Goal: Contribute content

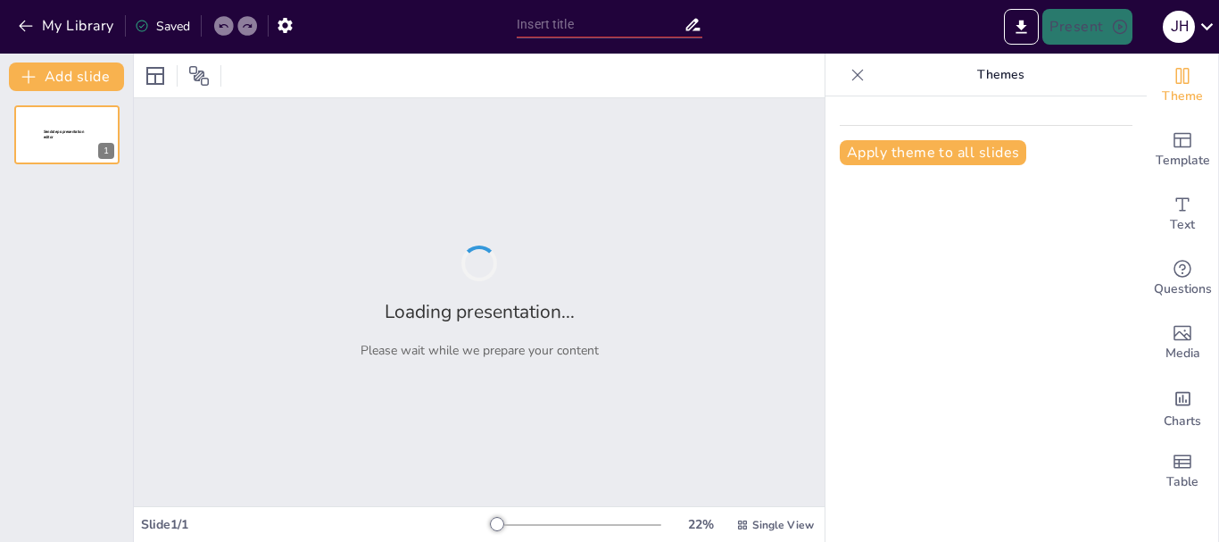
type input "Elementos Clave en PPT: Imágenes, Introducción y Conclusión Eficaz"
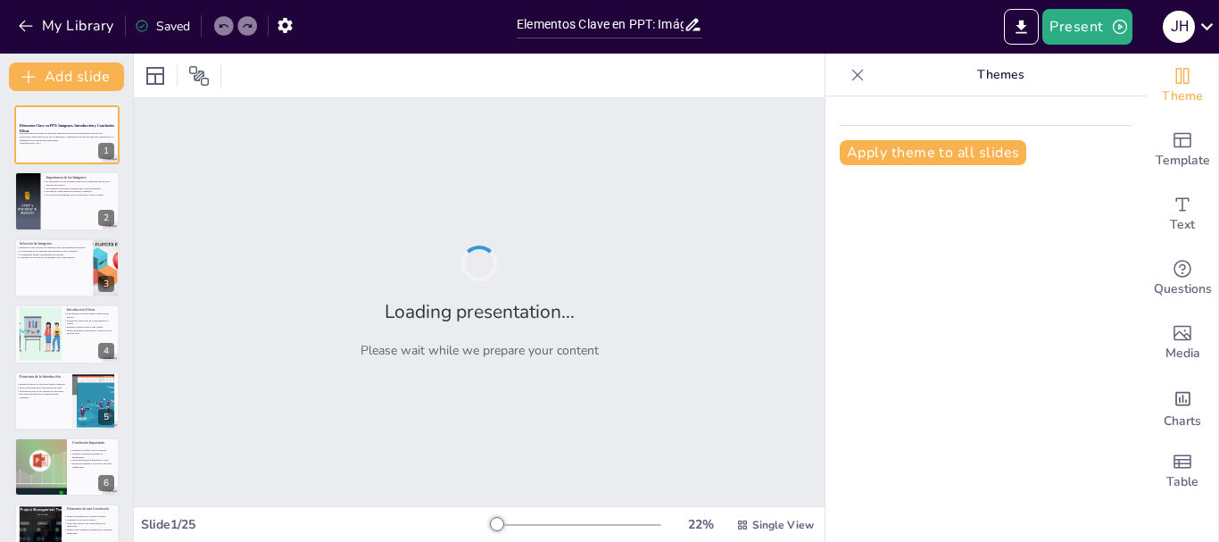
checkbox input "true"
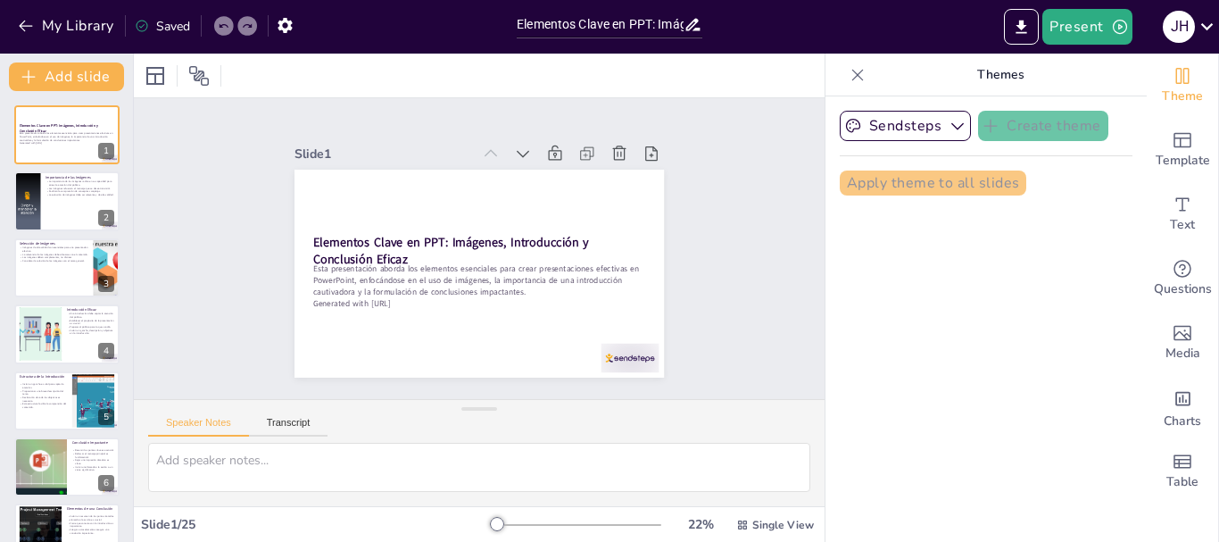
checkbox input "true"
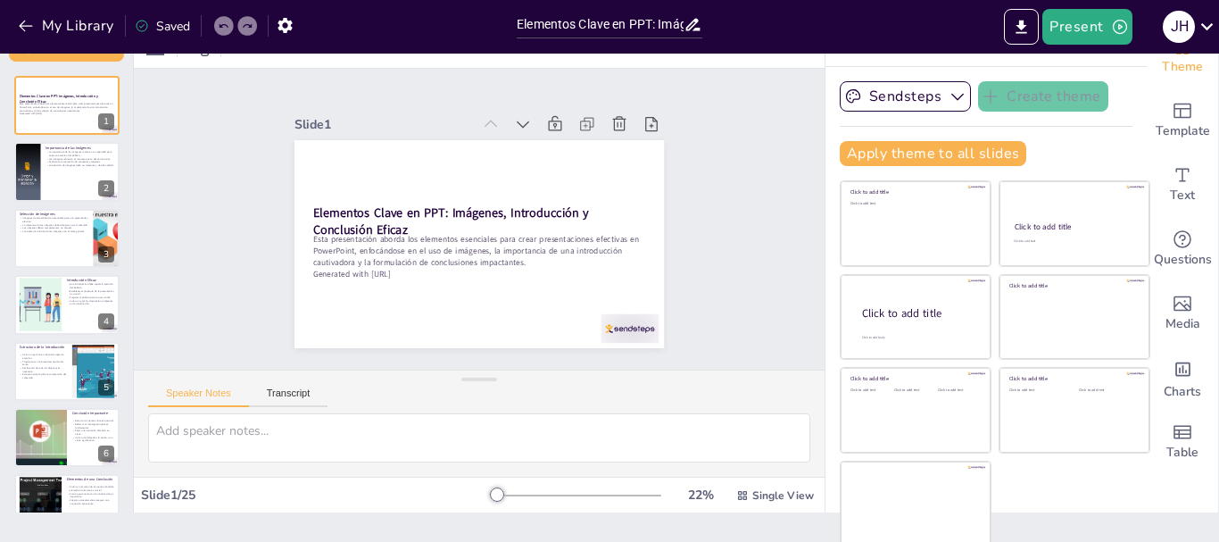
scroll to position [34, 0]
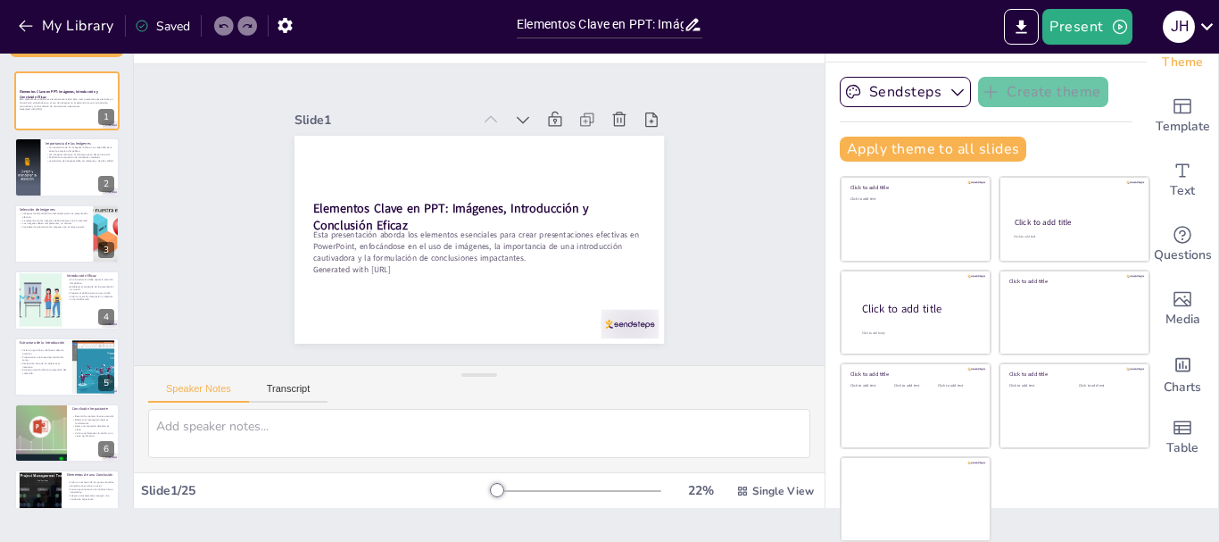
checkbox input "true"
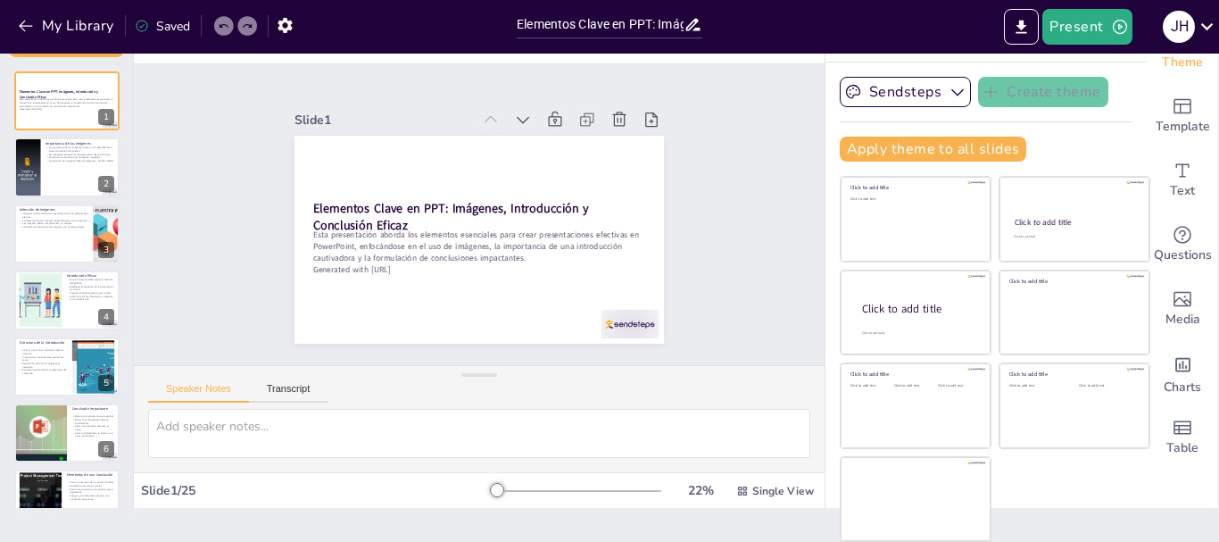
checkbox input "true"
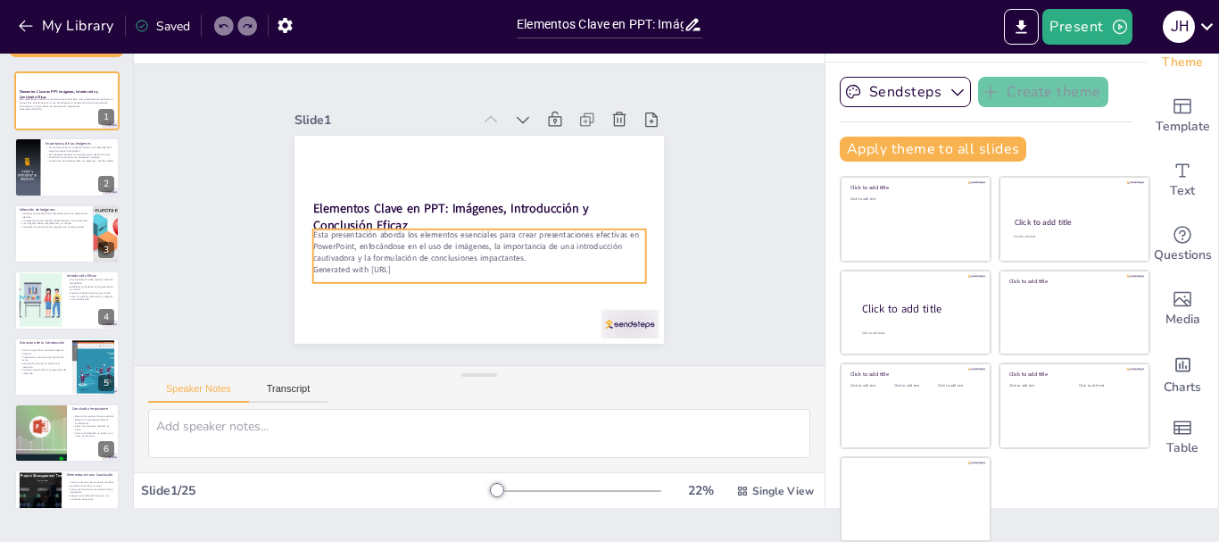
checkbox input "true"
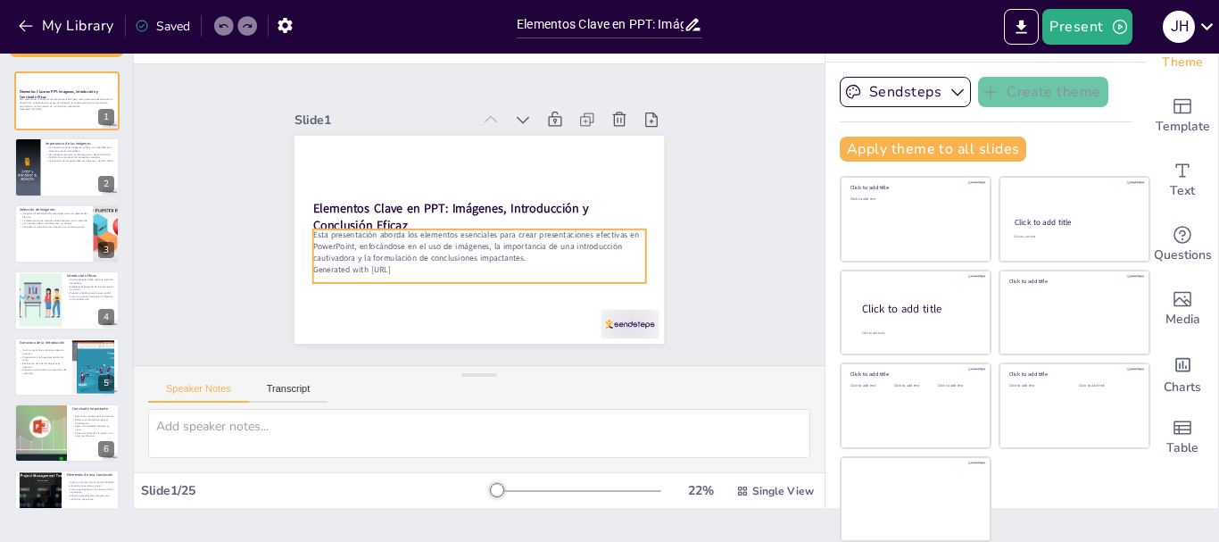
checkbox input "true"
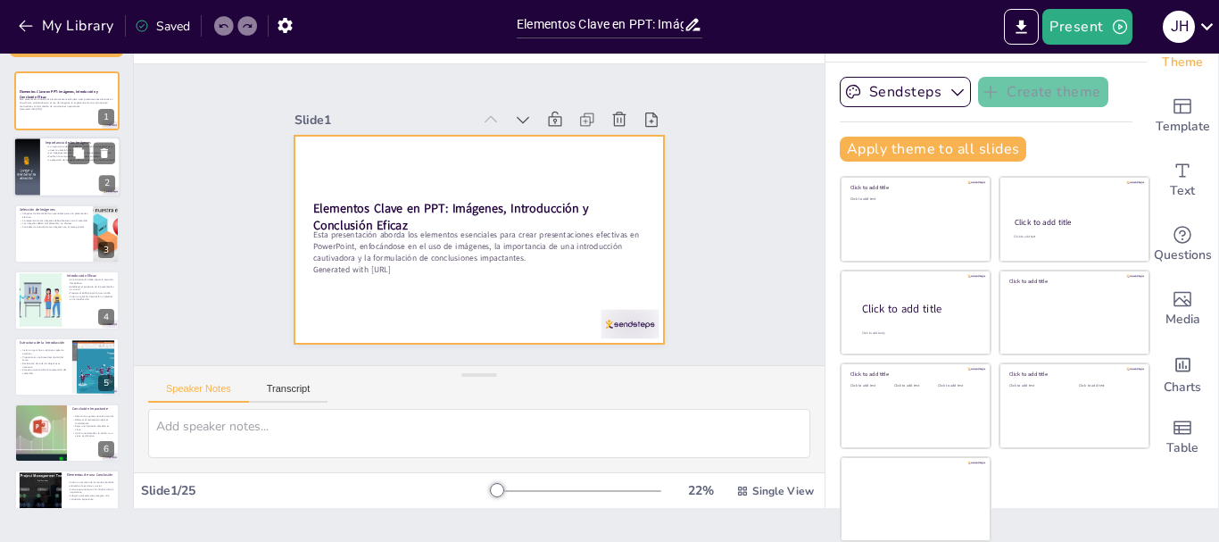
checkbox input "true"
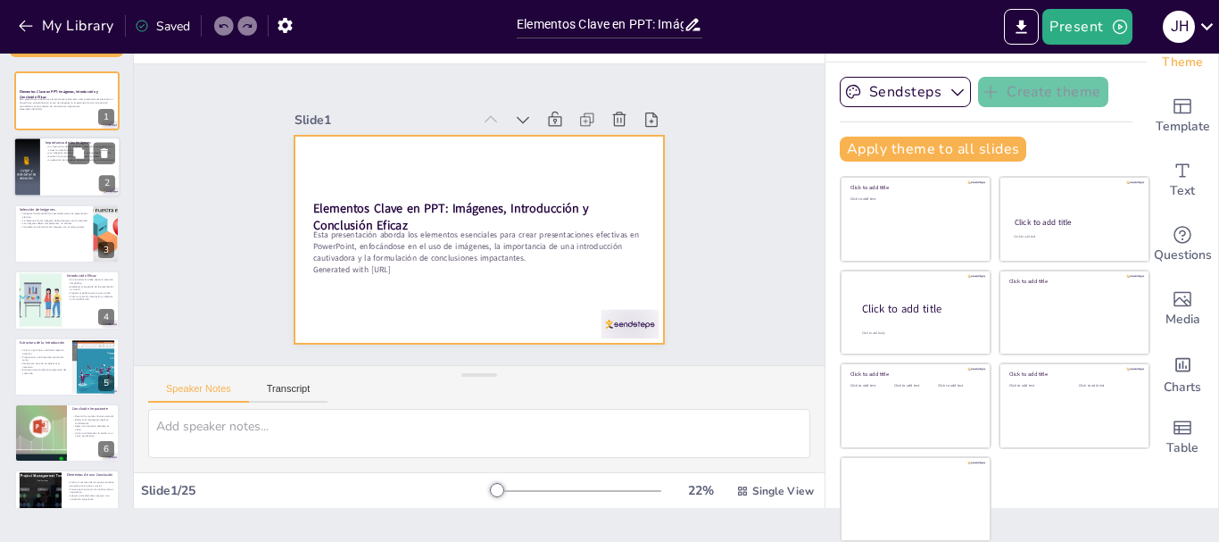
checkbox input "true"
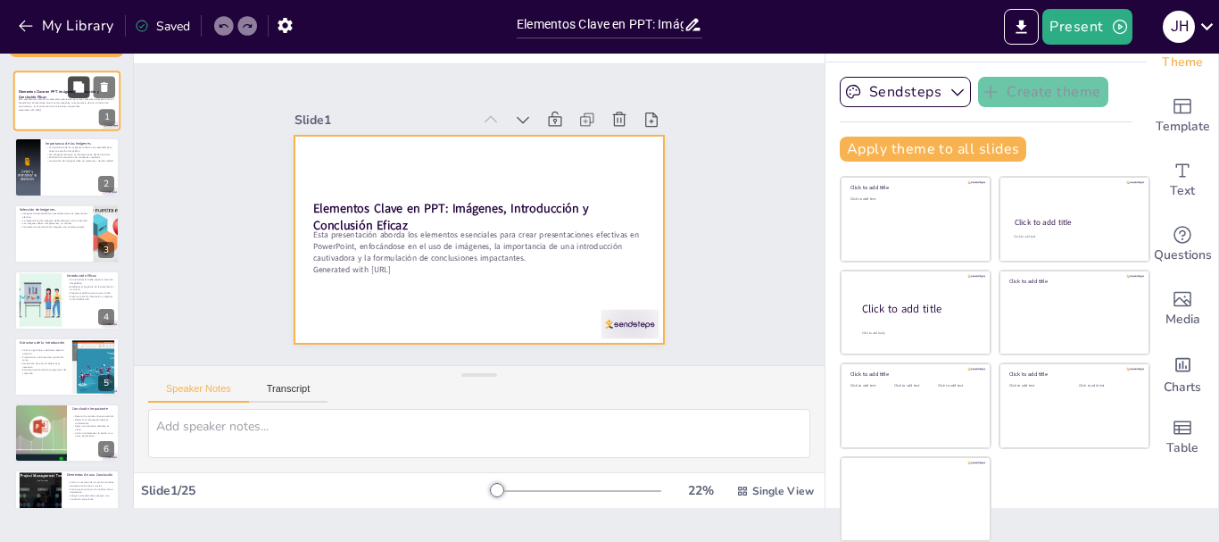
checkbox input "true"
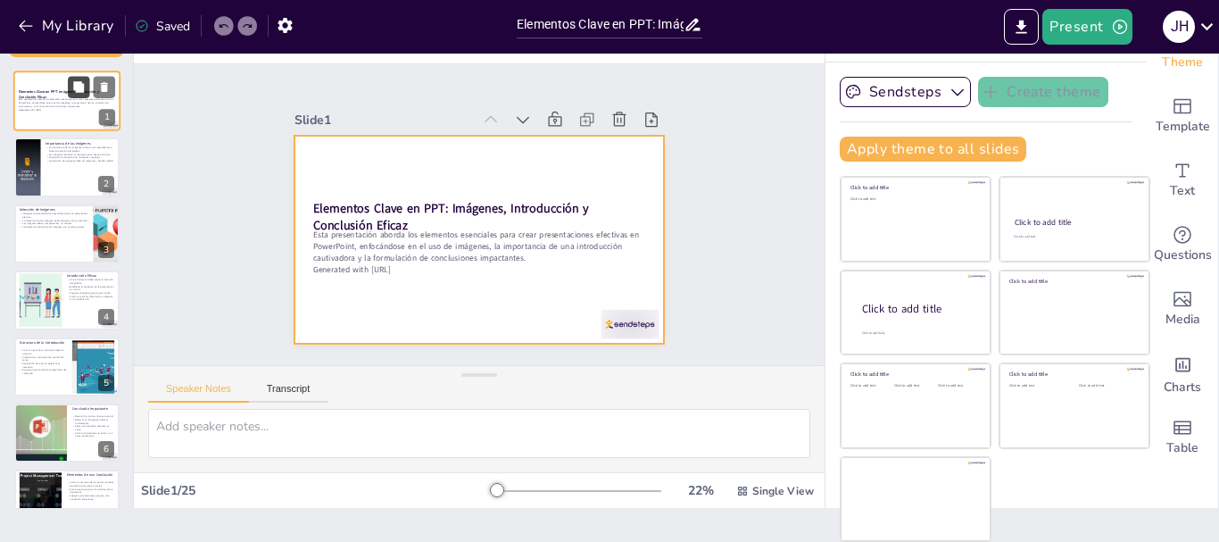
checkbox input "true"
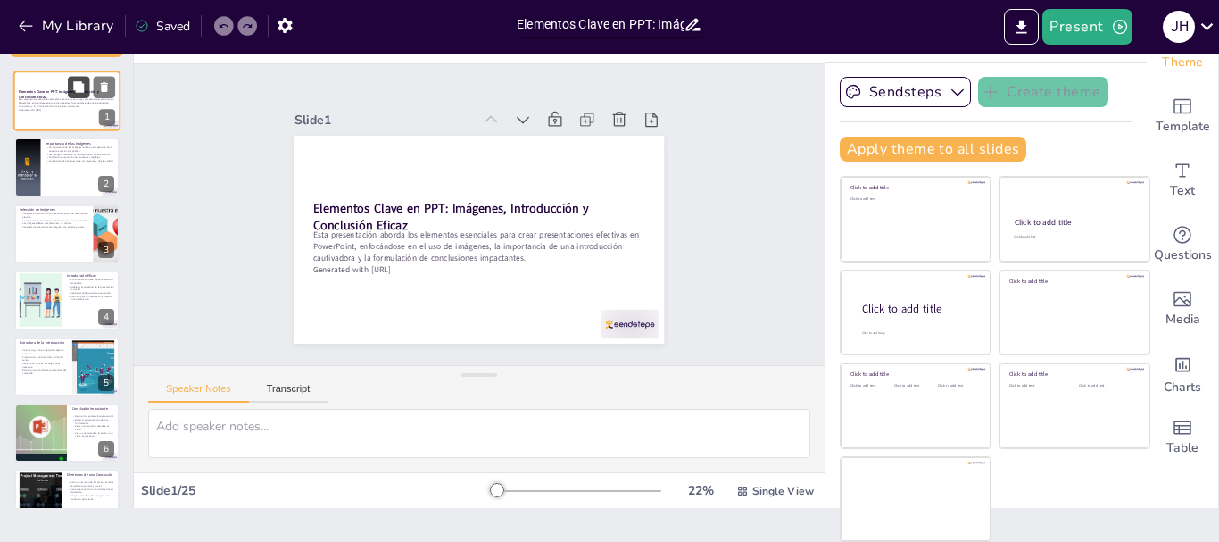
checkbox input "true"
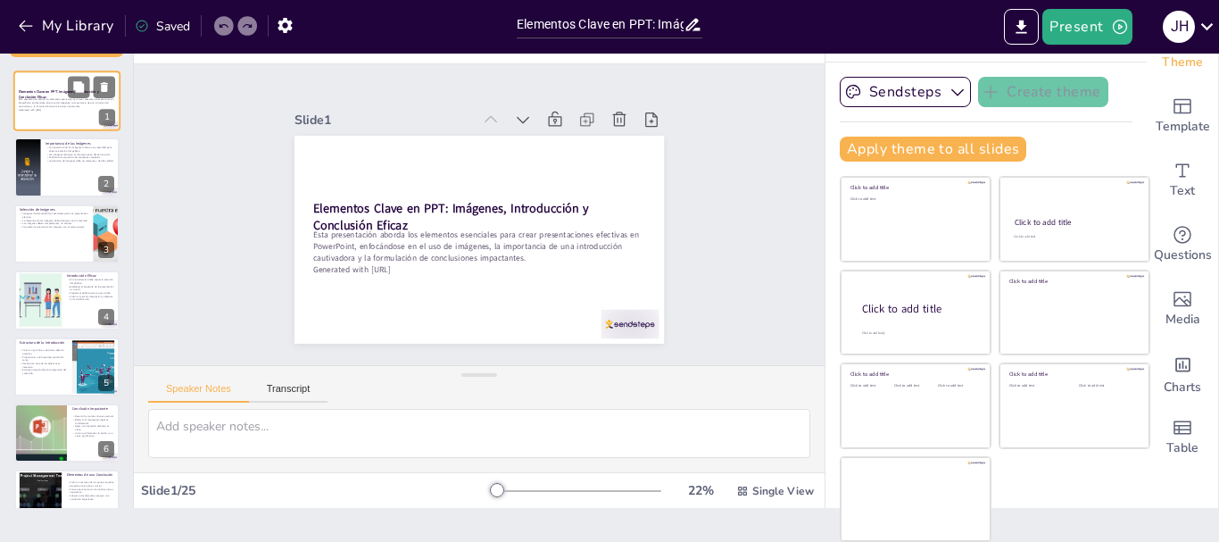
checkbox input "true"
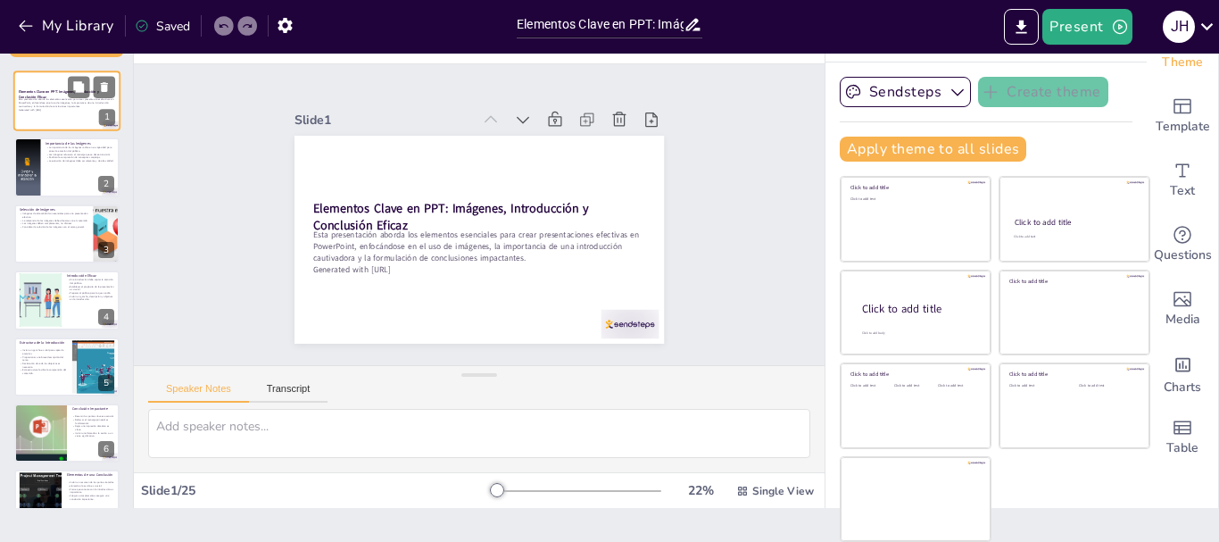
checkbox input "true"
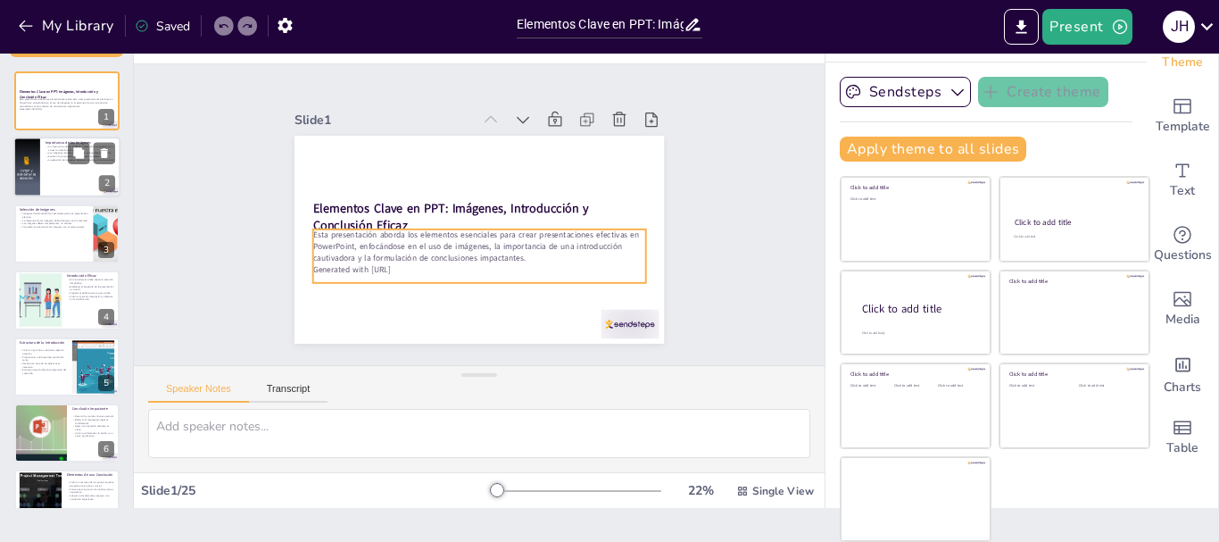
checkbox input "true"
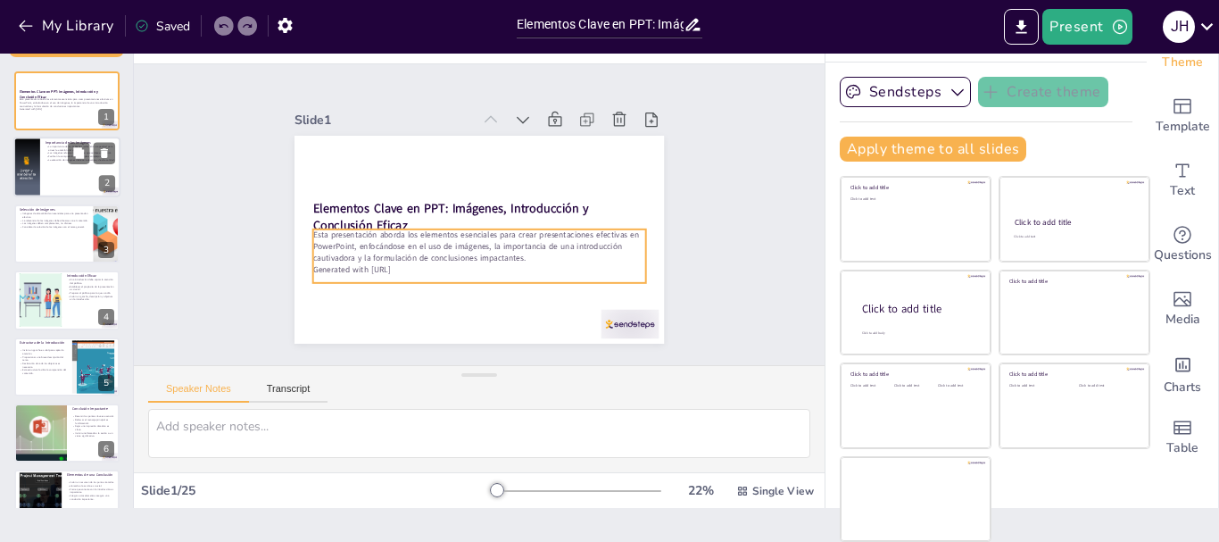
checkbox input "true"
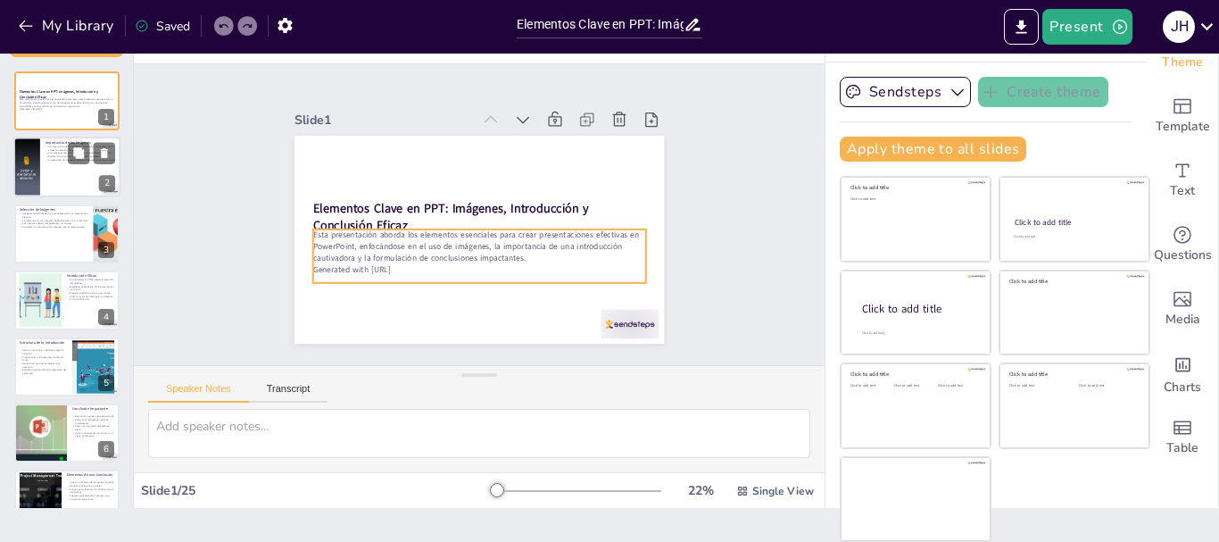
checkbox input "true"
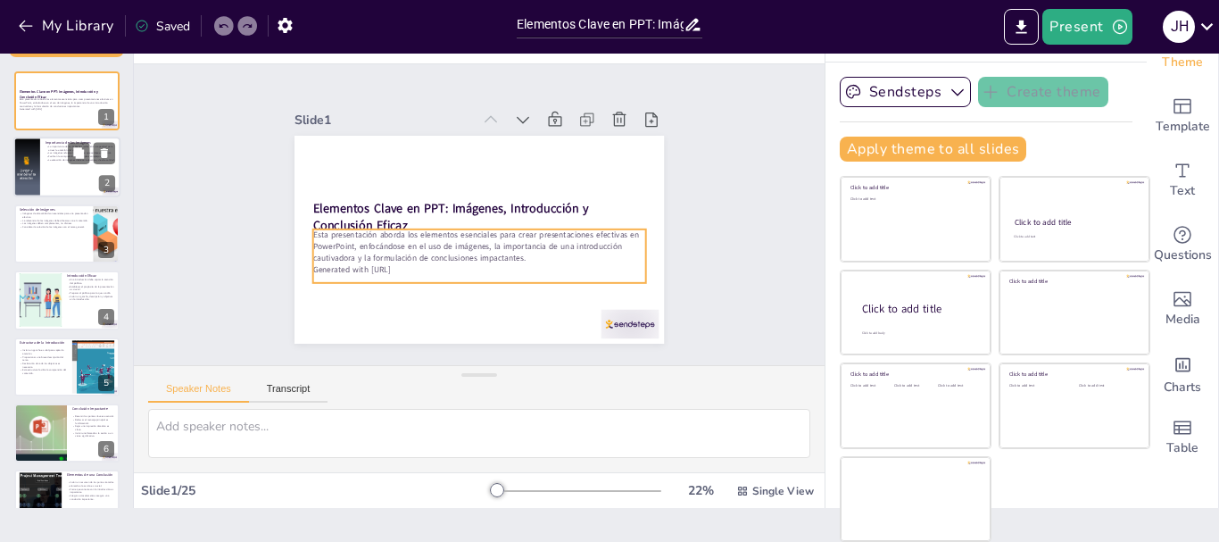
checkbox input "true"
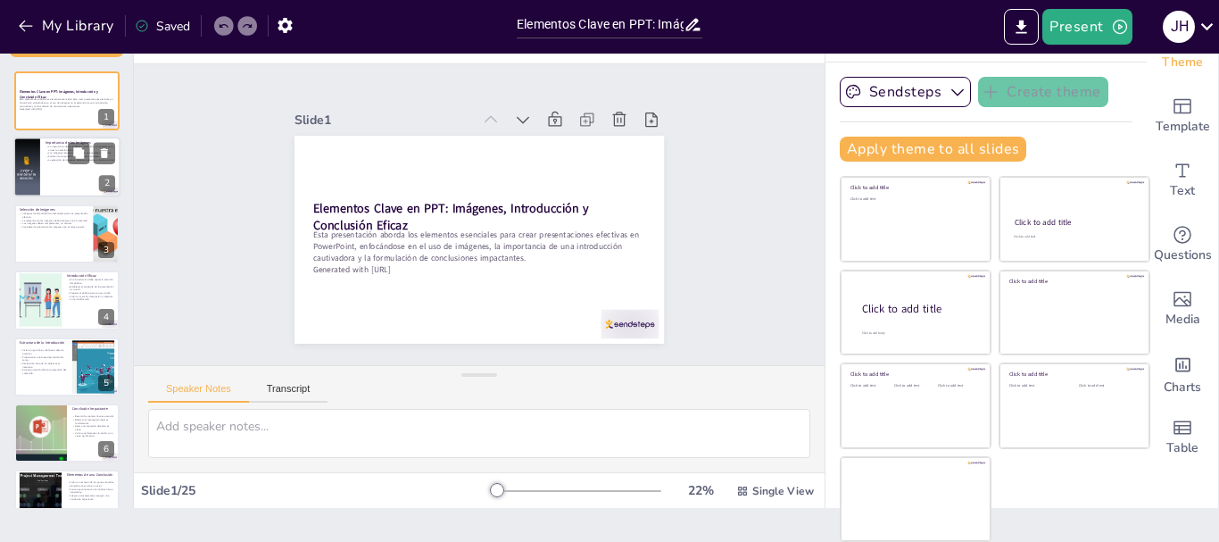
checkbox input "true"
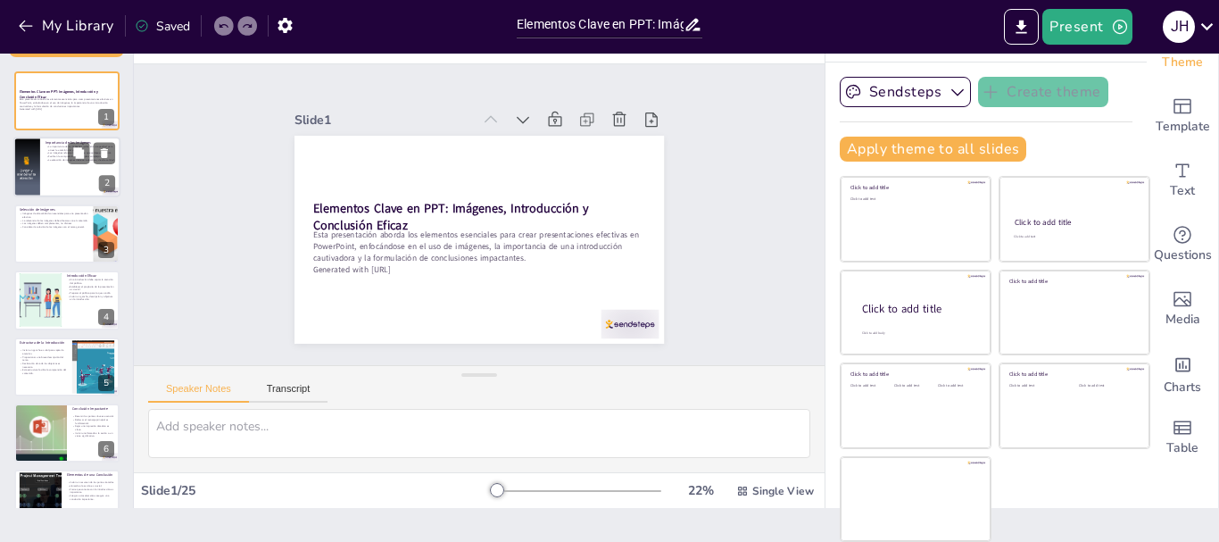
click at [54, 147] on p "La importancia de las imágenes radica en su capacidad para atraer la atención d…" at bounding box center [81, 148] width 70 height 6
type textarea "Las imágenes son herramientas poderosas para captar la atención del público. En…"
checkbox input "true"
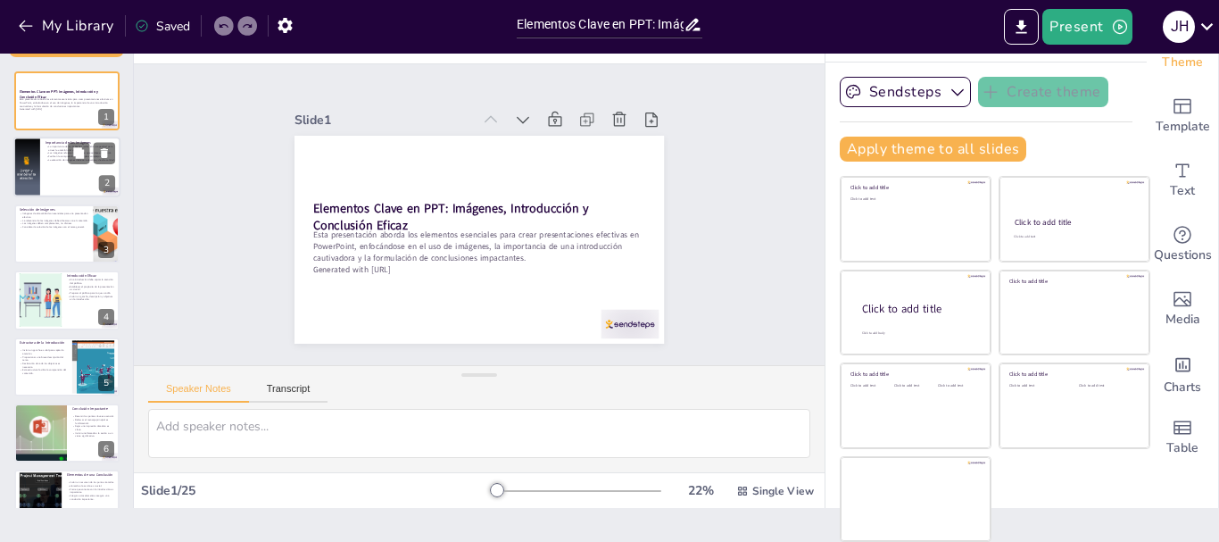
checkbox input "true"
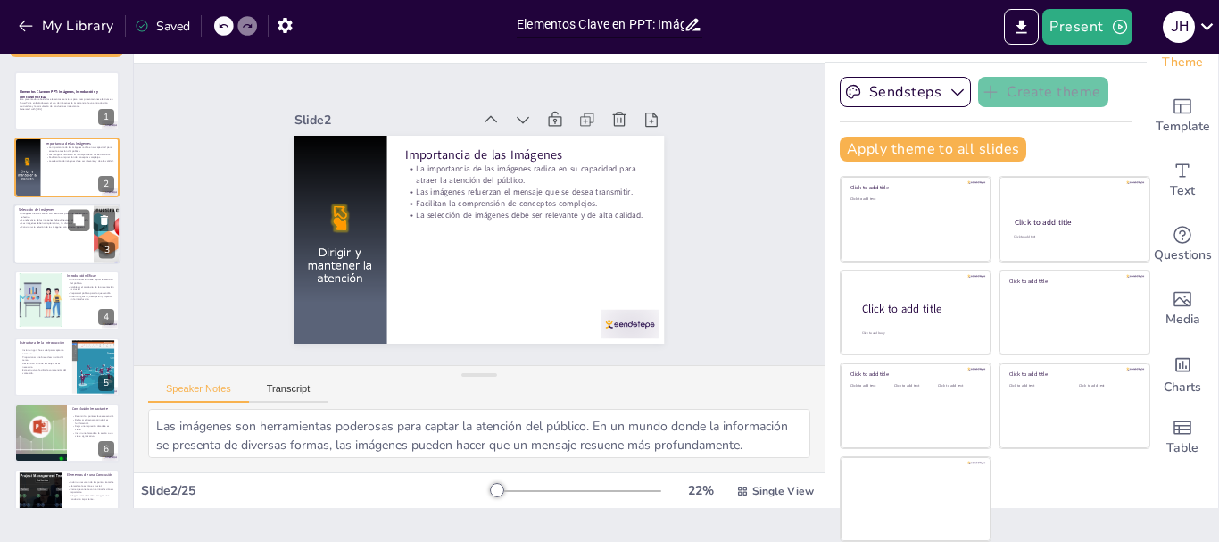
checkbox input "true"
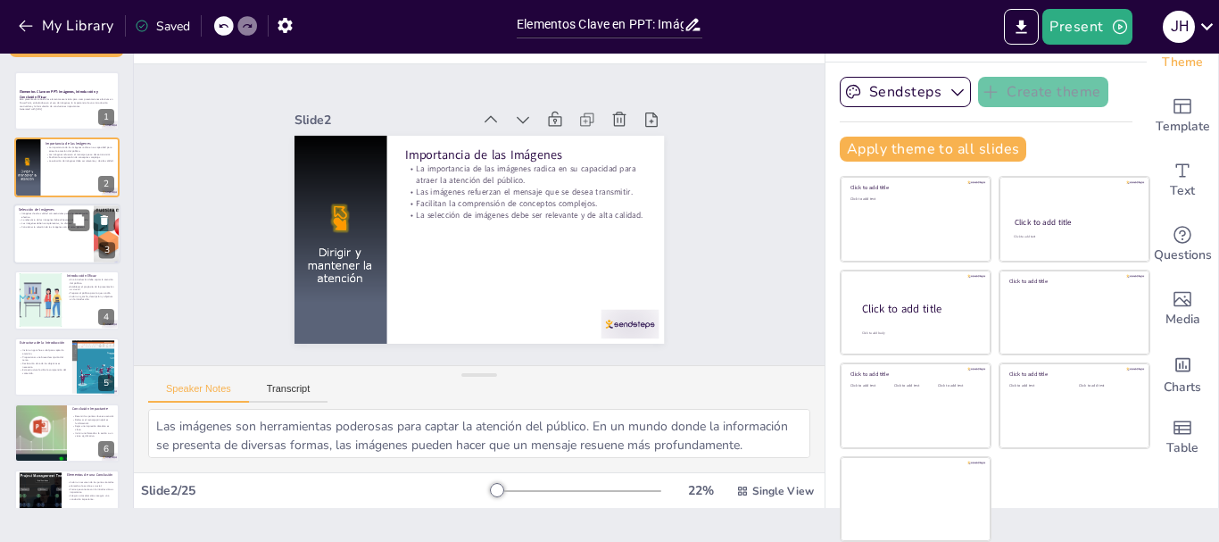
checkbox input "true"
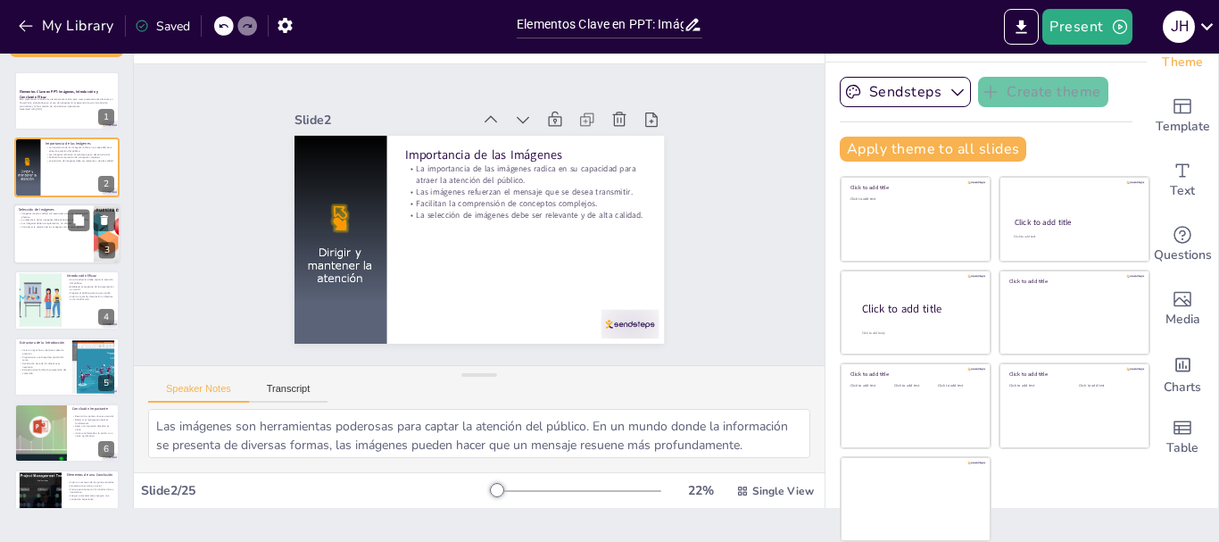
checkbox input "true"
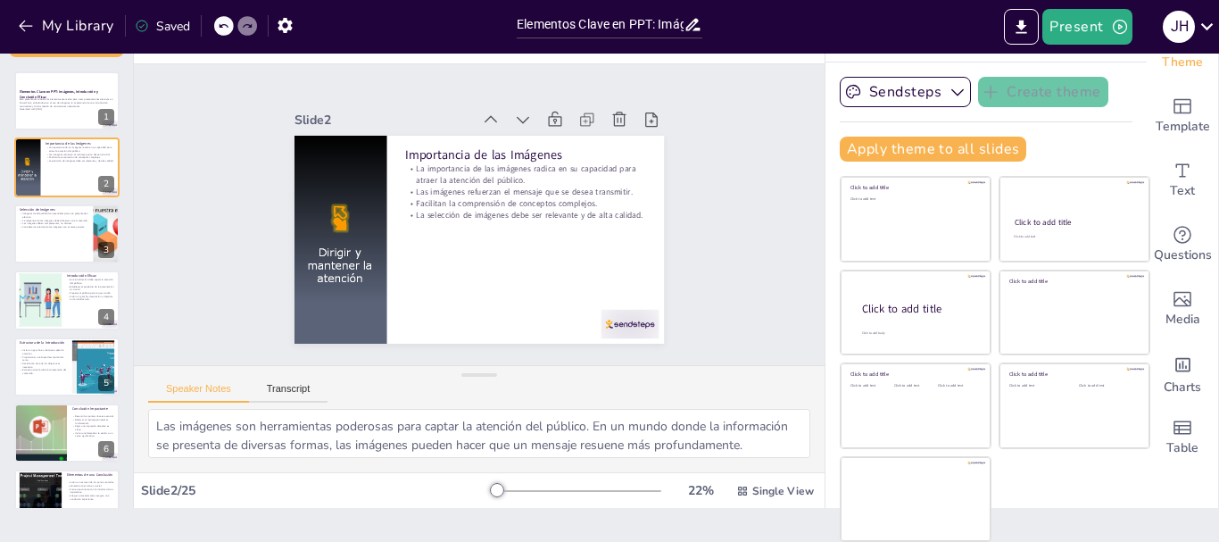
checkbox input "true"
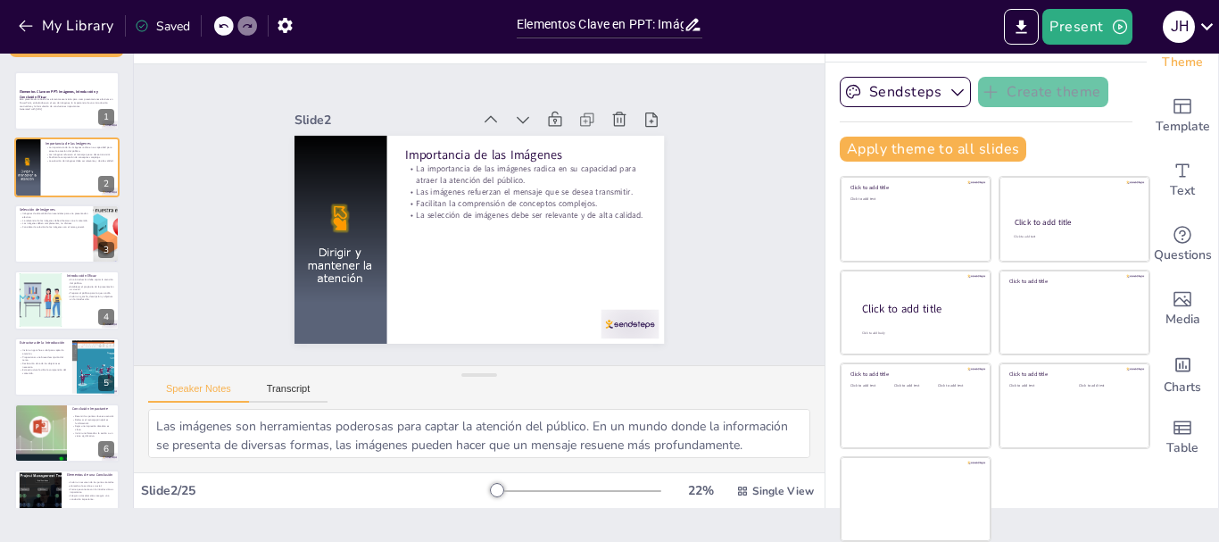
checkbox input "true"
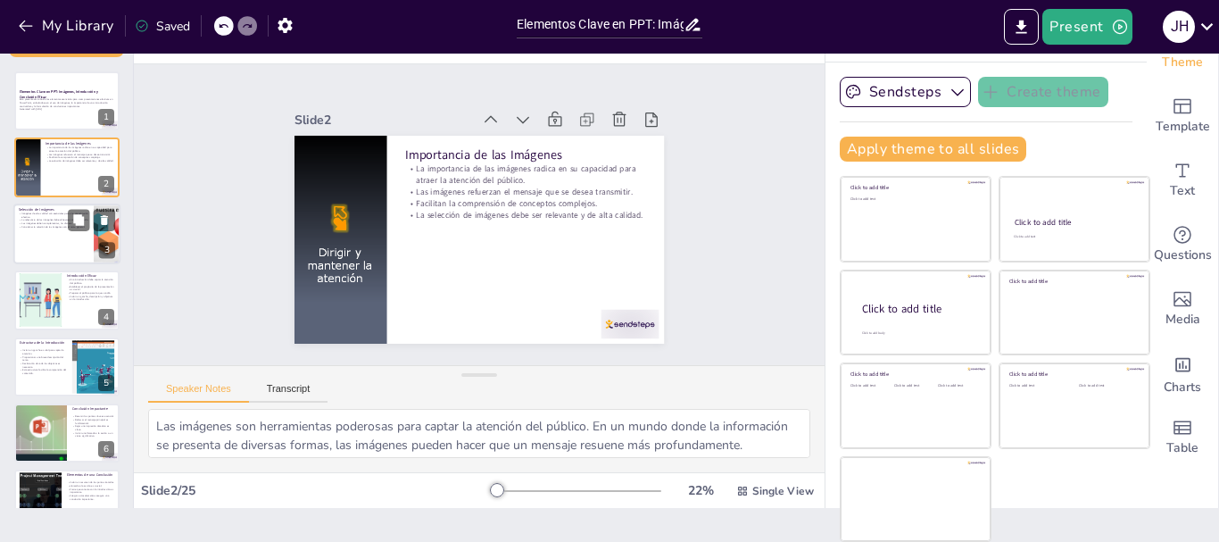
checkbox input "true"
click at [65, 229] on div at bounding box center [66, 234] width 107 height 61
type textarea "La calidad de las imágenes impacta directamente en la percepción de la presenta…"
checkbox input "true"
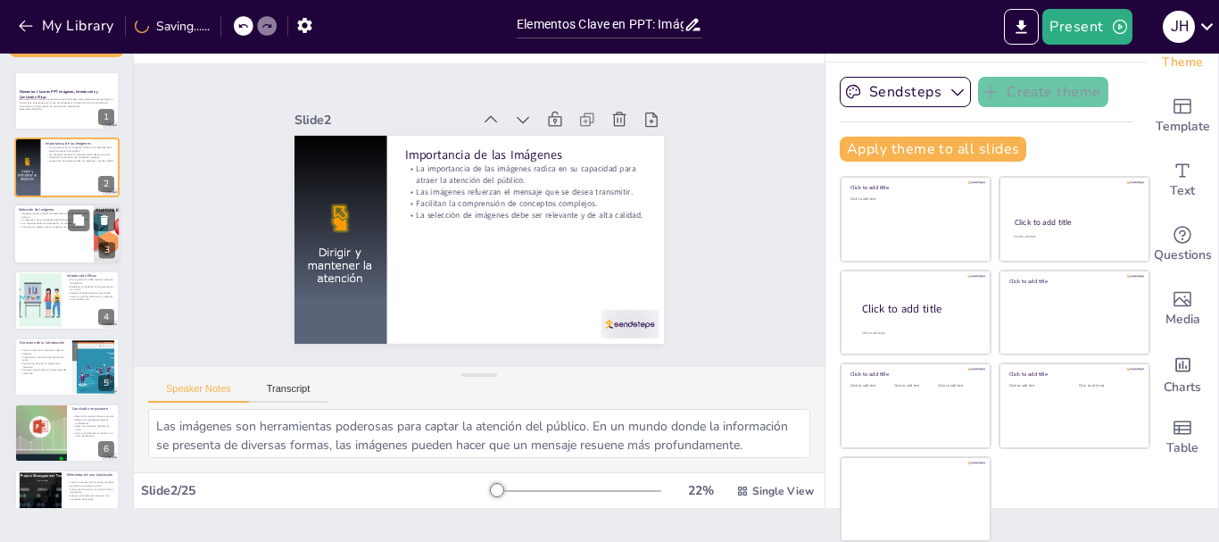
checkbox input "true"
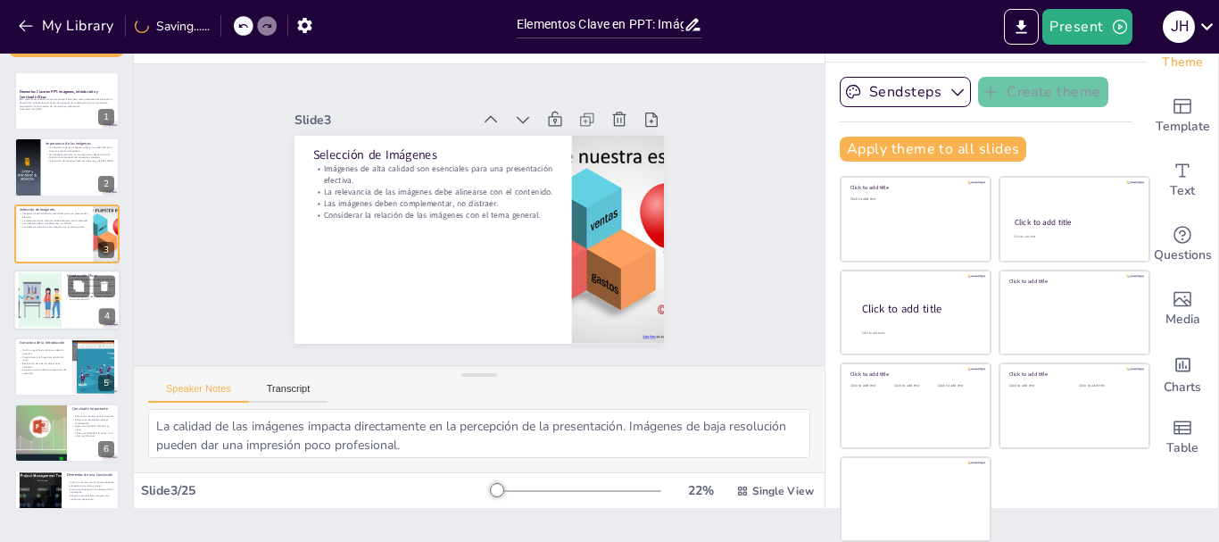
checkbox input "true"
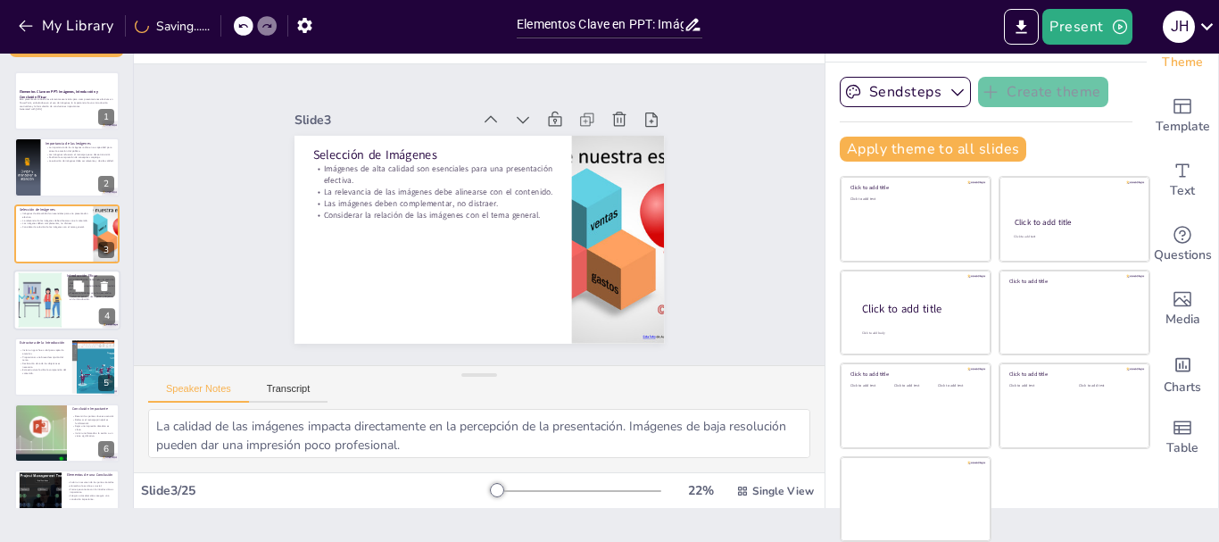
checkbox input "true"
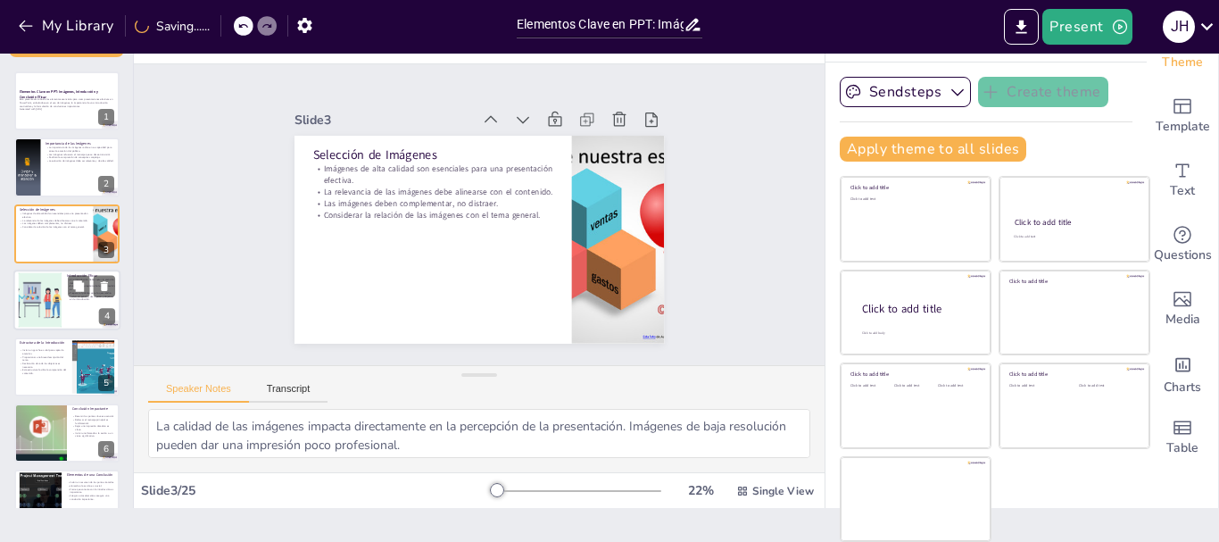
checkbox input "true"
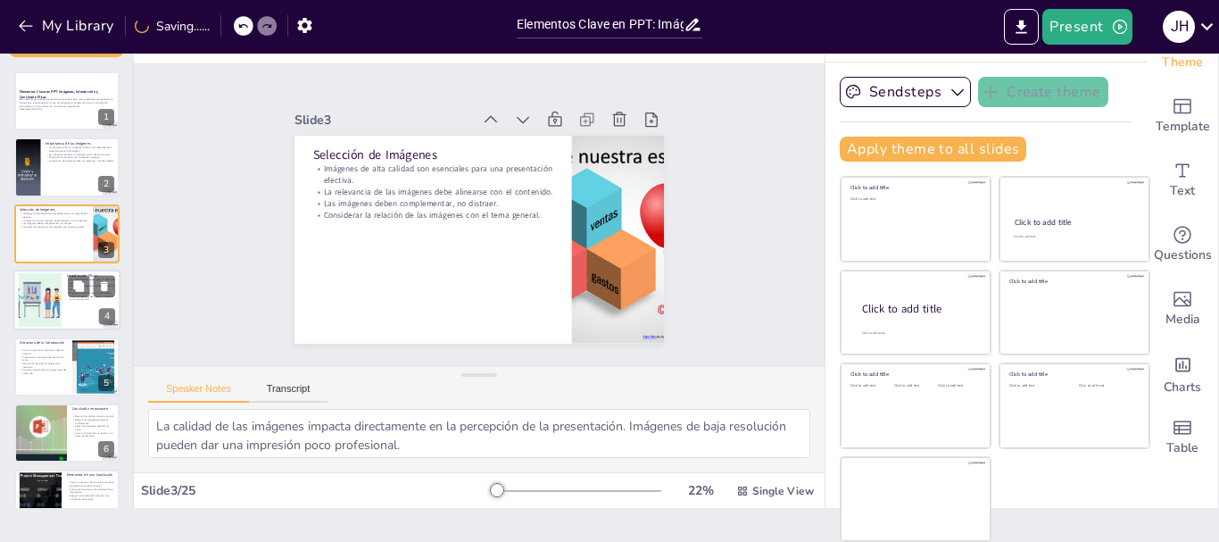
click at [51, 309] on div at bounding box center [40, 300] width 104 height 54
type textarea "Captar la atención es esencial en la introducción. Un gancho efectivo puede ser…"
checkbox input "true"
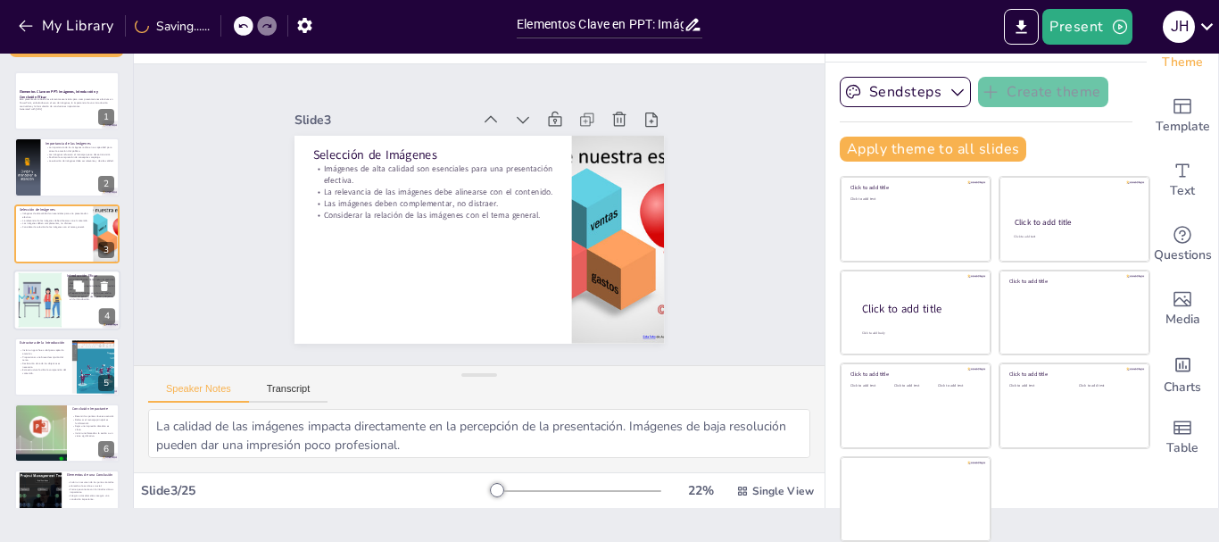
checkbox input "true"
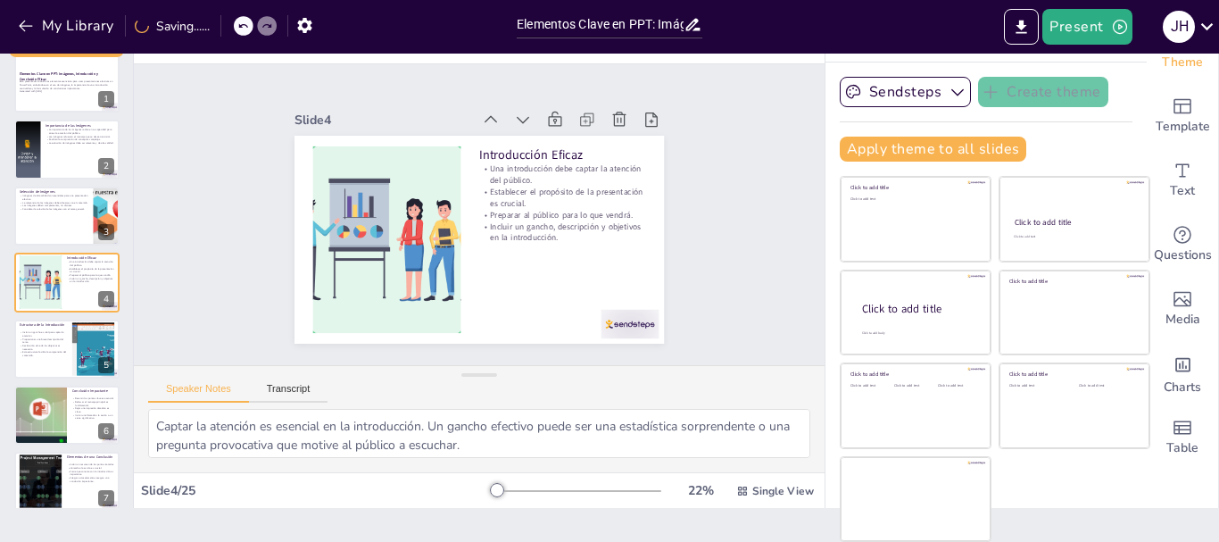
checkbox input "true"
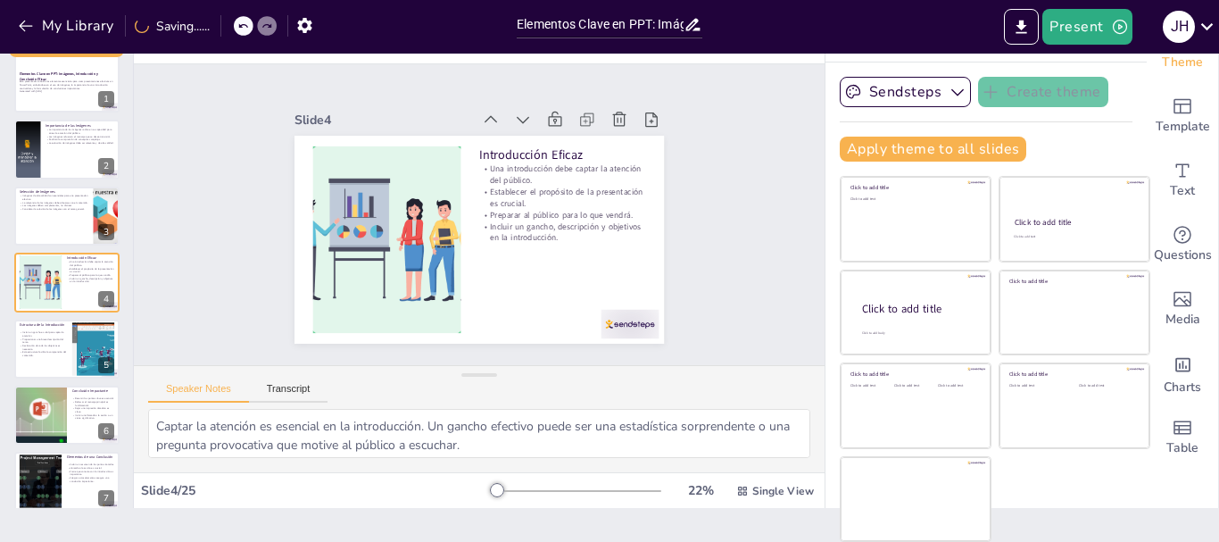
checkbox input "true"
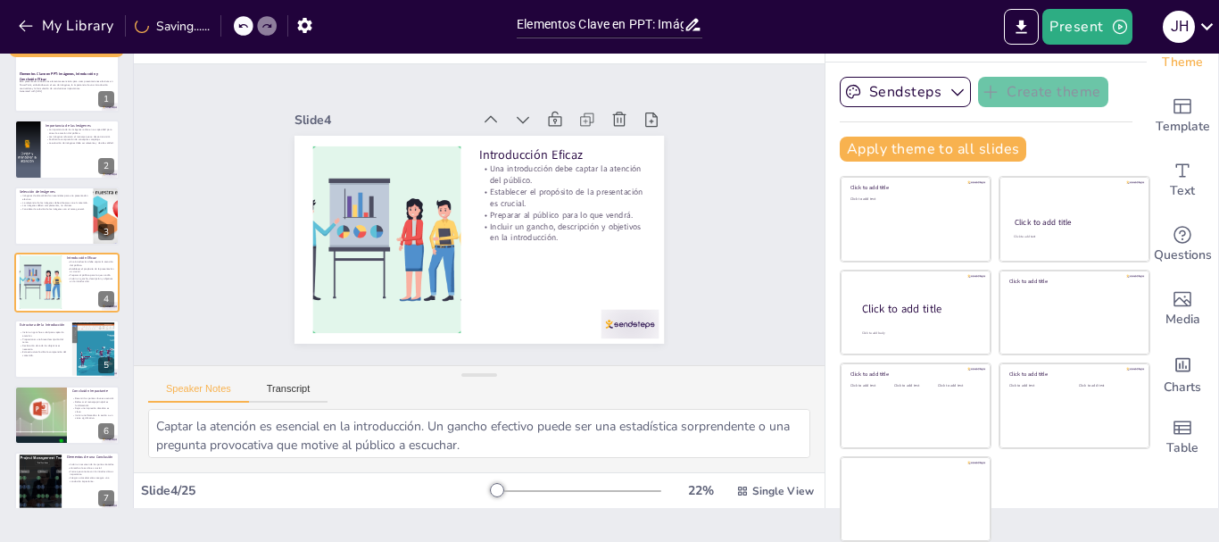
checkbox input "true"
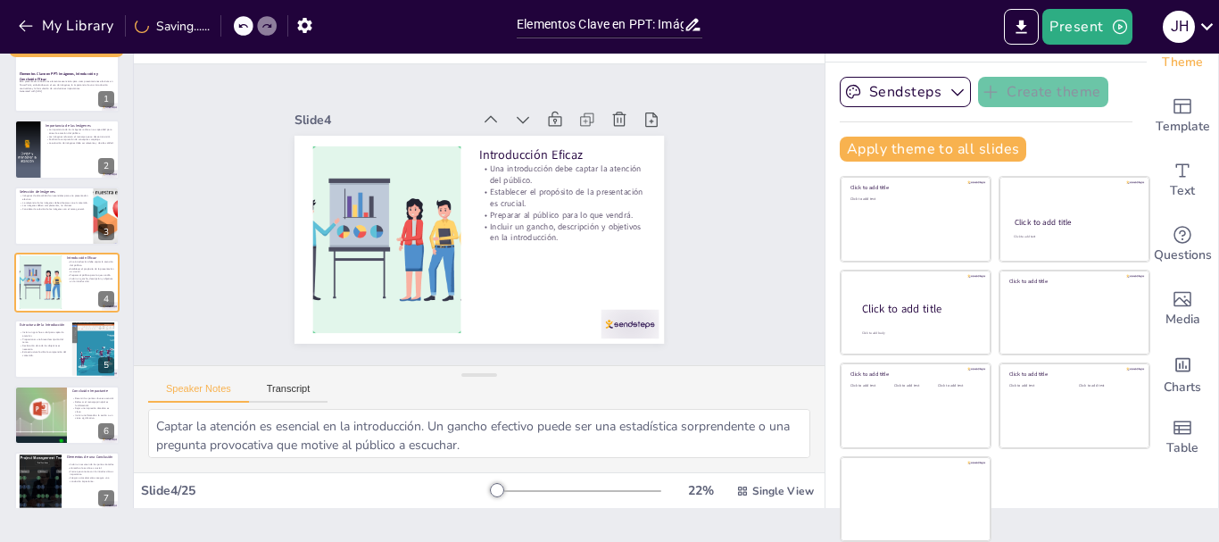
checkbox input "true"
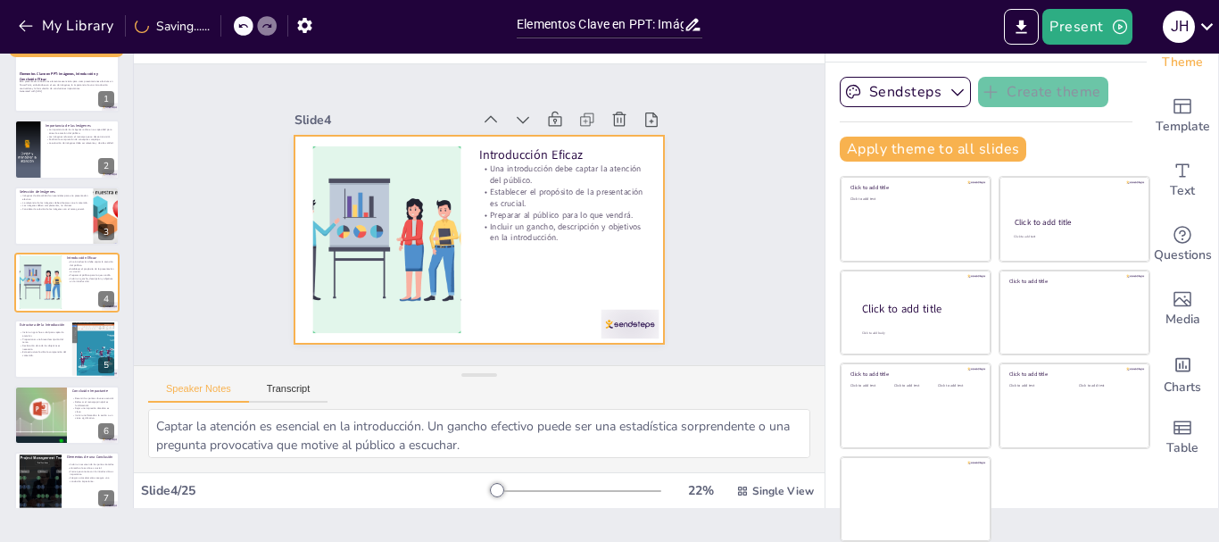
checkbox input "true"
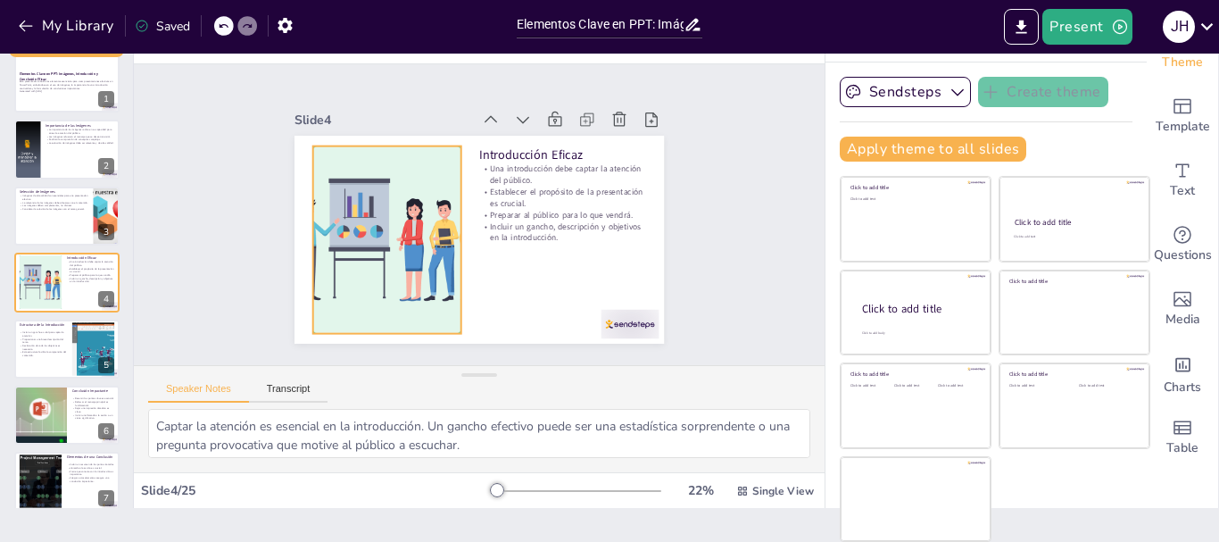
checkbox input "true"
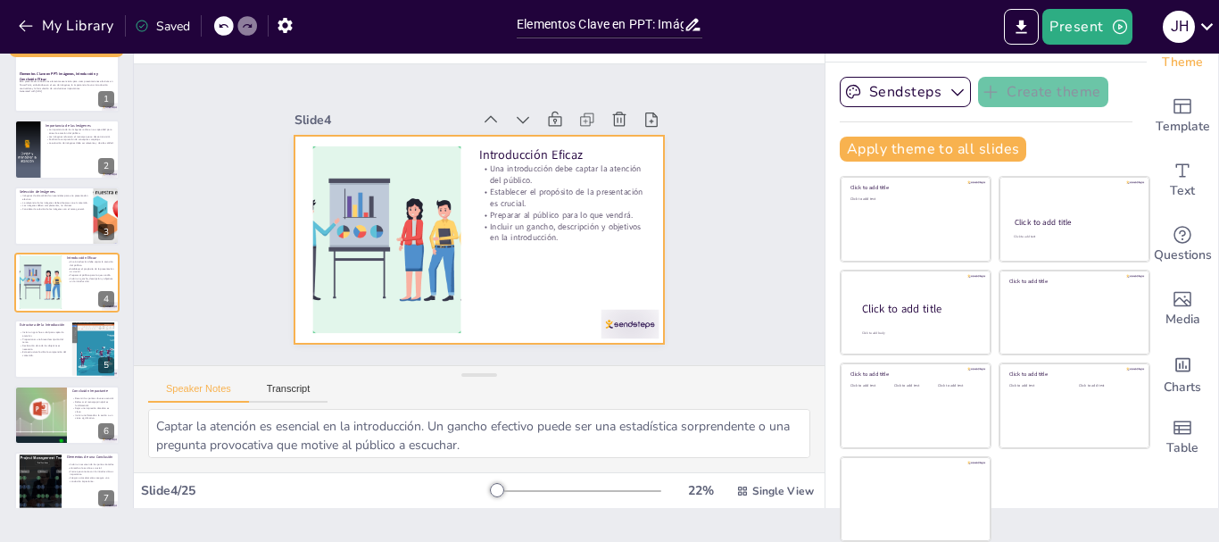
checkbox input "true"
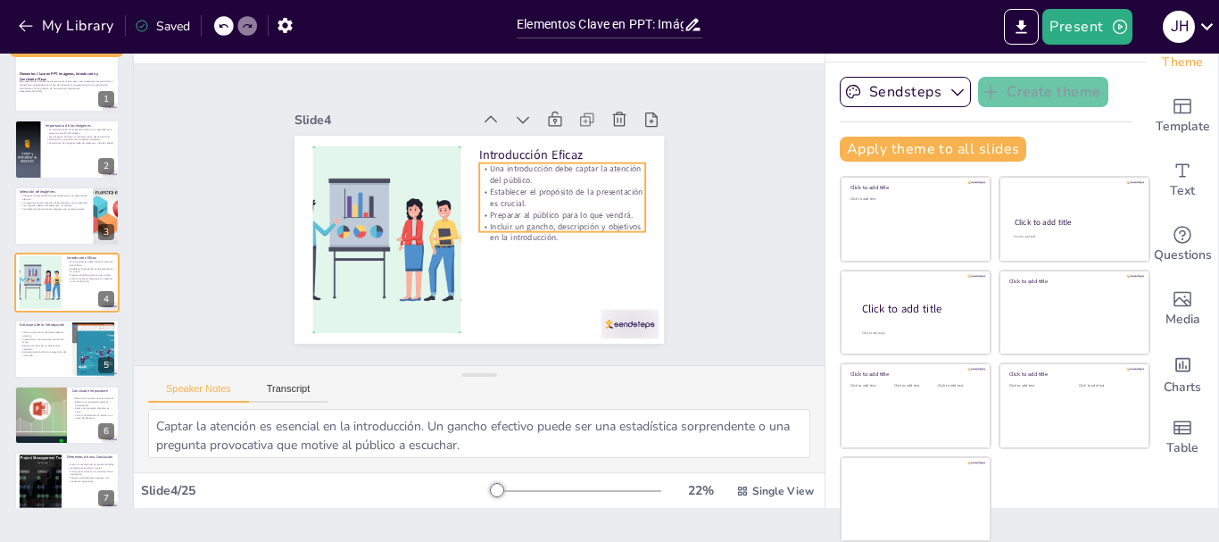
checkbox input "true"
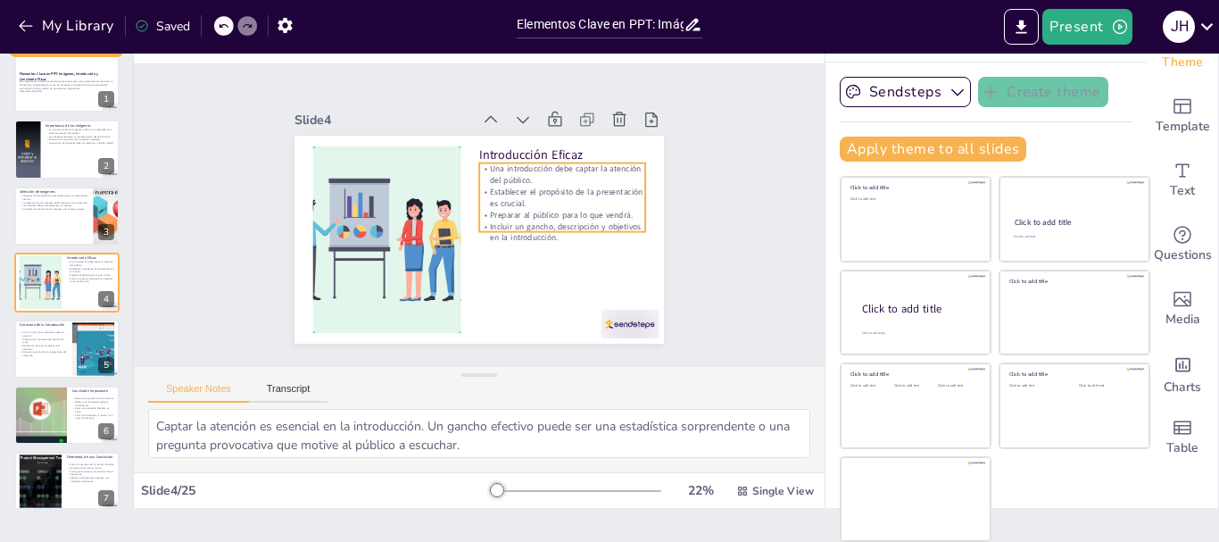
checkbox input "true"
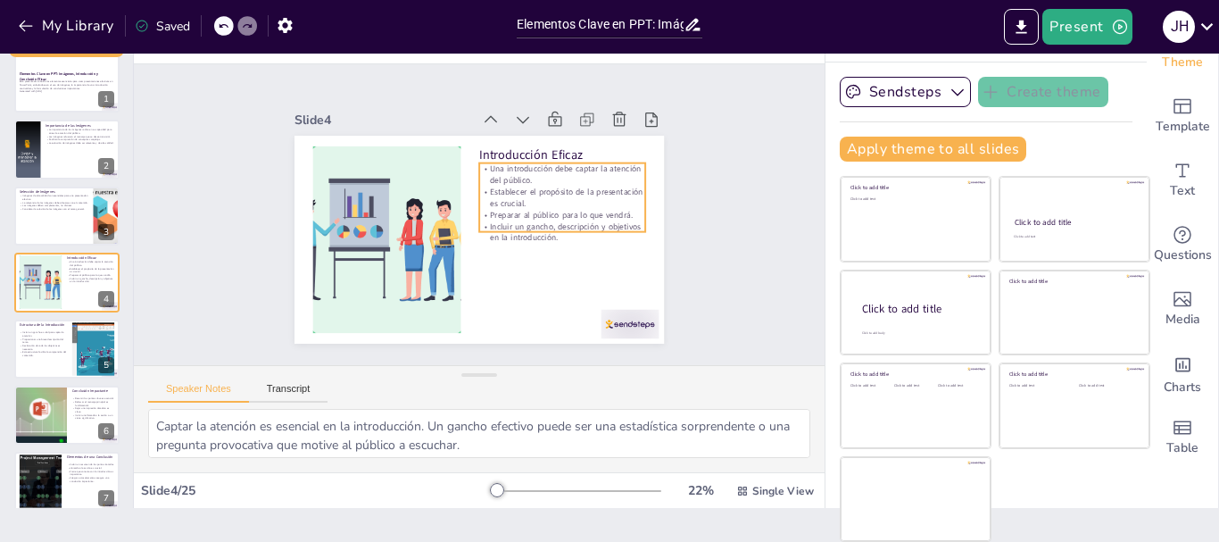
checkbox input "true"
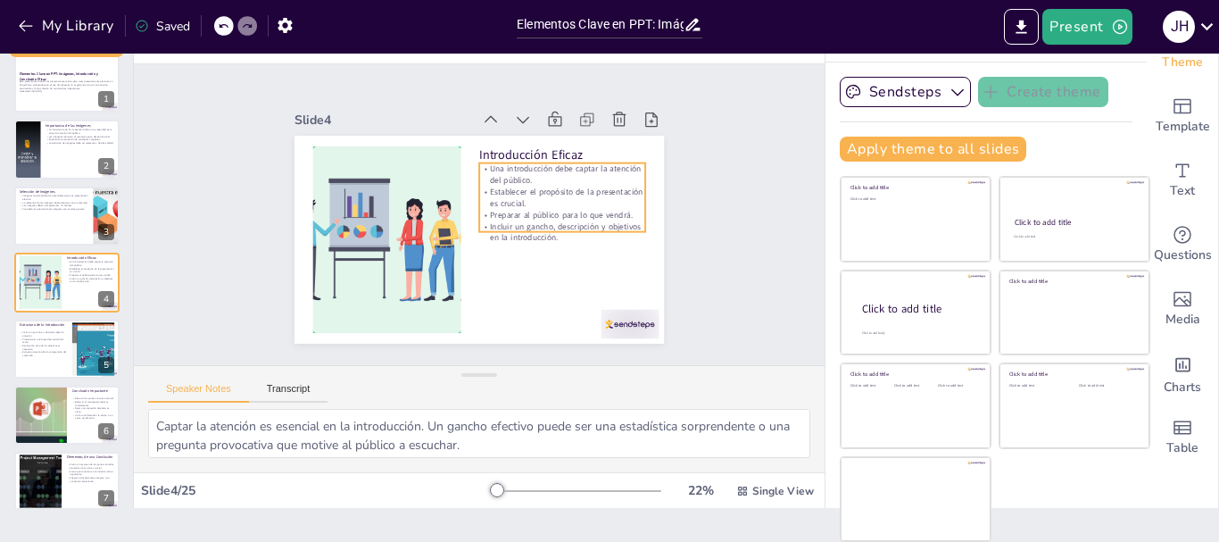
checkbox input "true"
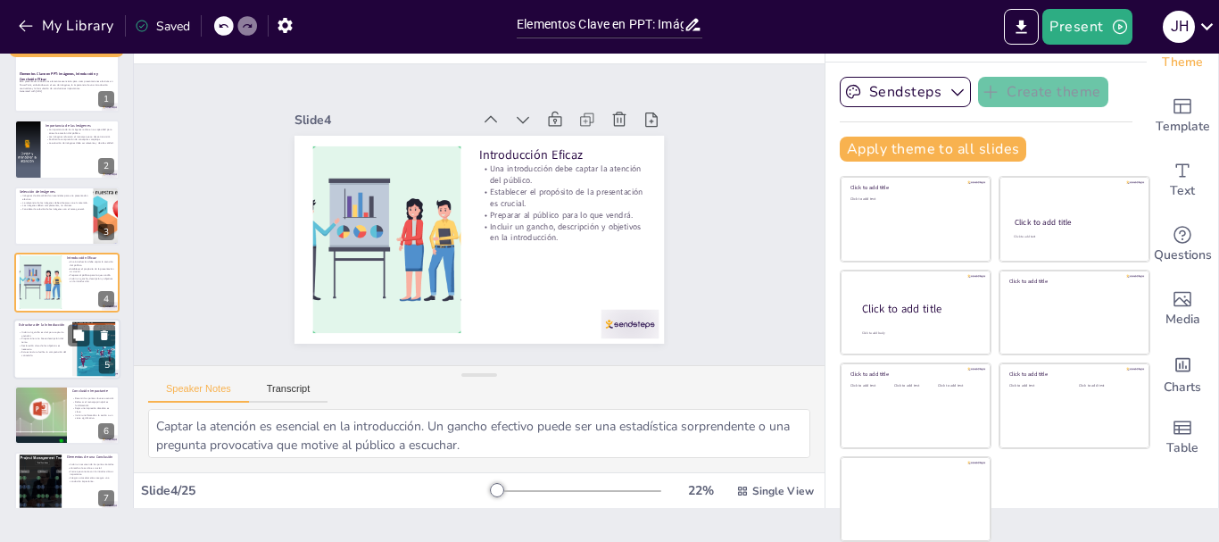
click at [54, 358] on div at bounding box center [66, 349] width 107 height 61
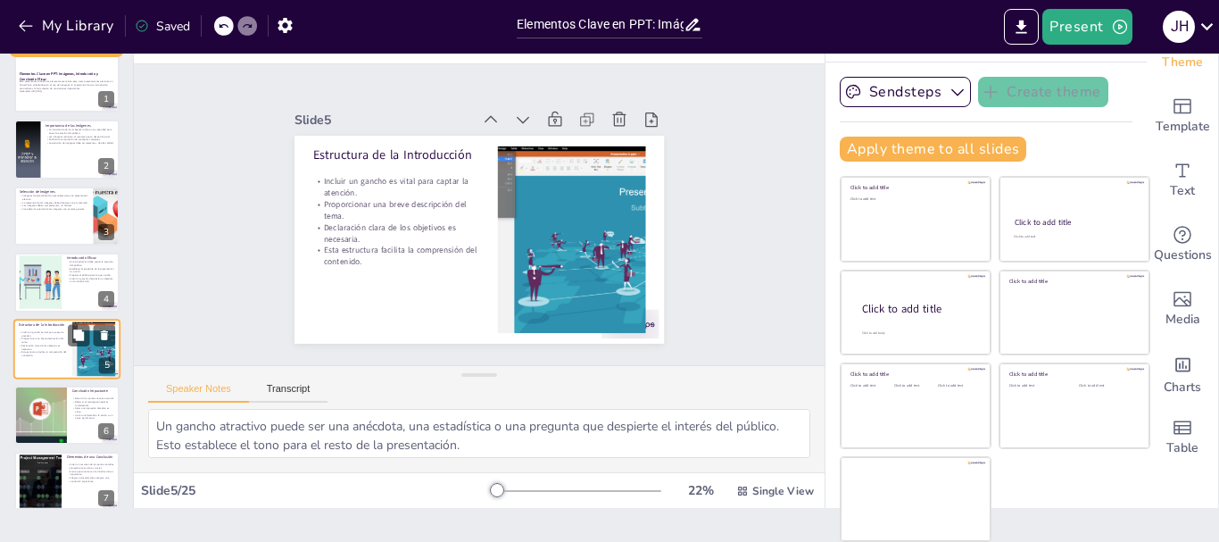
scroll to position [84, 0]
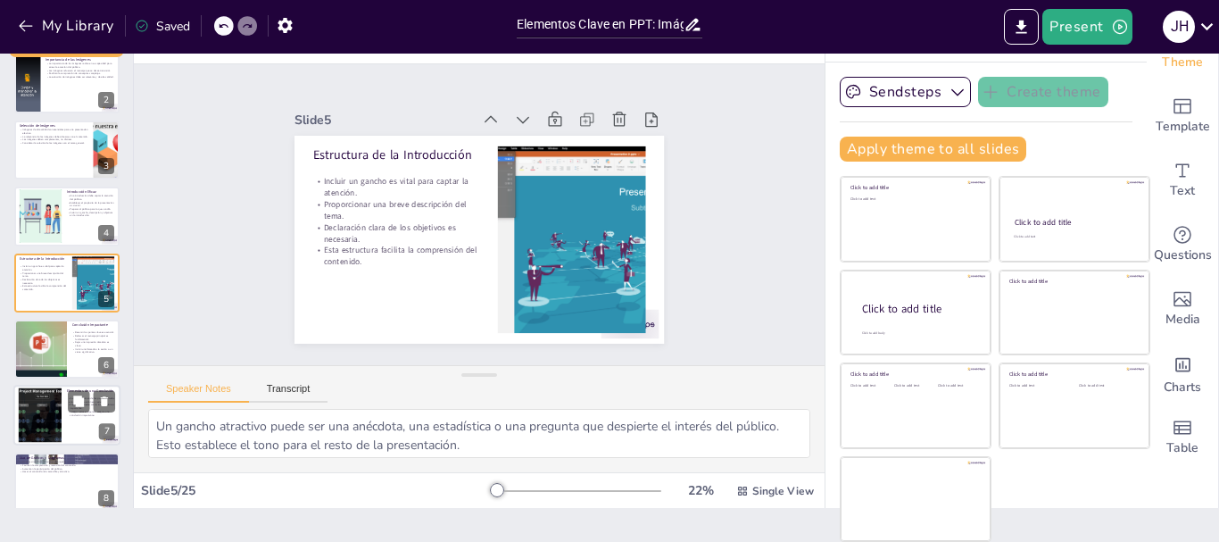
click at [45, 414] on div at bounding box center [40, 415] width 96 height 54
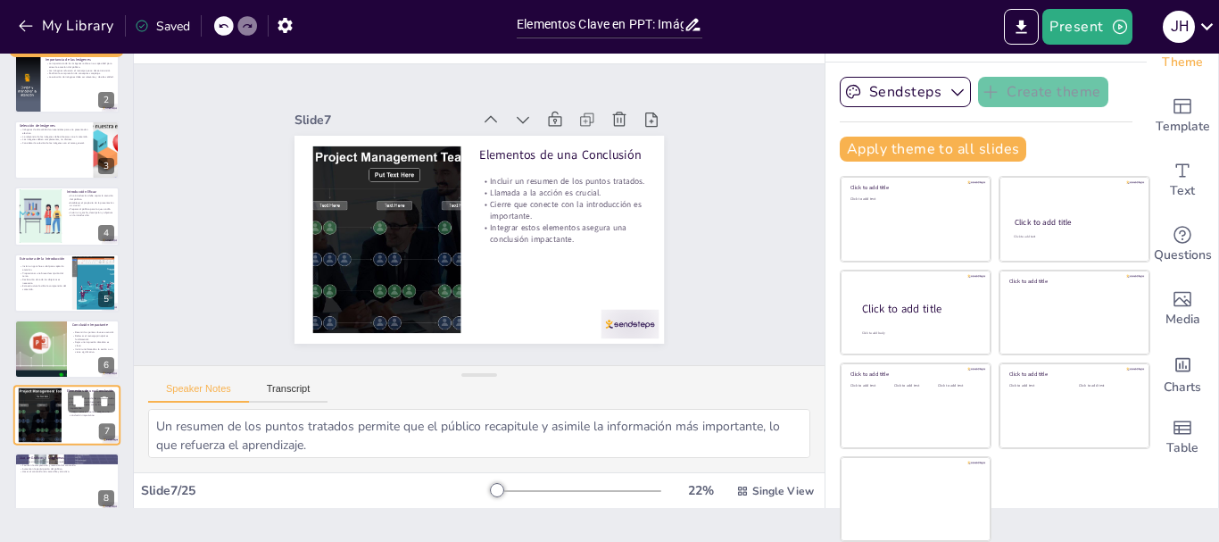
scroll to position [217, 0]
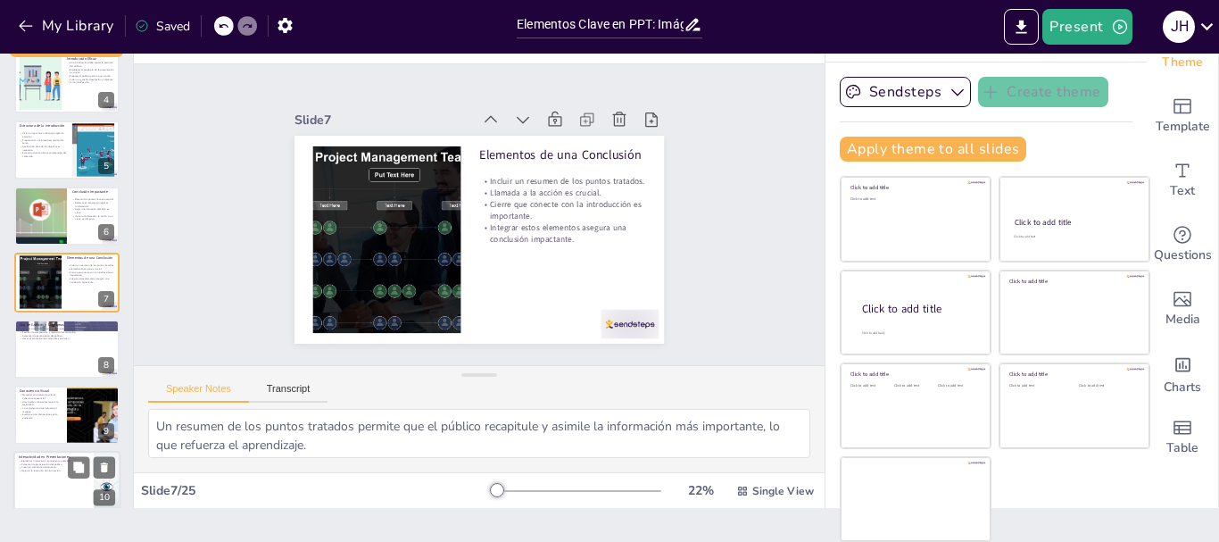
click at [45, 464] on p "Fomentan la participación del público." at bounding box center [54, 464] width 70 height 4
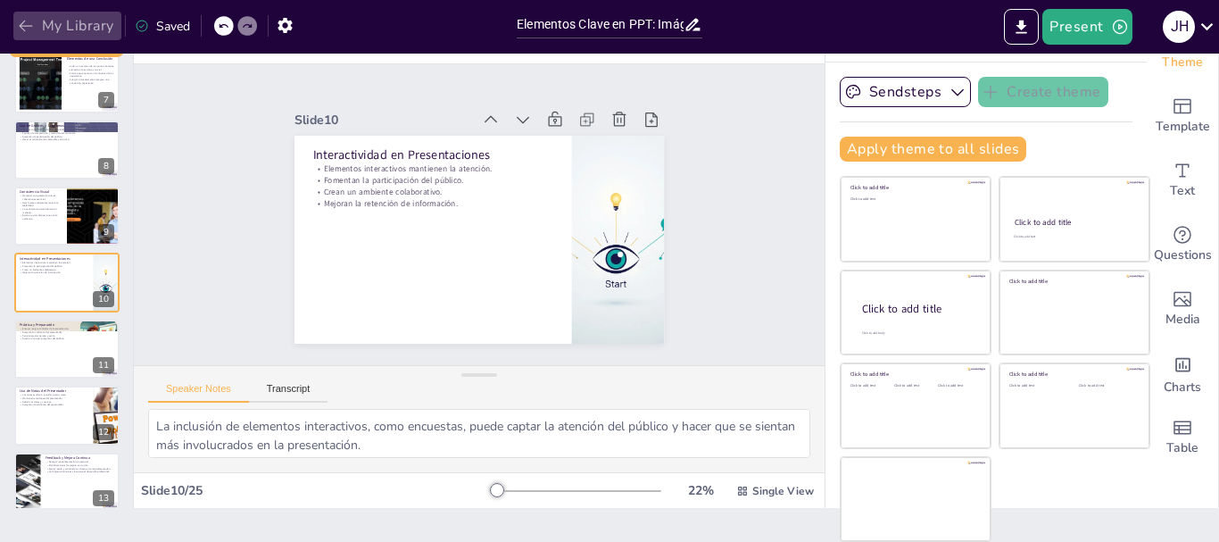
click at [16, 22] on button "My Library" at bounding box center [67, 26] width 108 height 29
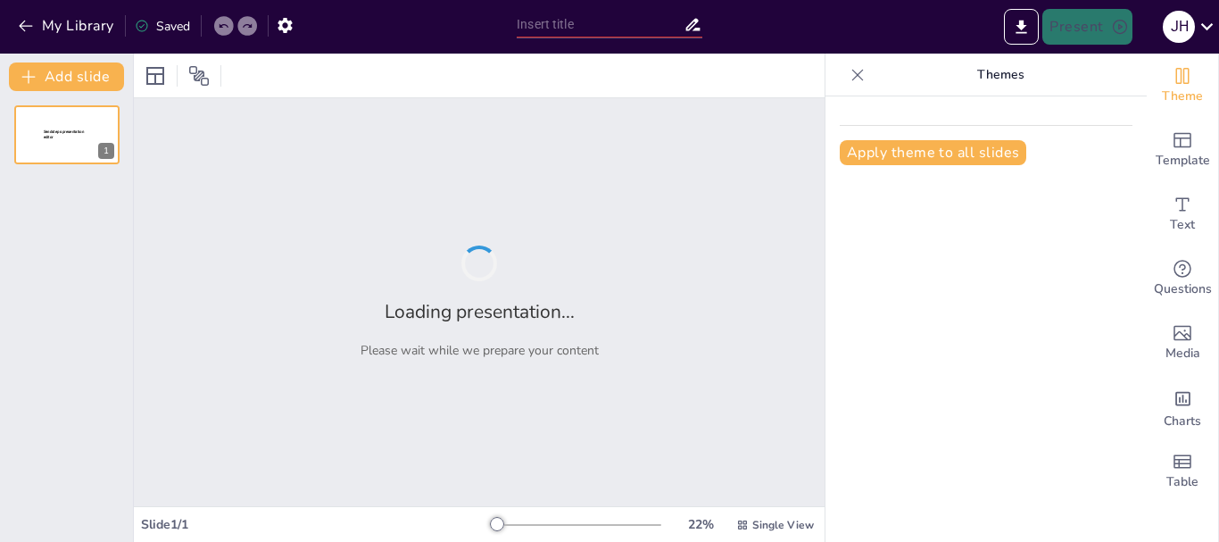
type input "Elementos Clave en PPT: Imágenes, Introducción y Conclusión Eficaz"
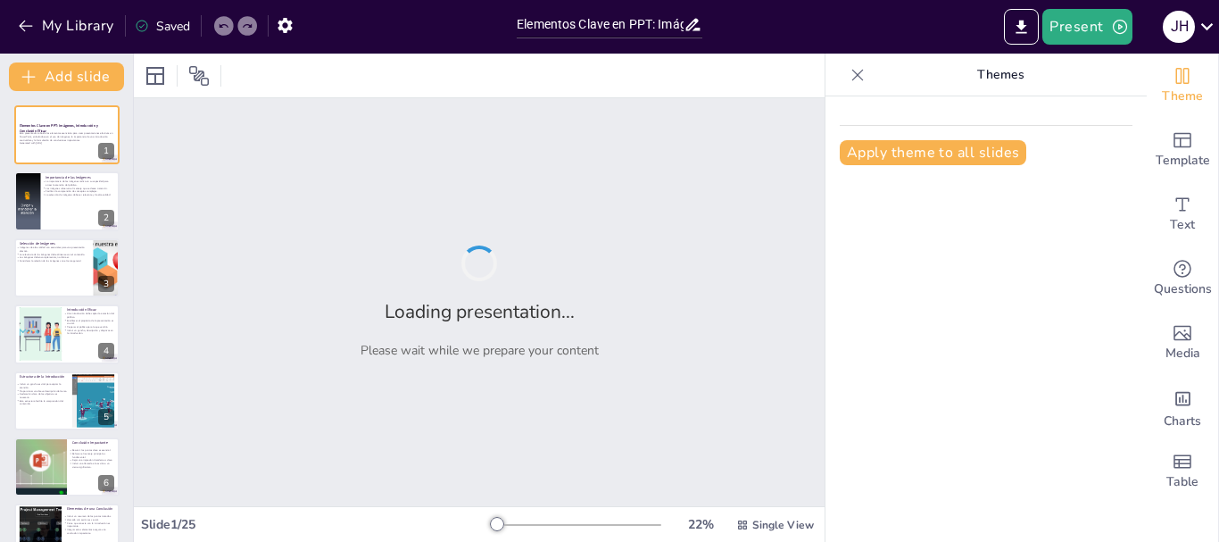
checkbox input "true"
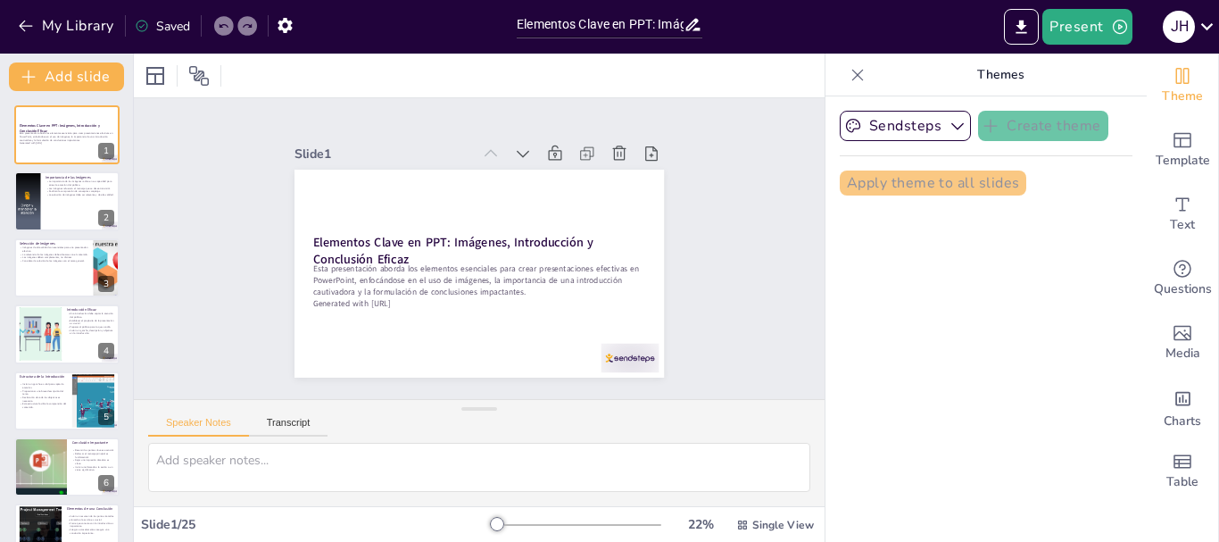
checkbox input "true"
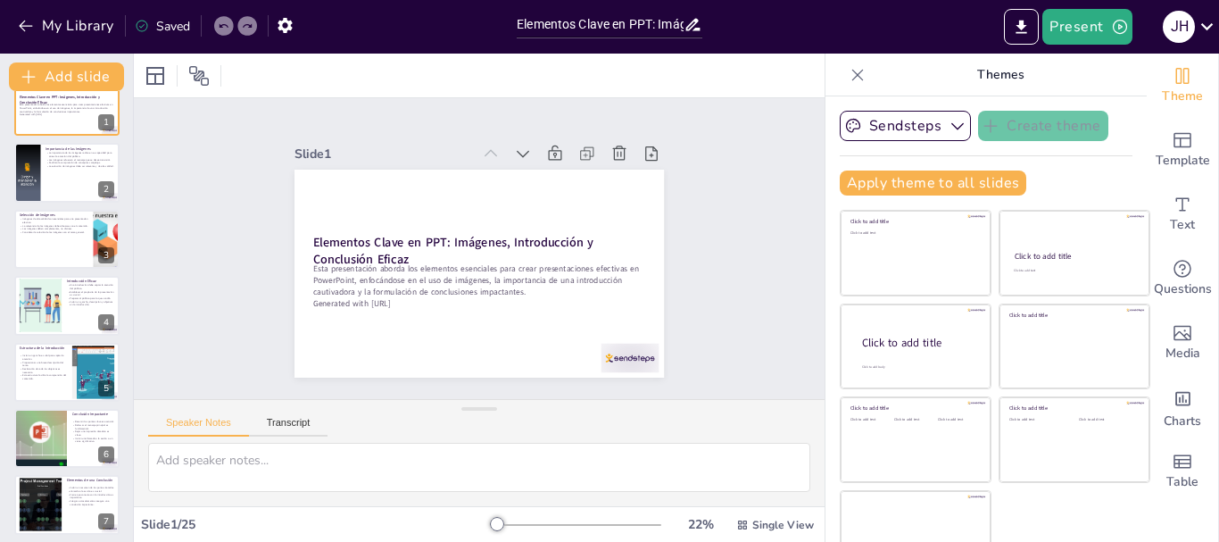
scroll to position [39, 0]
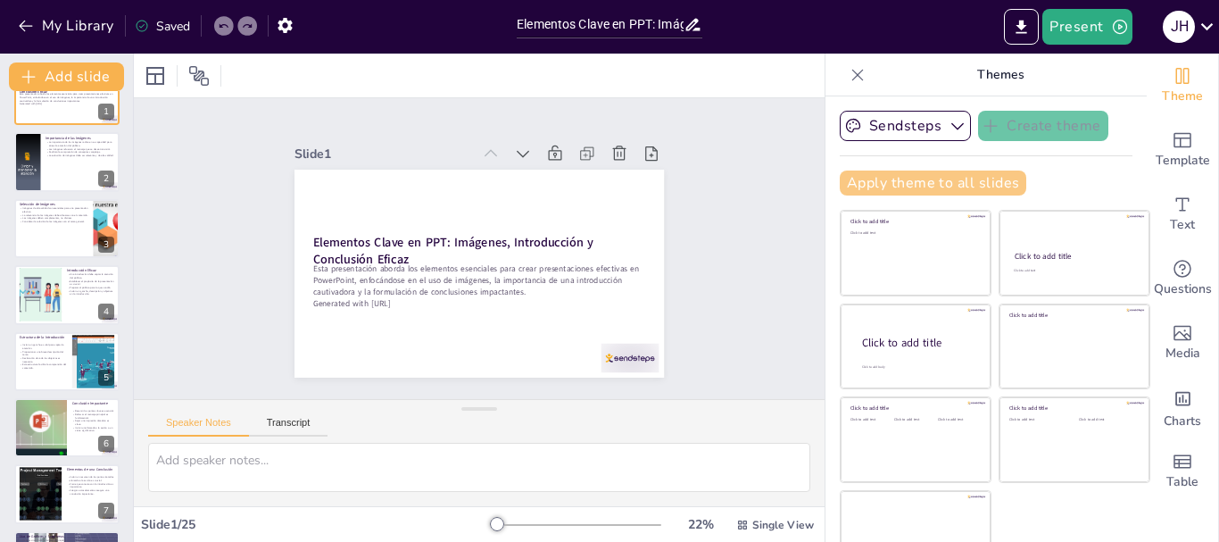
checkbox input "true"
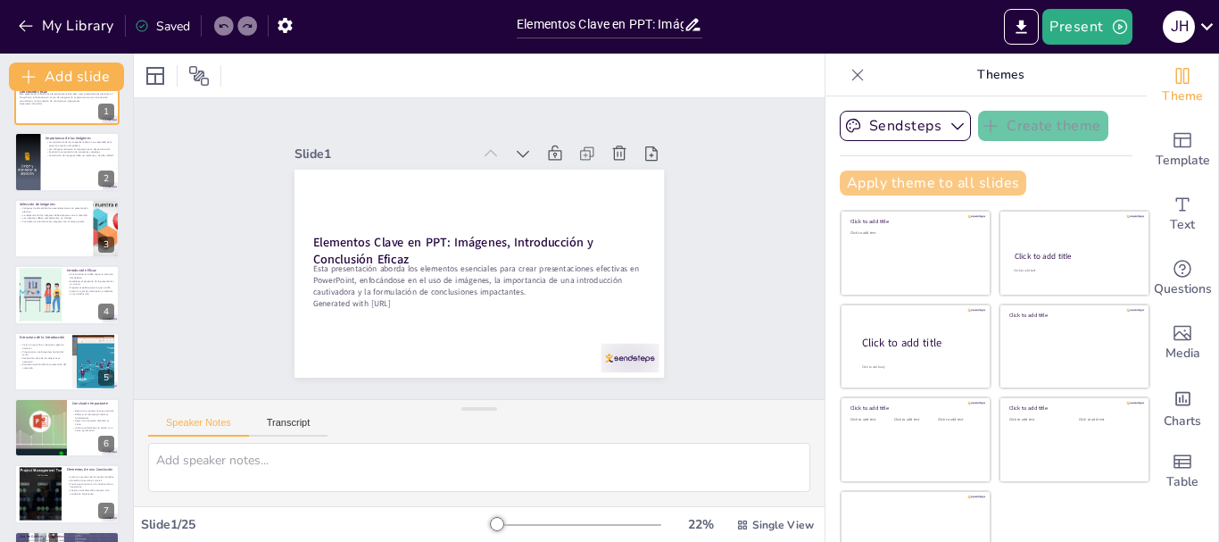
checkbox input "true"
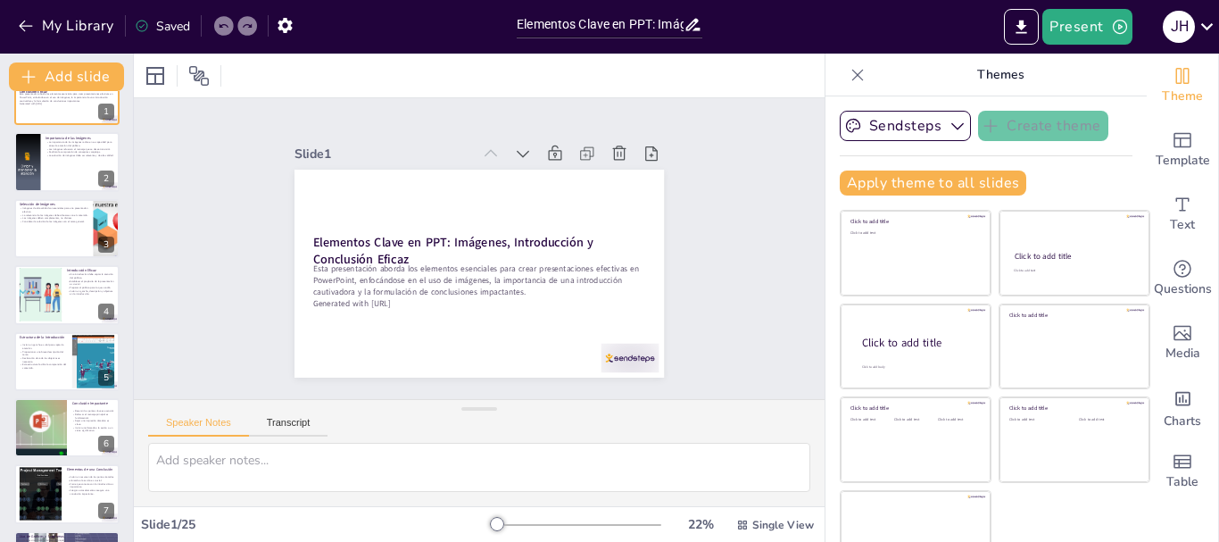
click at [849, 78] on icon at bounding box center [858, 75] width 18 height 18
checkbox input "true"
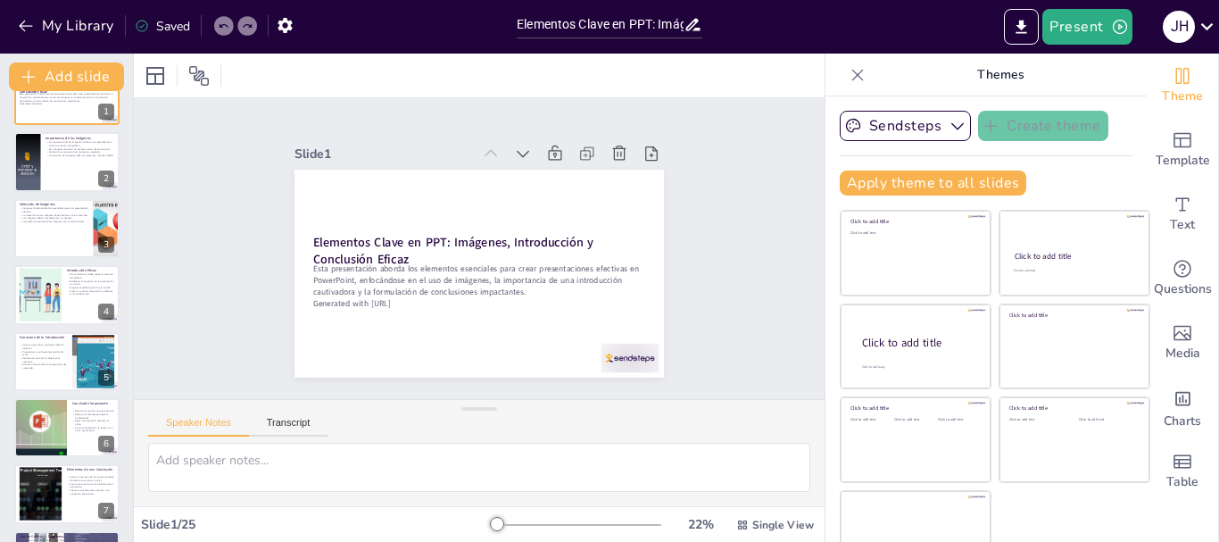
checkbox input "true"
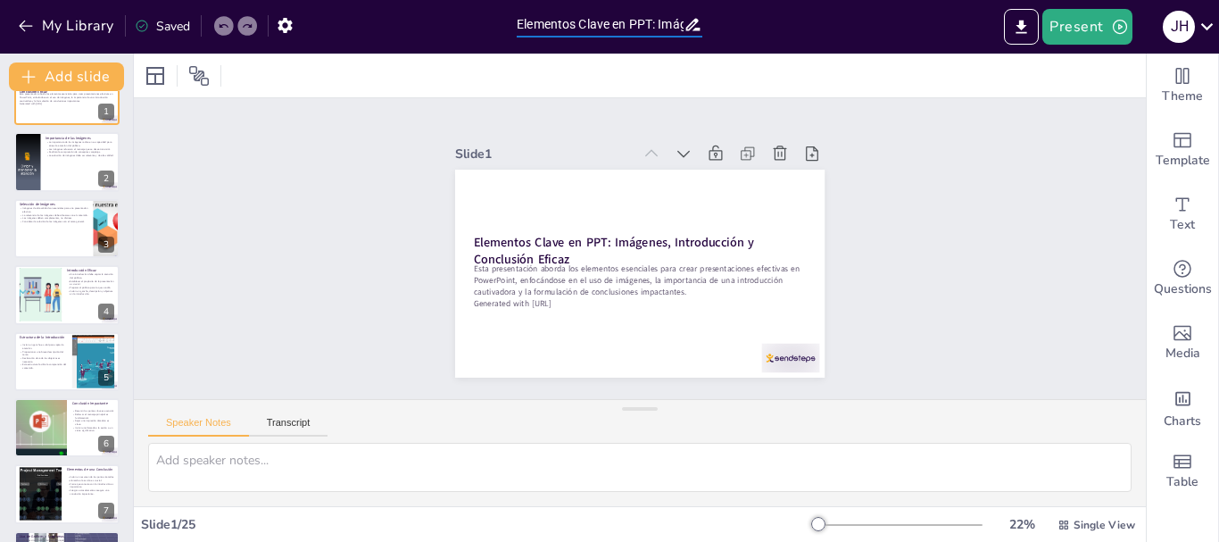
click at [670, 23] on input "Elementos Clave en PPT: Imágenes, Introducción y Conclusión Eficaz" at bounding box center [600, 25] width 167 height 26
click at [694, 24] on icon at bounding box center [693, 24] width 19 height 19
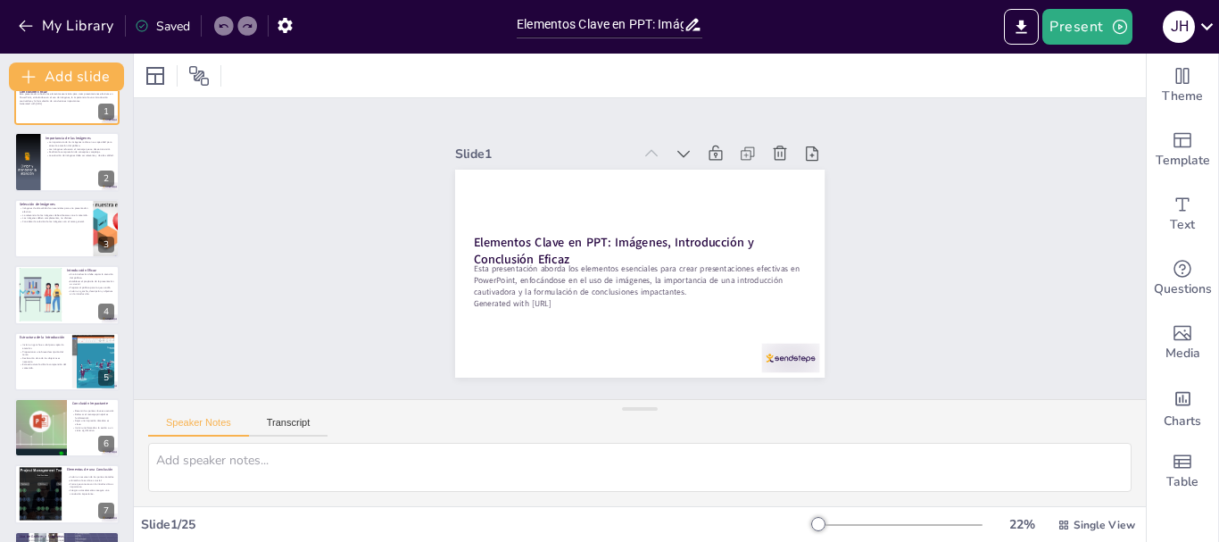
checkbox input "true"
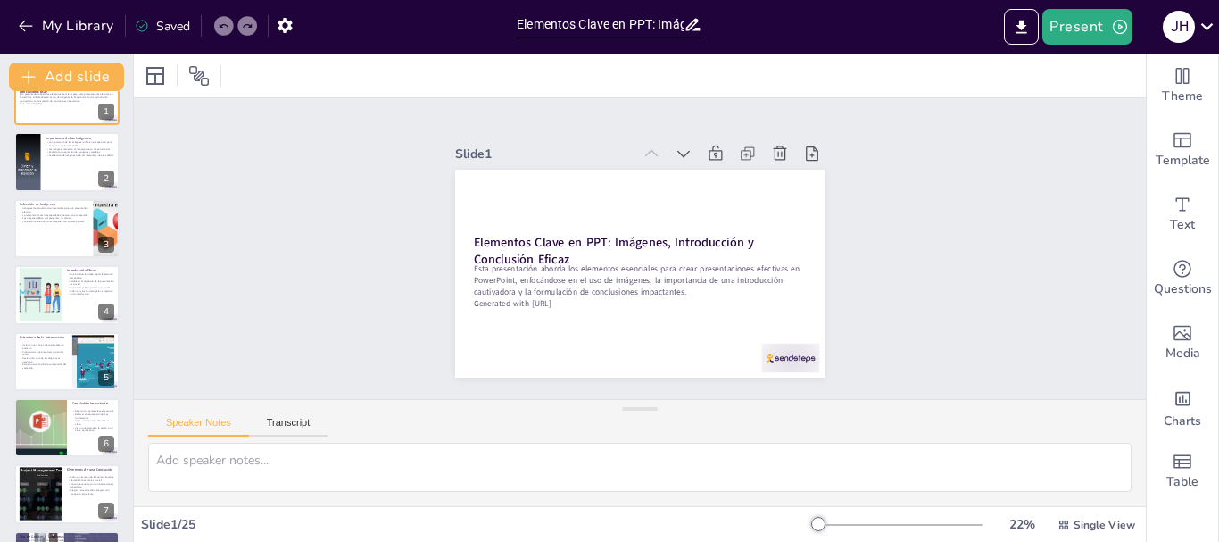
click at [235, 100] on div "Slide 1 Elementos Clave en PPT: Imágenes, Introducción y Conclusión Eficaz Esta…" at bounding box center [640, 248] width 1027 height 767
checkbox input "true"
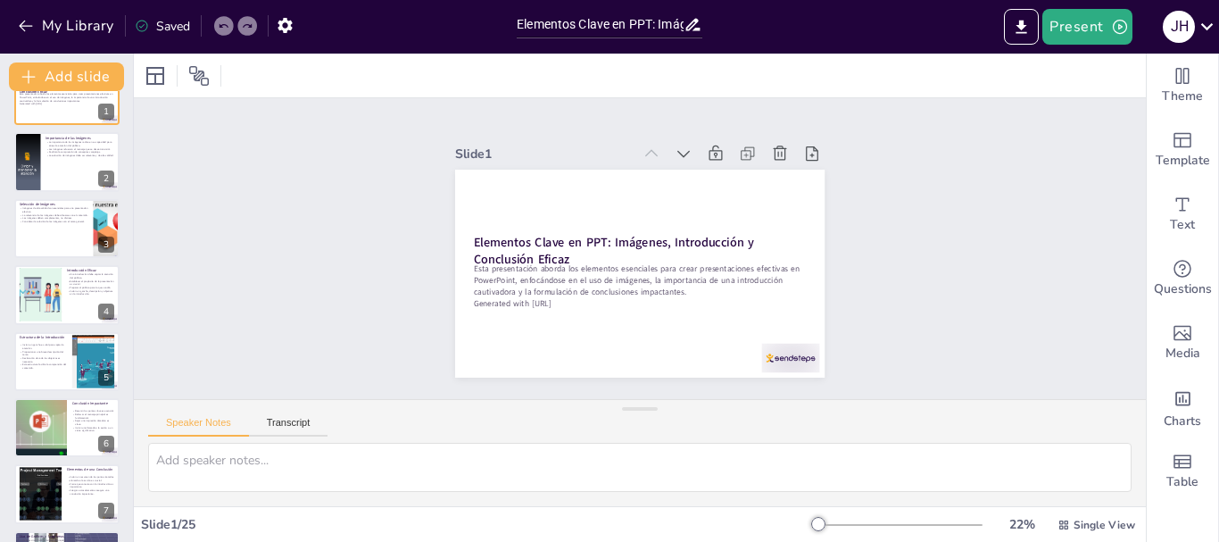
checkbox input "true"
click at [224, 23] on icon at bounding box center [223, 26] width 11 height 11
checkbox input "true"
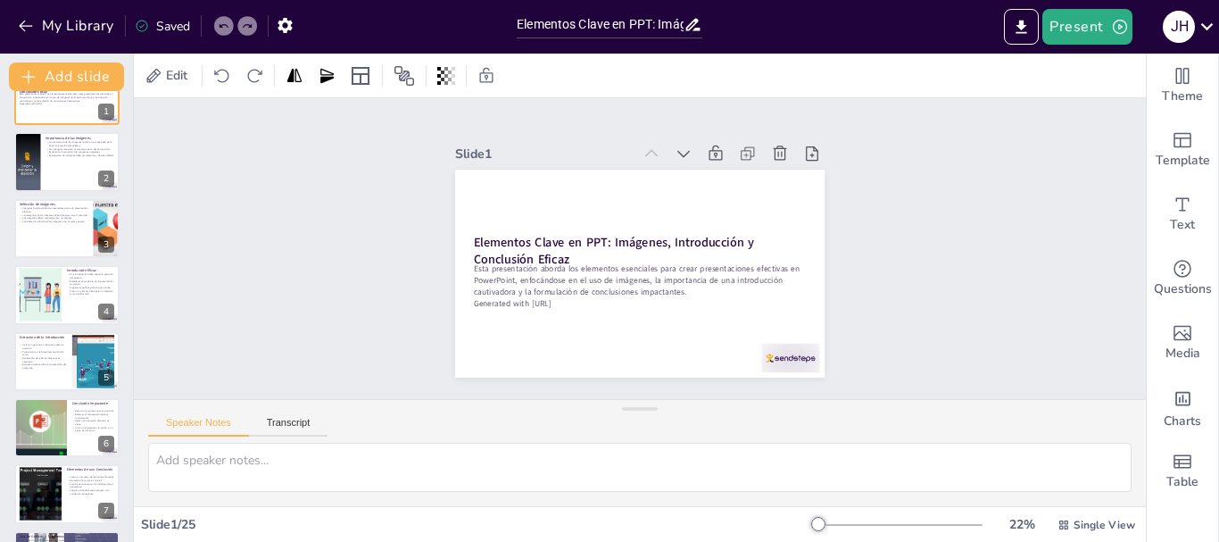
checkbox input "true"
click at [210, 78] on div at bounding box center [222, 76] width 25 height 29
checkbox input "true"
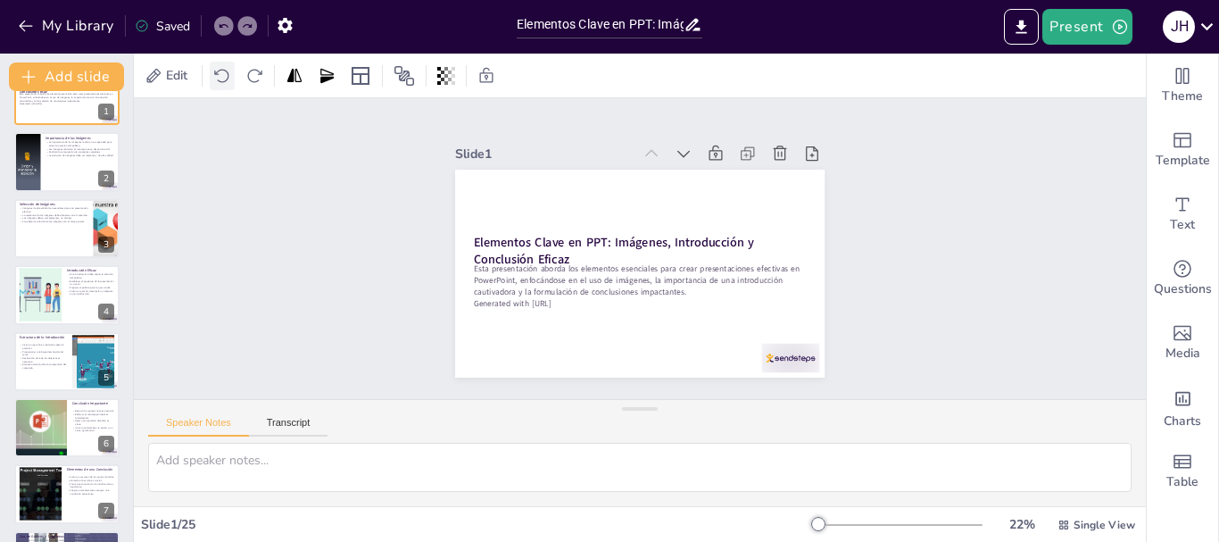
checkbox input "true"
click at [210, 78] on div at bounding box center [222, 76] width 25 height 29
checkbox input "true"
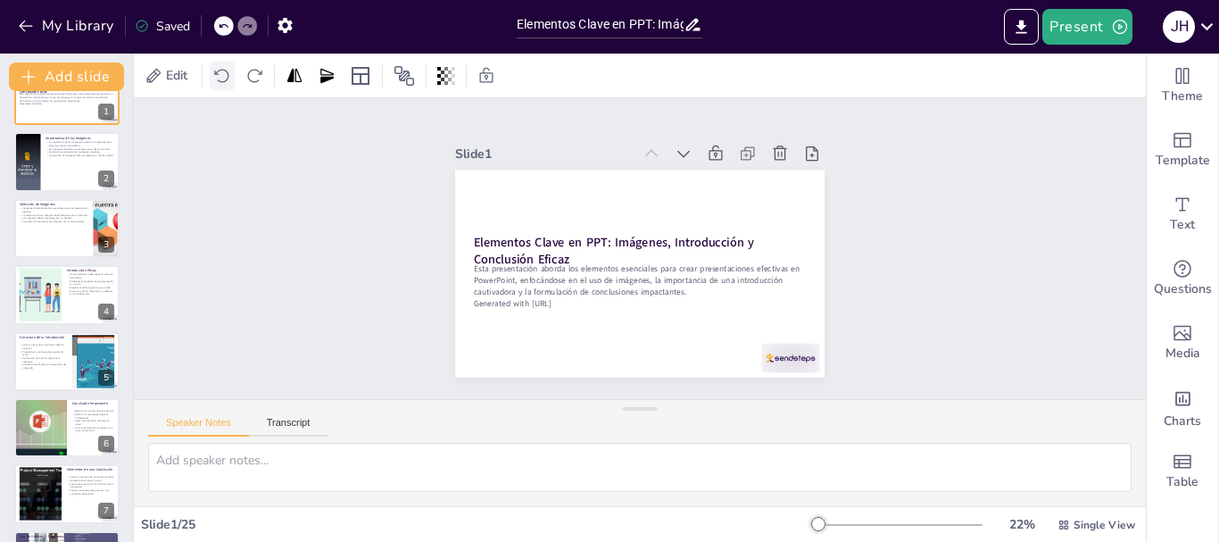
checkbox input "true"
click at [215, 24] on div "My Library Saving......" at bounding box center [160, 25] width 321 height 32
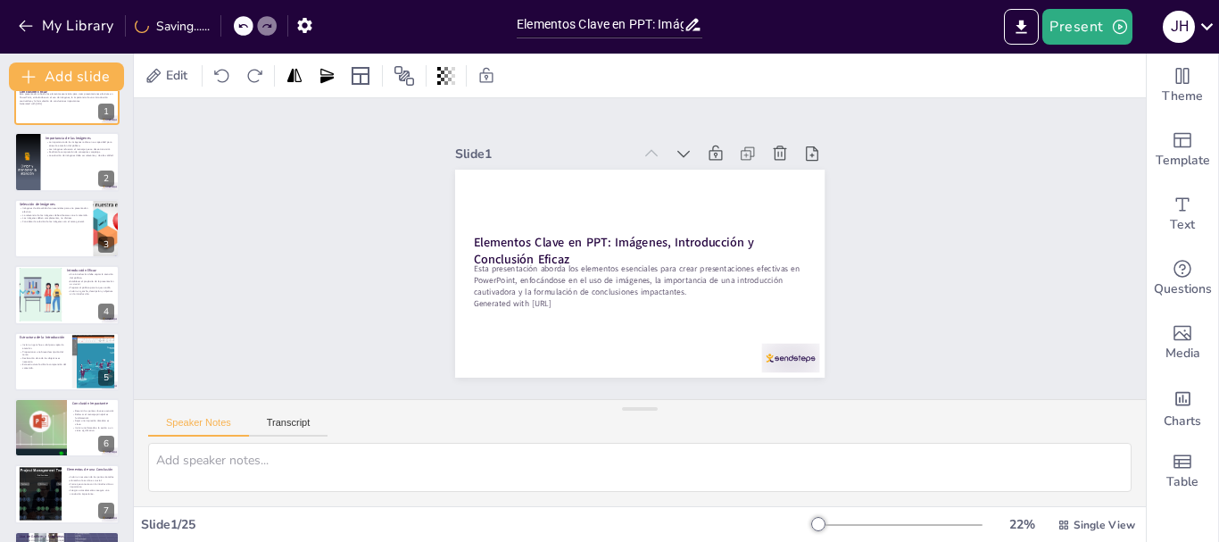
scroll to position [0, 0]
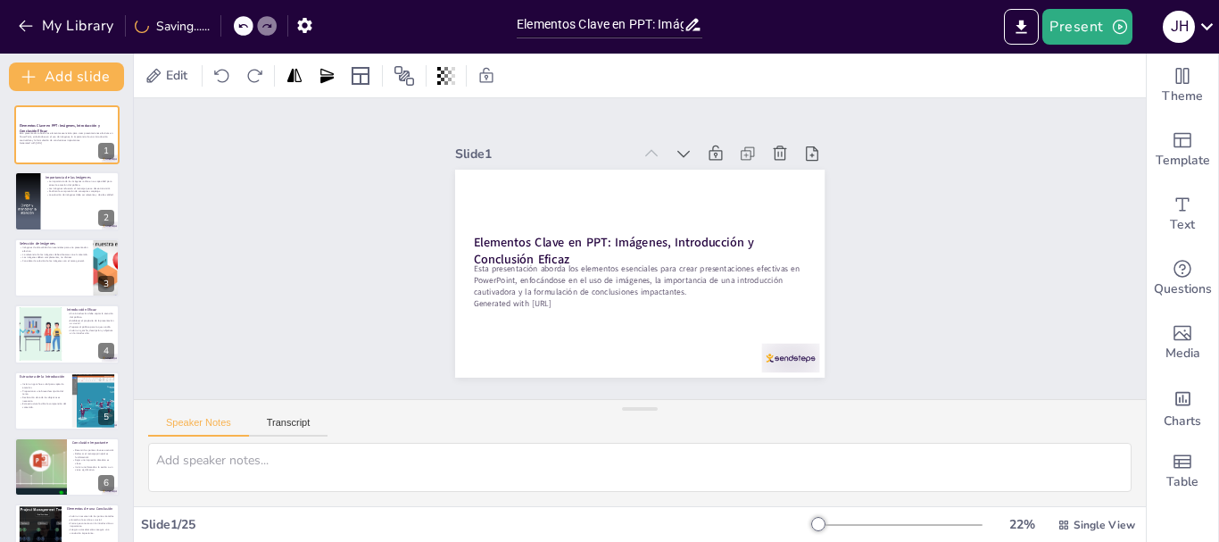
checkbox input "true"
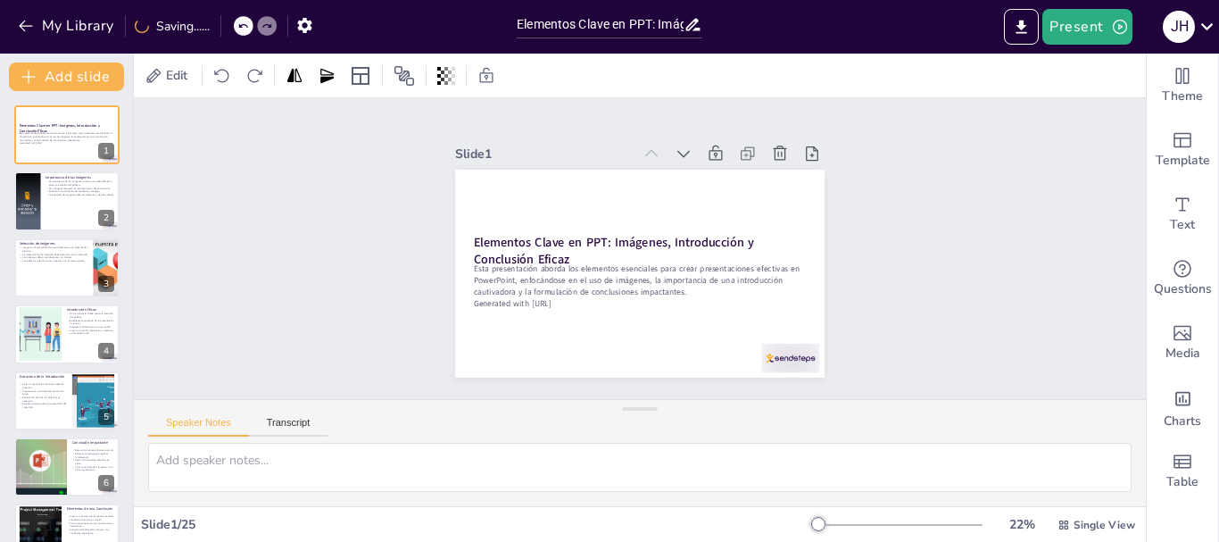
checkbox input "true"
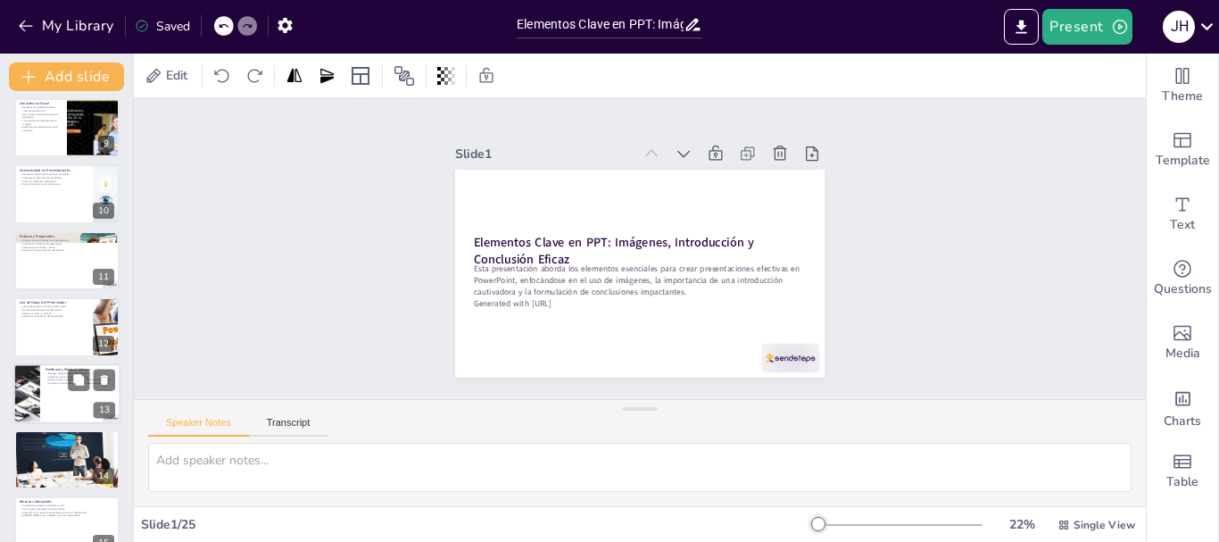
checkbox input "true"
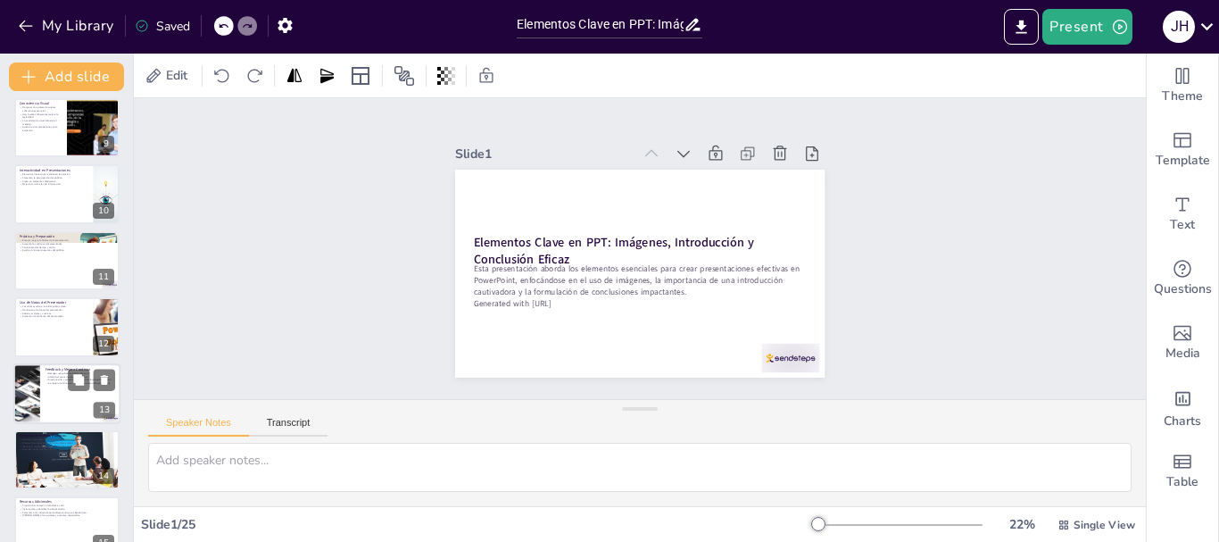
drag, startPoint x: 119, startPoint y: 396, endPoint x: 116, endPoint y: 413, distance: 17.2
click at [117, 412] on div at bounding box center [66, 393] width 107 height 61
type textarea "La retroalimentación proporciona información valiosa sobre la efectividad de la…"
checkbox input "true"
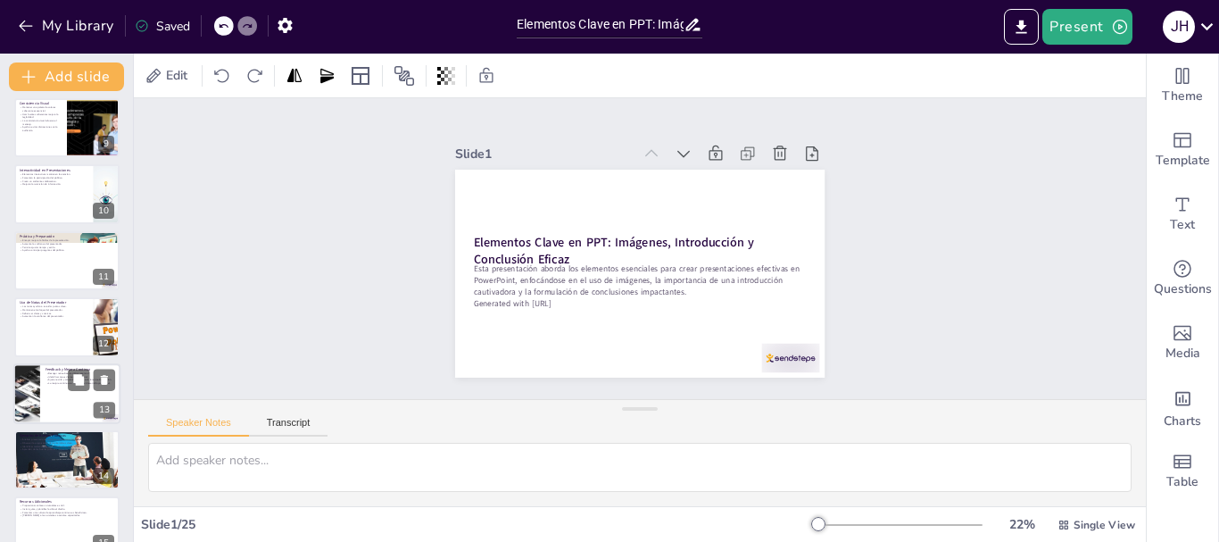
checkbox input "true"
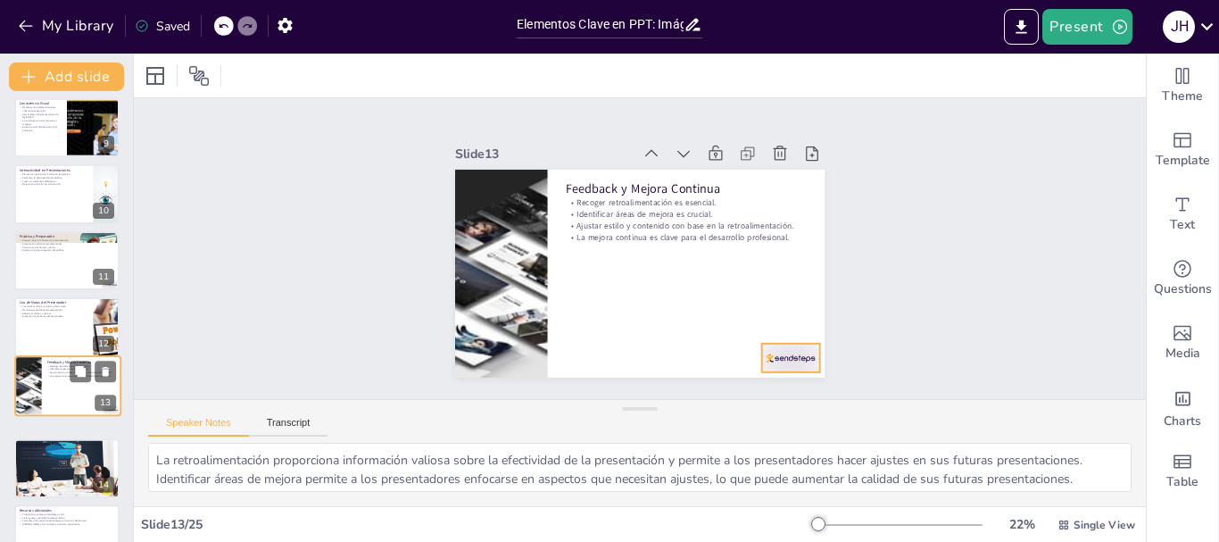
checkbox input "true"
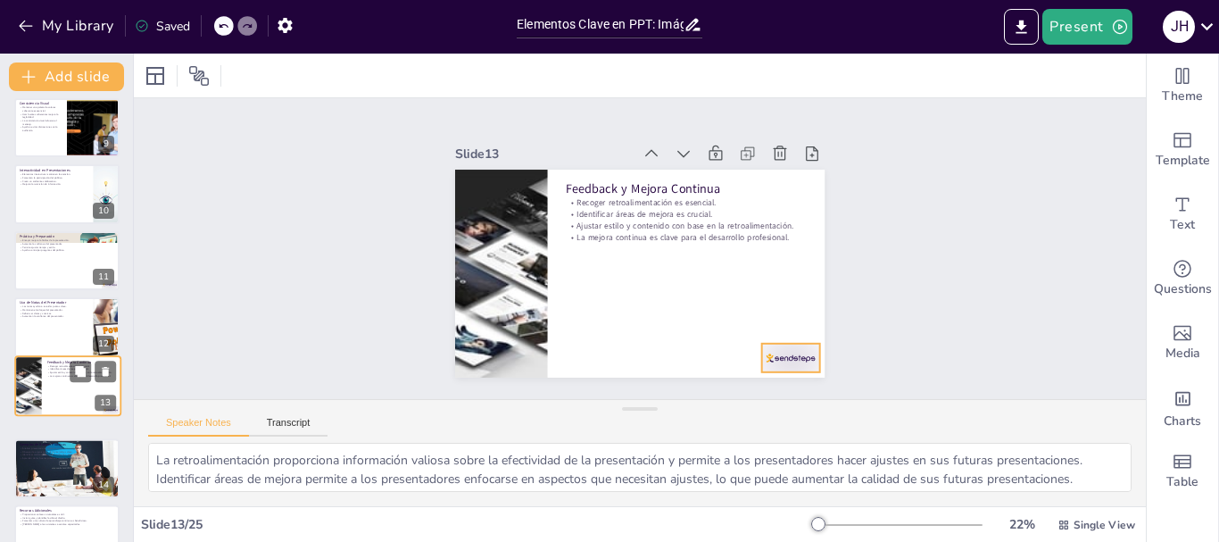
checkbox input "true"
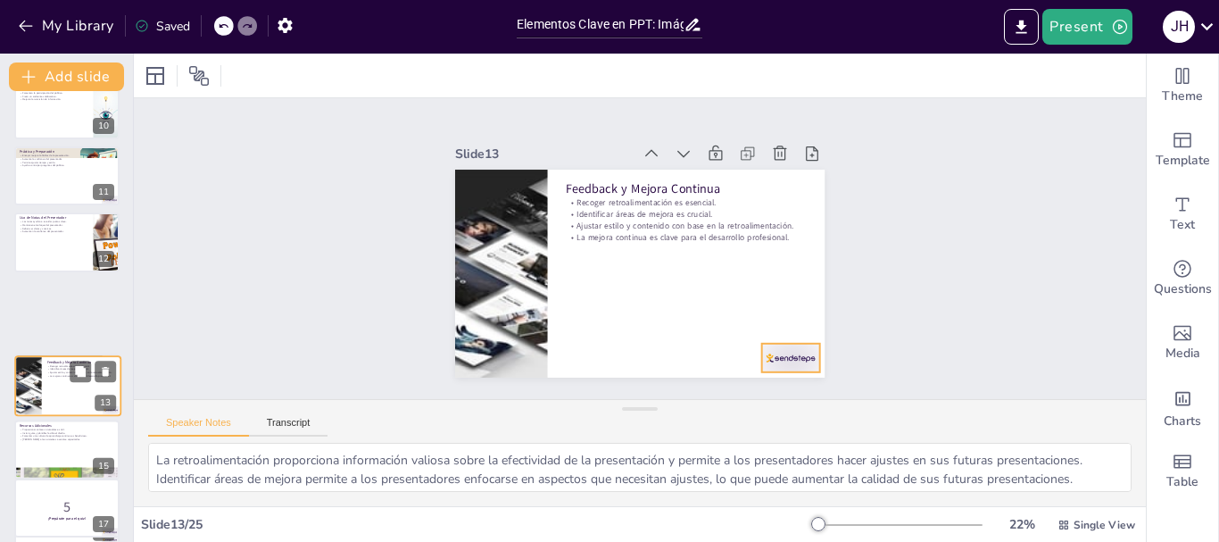
checkbox input "true"
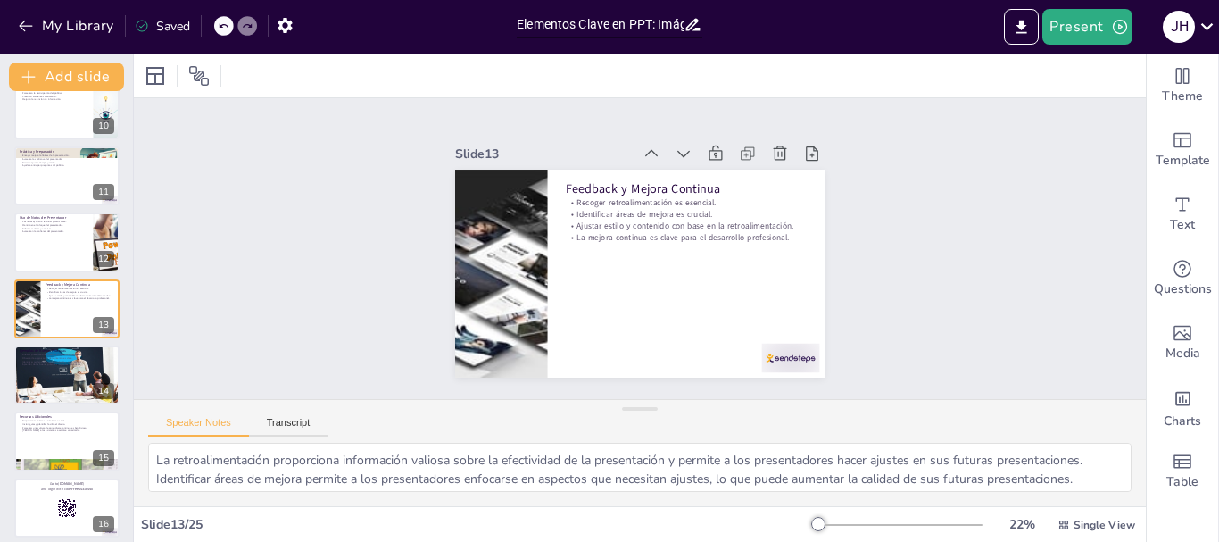
checkbox input "true"
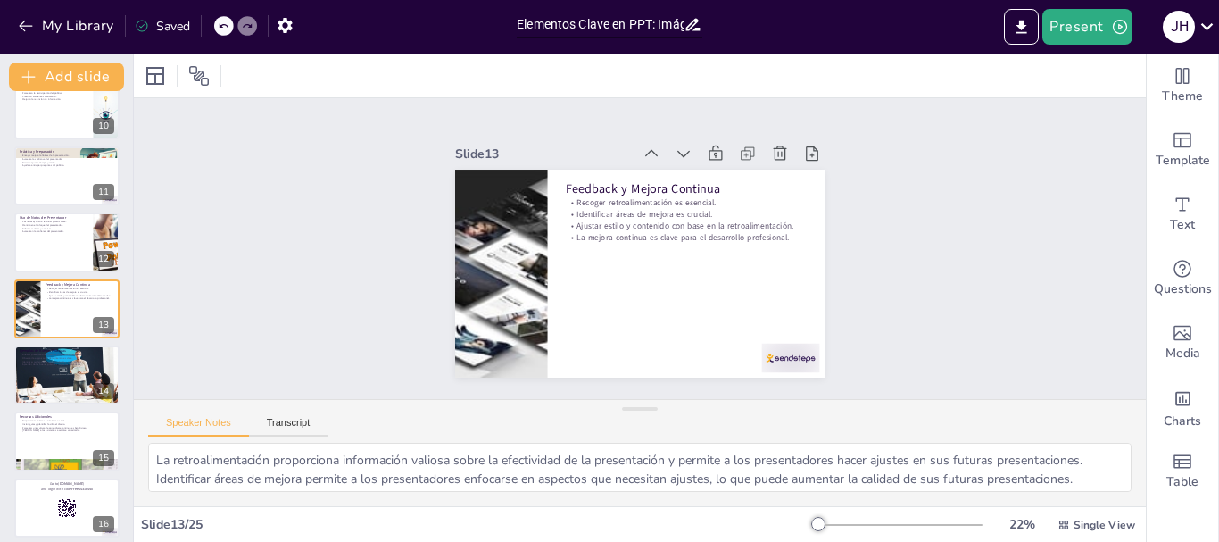
checkbox input "true"
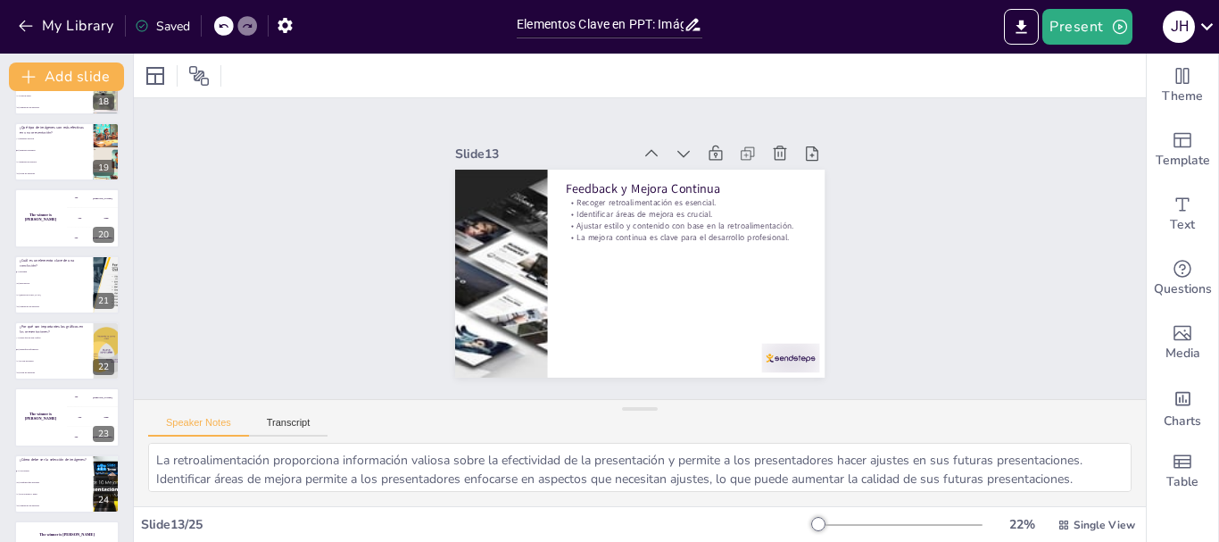
scroll to position [1230, 0]
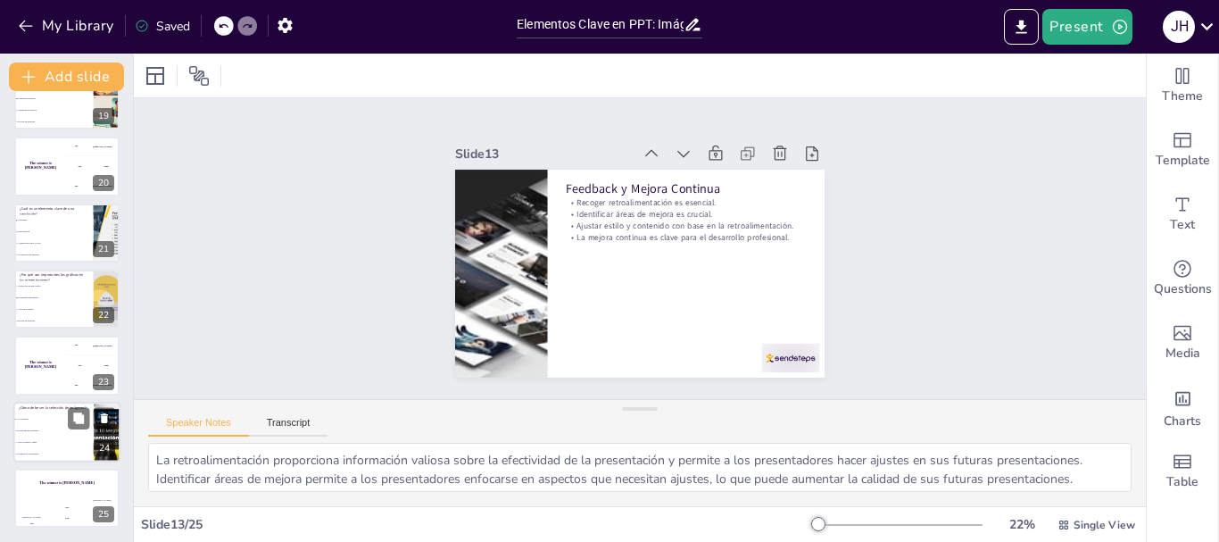
checkbox input "true"
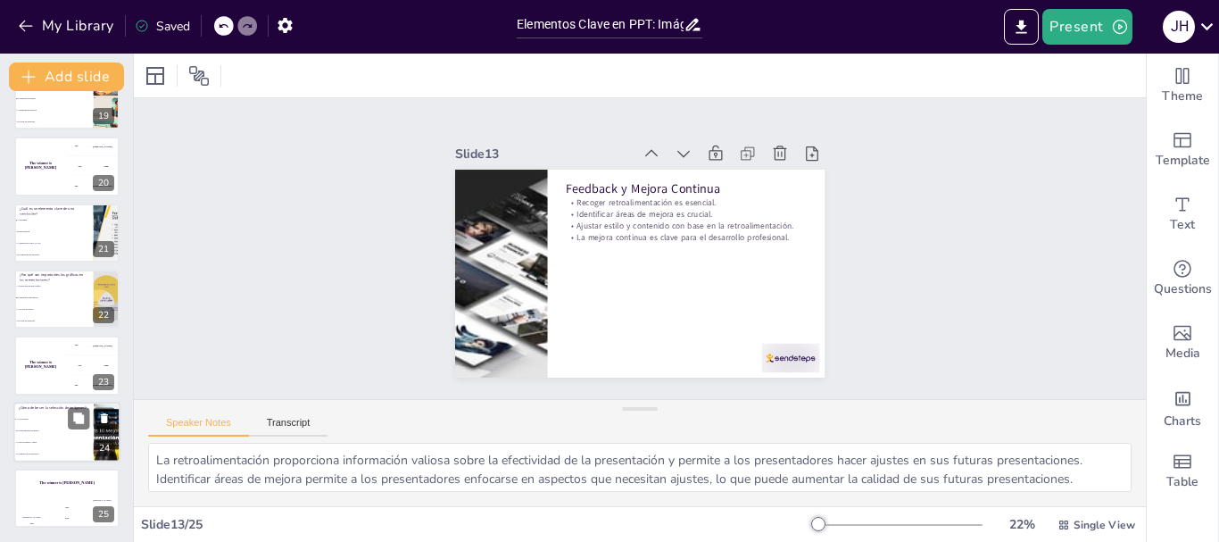
checkbox input "true"
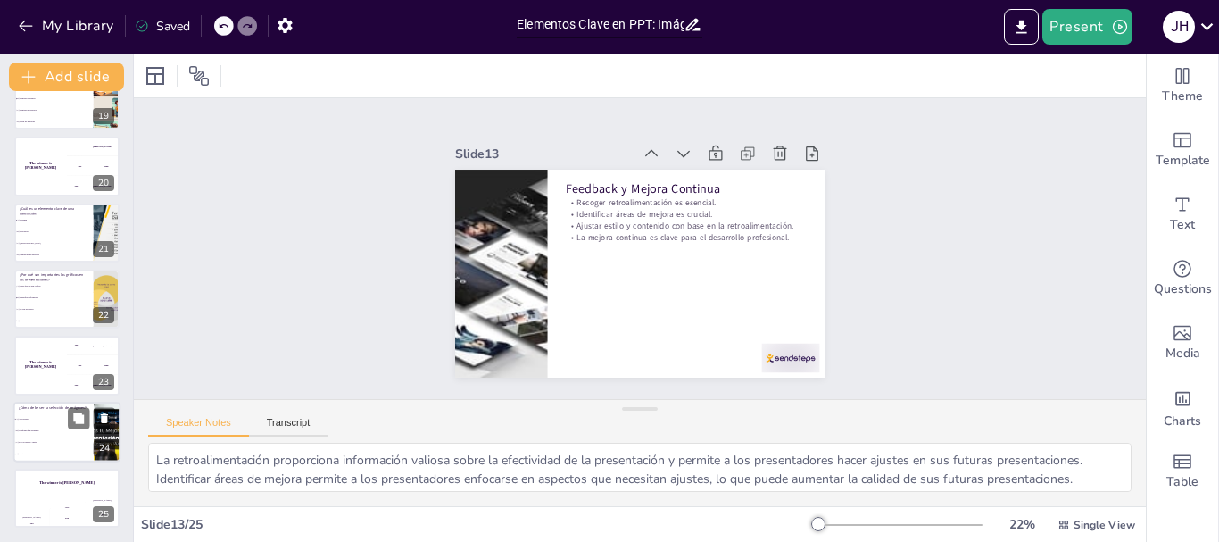
checkbox input "true"
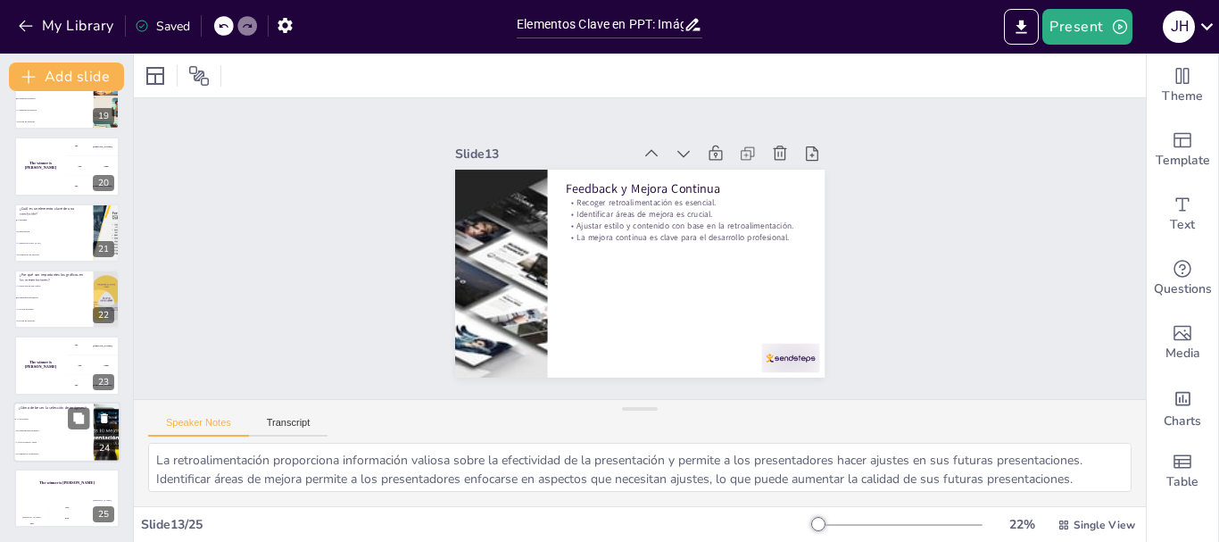
checkbox input "true"
click at [61, 432] on li "B) Cualquiera que encuentre" at bounding box center [53, 431] width 80 height 12
type textarea "La respuesta correcta es A) Alta calidad, ya que la selección de imágenes debe …"
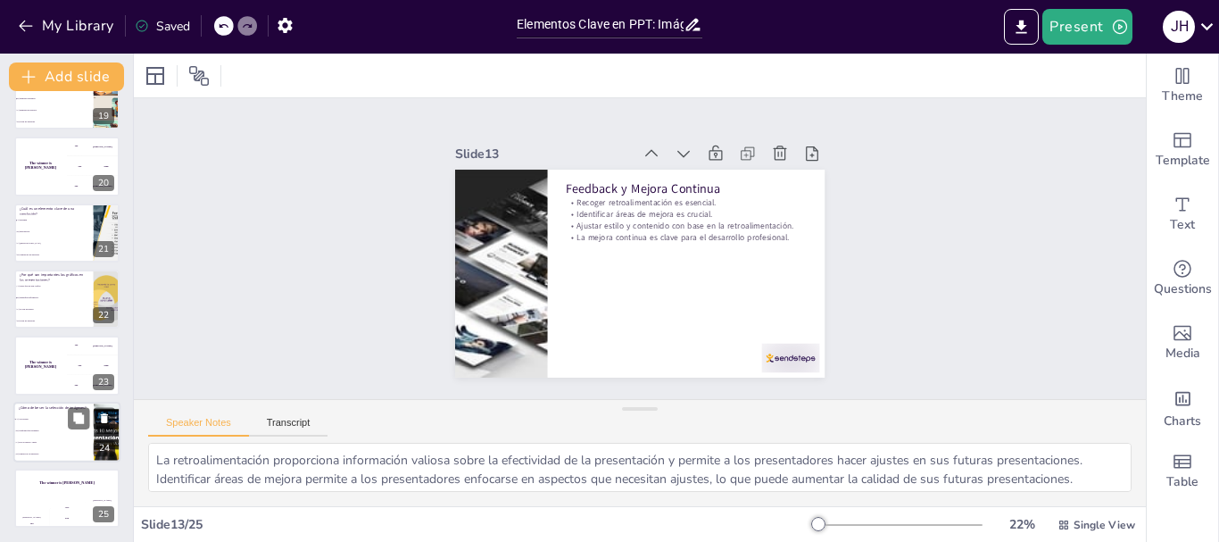
checkbox input "true"
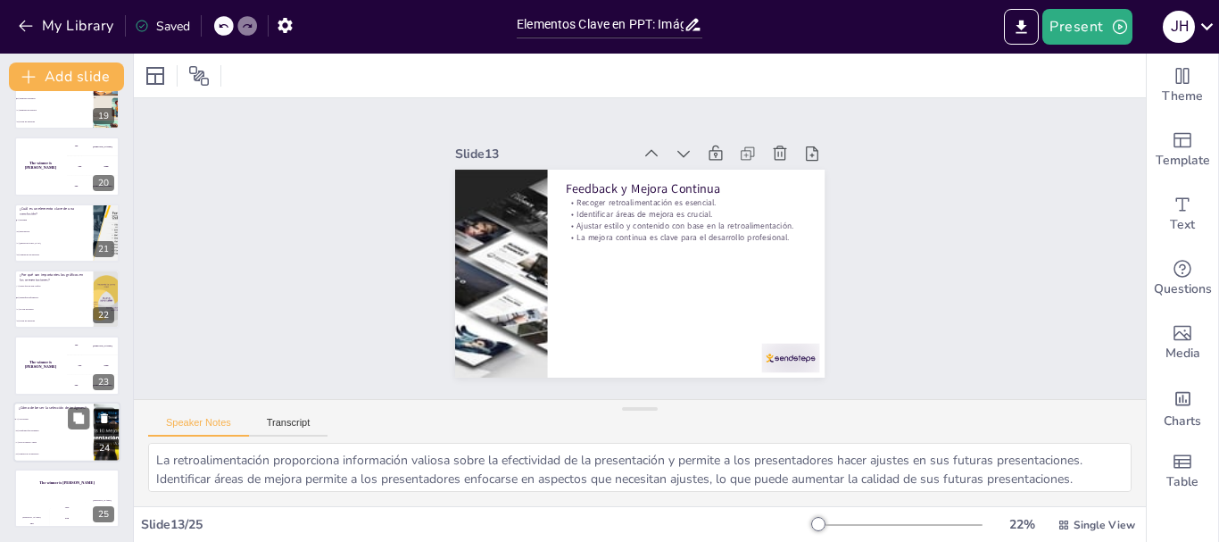
checkbox input "true"
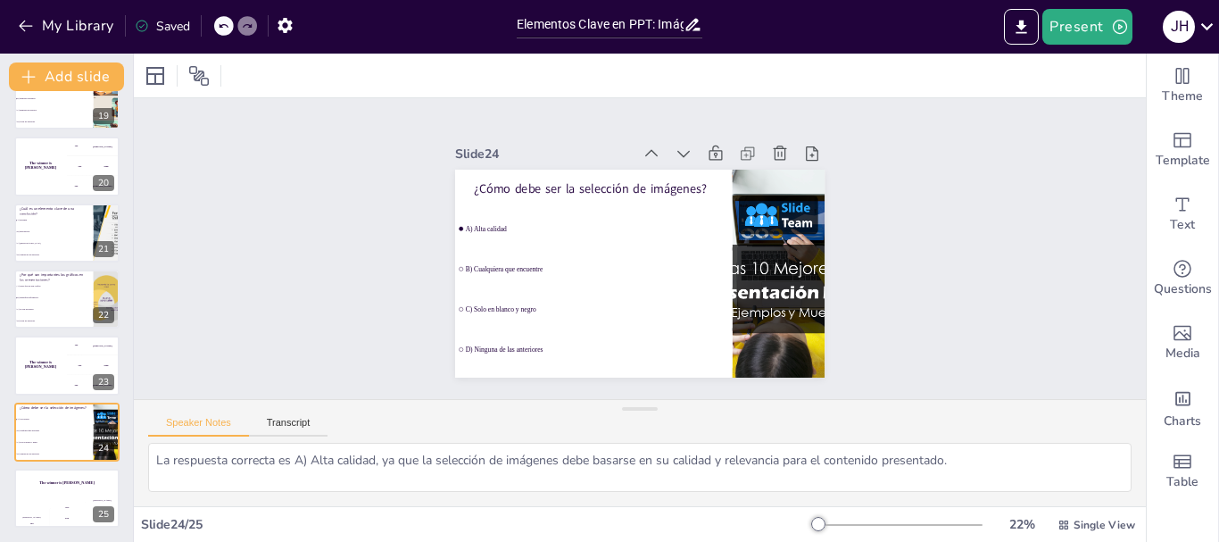
checkbox input "true"
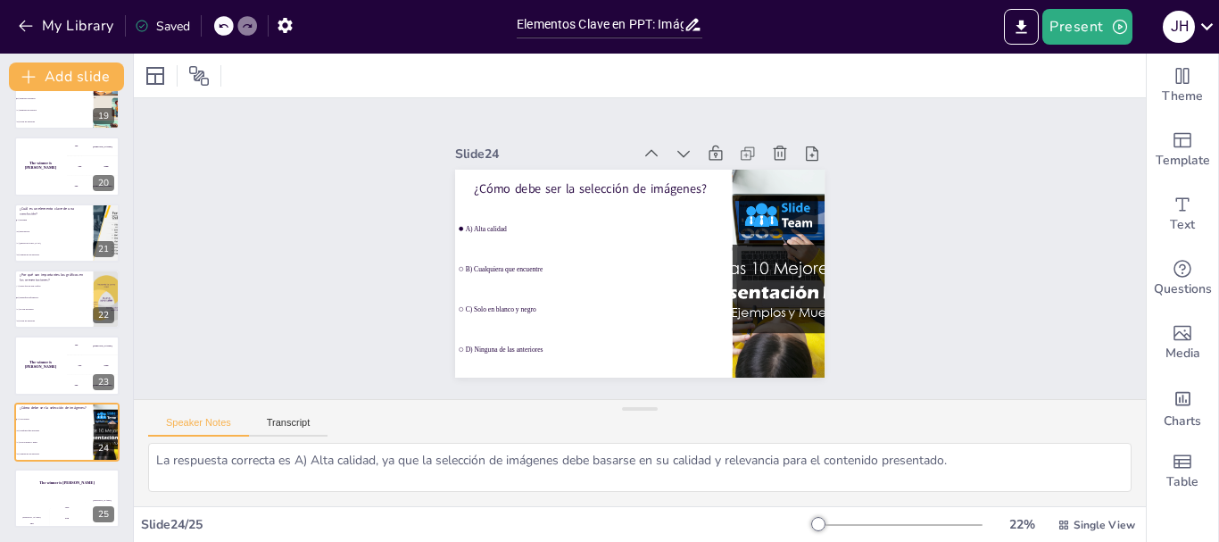
checkbox input "true"
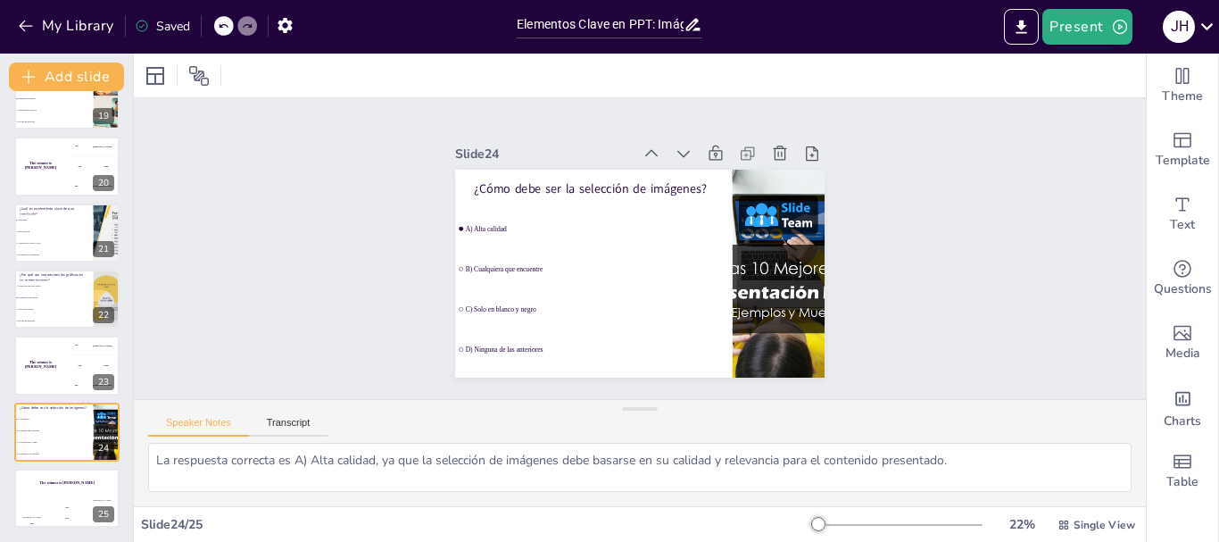
checkbox input "true"
click at [220, 220] on div "Slide 1 Elementos Clave en PPT: Imágenes, Introducción y Conclusión Eficaz Esta…" at bounding box center [639, 248] width 1052 height 504
checkbox input "true"
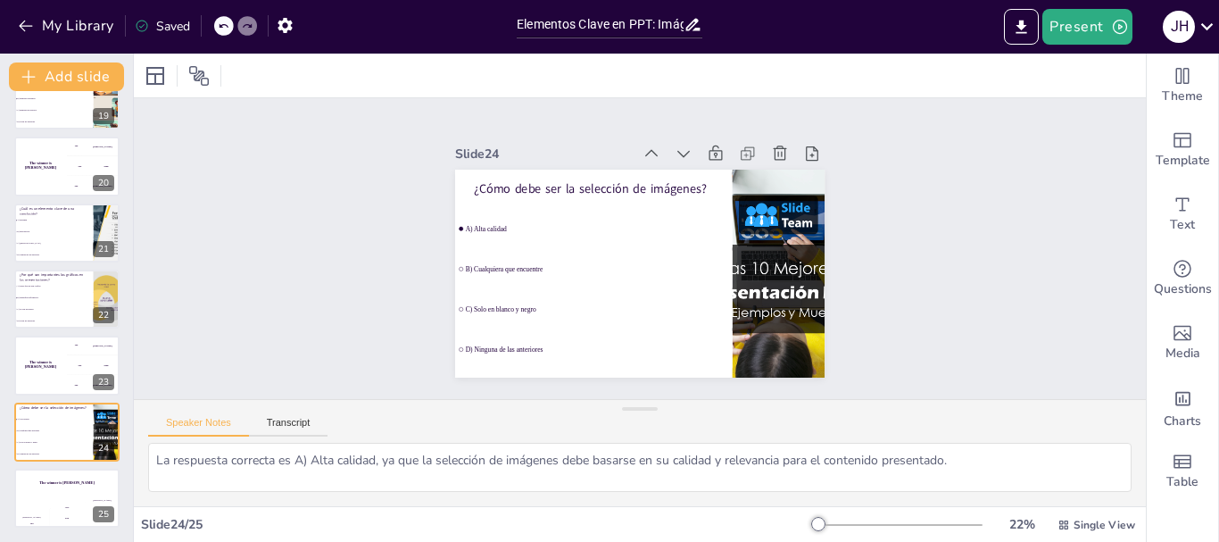
checkbox input "true"
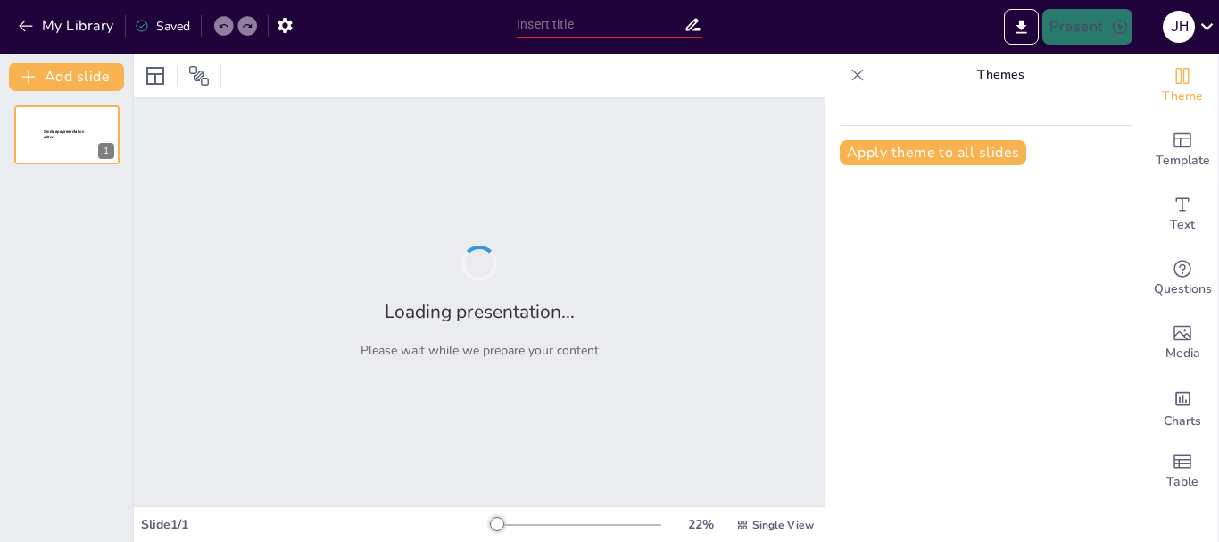
type input "Normativas del RIC 3 en la Creación de Presentaciones PPT"
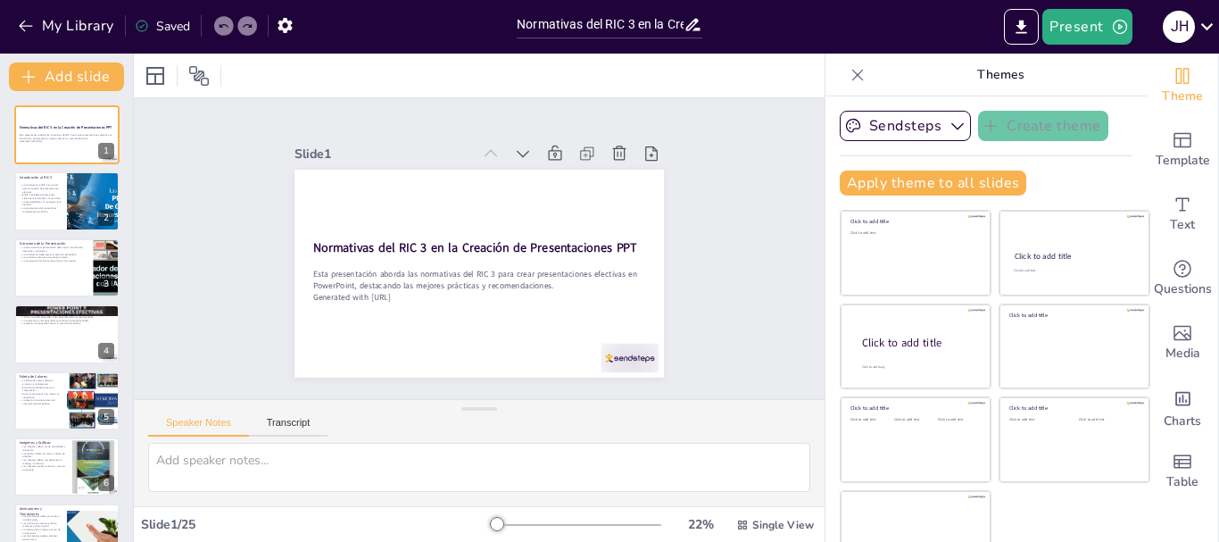
checkbox input "true"
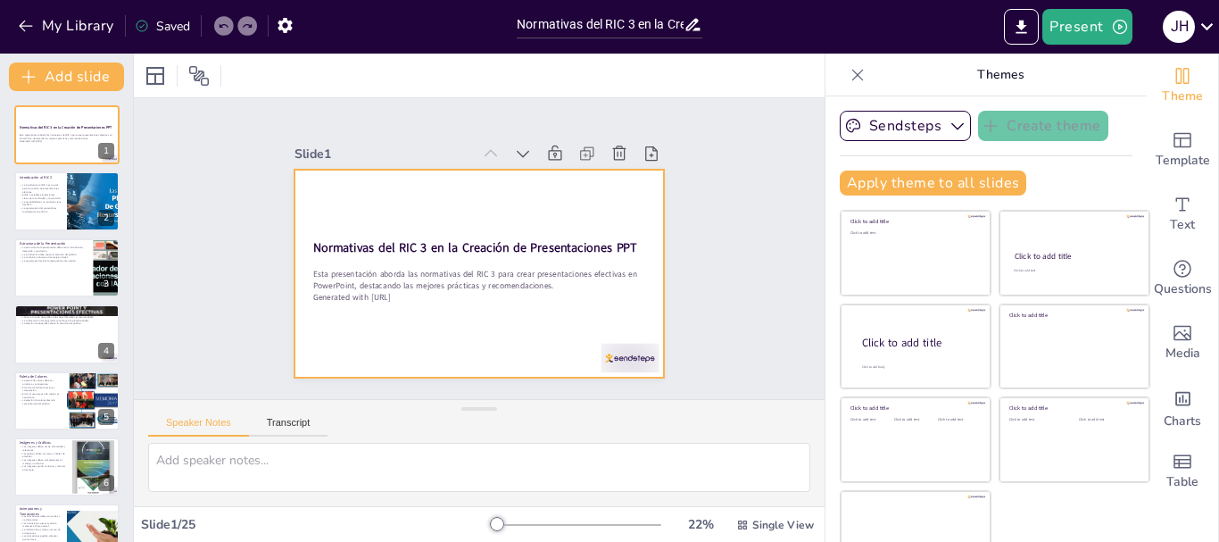
checkbox input "true"
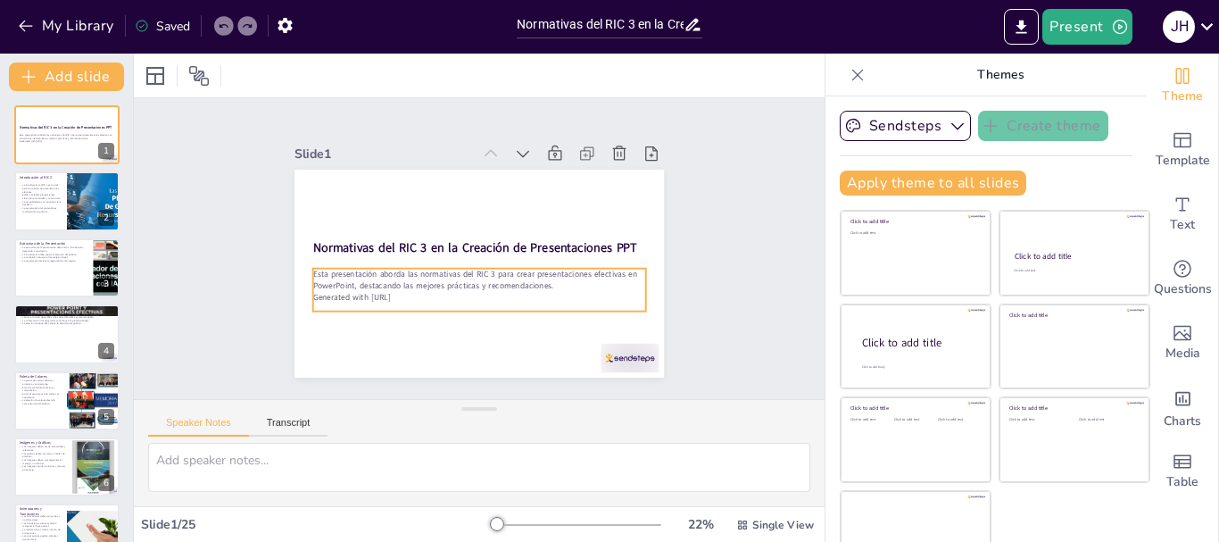
checkbox input "true"
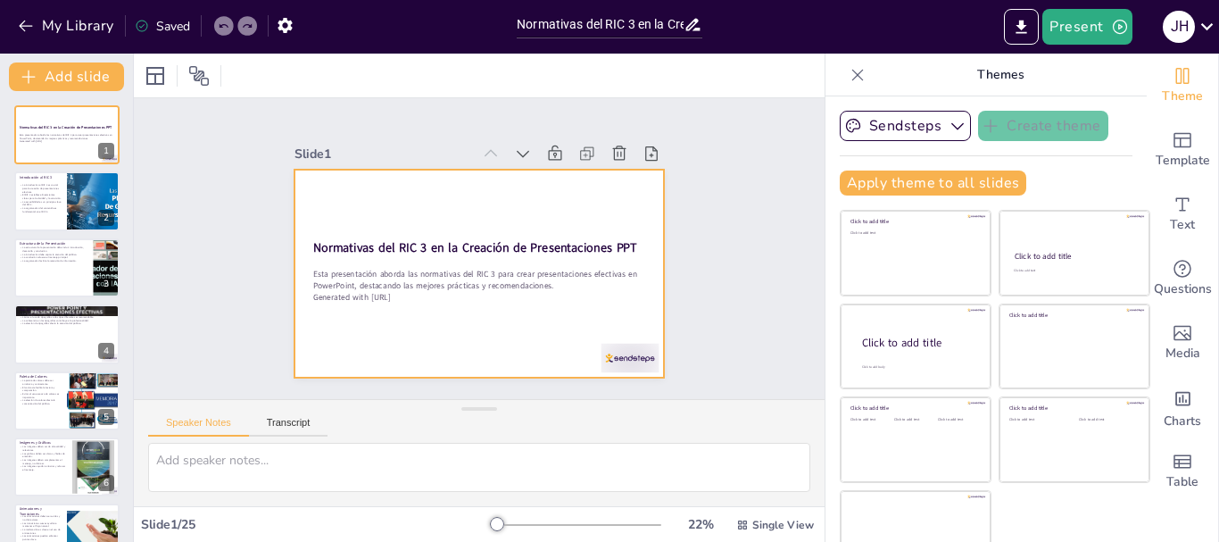
checkbox input "true"
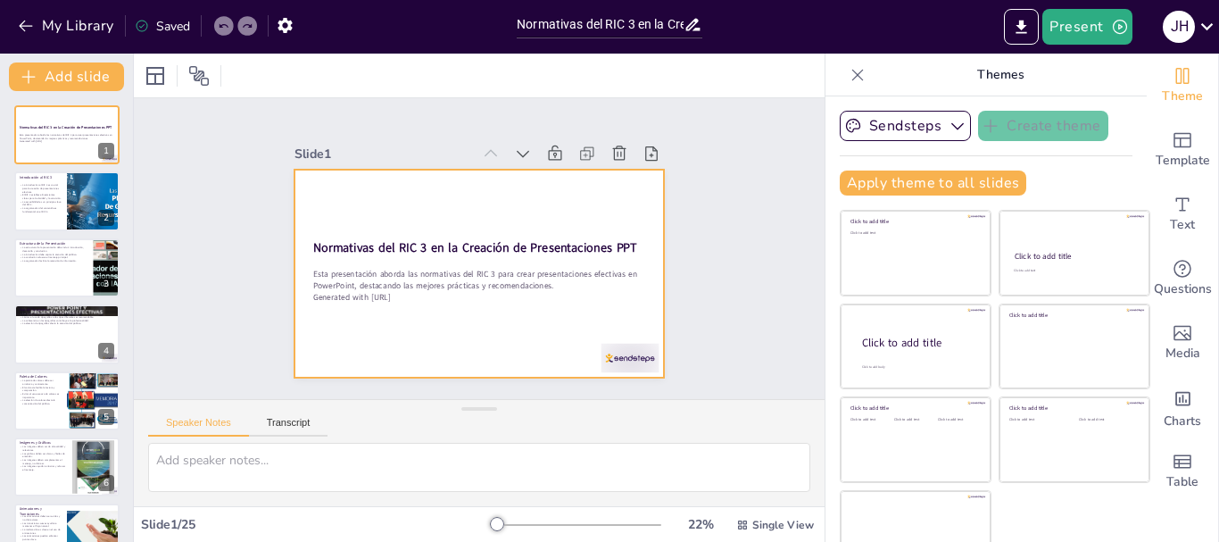
checkbox input "true"
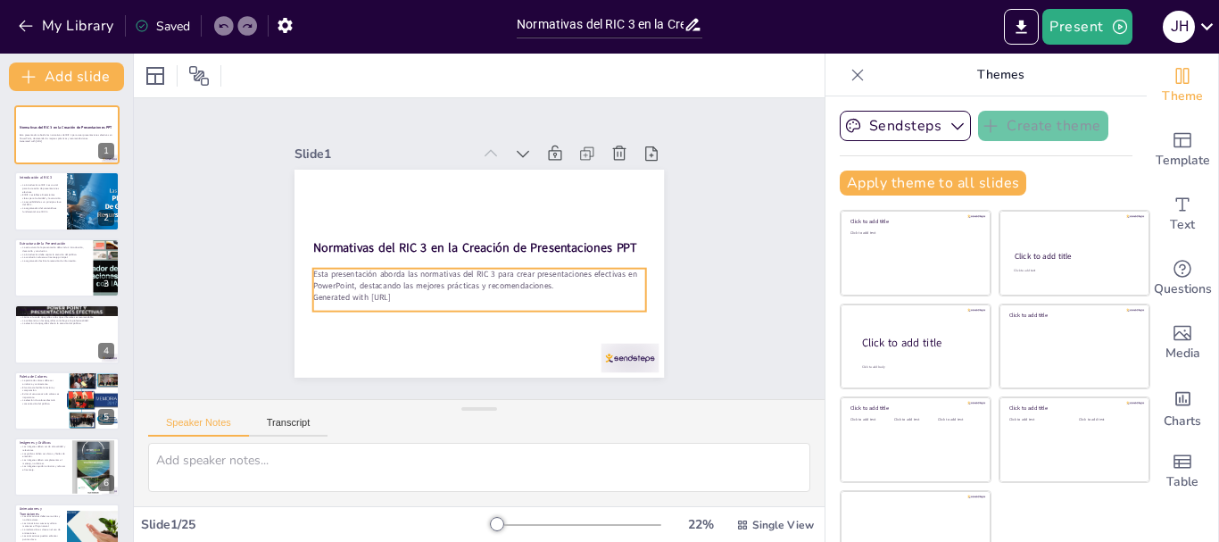
checkbox input "true"
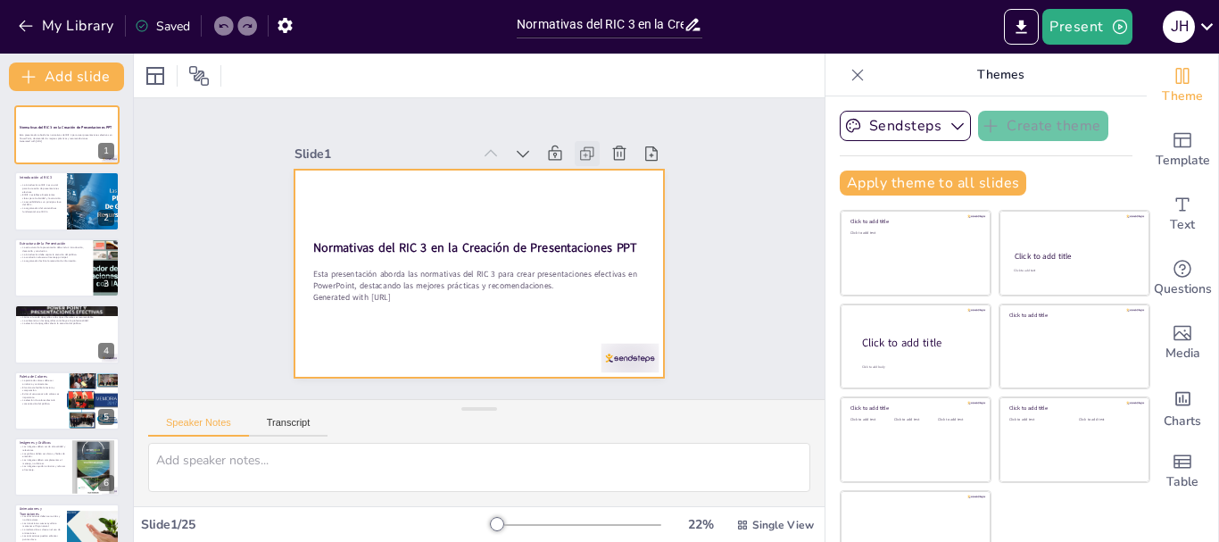
checkbox input "true"
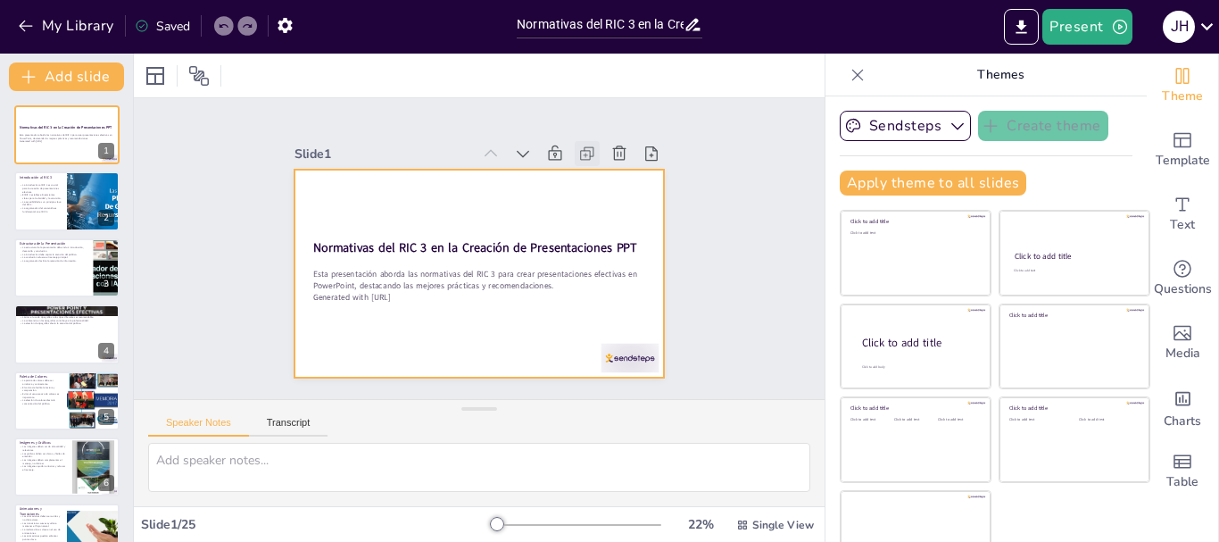
checkbox input "true"
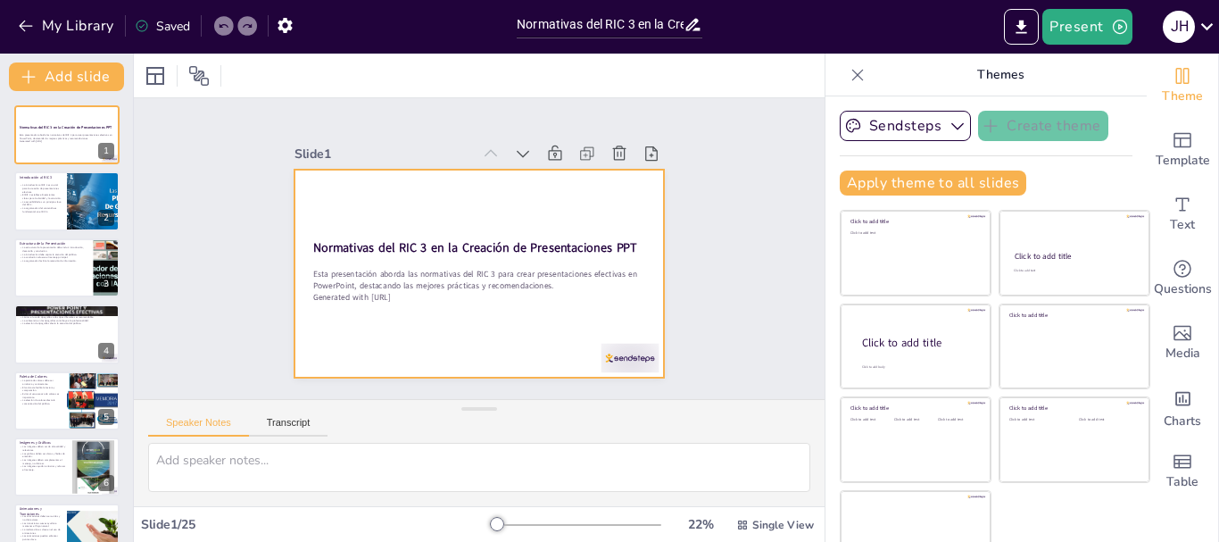
checkbox input "true"
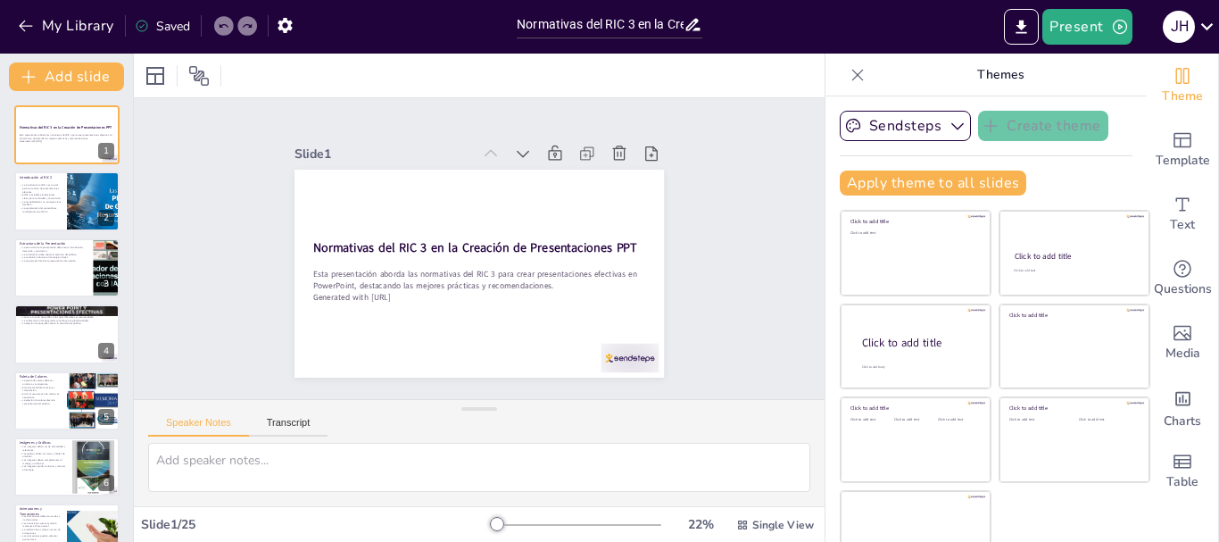
checkbox input "true"
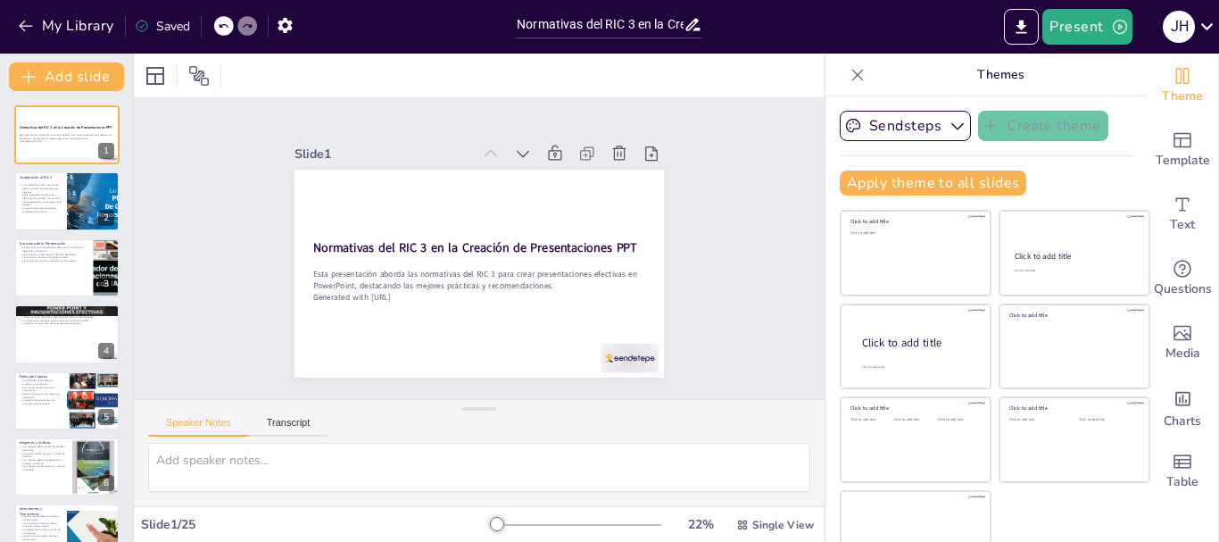
checkbox input "true"
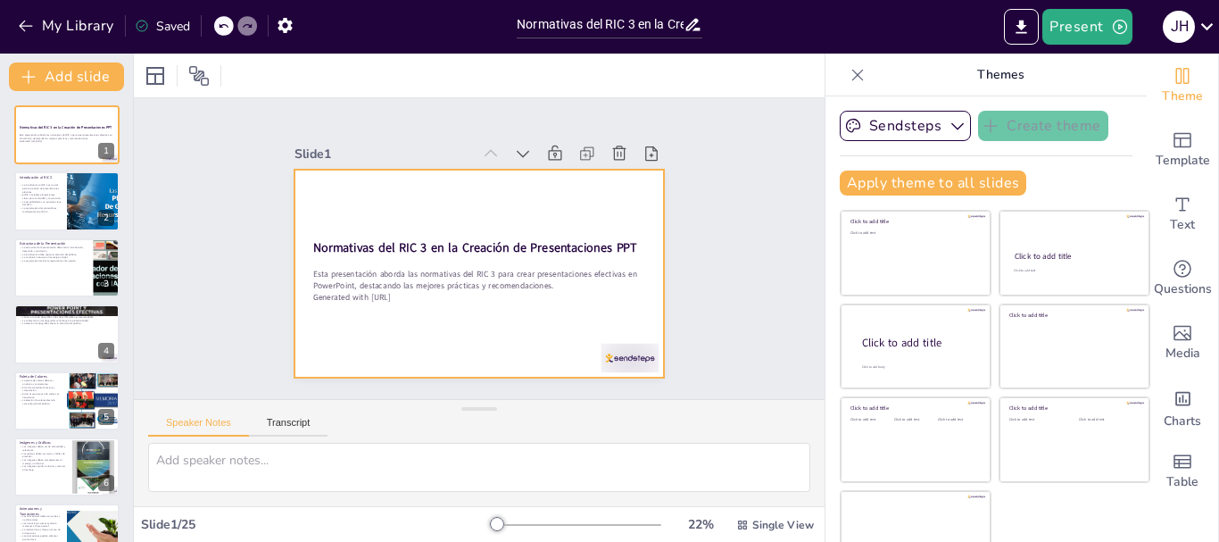
checkbox input "true"
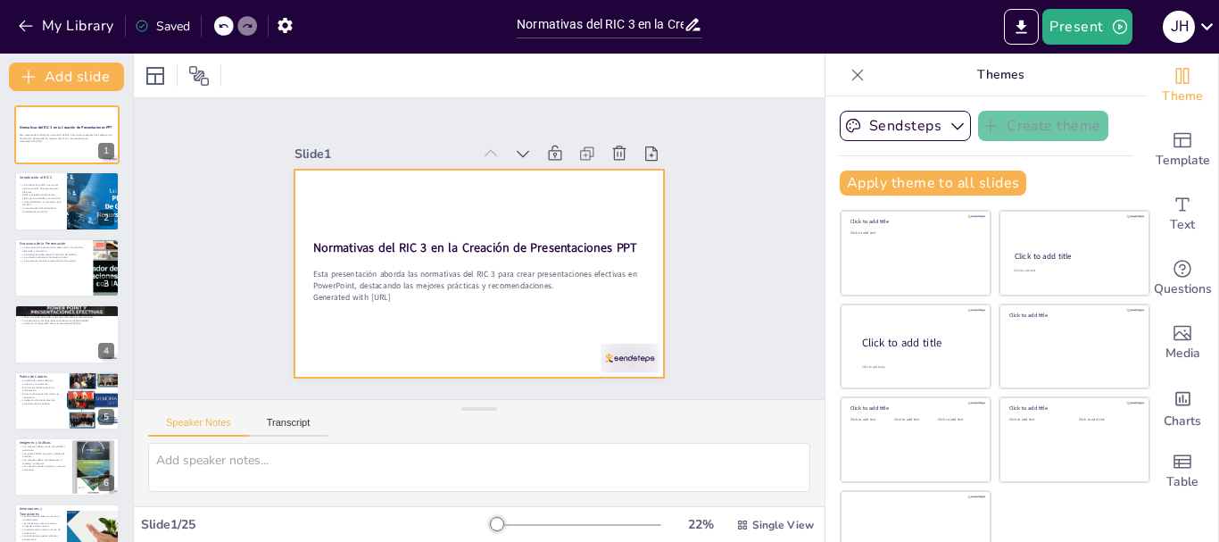
checkbox input "true"
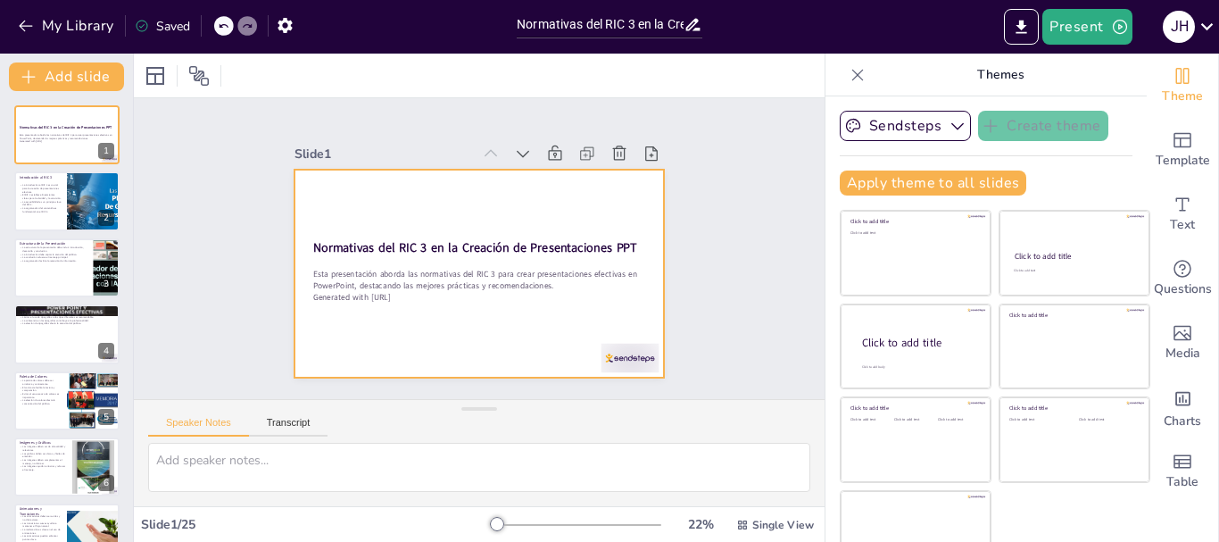
checkbox input "true"
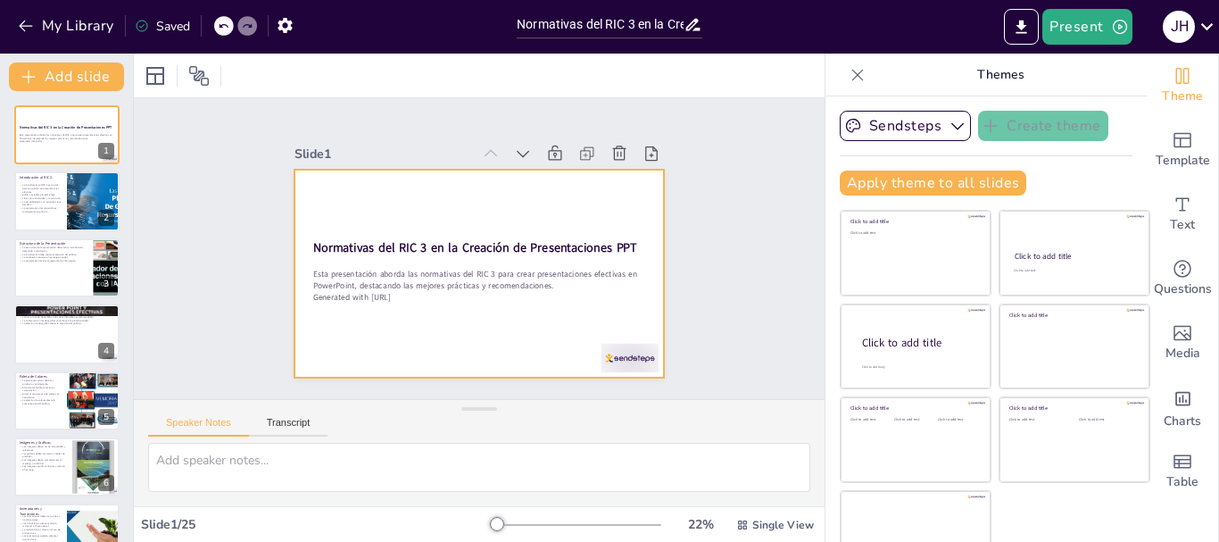
checkbox input "true"
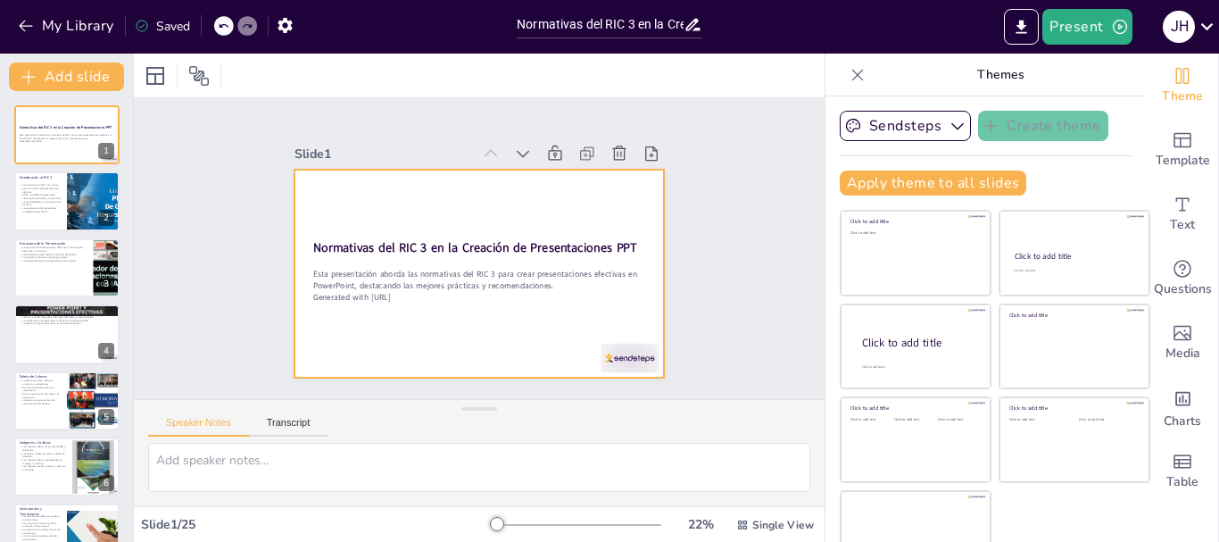
checkbox input "true"
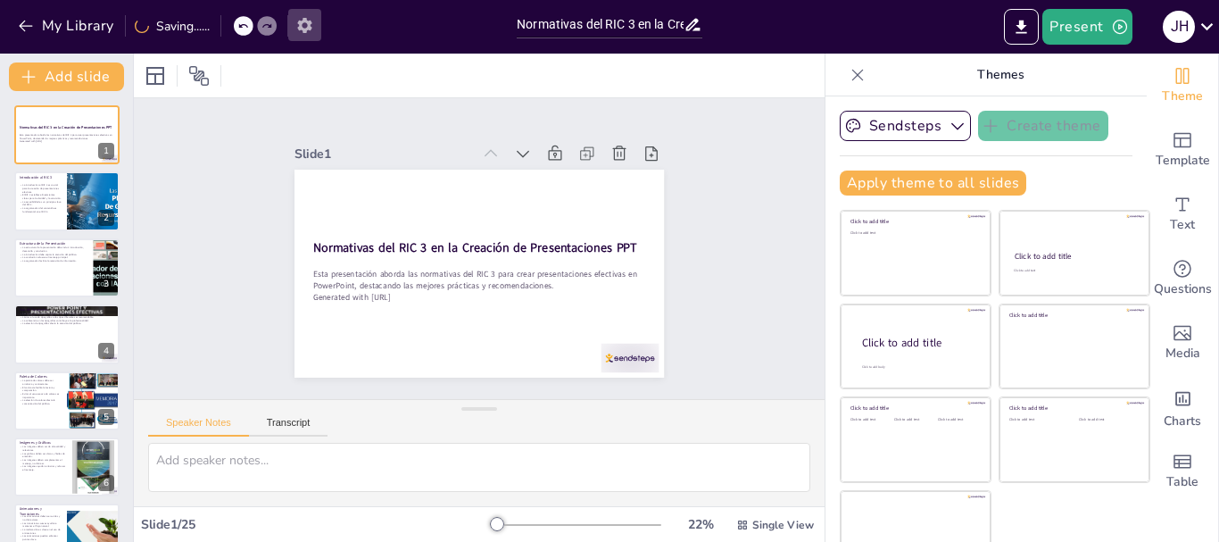
click at [311, 26] on icon "button" at bounding box center [304, 25] width 14 height 15
click at [287, 29] on icon "button" at bounding box center [285, 25] width 14 height 15
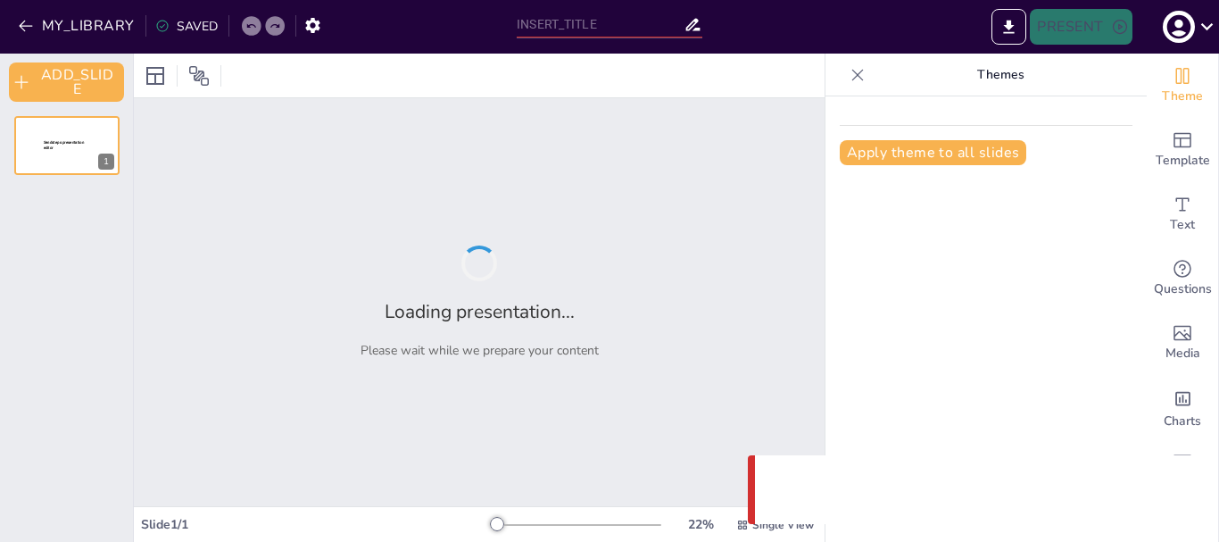
type input "Normativas del RIC 3 en la Creación de Presentaciones PPT"
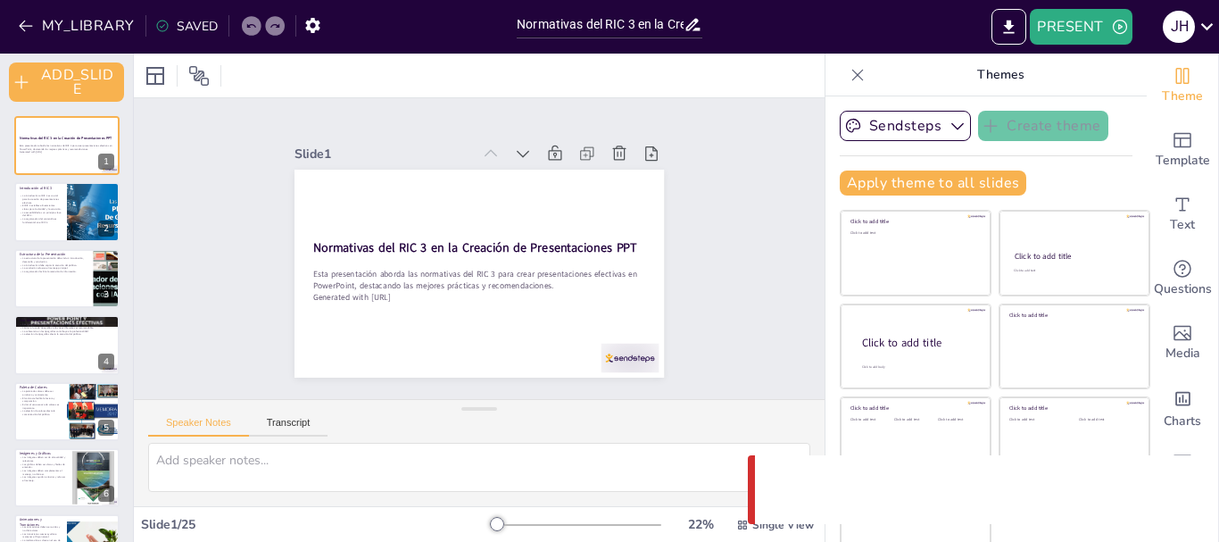
checkbox input "true"
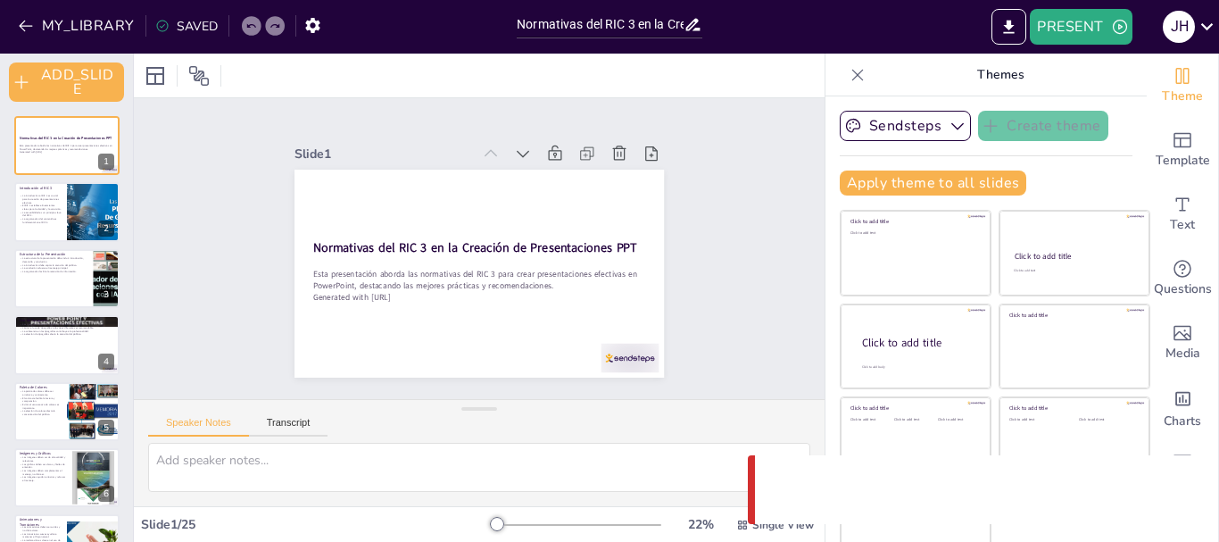
checkbox input "true"
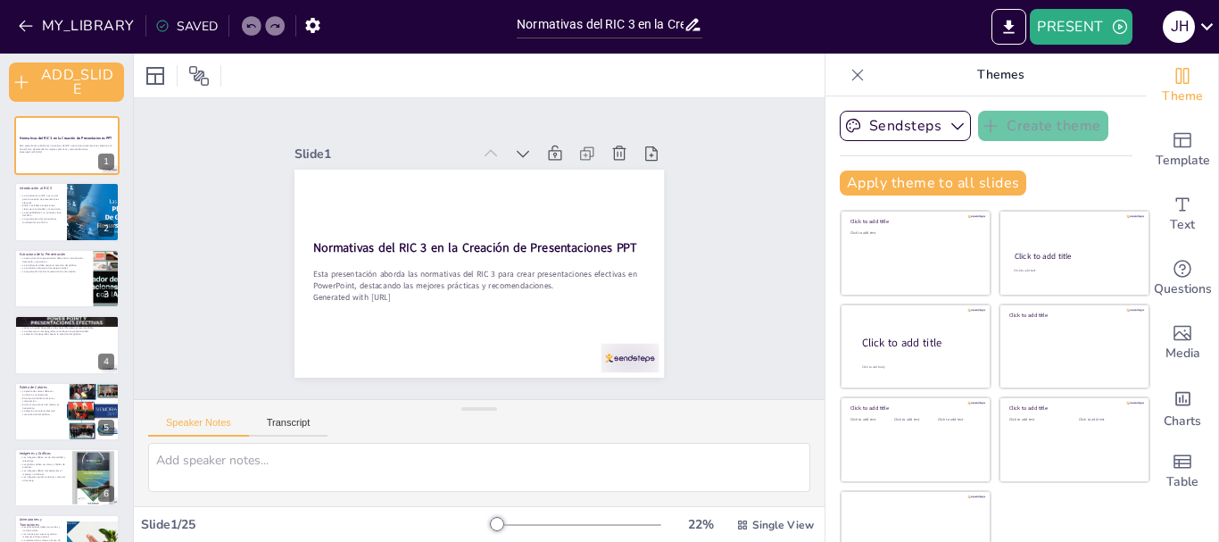
checkbox input "true"
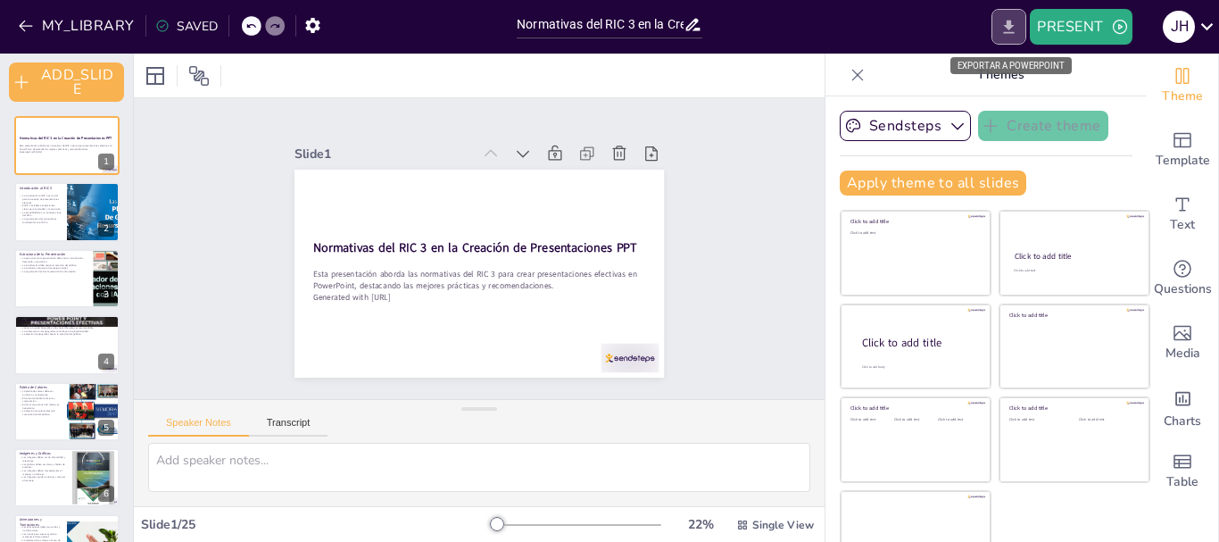
click at [1008, 22] on icon "EXPORT_TO_POWERPOINT" at bounding box center [1009, 26] width 11 height 13
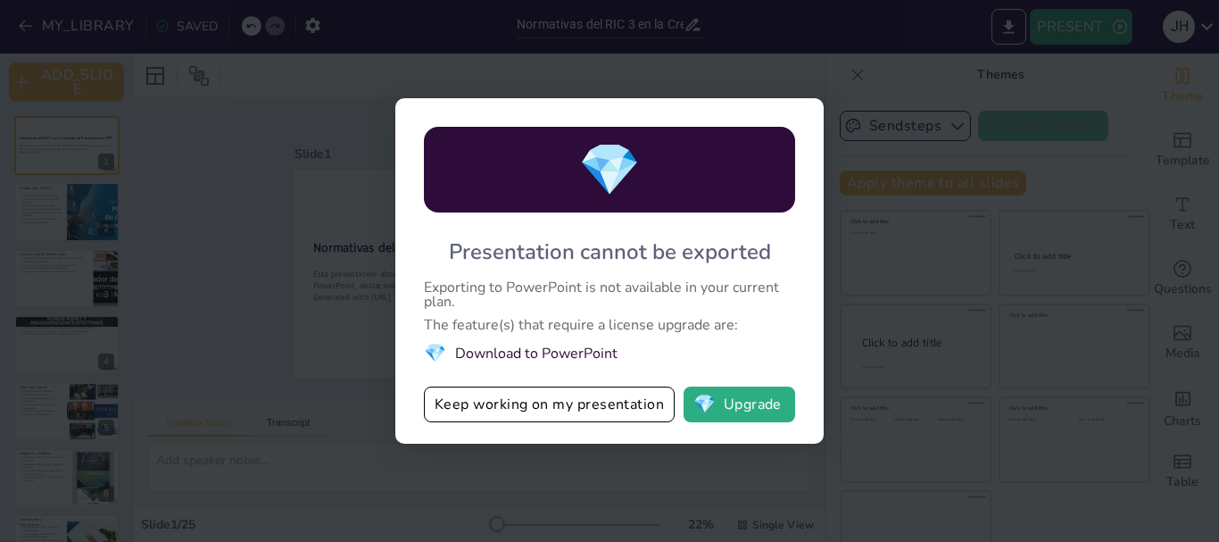
click at [882, 87] on div "💎 Presentation cannot be exported Exporting to PowerPoint is not available in y…" at bounding box center [609, 271] width 1219 height 542
click at [461, 348] on li "💎 Download to PowerPoint" at bounding box center [609, 353] width 371 height 24
click at [214, 330] on div "💎 Presentation cannot be exported Exporting to PowerPoint is not available in y…" at bounding box center [609, 271] width 1219 height 542
click at [605, 409] on button "Keep working on my presentation" at bounding box center [549, 404] width 251 height 36
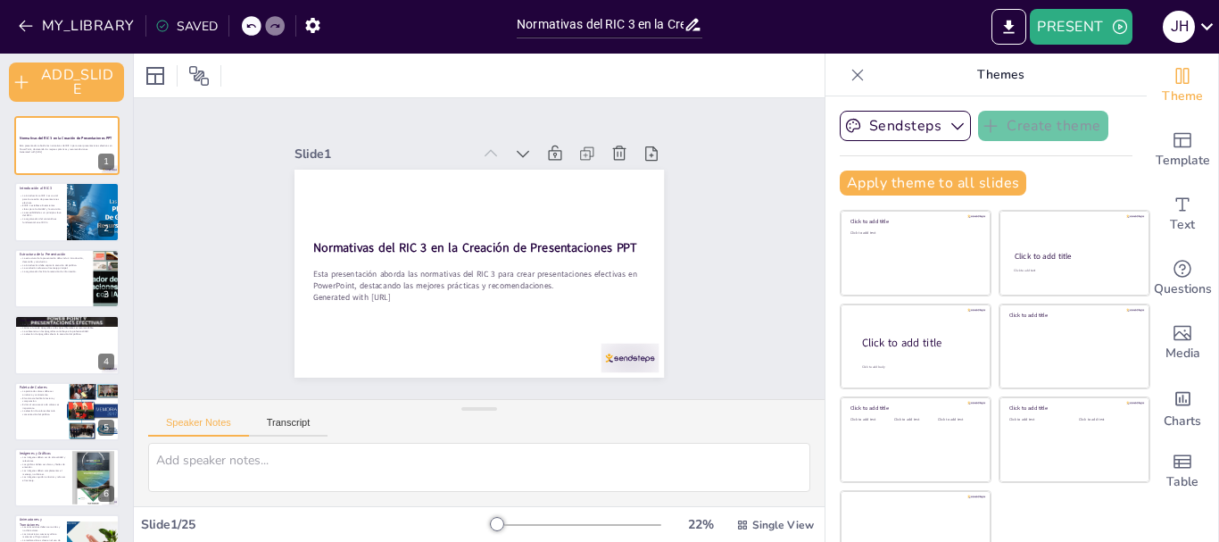
checkbox input "true"
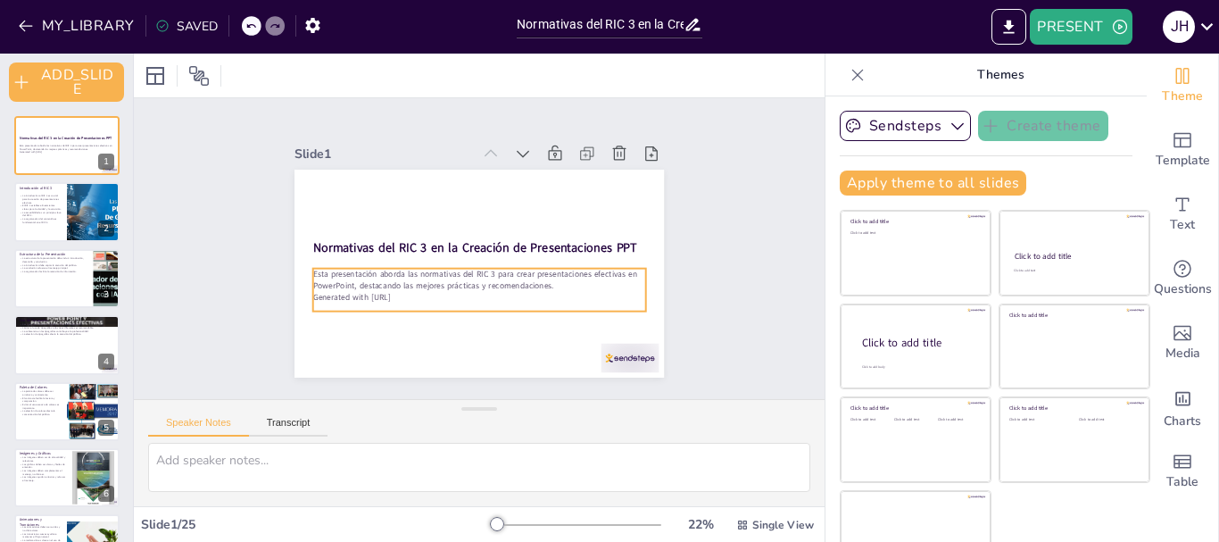
checkbox input "true"
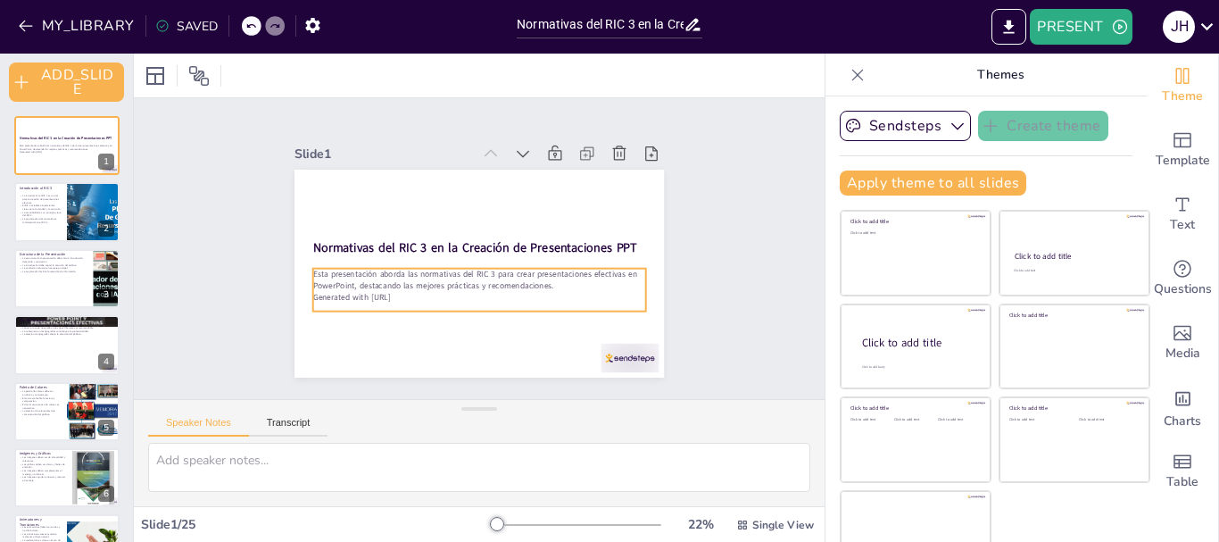
checkbox input "true"
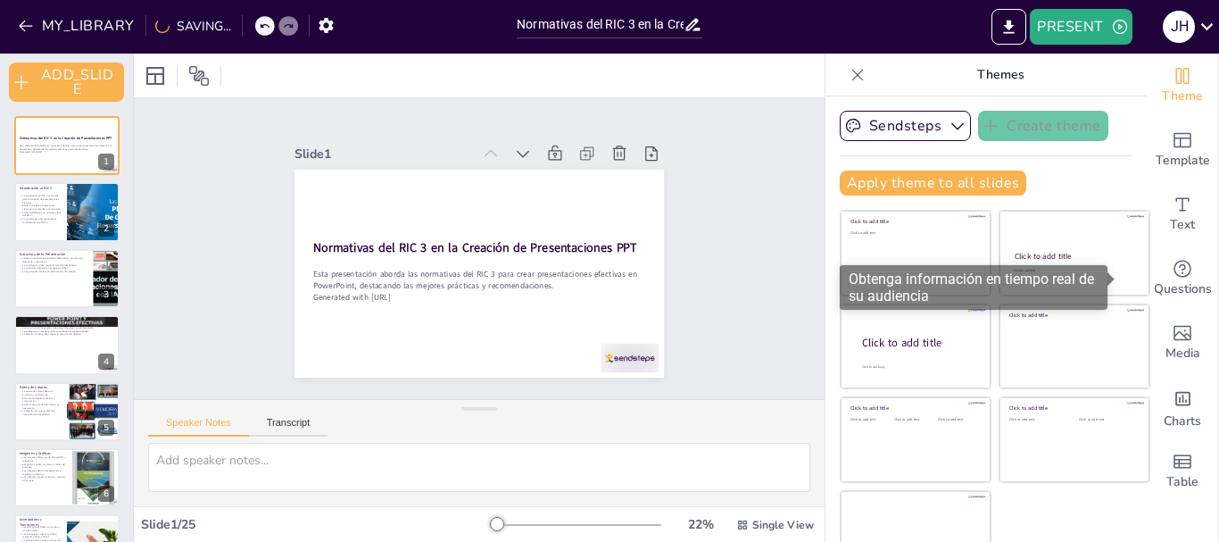
checkbox input "true"
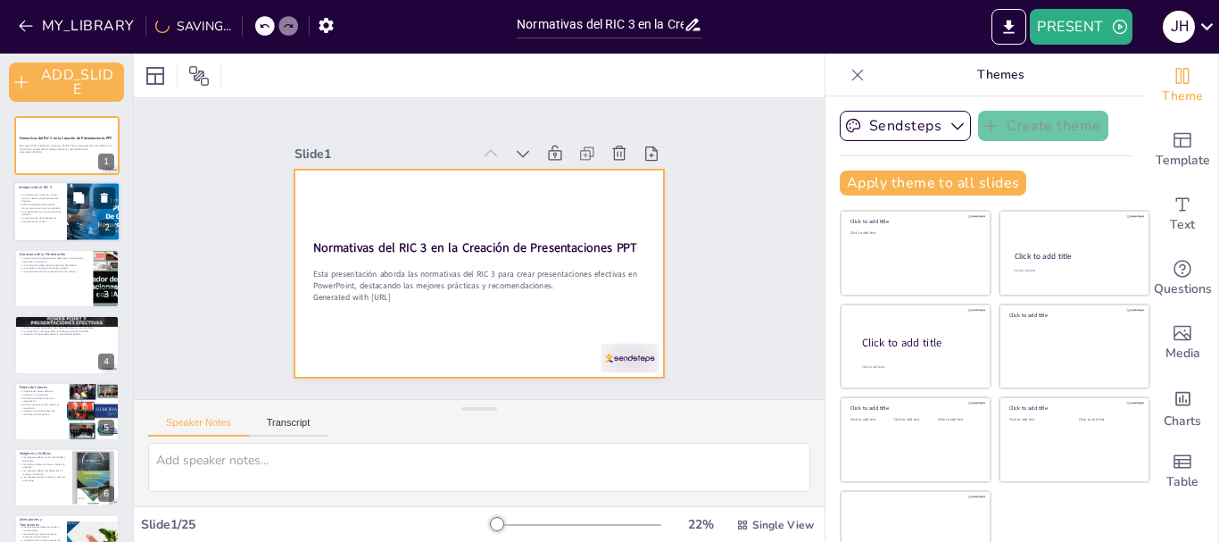
checkbox input "true"
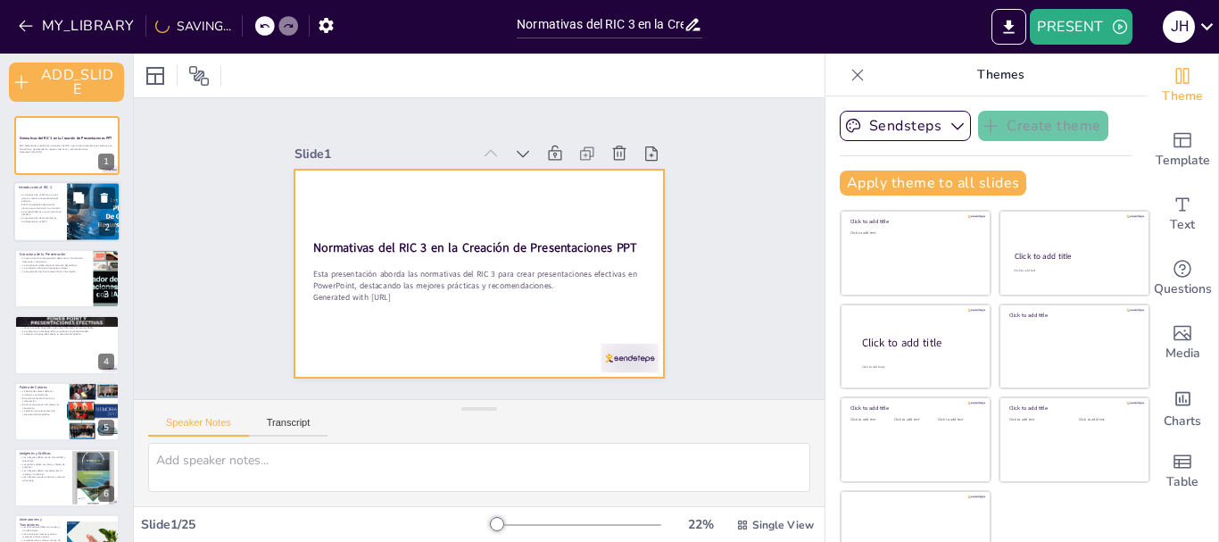
checkbox input "true"
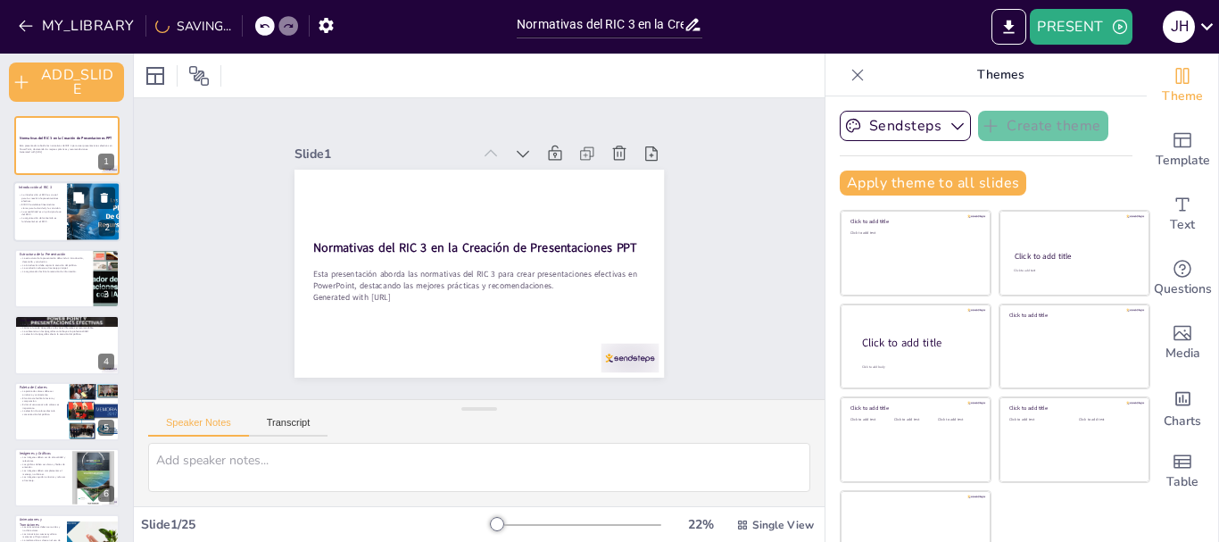
checkbox input "true"
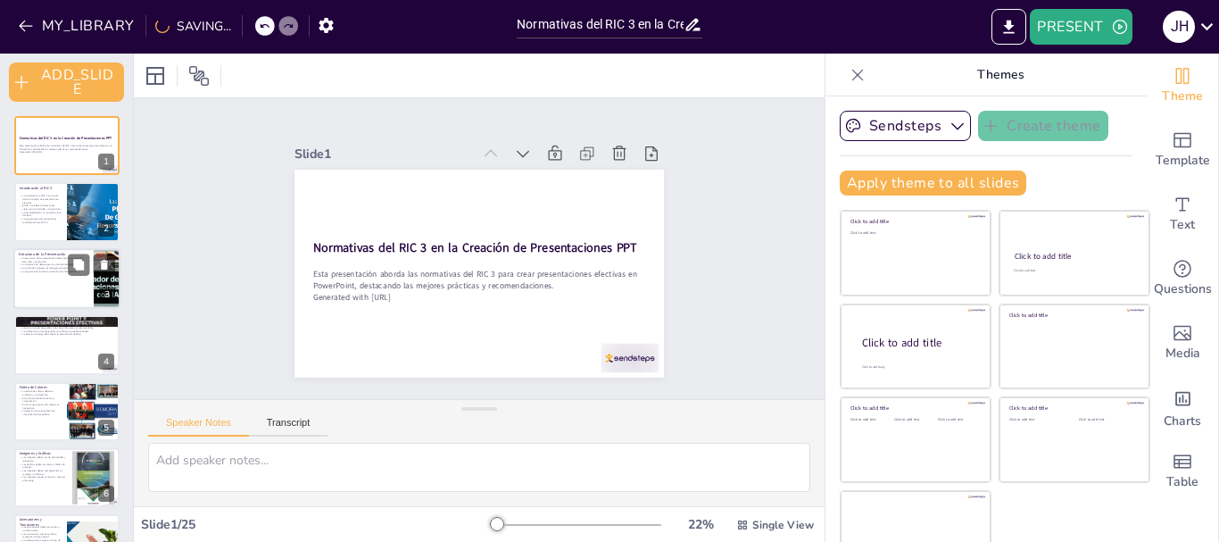
checkbox input "true"
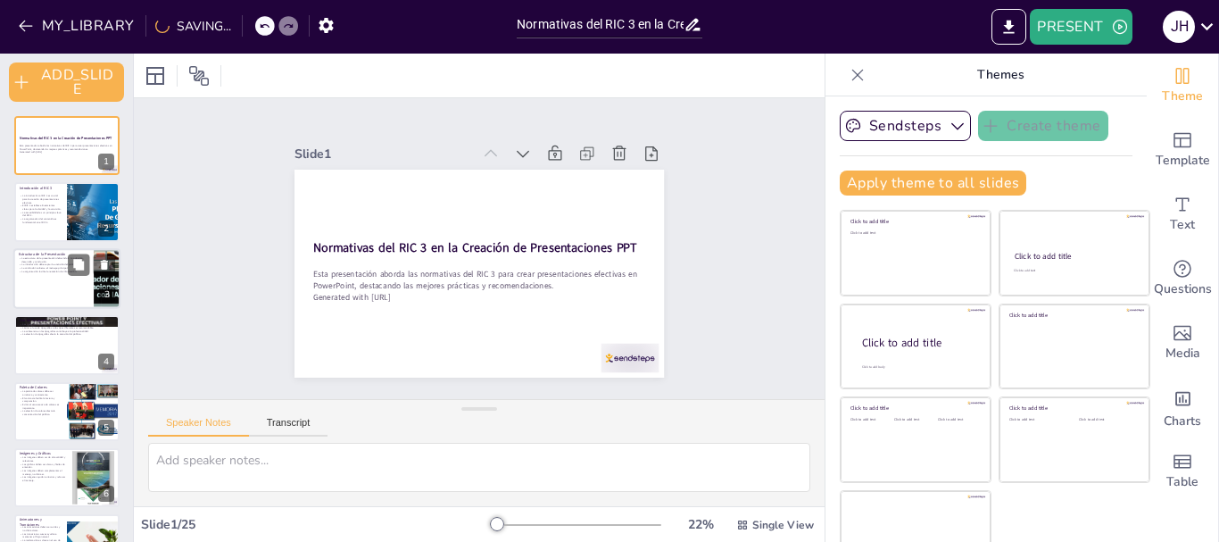
checkbox input "true"
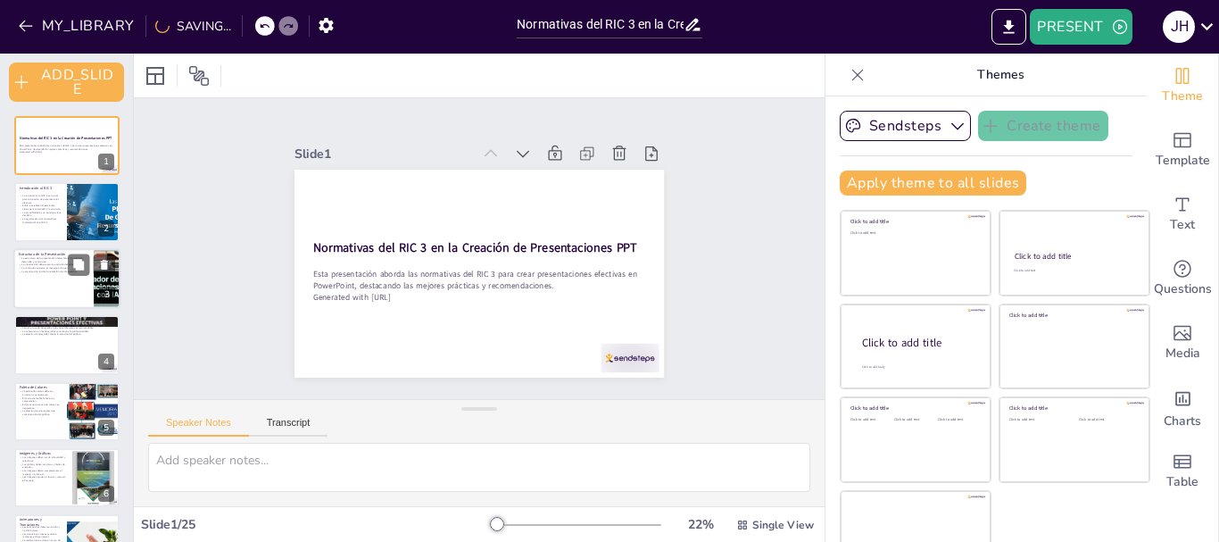
checkbox input "true"
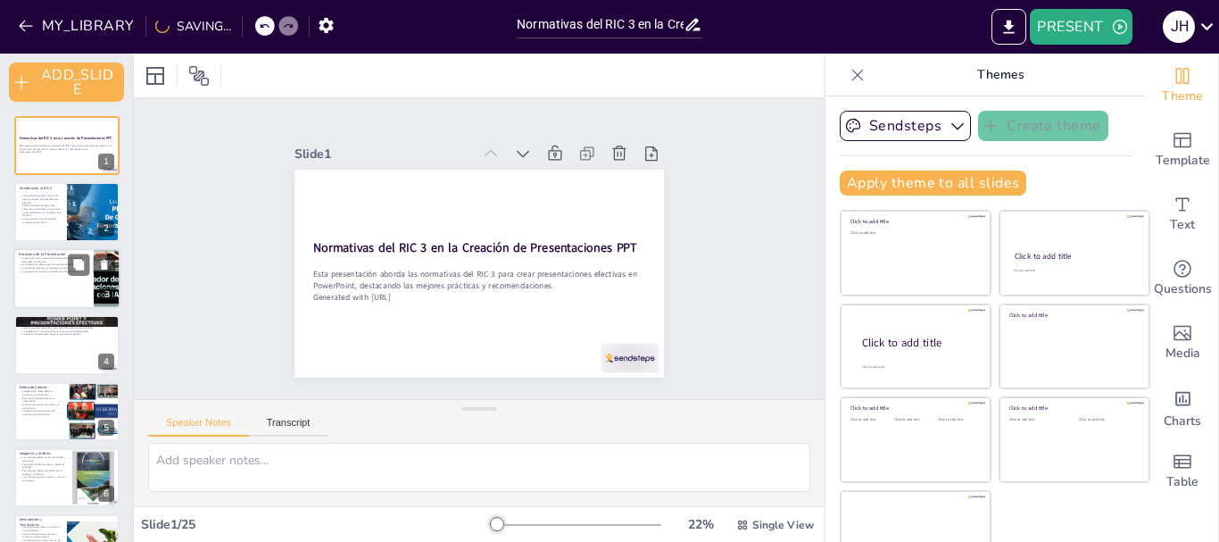
checkbox input "true"
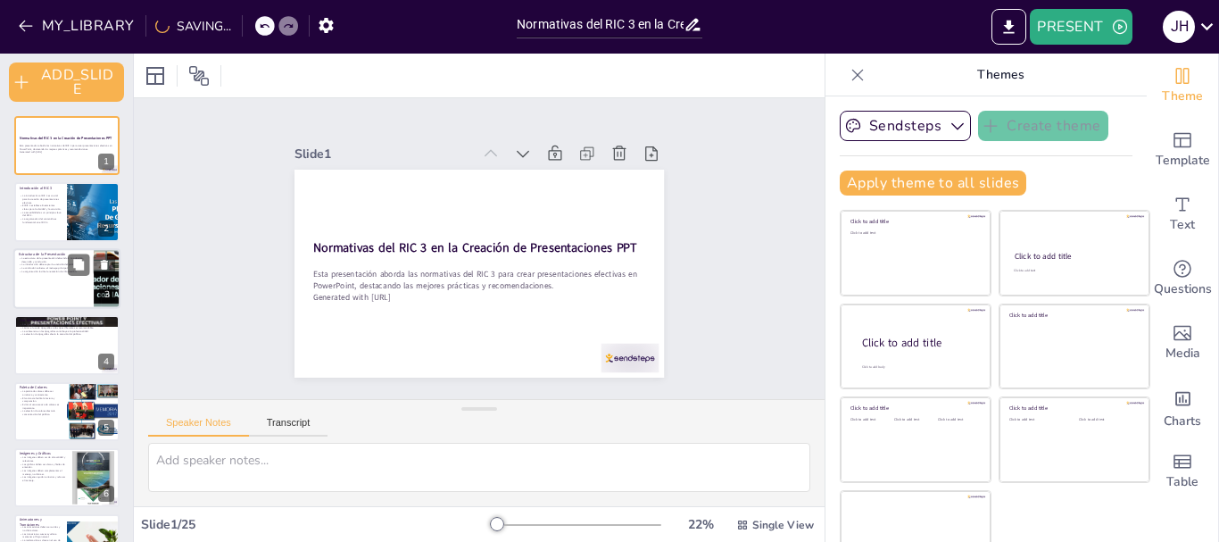
checkbox input "true"
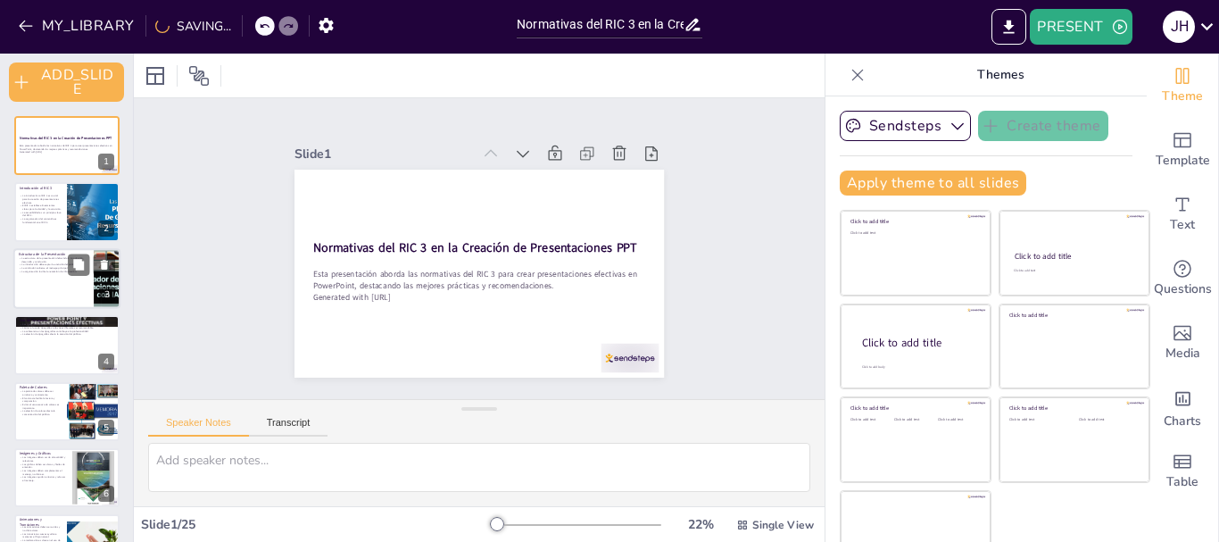
checkbox input "true"
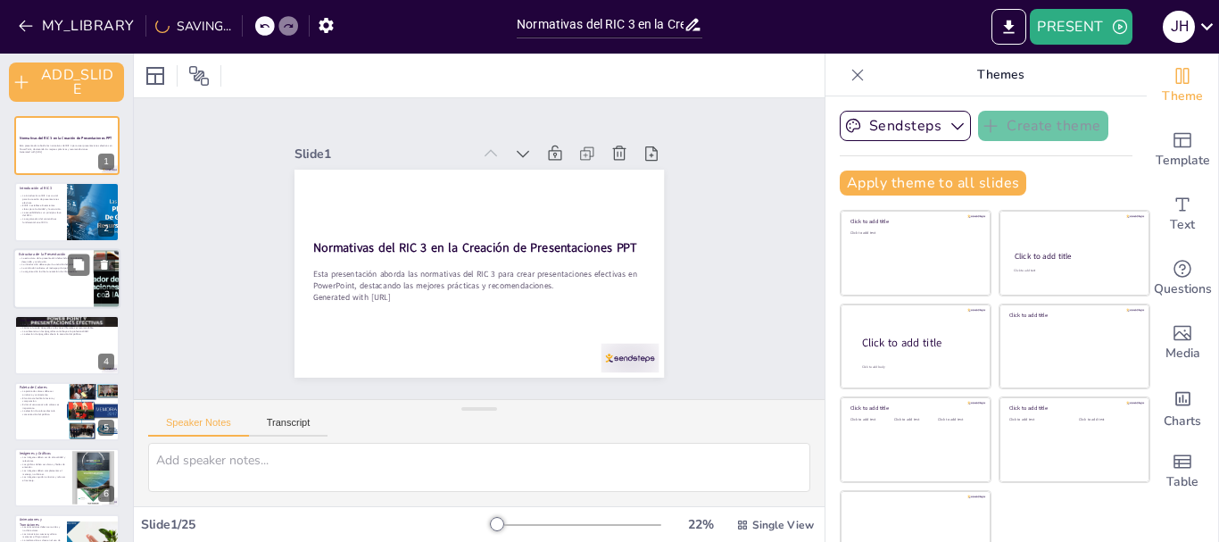
checkbox input "true"
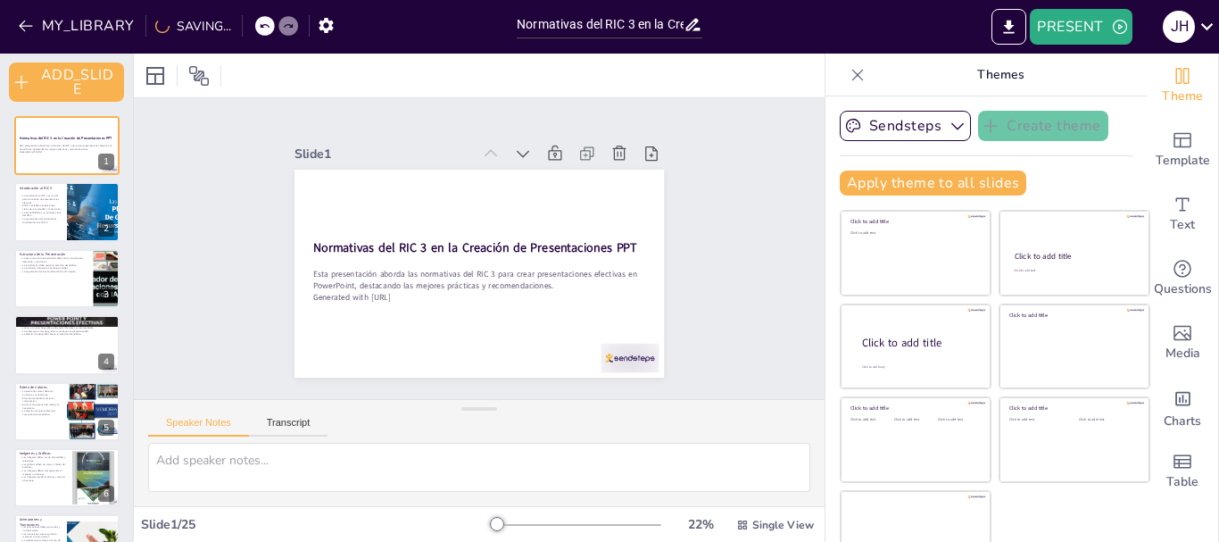
checkbox input "true"
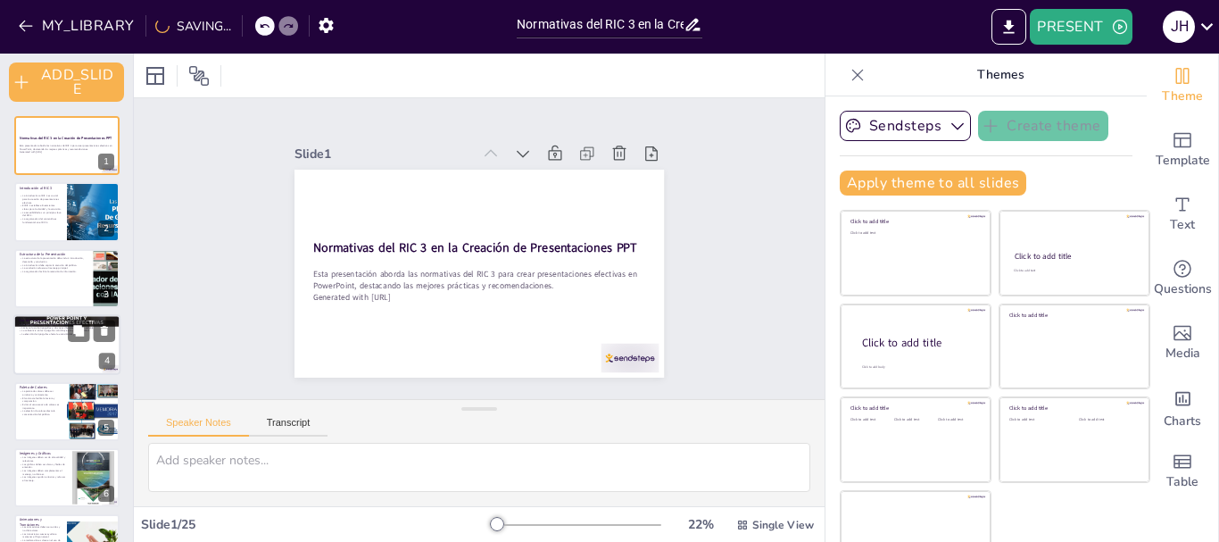
checkbox input "true"
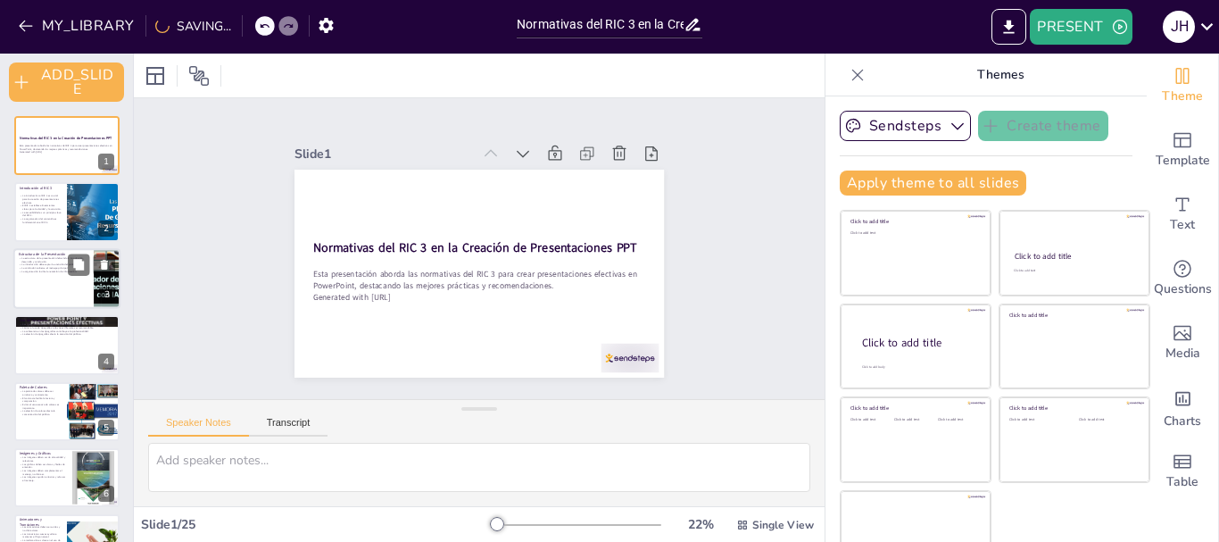
checkbox input "true"
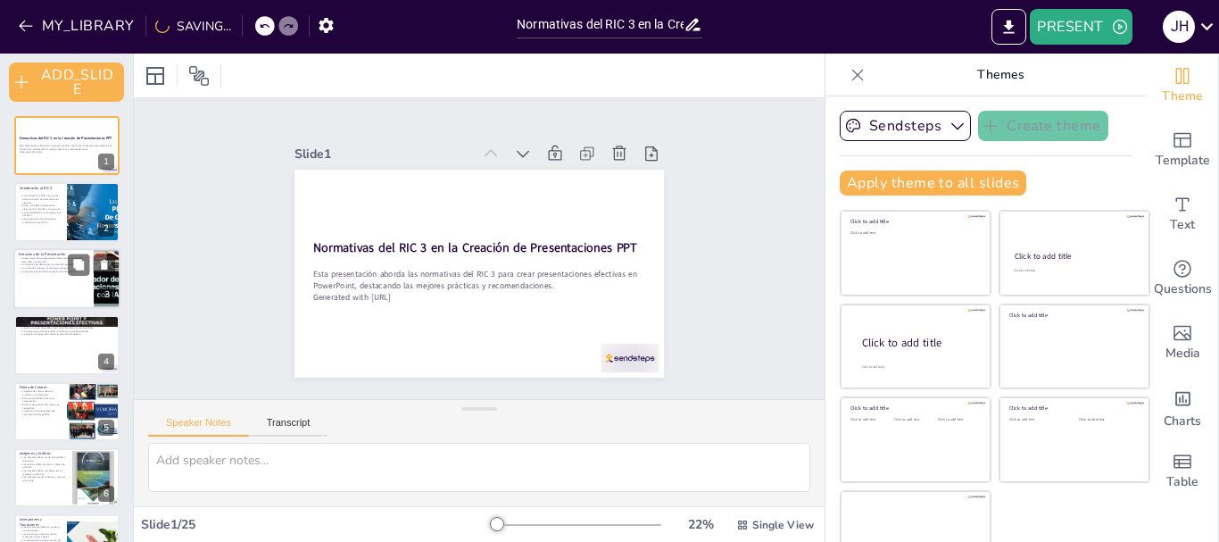
checkbox input "true"
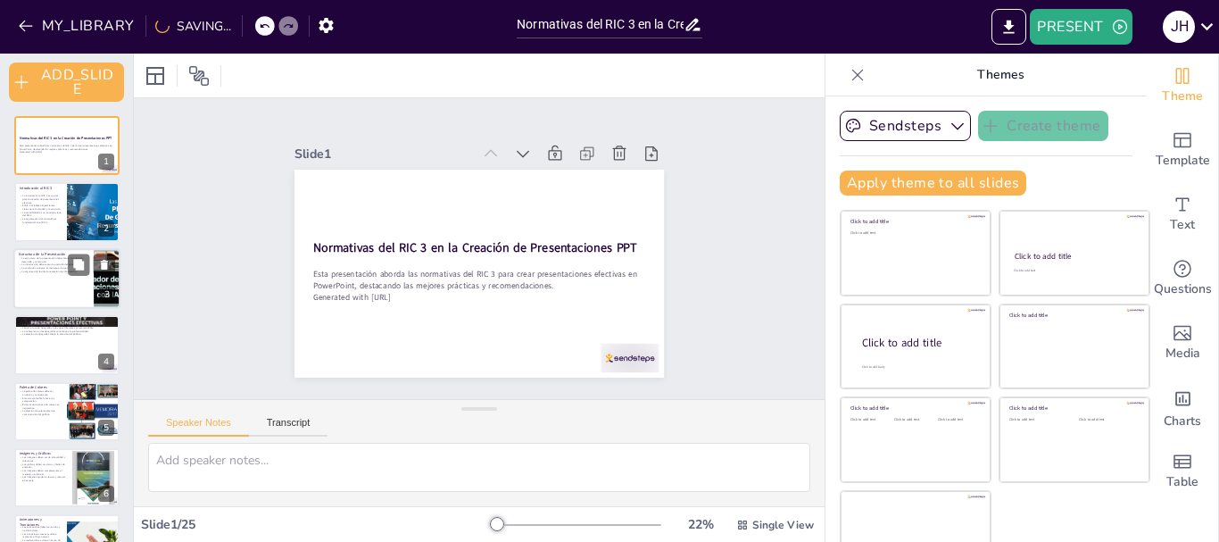
checkbox input "true"
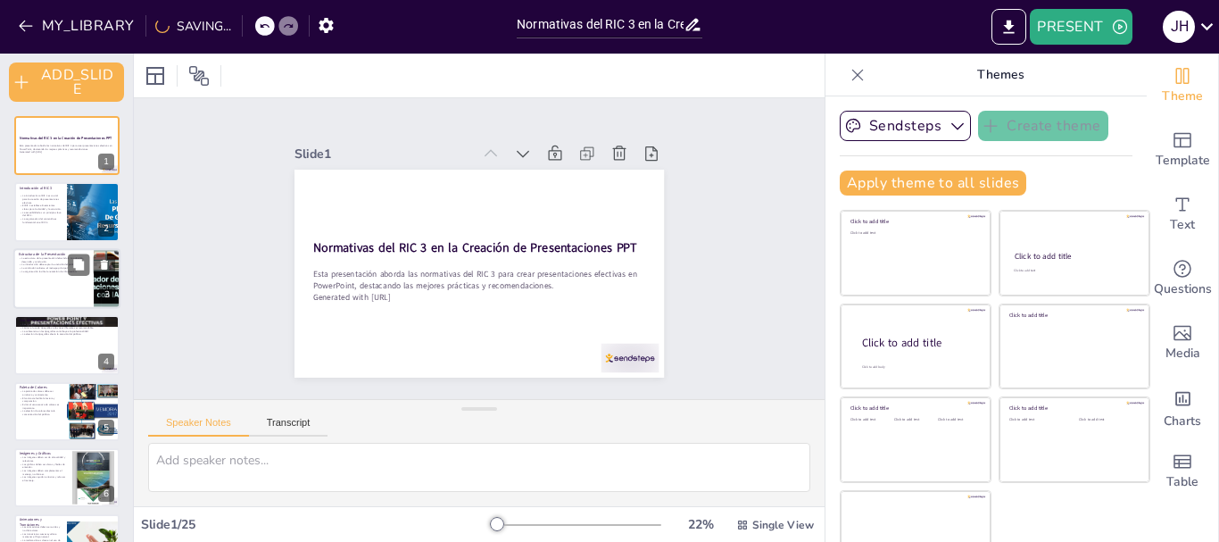
click at [42, 270] on p "La organización facilita la retención de información." at bounding box center [54, 272] width 70 height 4
type textarea "La estructura es esencial para que el público pueda seguir el hilo de la presen…"
checkbox input "true"
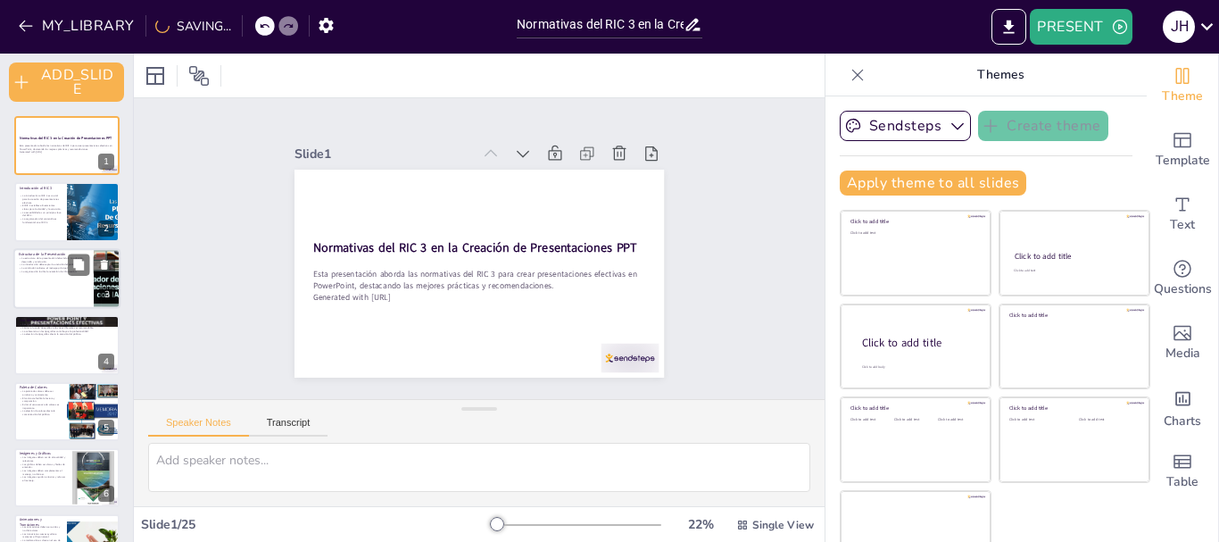
checkbox input "true"
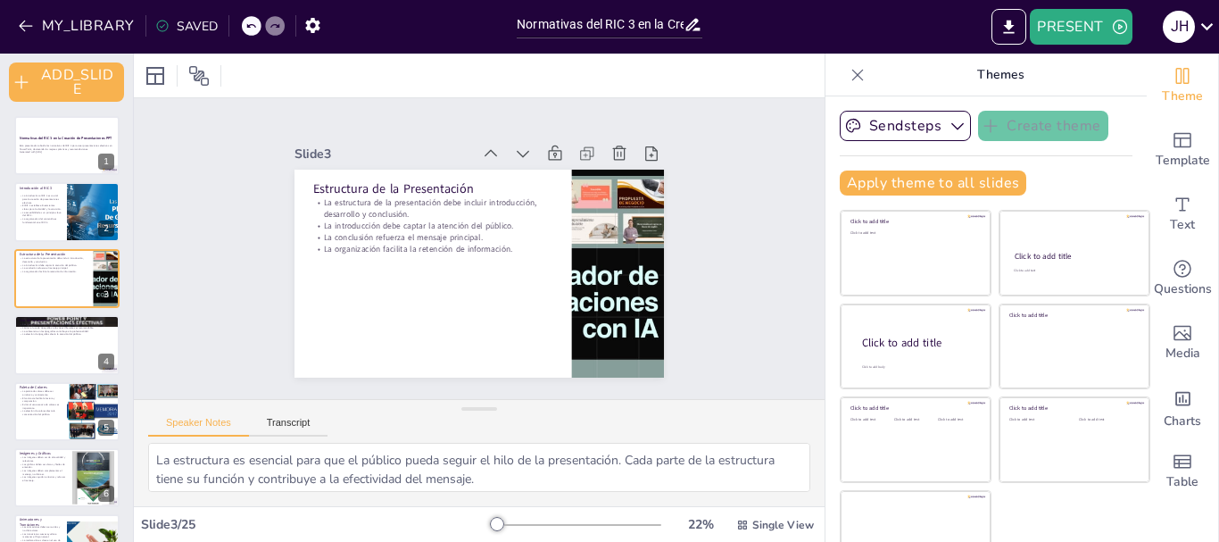
checkbox input "true"
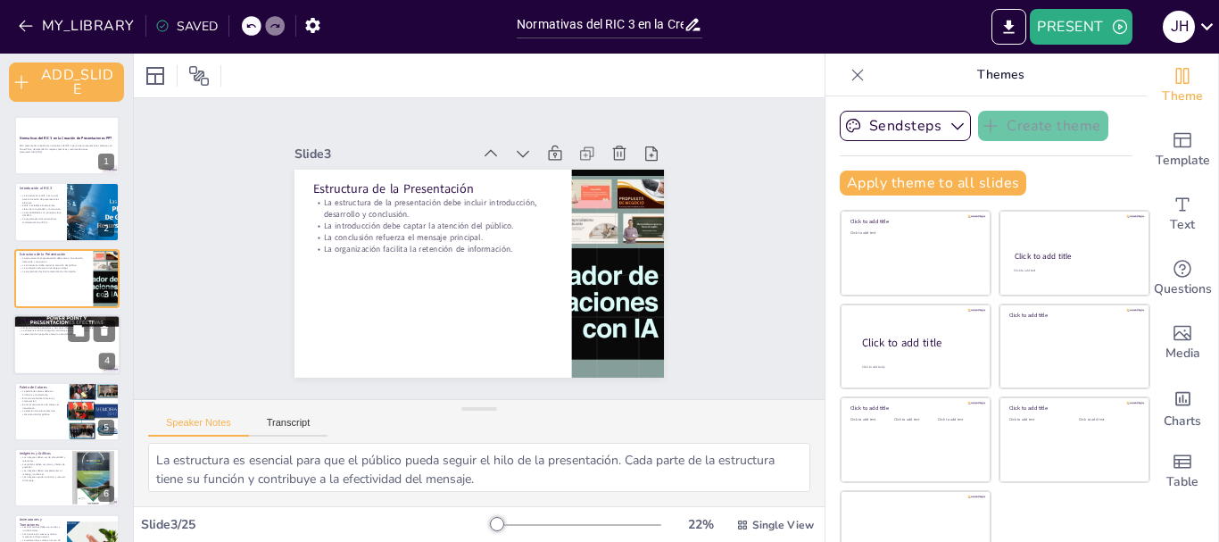
checkbox input "true"
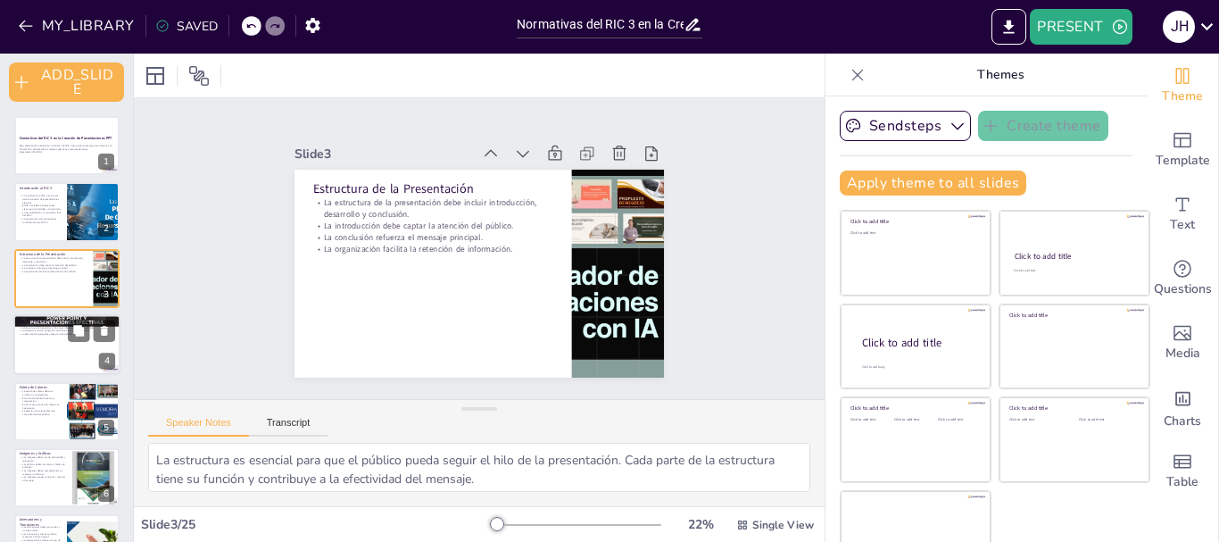
checkbox input "true"
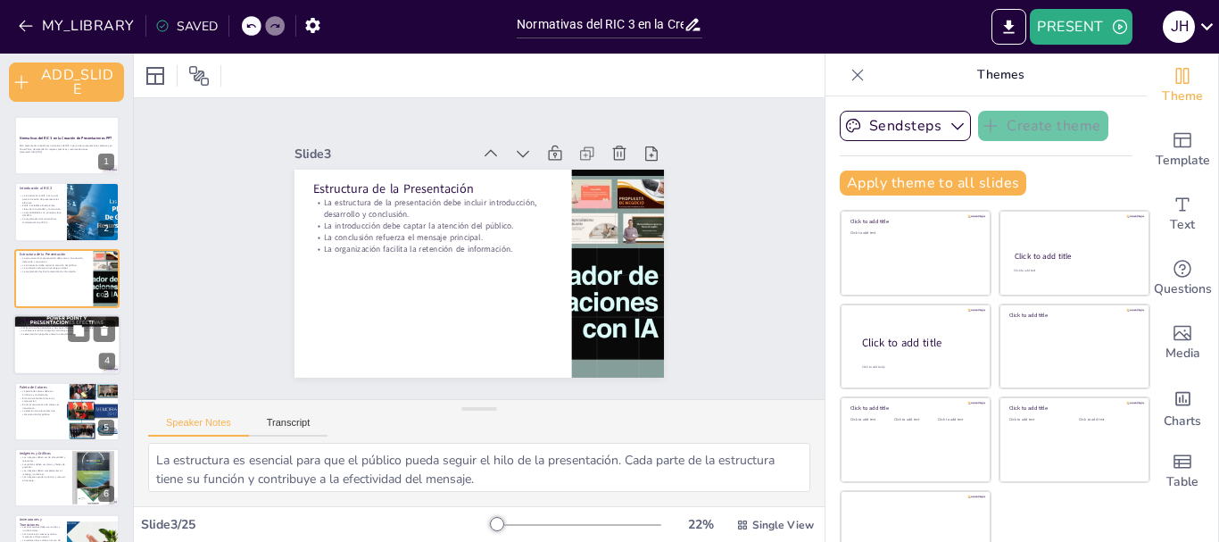
click at [40, 362] on div at bounding box center [66, 344] width 107 height 61
type textarea "La legibilidad es un factor clave para que la audiencia pueda seguir el conteni…"
checkbox input "true"
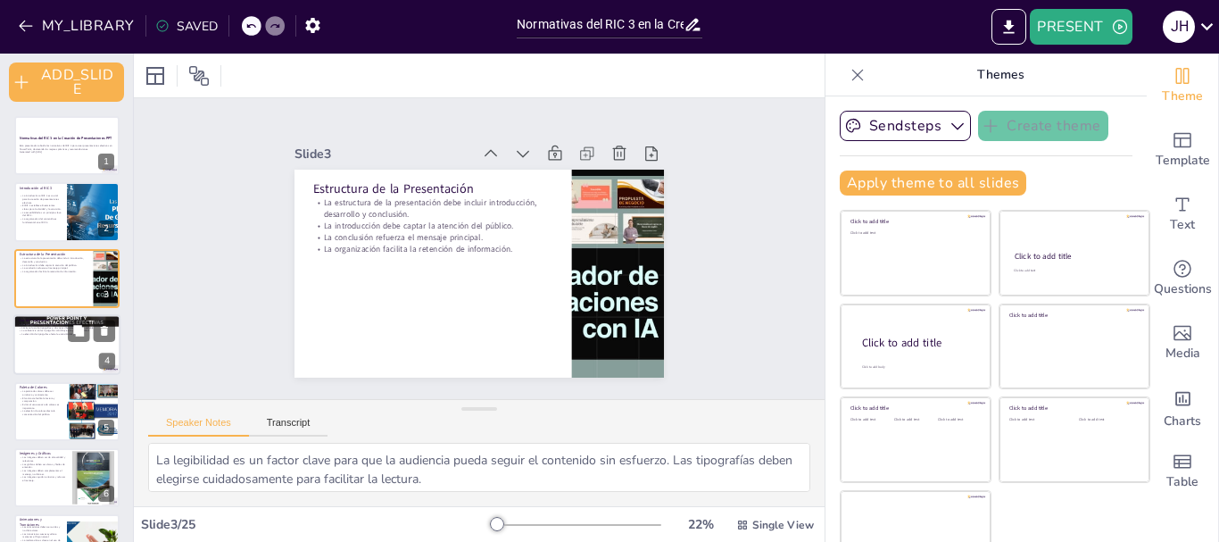
checkbox input "true"
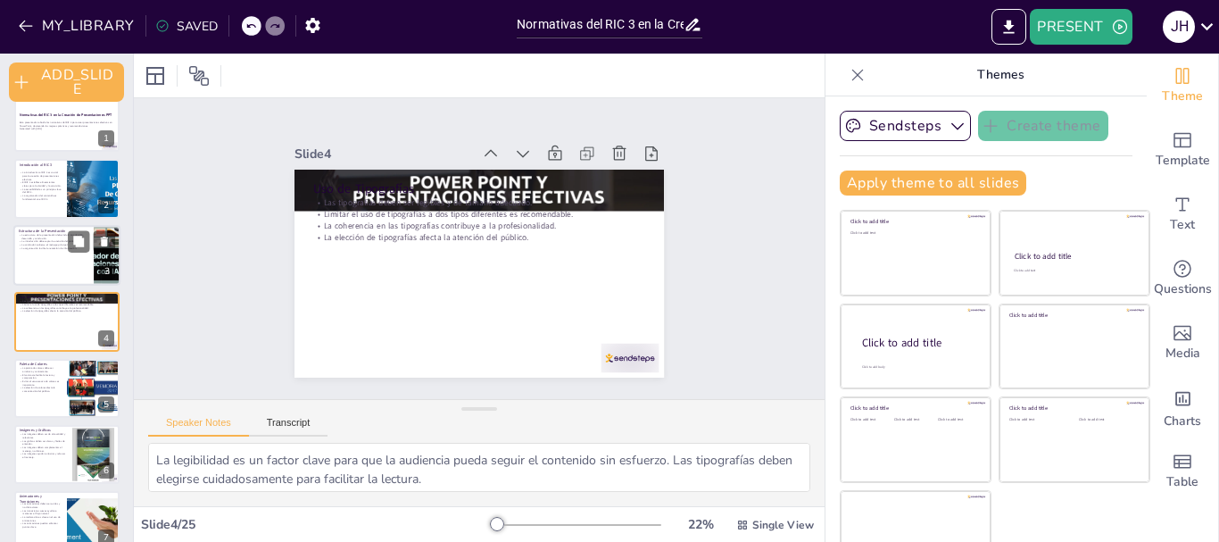
checkbox input "true"
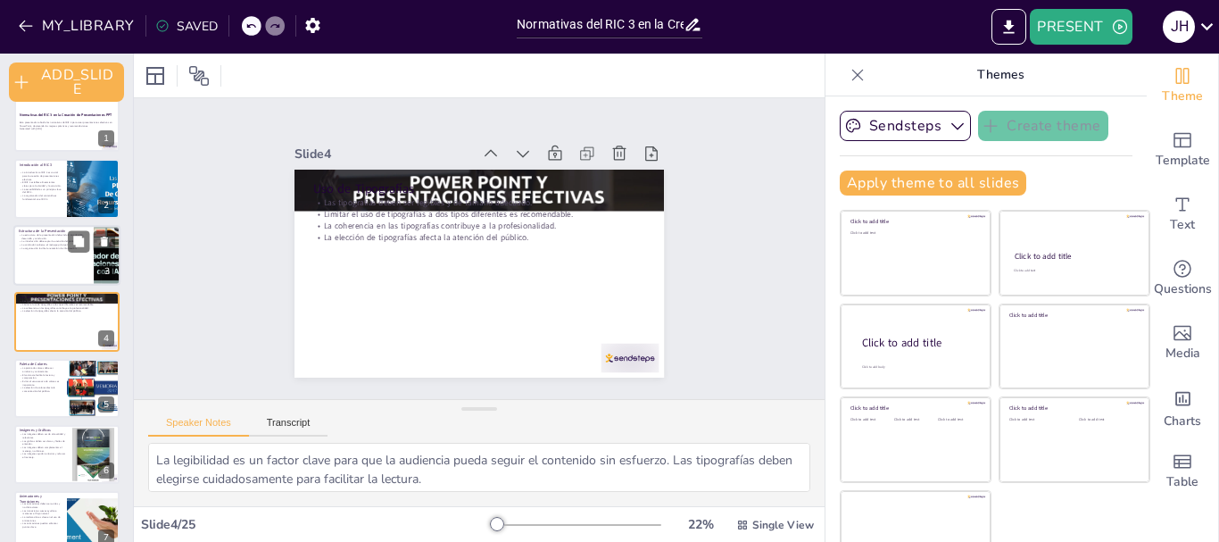
checkbox input "true"
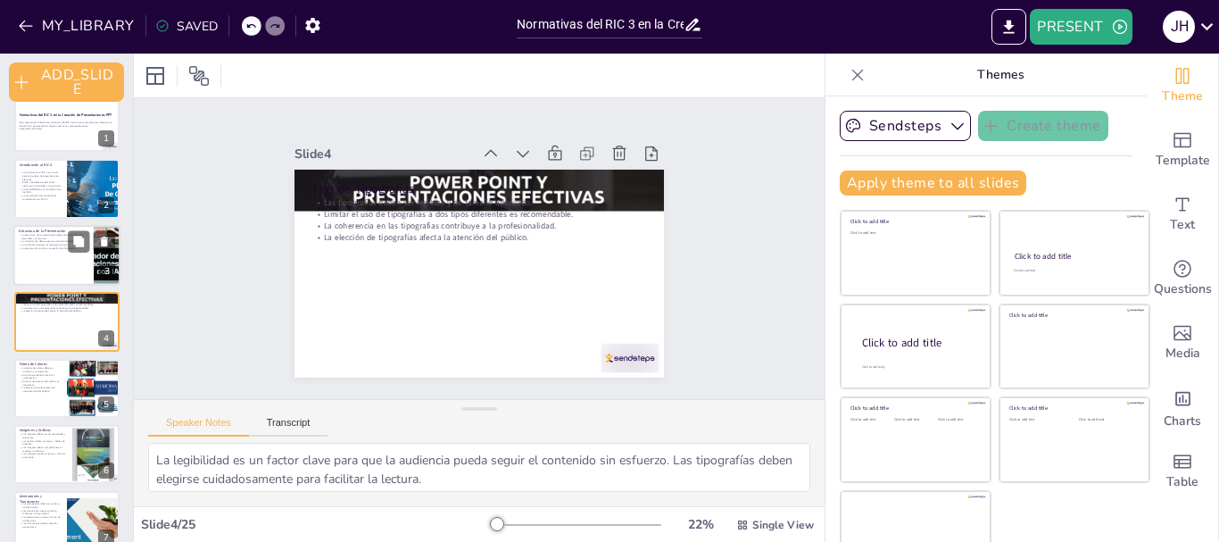
checkbox input "true"
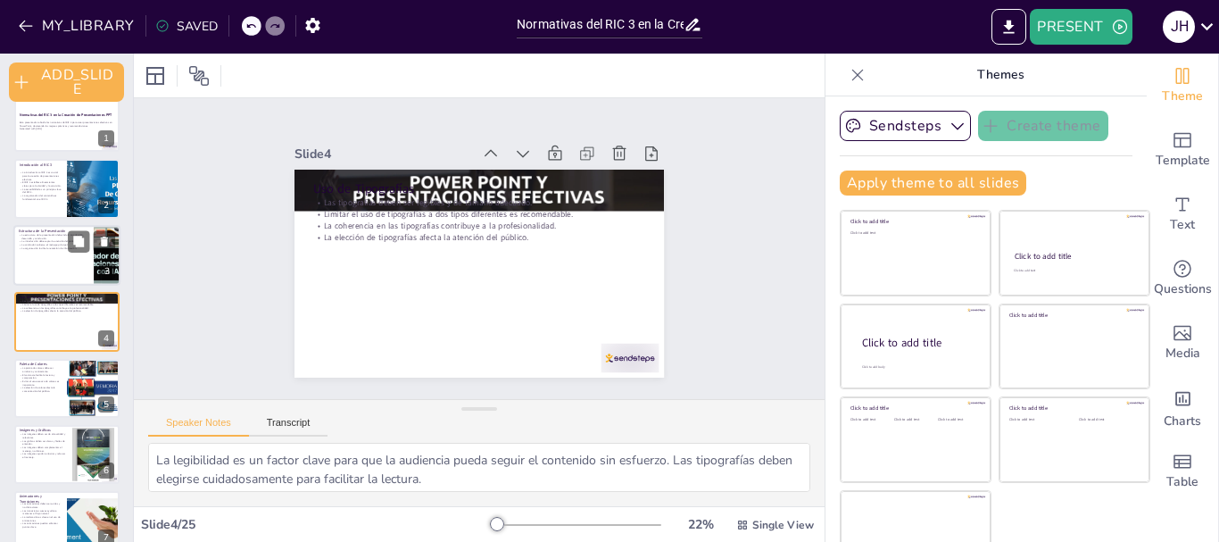
checkbox input "true"
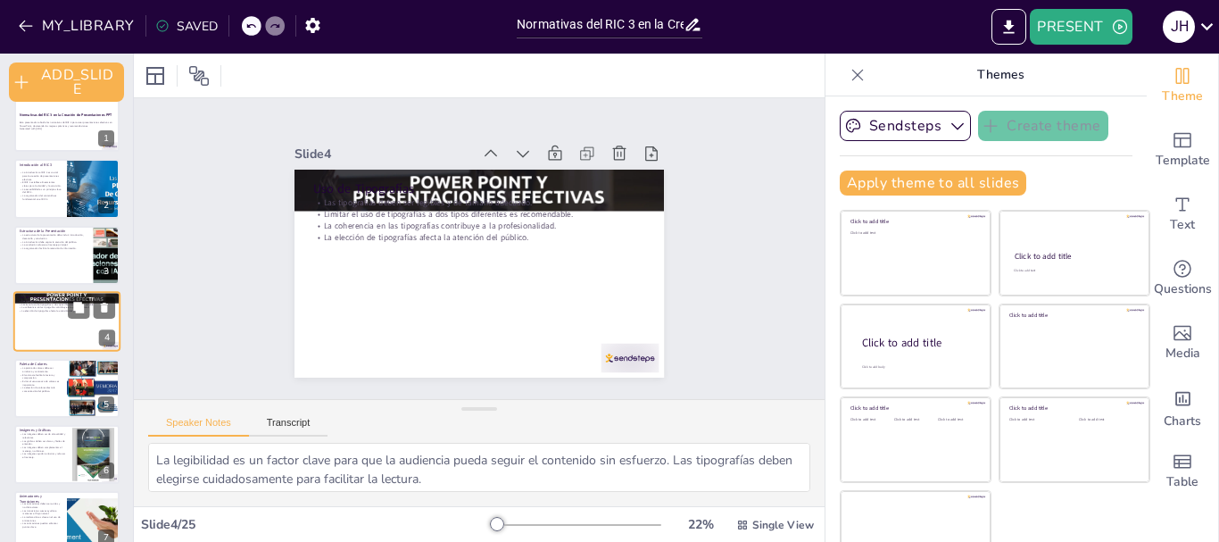
checkbox input "true"
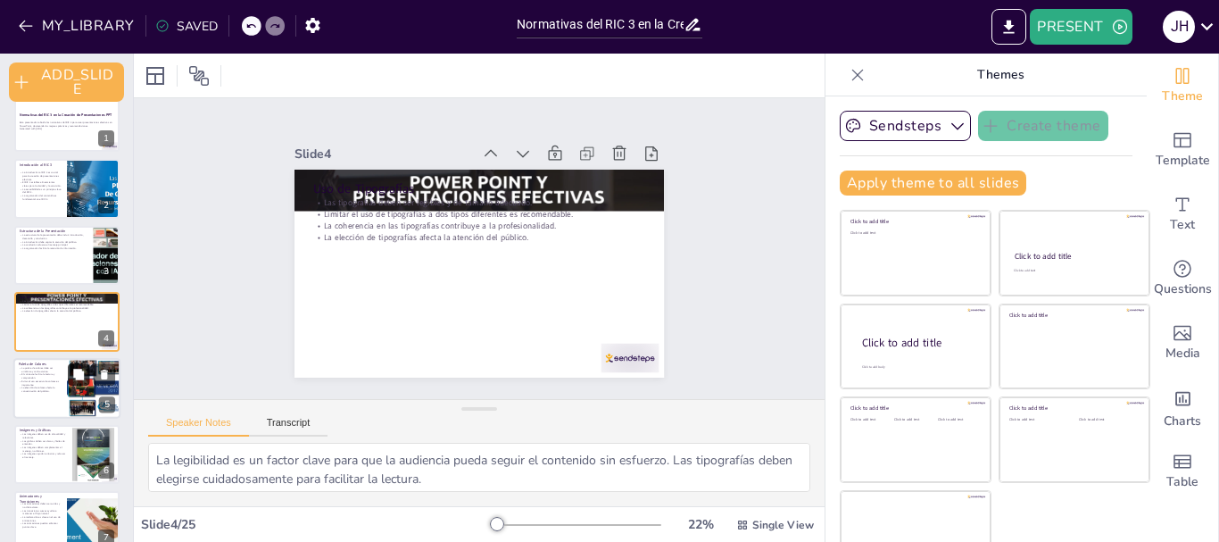
checkbox input "true"
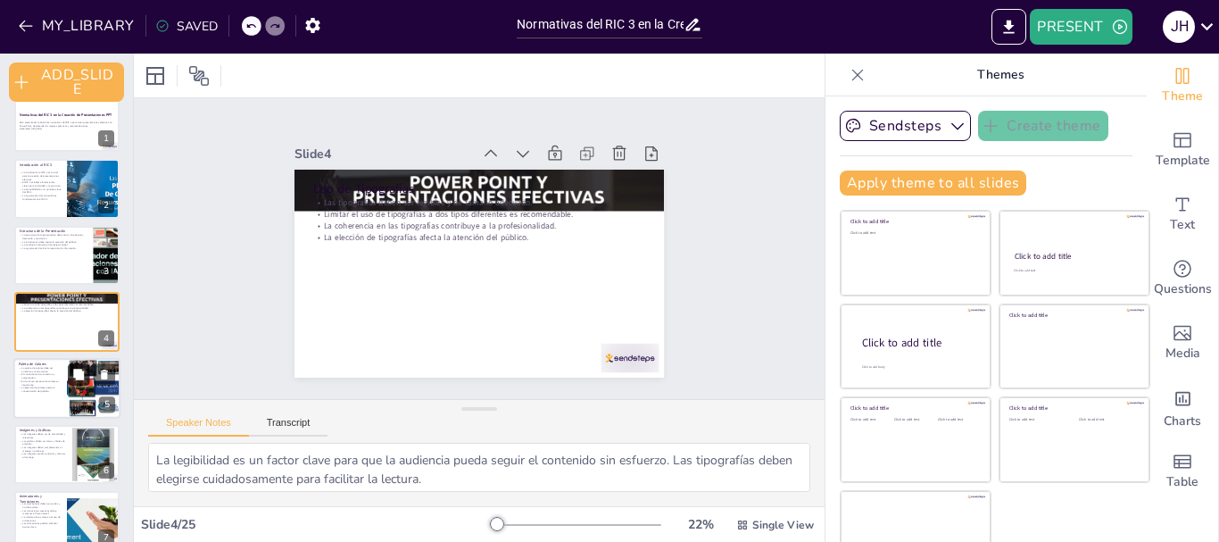
checkbox input "true"
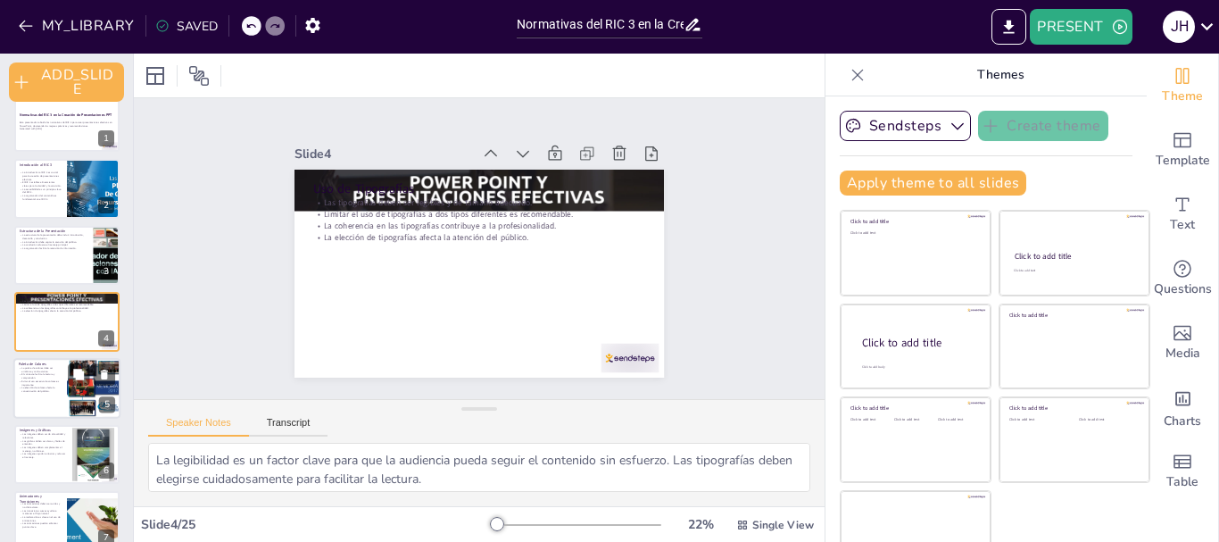
checkbox input "true"
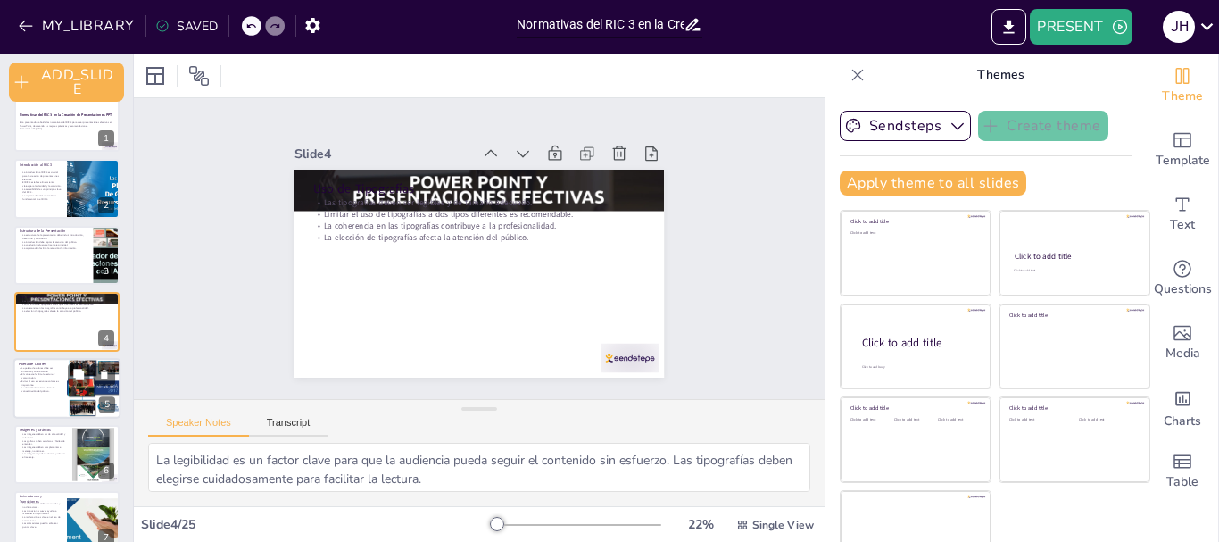
checkbox input "true"
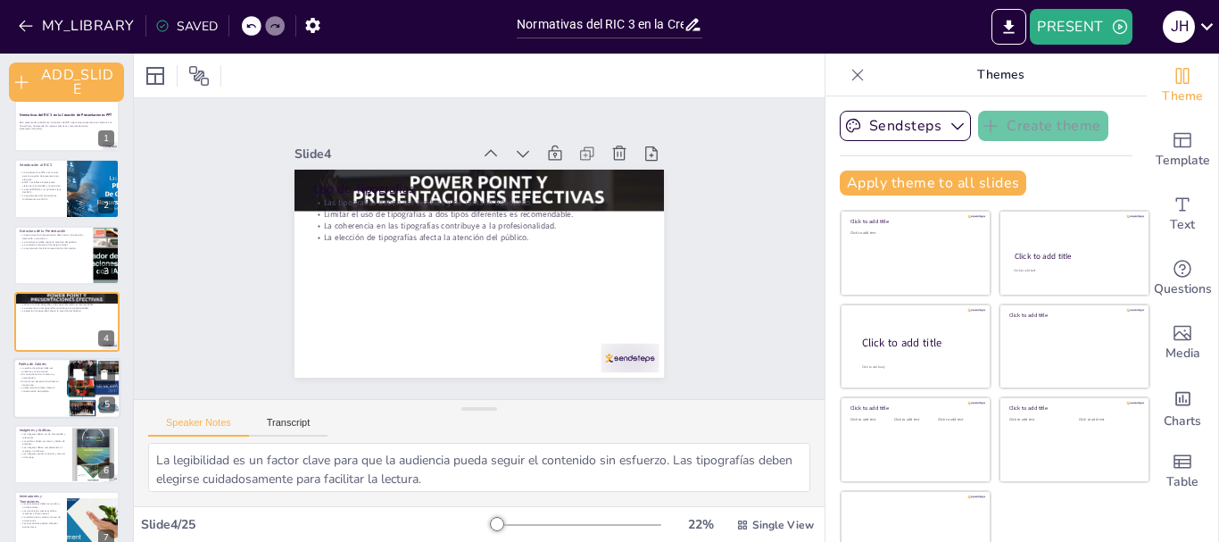
checkbox input "true"
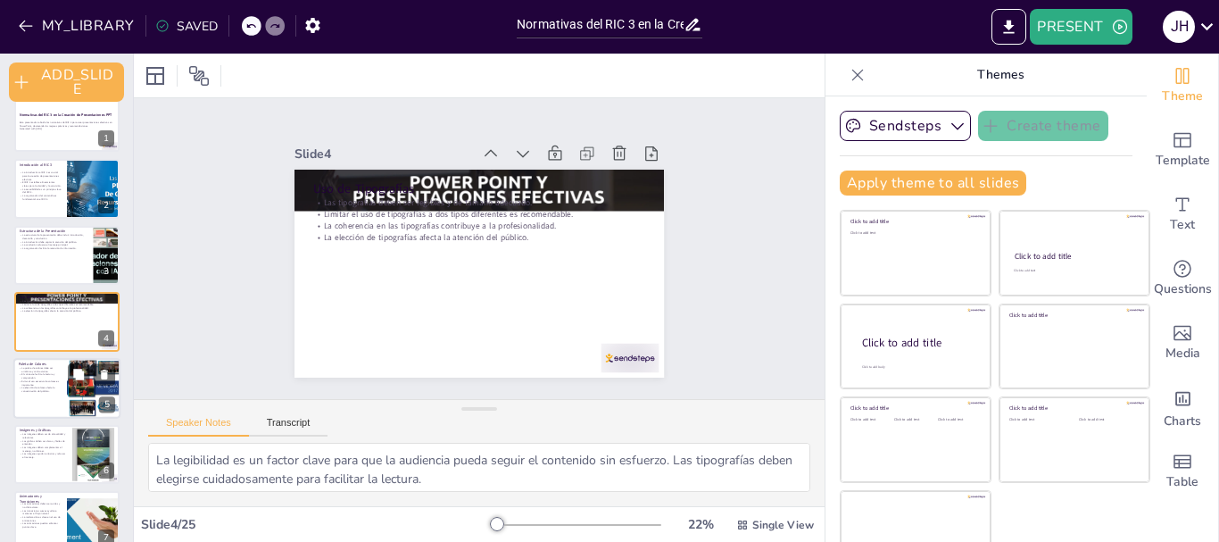
checkbox input "true"
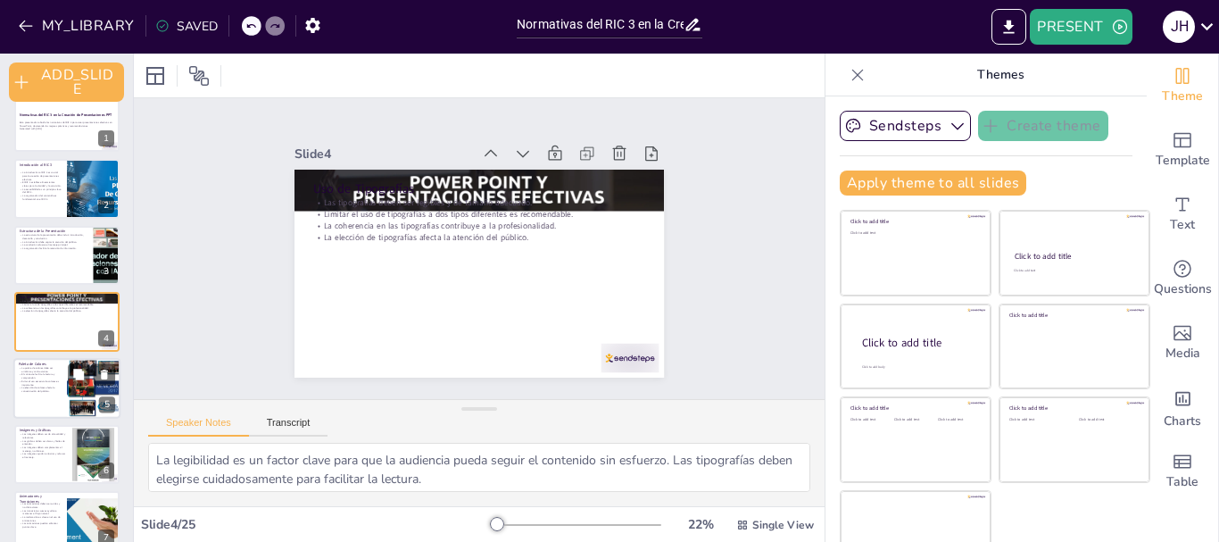
checkbox input "true"
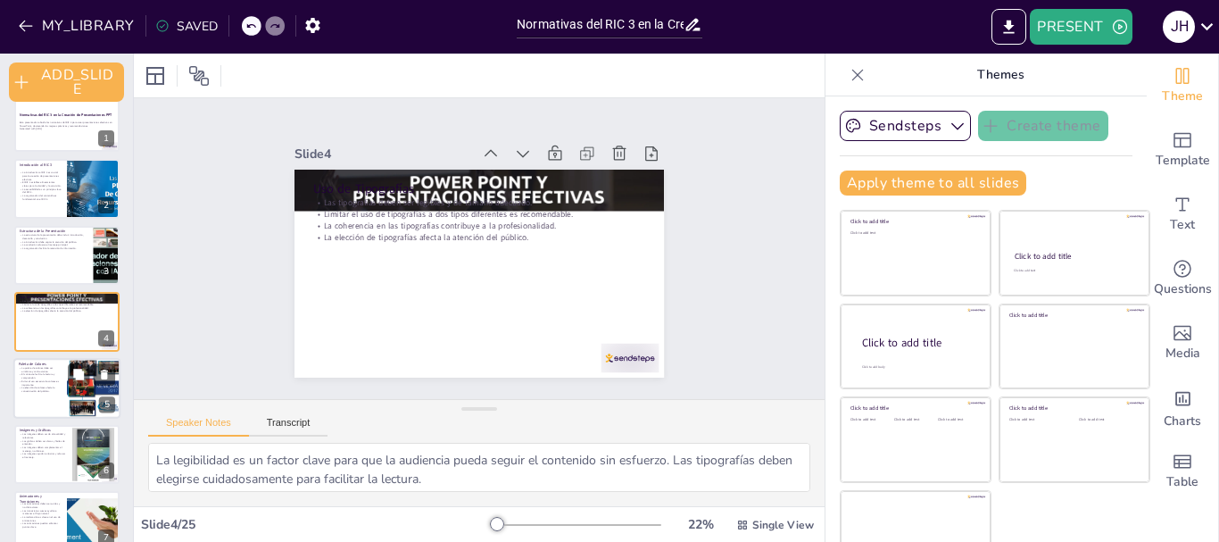
click at [49, 374] on p "El contraste facilita la lectura y comprensión." at bounding box center [40, 375] width 43 height 6
type textarea "Una paleta de colores armónica contribuye a una presentación visualmente atract…"
checkbox input "true"
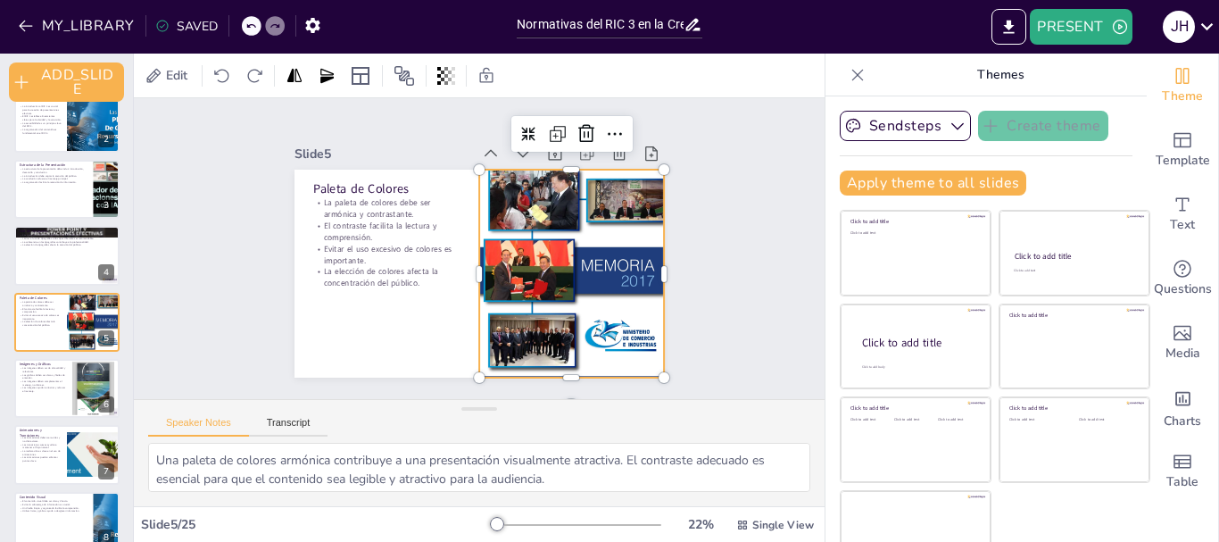
click at [557, 255] on div at bounding box center [571, 273] width 185 height 239
click at [96, 467] on div at bounding box center [93, 455] width 107 height 61
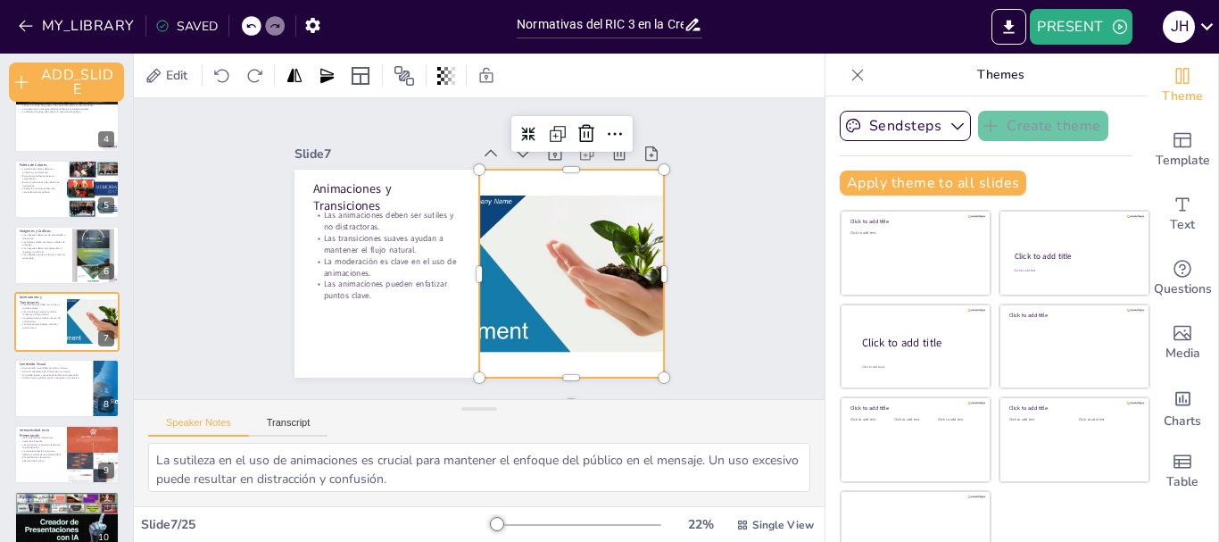
click at [511, 293] on div at bounding box center [399, 301] width 402 height 414
click at [666, 313] on div "Slide 1 Normativas del RIC 3 en la Creación de Presentaciones PPT Esta presenta…" at bounding box center [480, 248] width 372 height 719
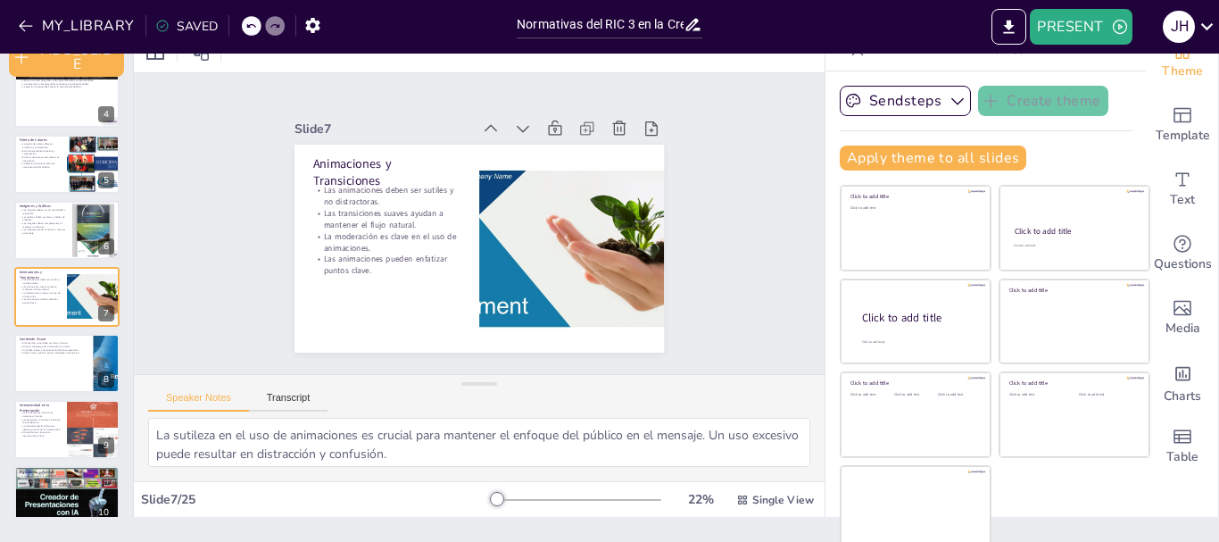
scroll to position [34, 0]
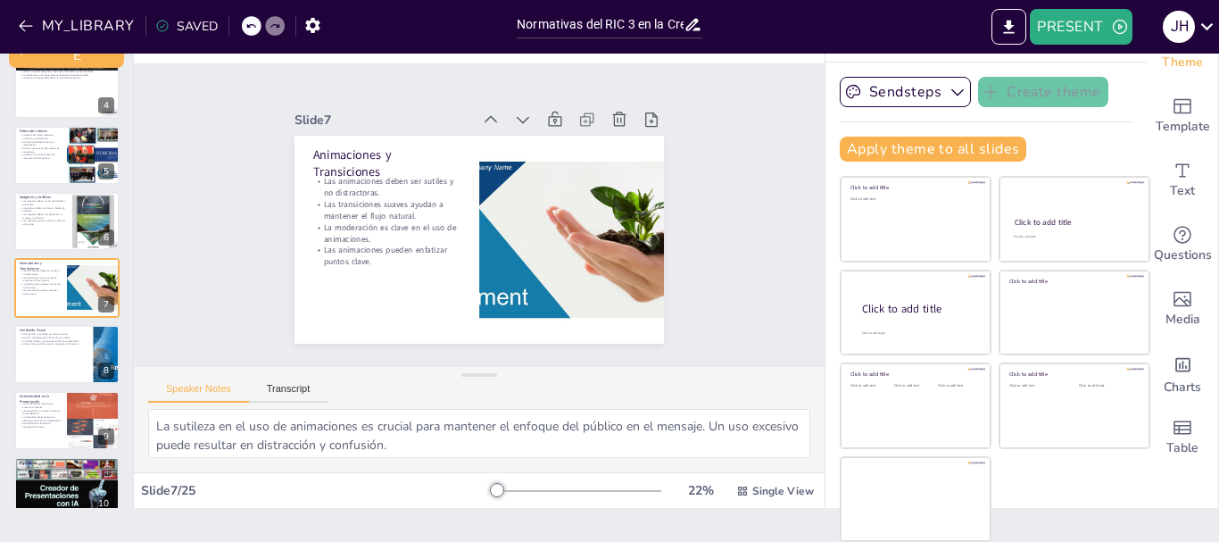
click at [990, 19] on div at bounding box center [1009, 27] width 42 height 36
click at [1017, 21] on icon "EXPORT_TO_POWERPOINT" at bounding box center [1009, 27] width 19 height 19
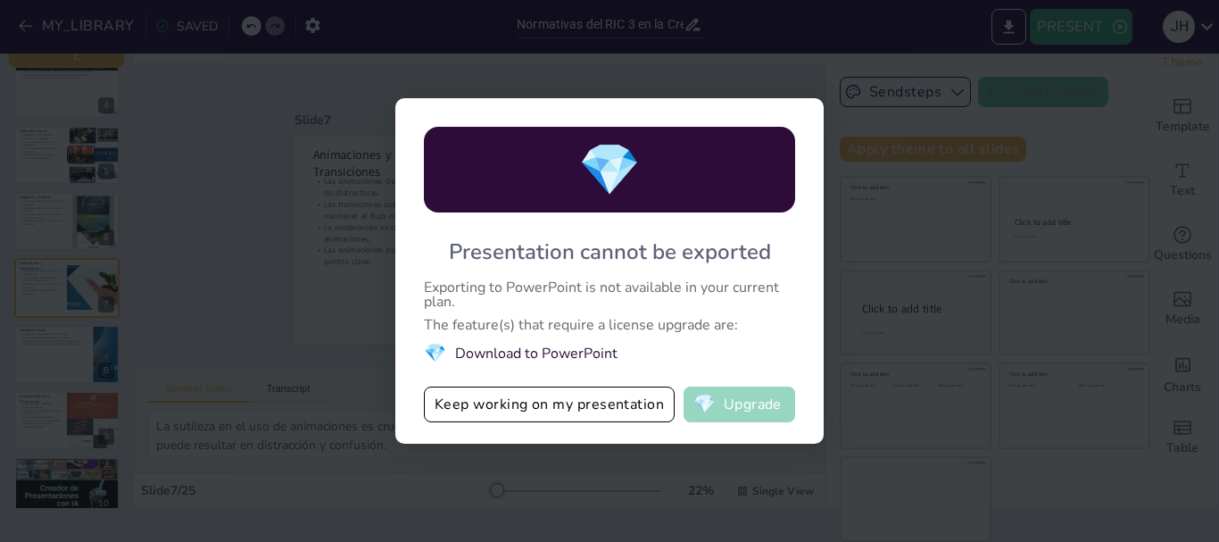
click at [742, 411] on button "💎 Upgrade" at bounding box center [740, 404] width 112 height 36
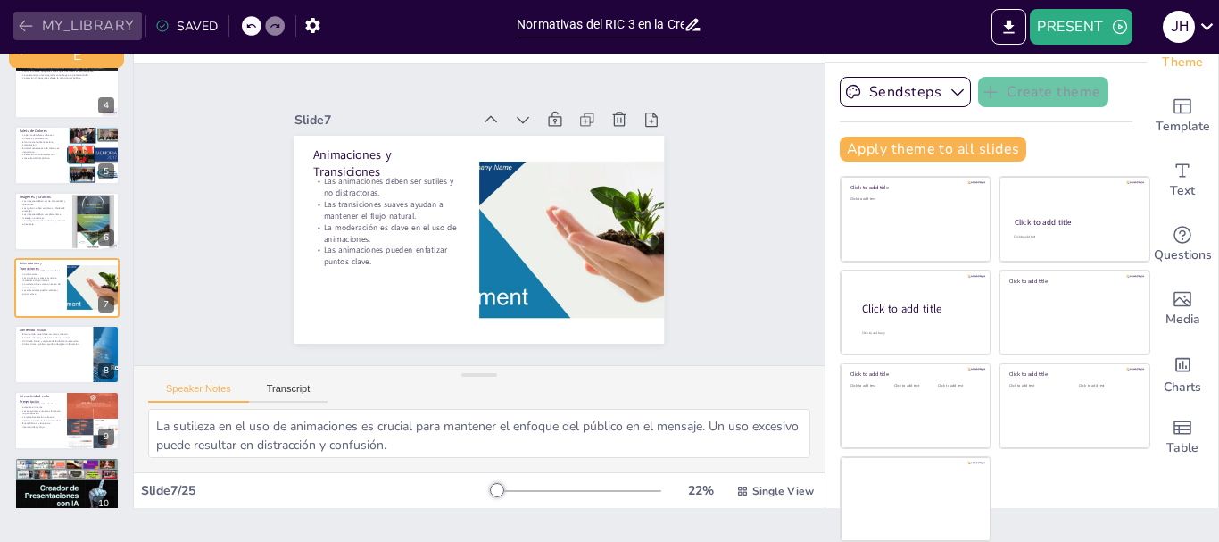
click at [105, 29] on button "MY_LIBRARY" at bounding box center [77, 26] width 129 height 29
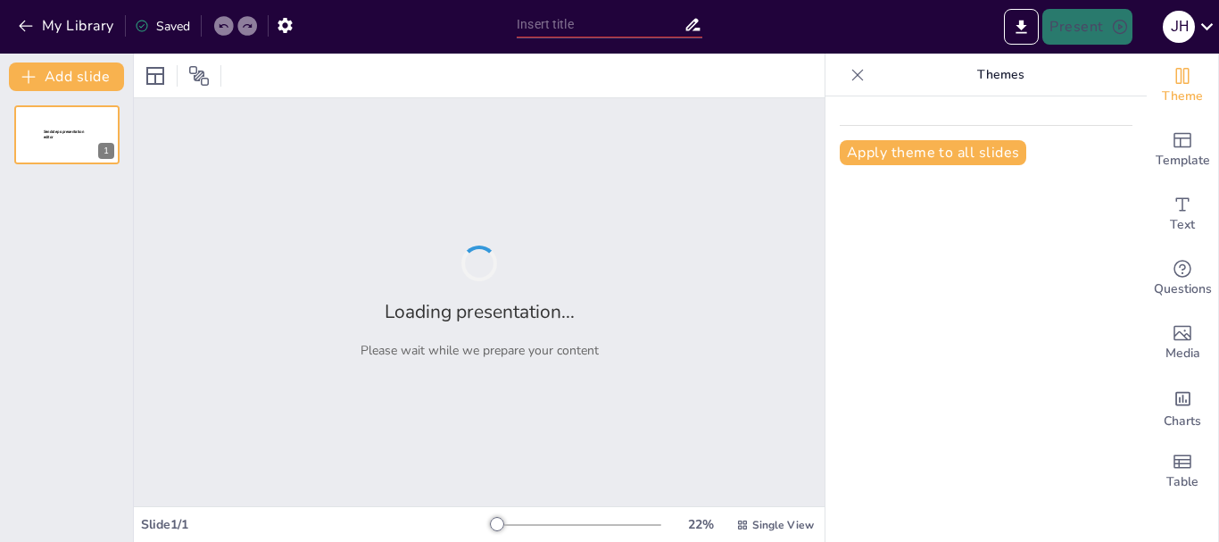
type input "Normativas del RIC 3 en la Creación de Presentaciones PPT"
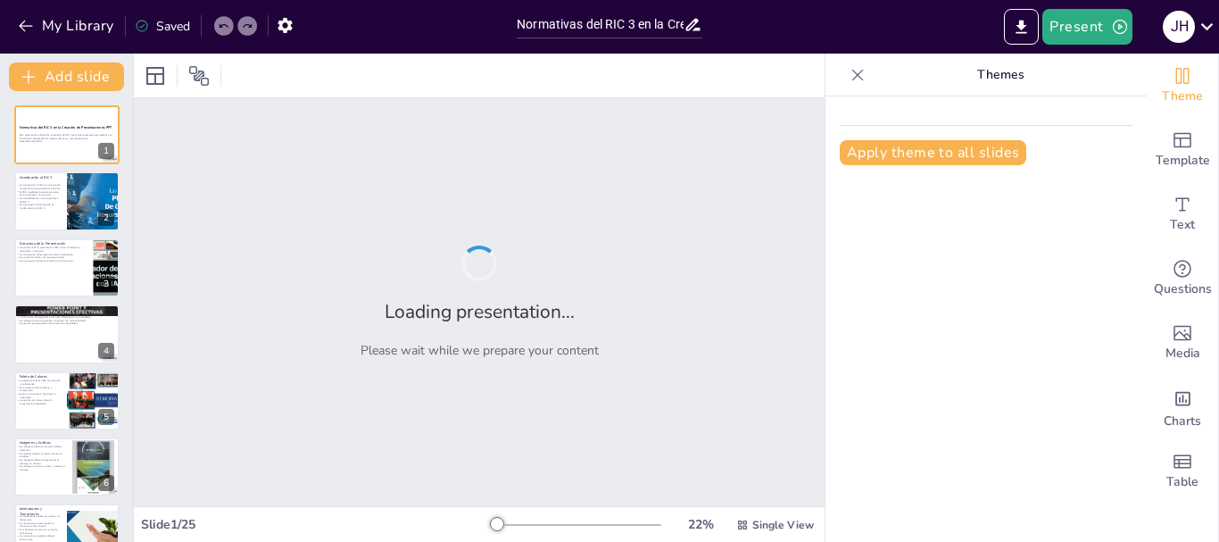
checkbox input "true"
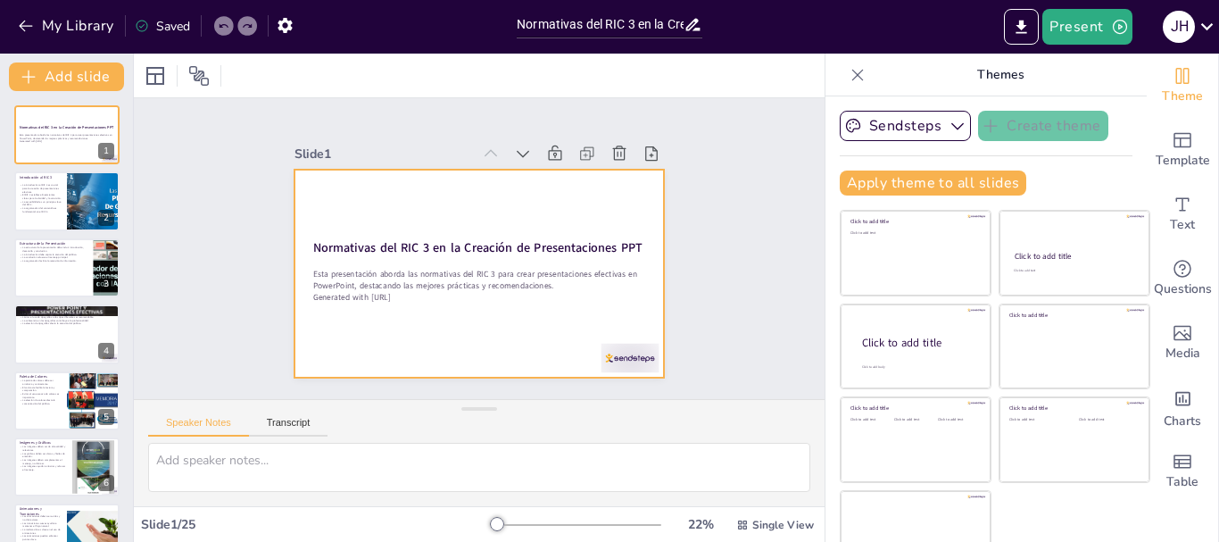
checkbox input "true"
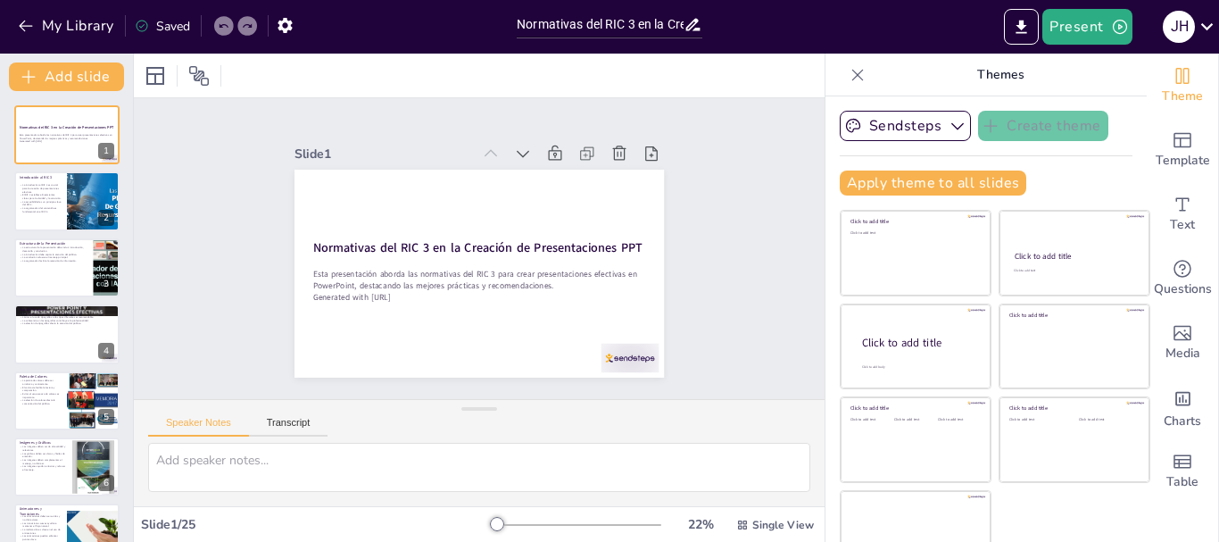
checkbox input "true"
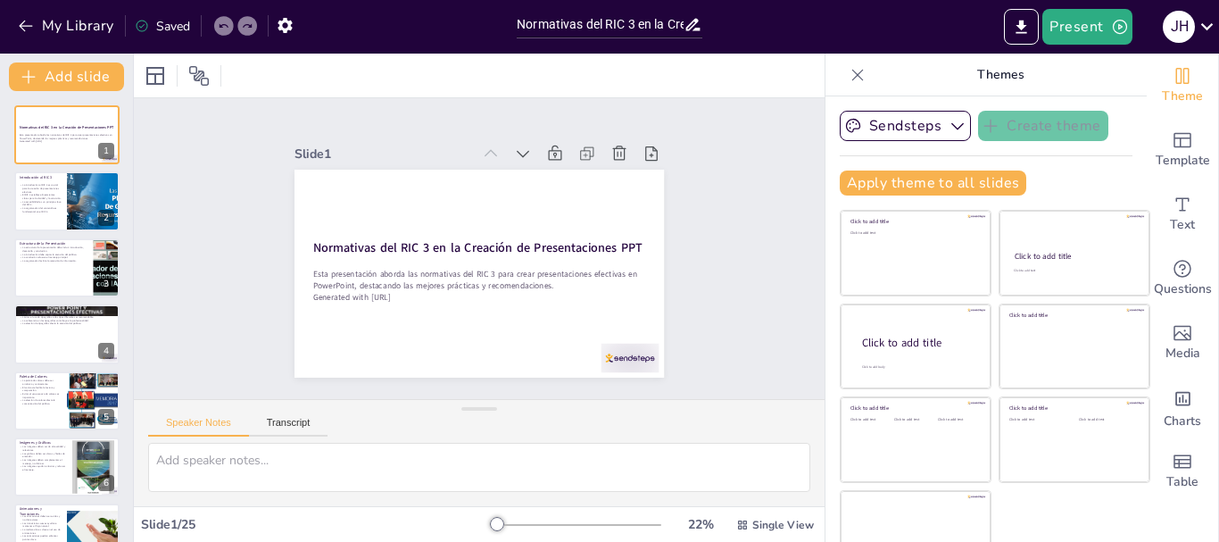
checkbox input "true"
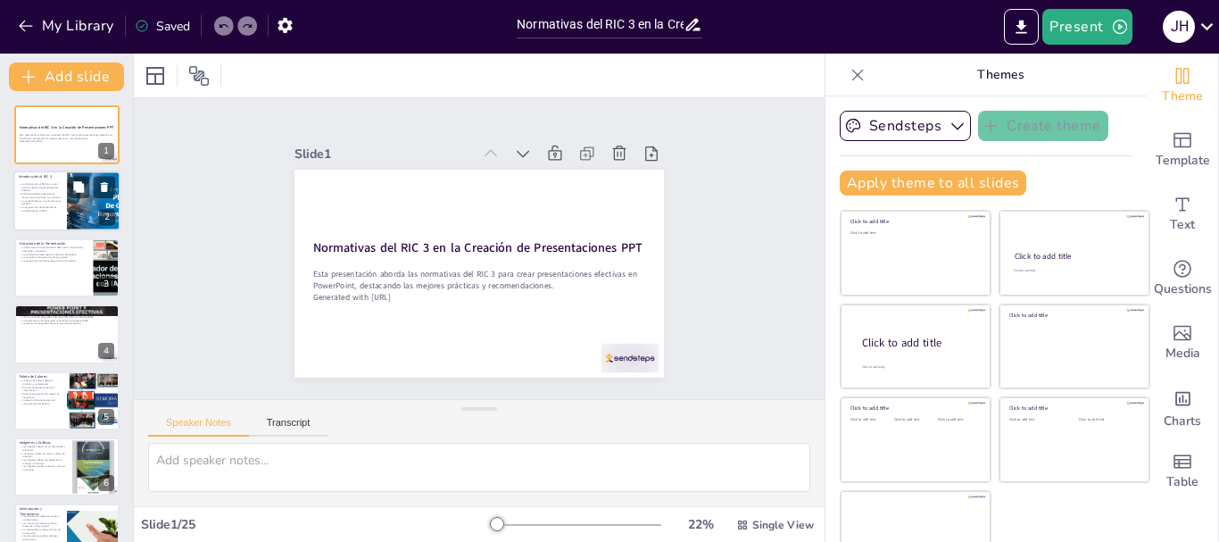
checkbox input "true"
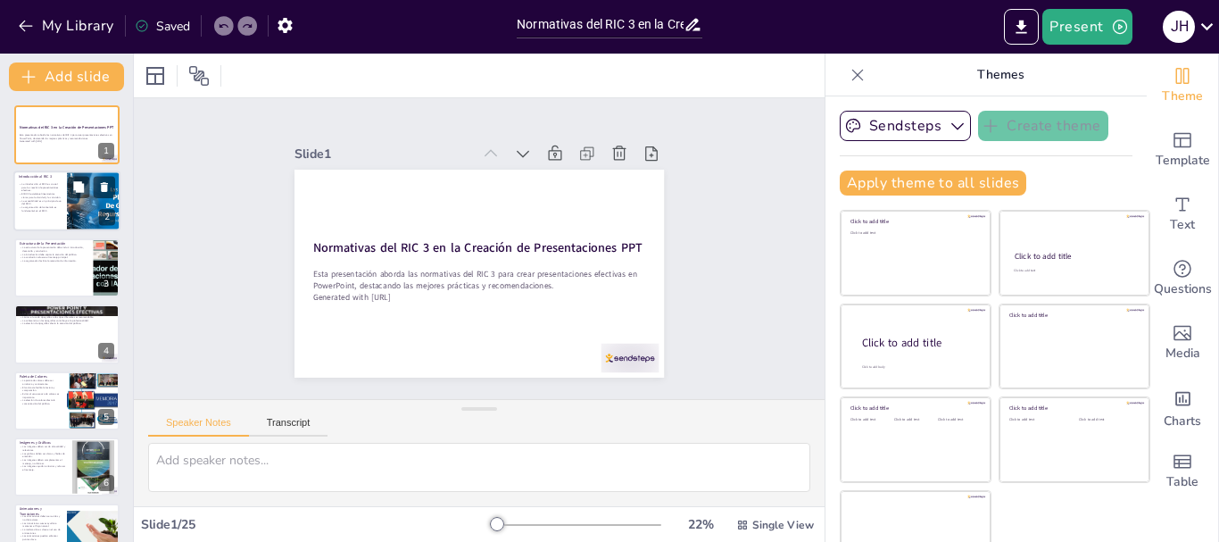
checkbox input "true"
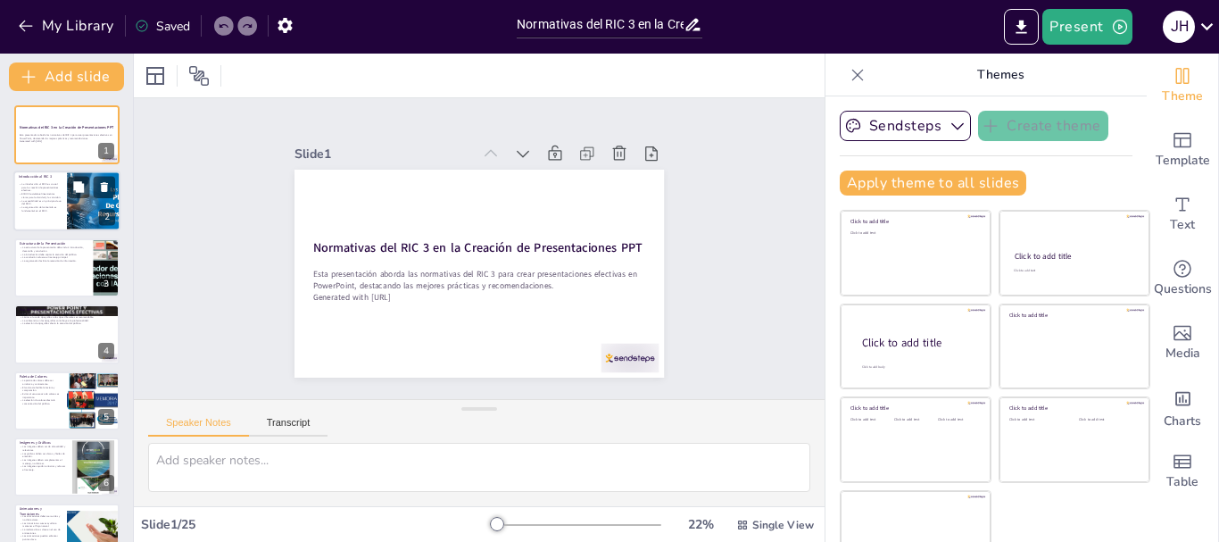
checkbox input "true"
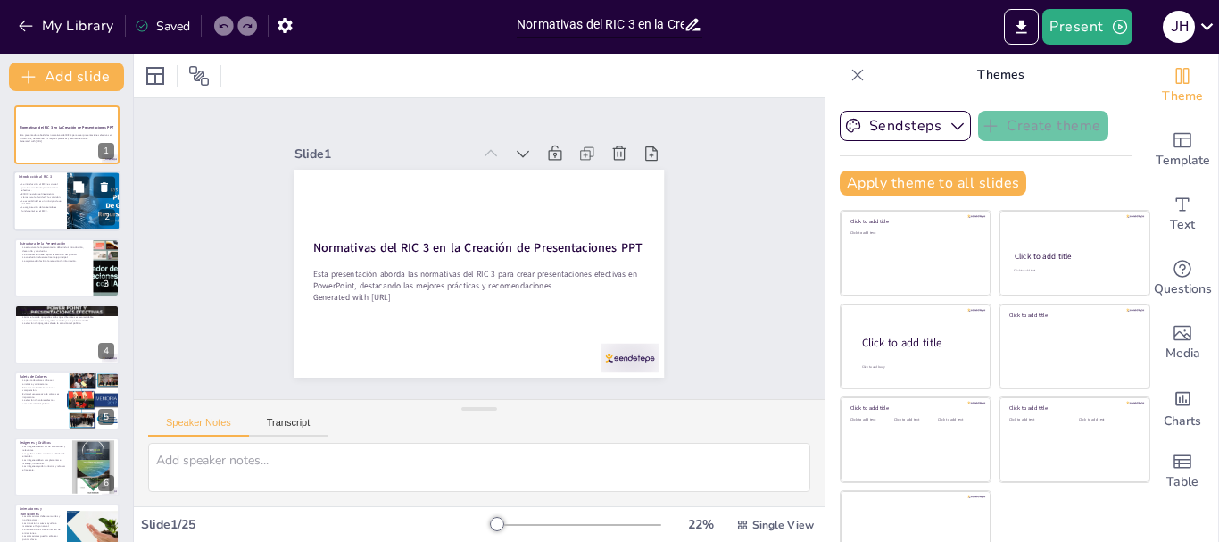
checkbox input "true"
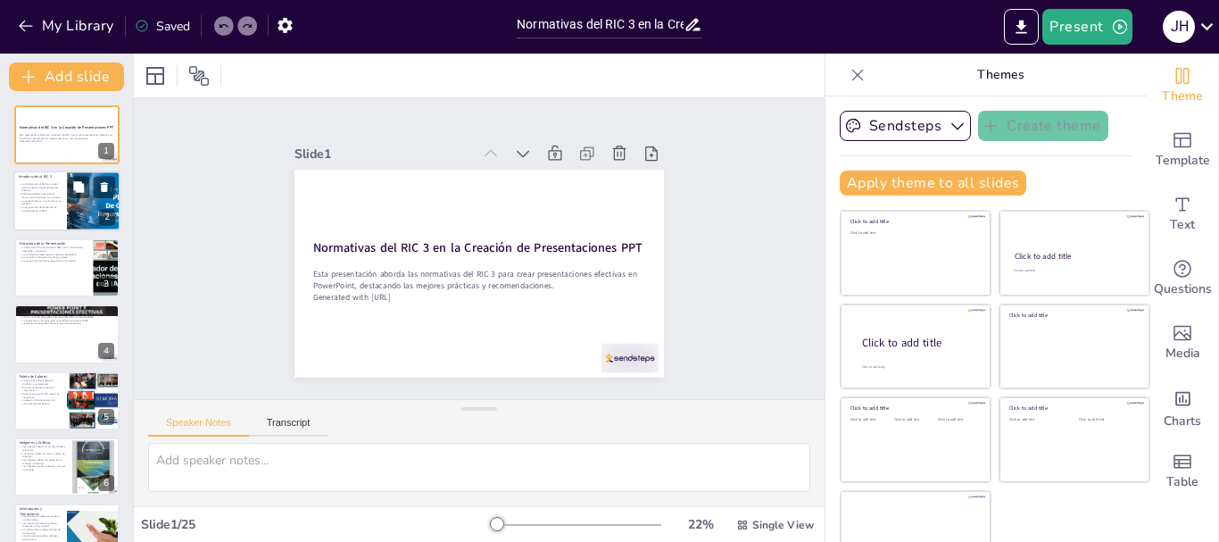
click at [47, 193] on p "El RIC 3 establece lineamientos claros para la claridad y la concisión." at bounding box center [40, 196] width 43 height 6
type textarea "La introducción al RIC 3 establece el tono para el resto de la presentación y e…"
checkbox input "true"
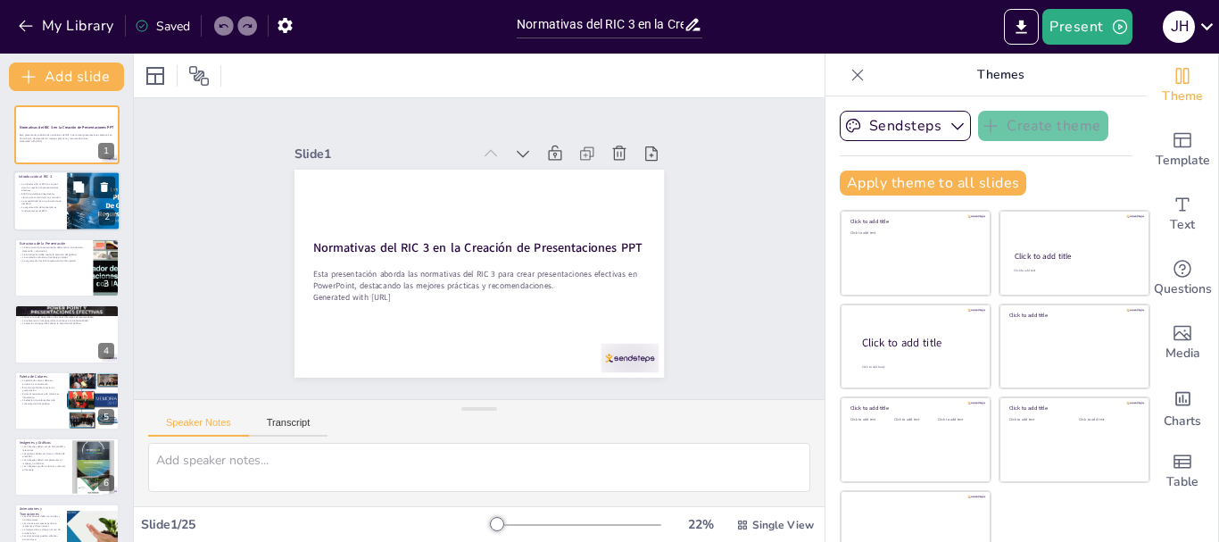
checkbox input "true"
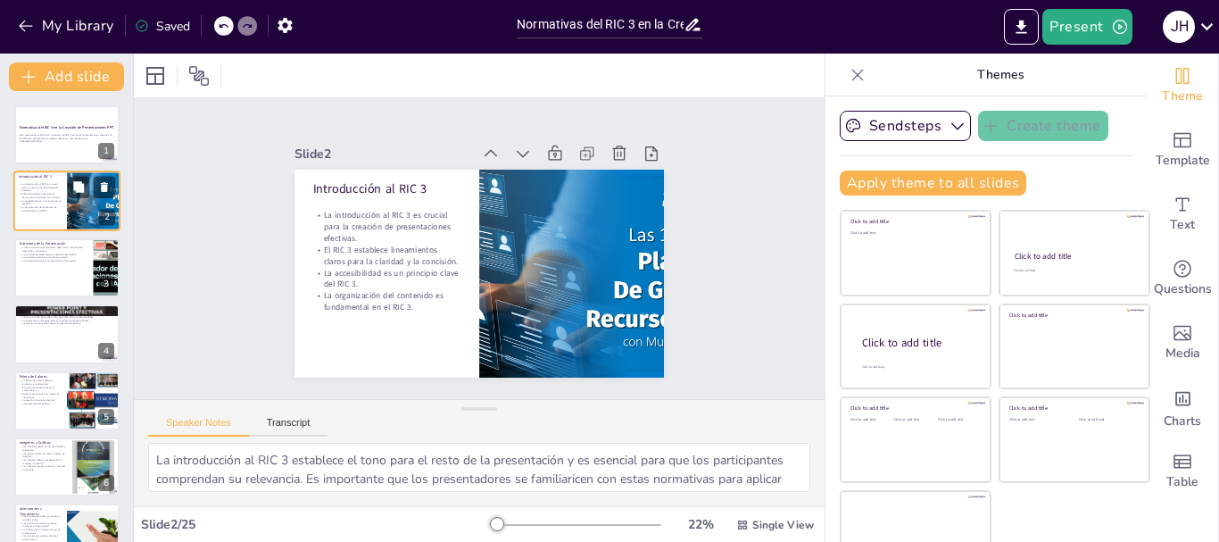
checkbox input "true"
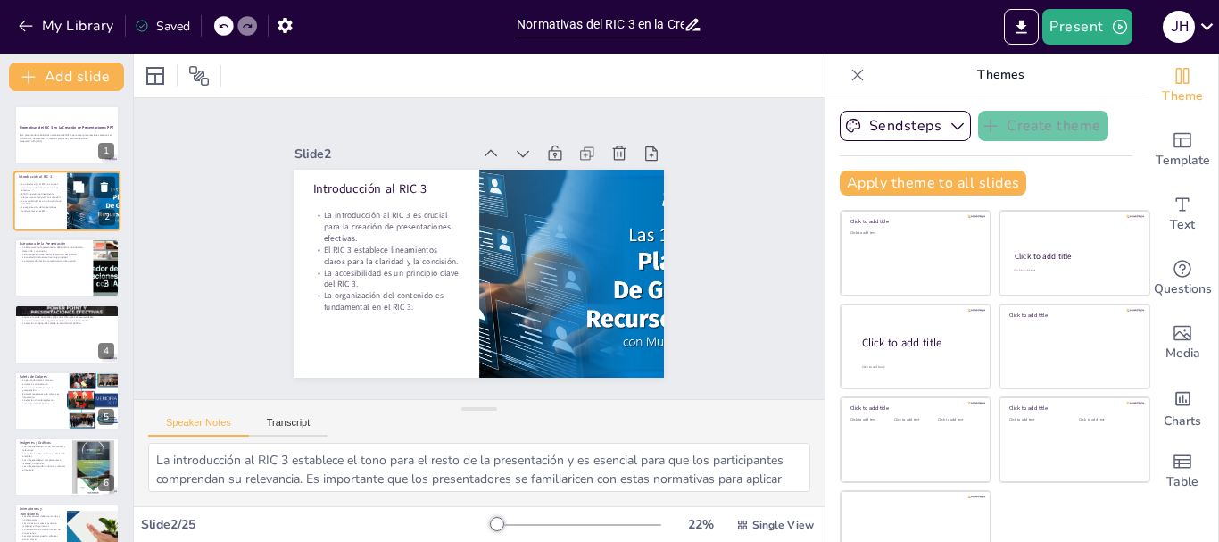
checkbox input "true"
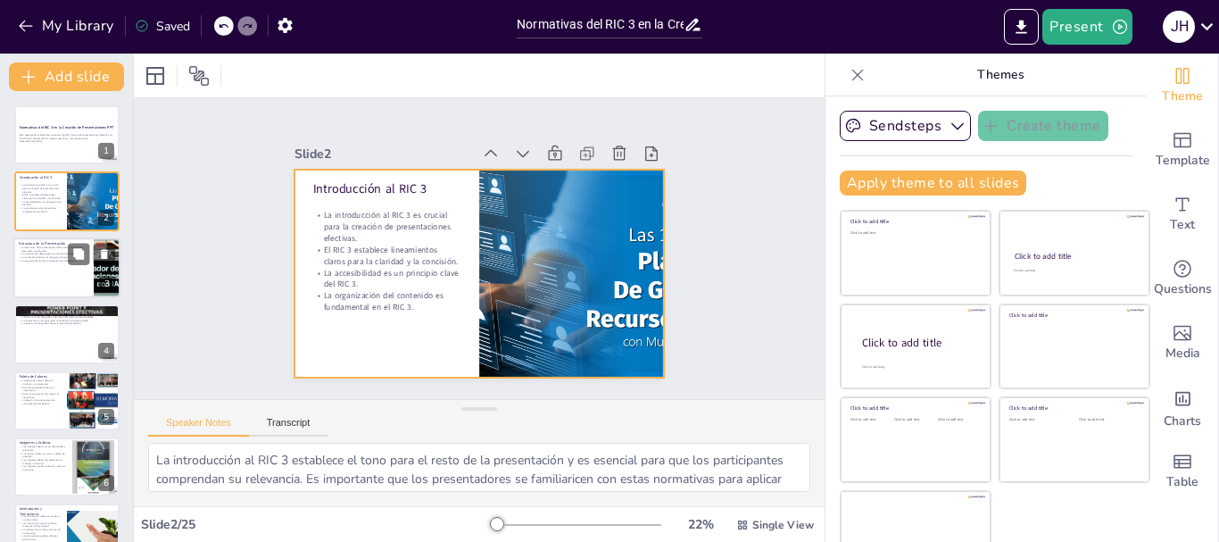
checkbox input "true"
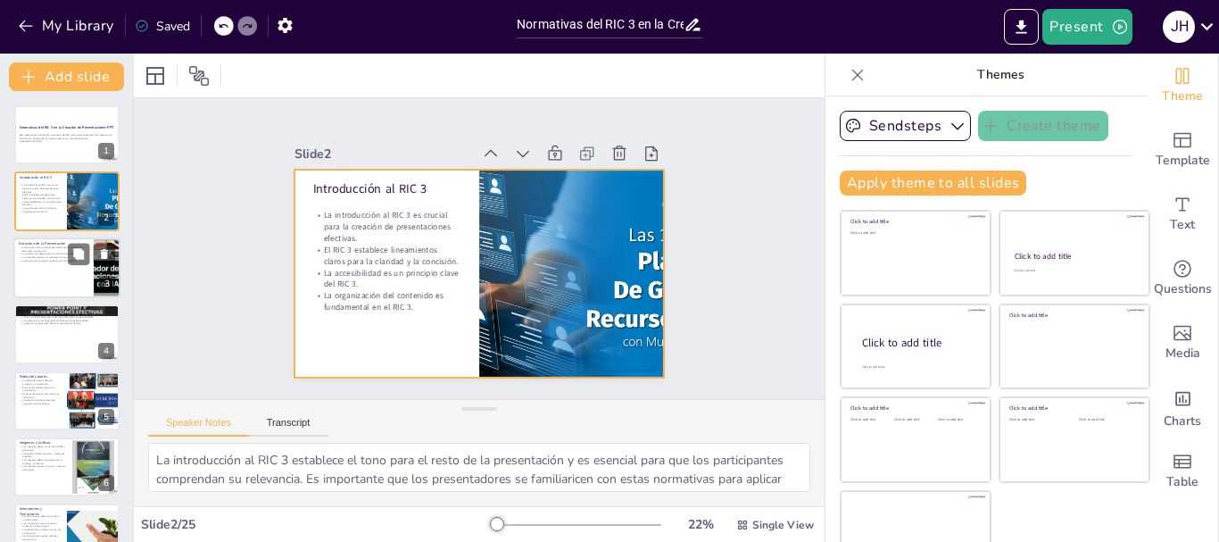
checkbox input "true"
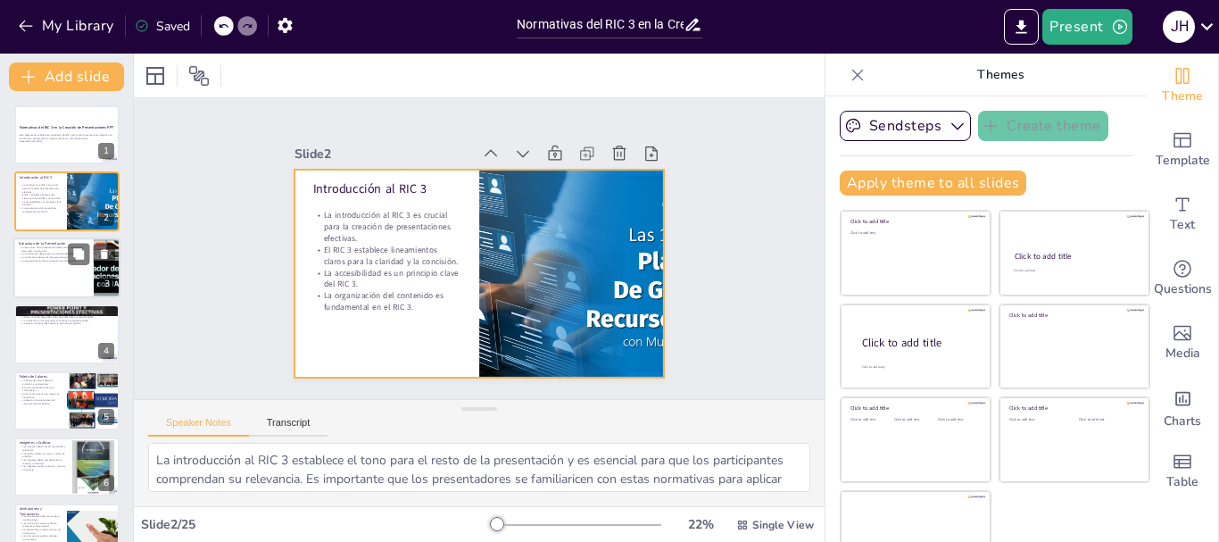
checkbox input "true"
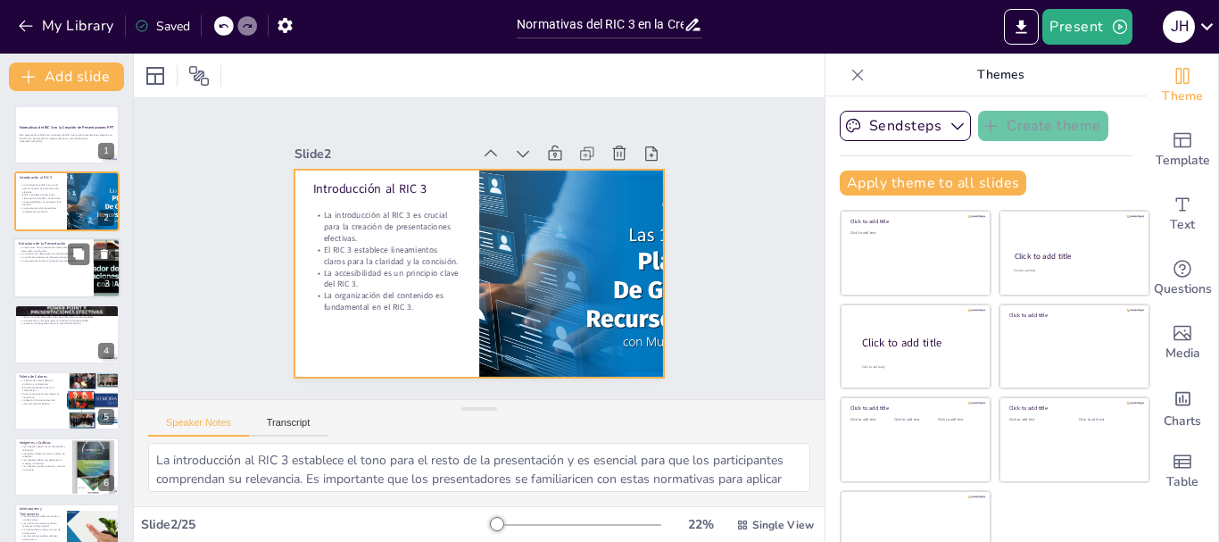
checkbox input "true"
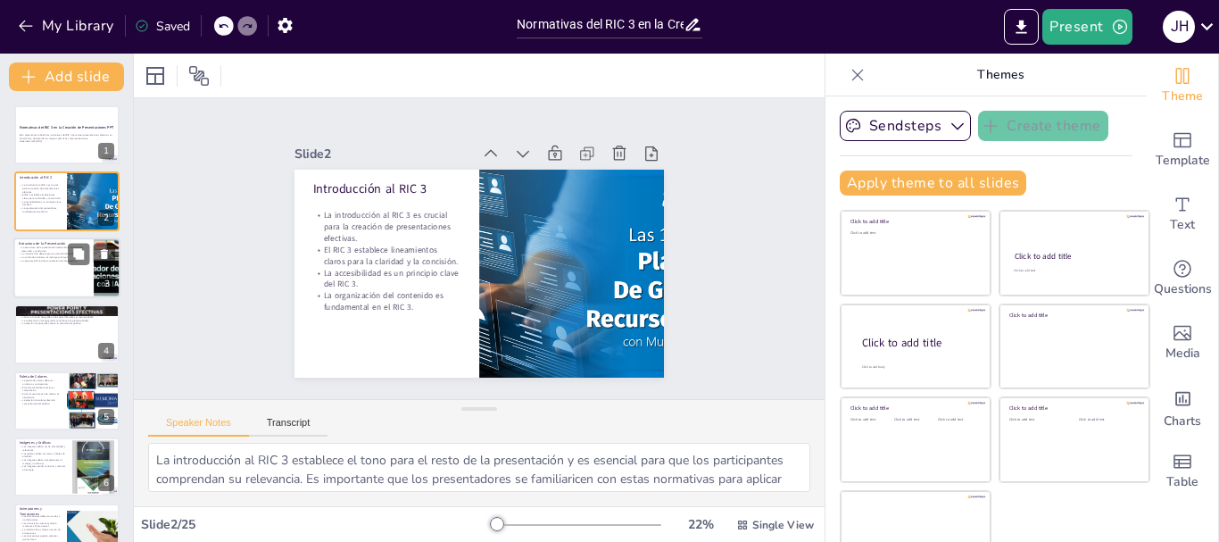
click at [42, 257] on p "La conclusión refuerza el mensaje principal." at bounding box center [54, 257] width 70 height 4
type textarea "La estructura es esencial para que el público pueda seguir el hilo de la presen…"
checkbox input "true"
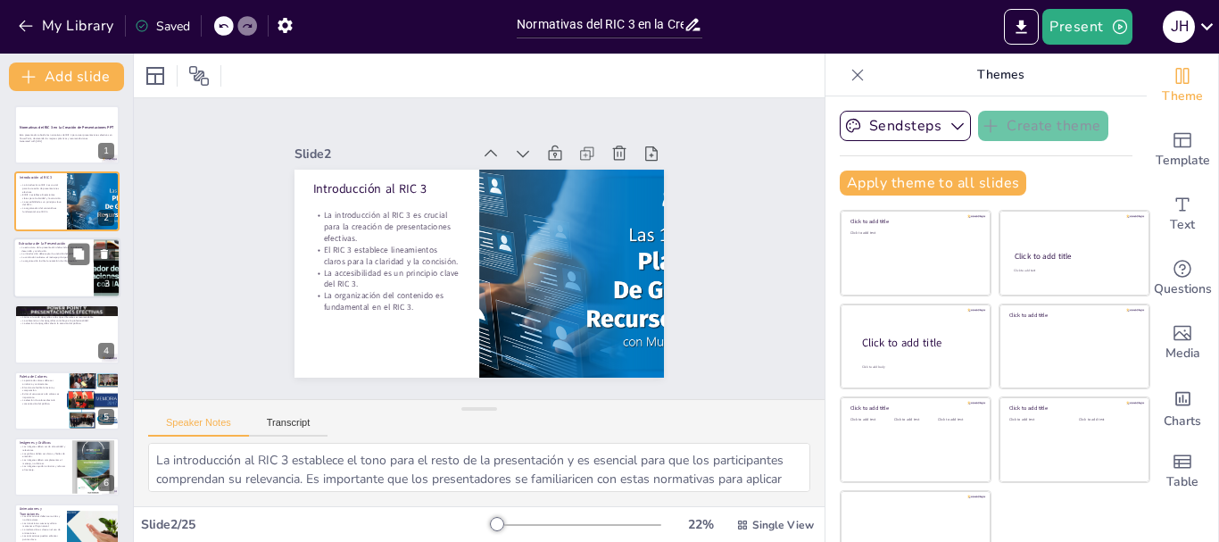
checkbox input "true"
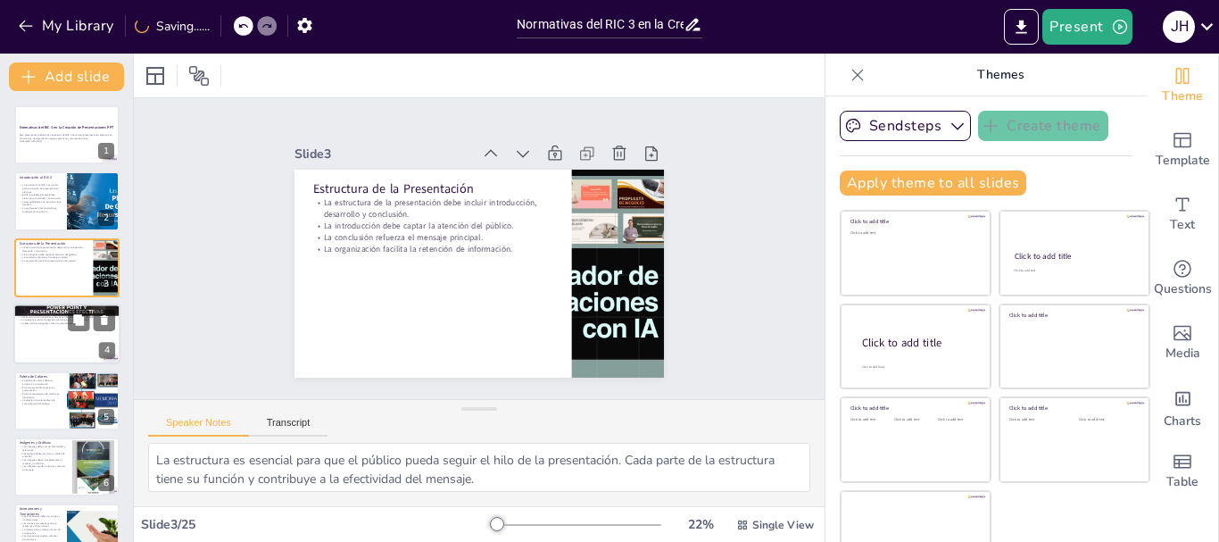
checkbox input "true"
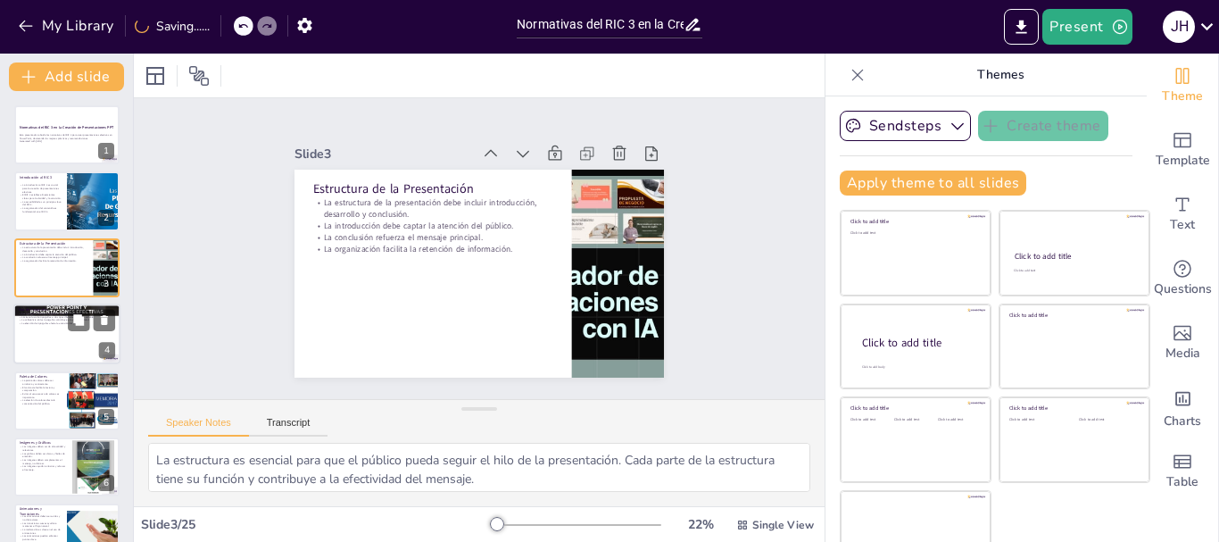
checkbox input "true"
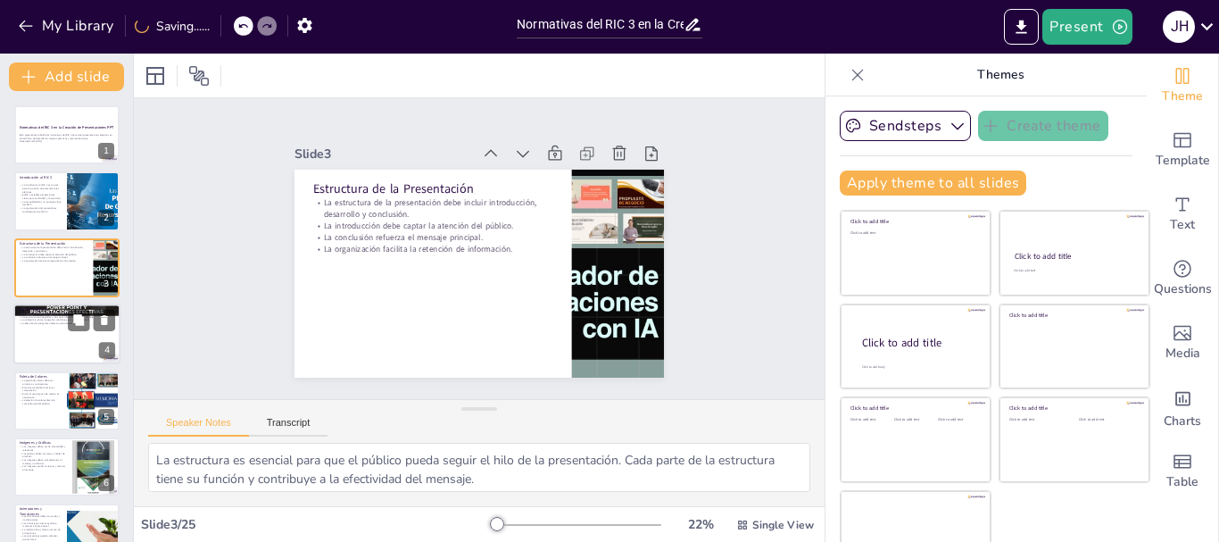
checkbox input "true"
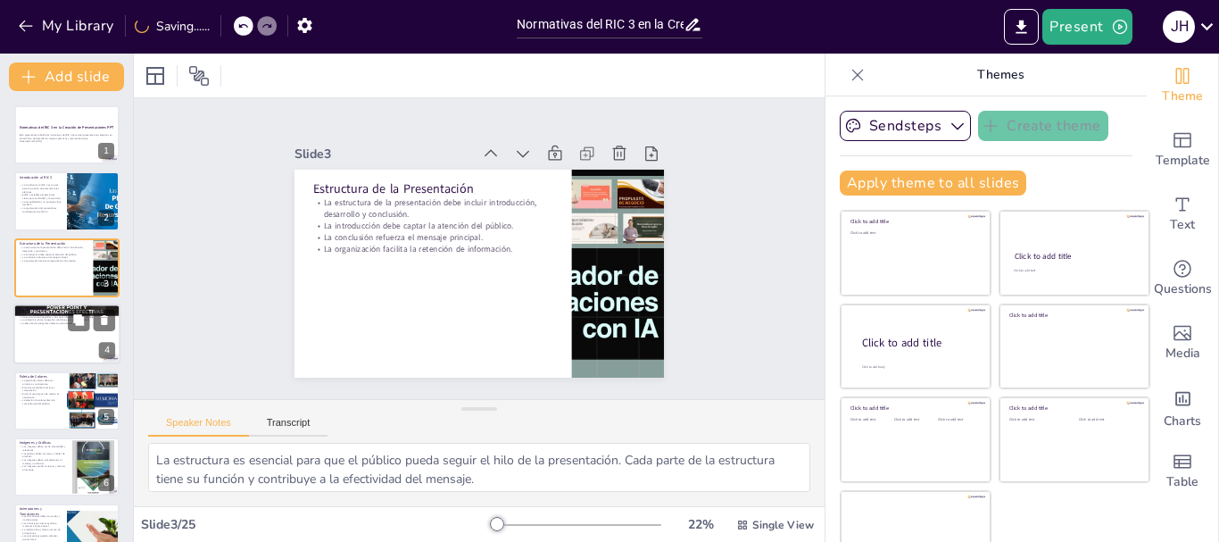
checkbox input "true"
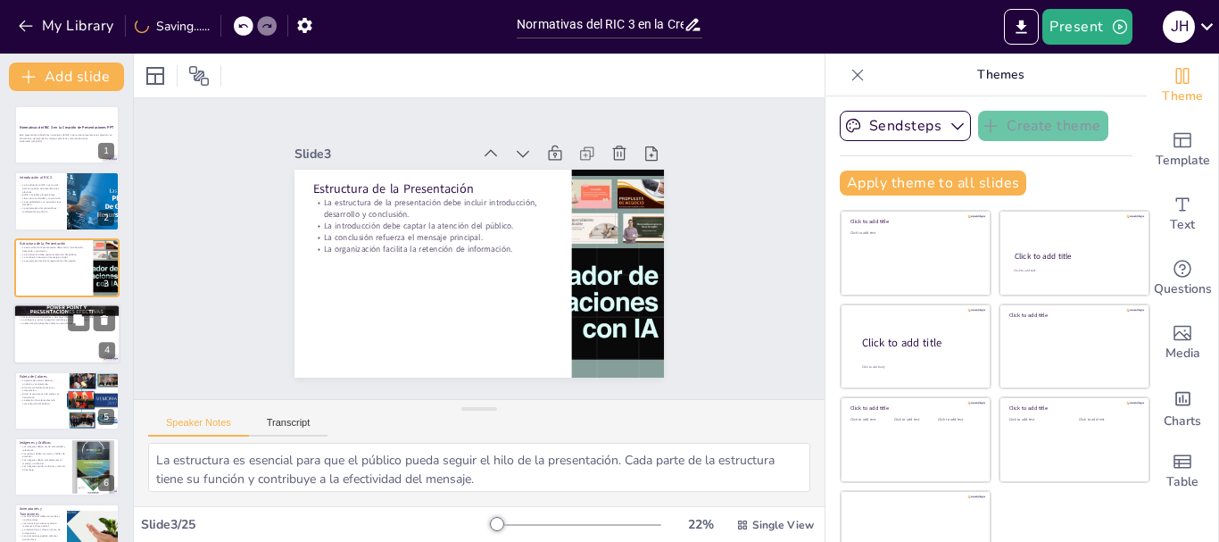
click at [47, 333] on div at bounding box center [66, 333] width 107 height 61
type textarea "La legibilidad es un factor clave para que la audiencia pueda seguir el conteni…"
checkbox input "true"
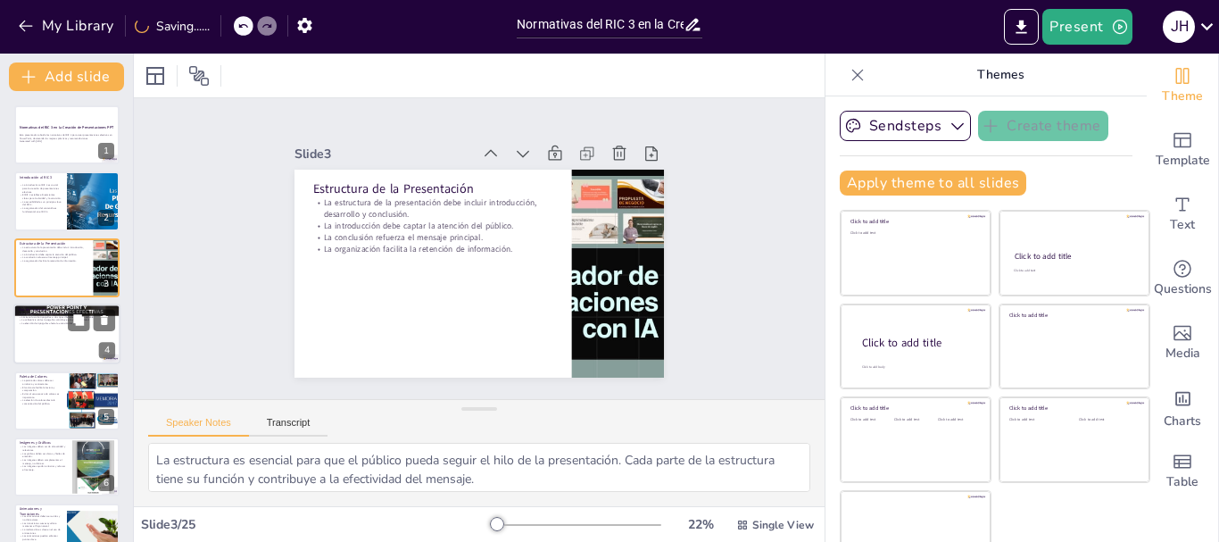
checkbox input "true"
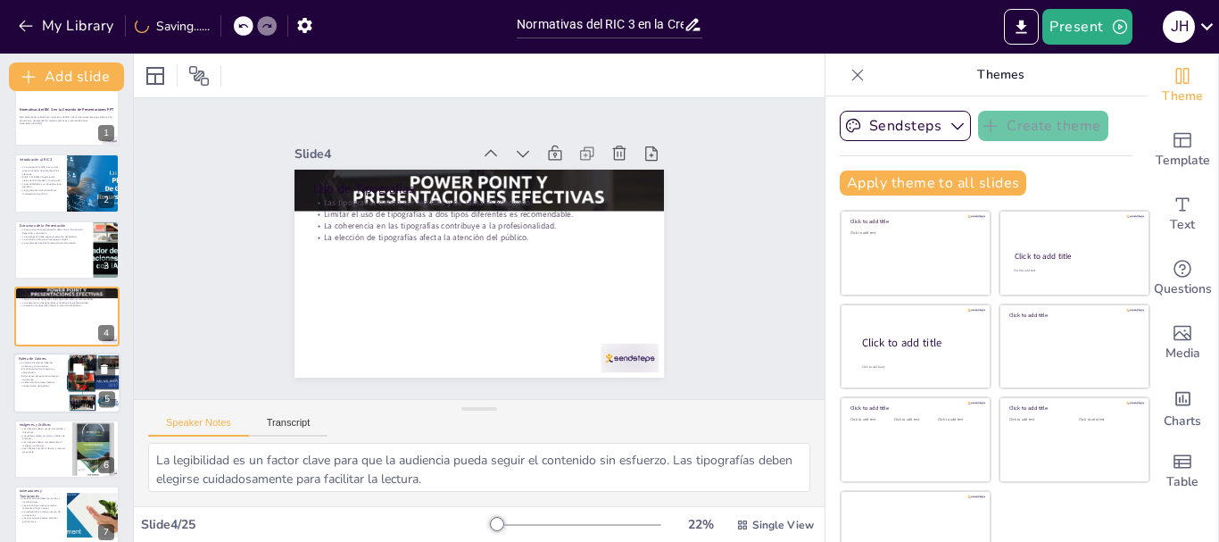
checkbox input "true"
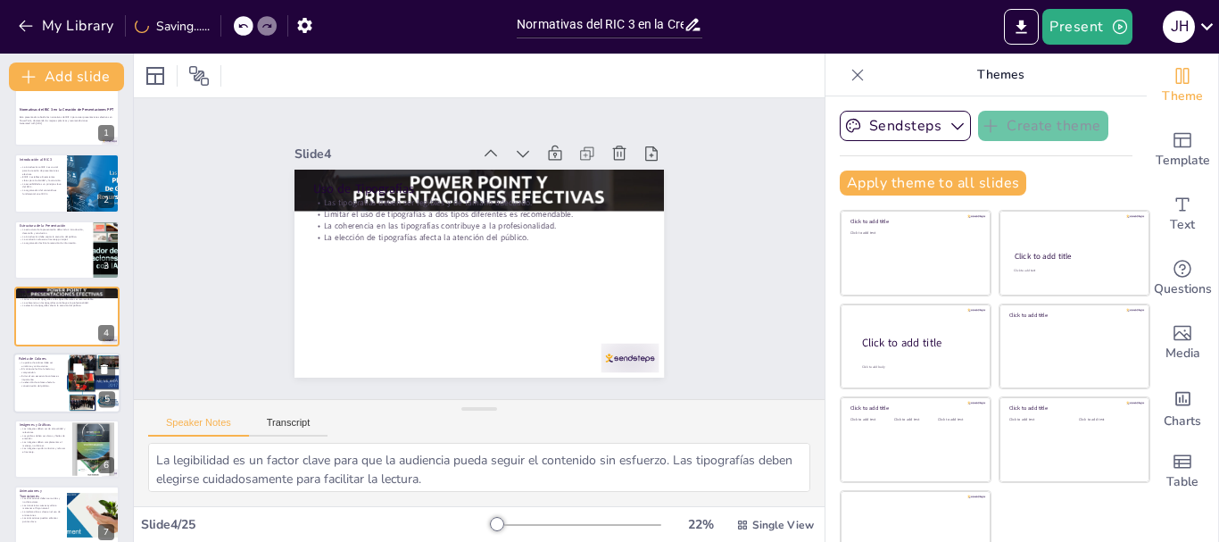
checkbox input "true"
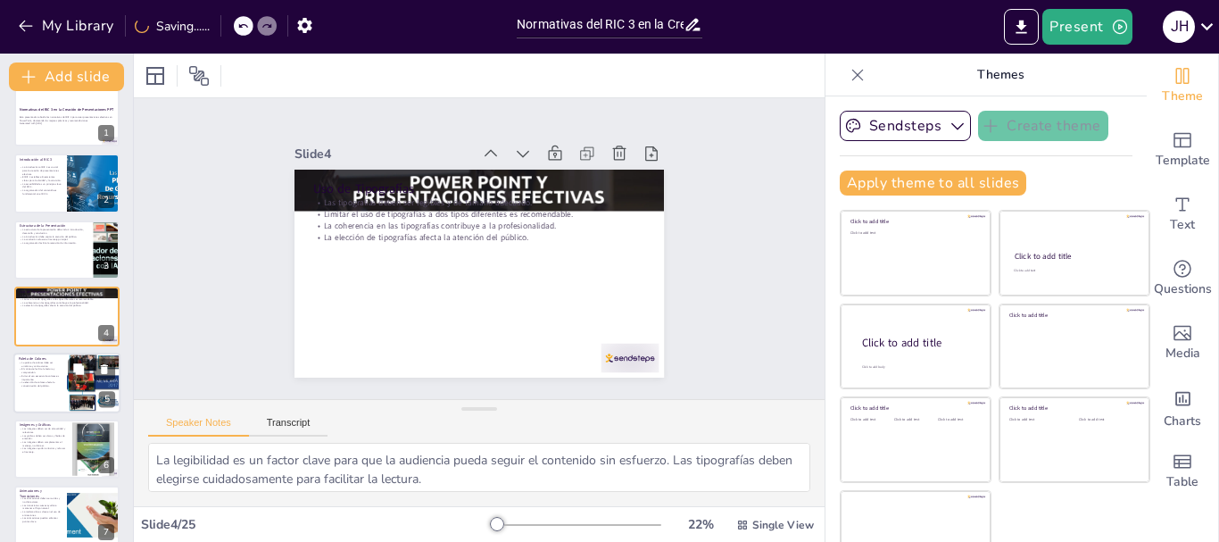
checkbox input "true"
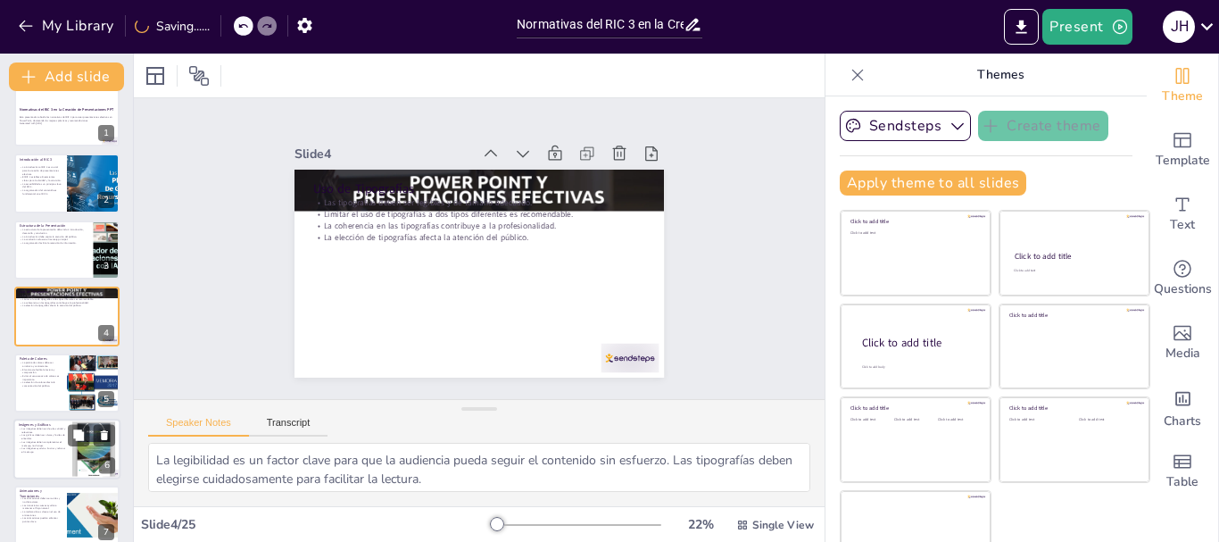
checkbox input "true"
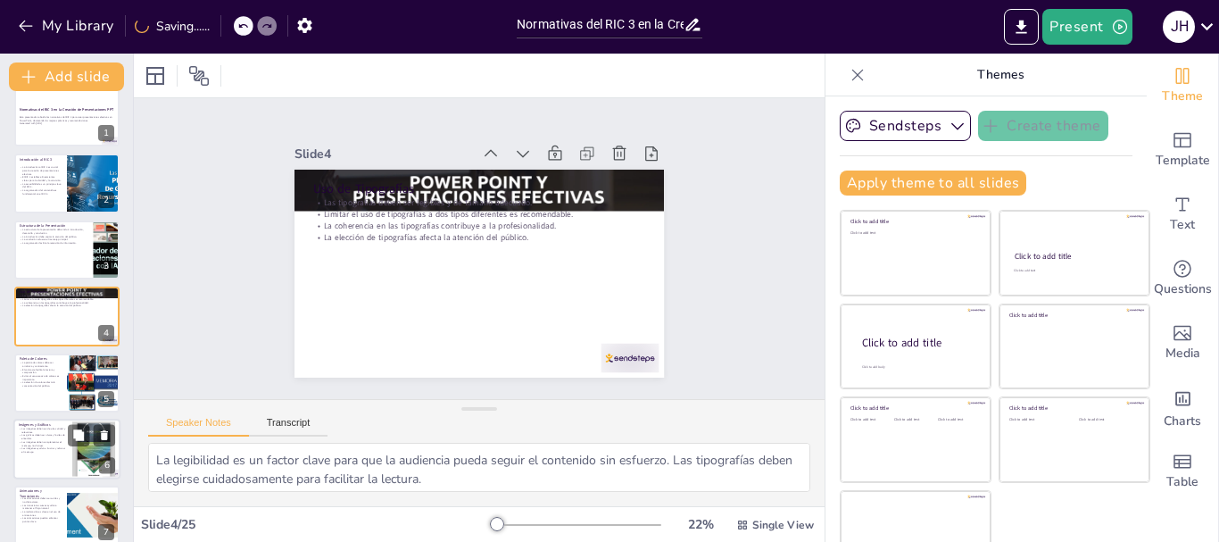
checkbox input "true"
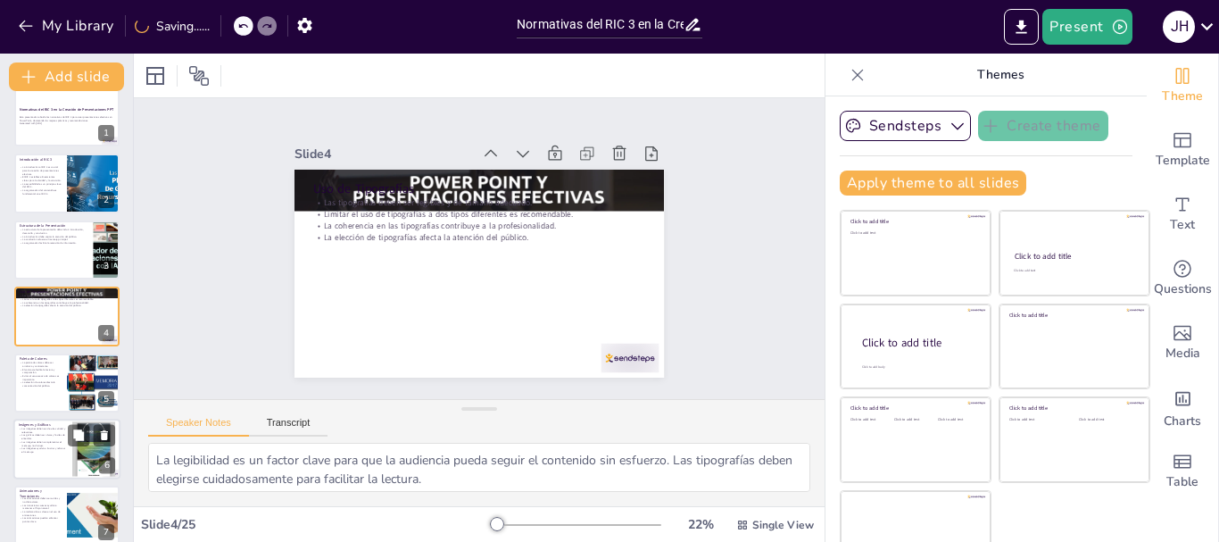
click at [45, 428] on p "Las imágenes deben ser de alta calidad y relevantes." at bounding box center [43, 430] width 48 height 6
type textarea "La calidad de las imágenes es fundamental para una presentación efectiva. Imáge…"
checkbox input "true"
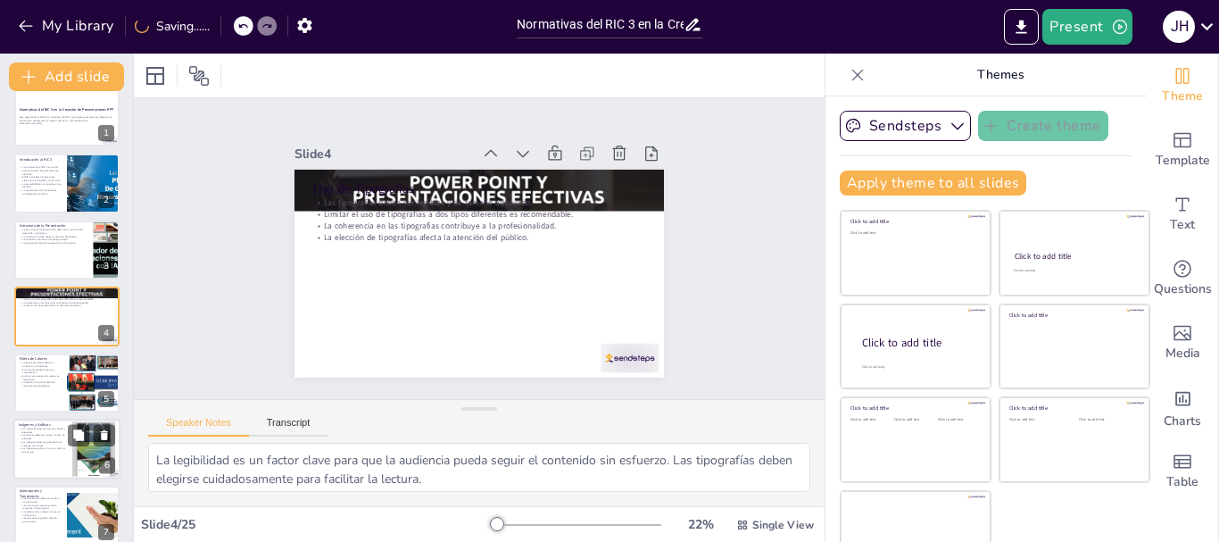
checkbox input "true"
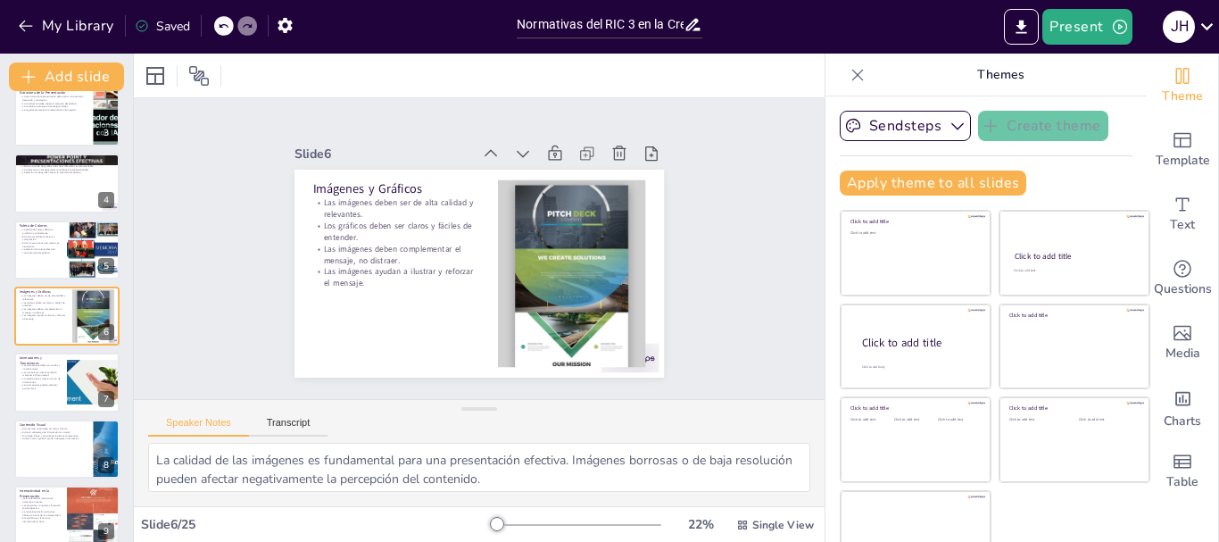
checkbox input "true"
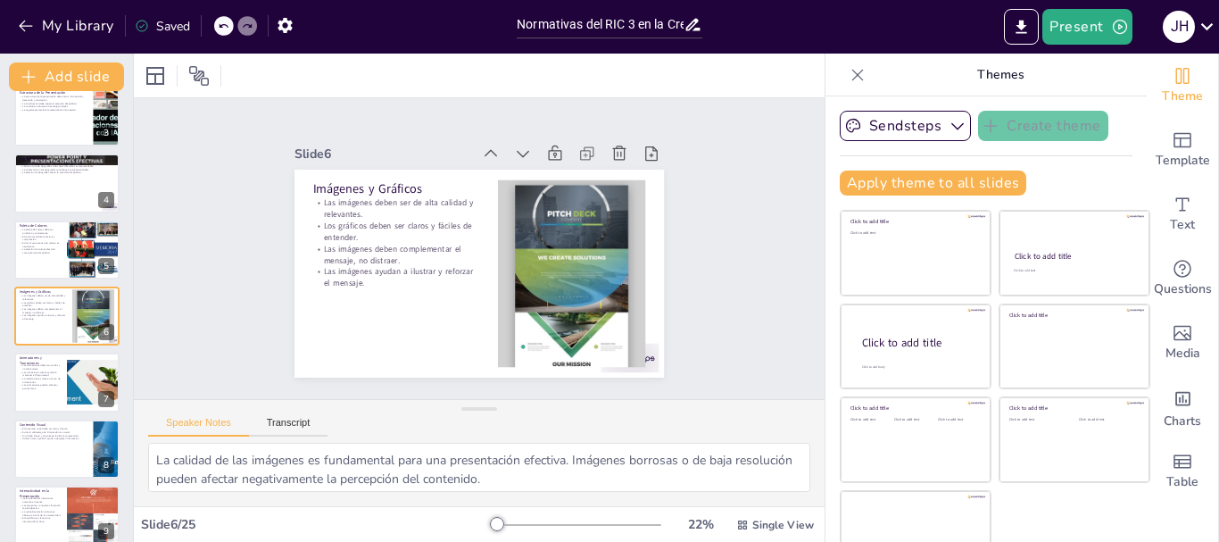
checkbox input "true"
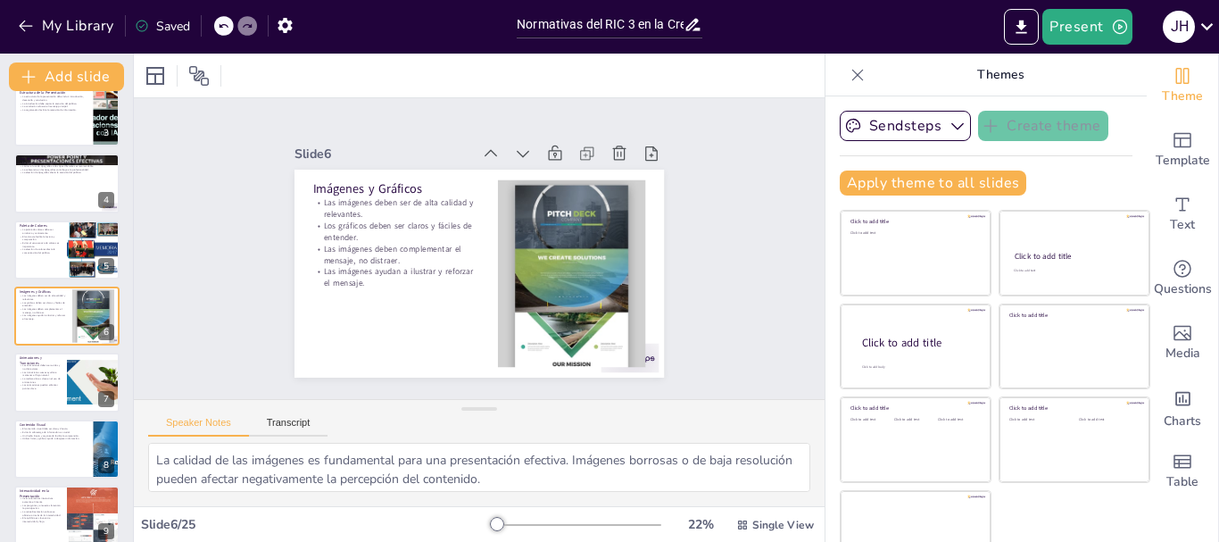
checkbox input "true"
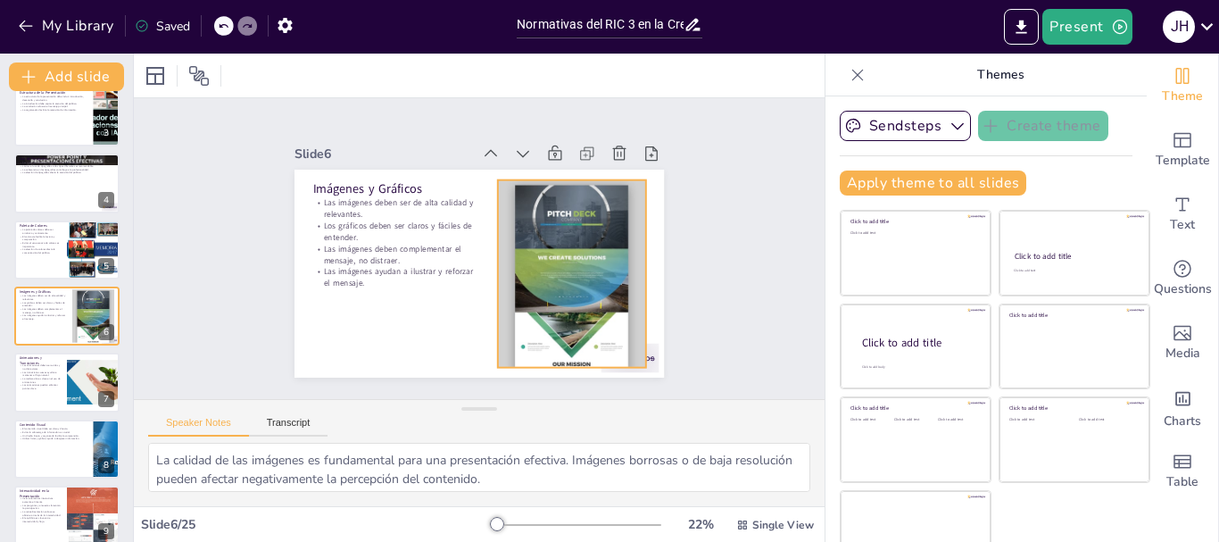
checkbox input "true"
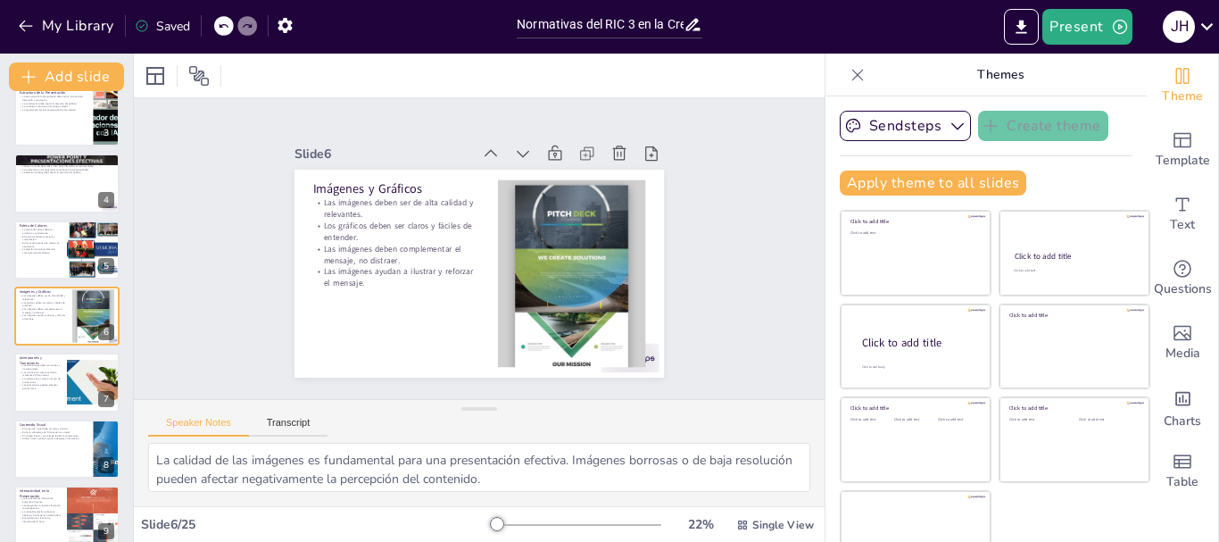
checkbox input "true"
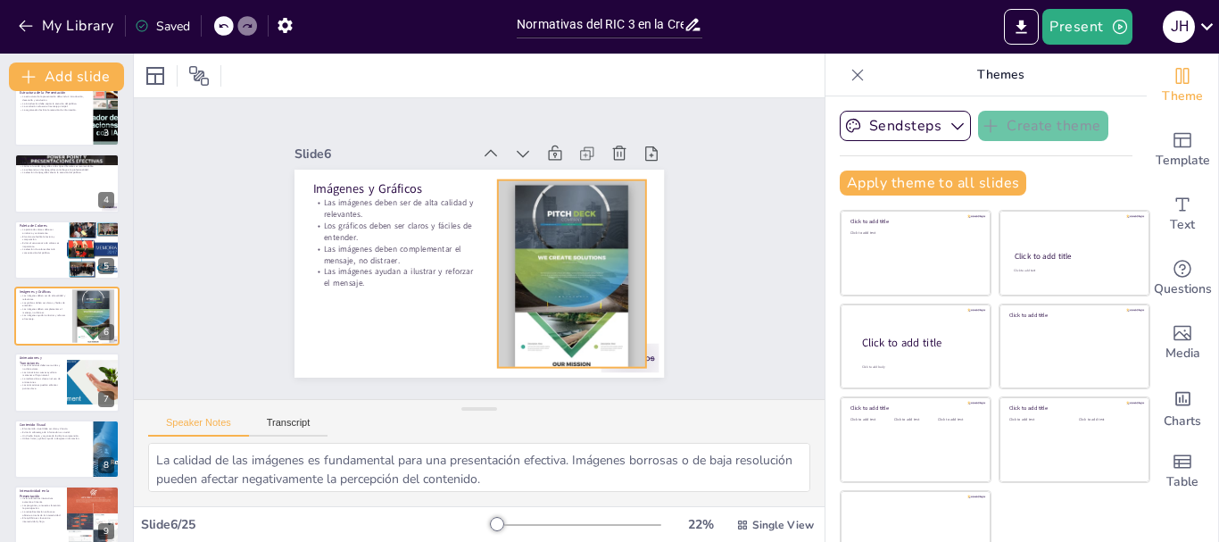
checkbox input "true"
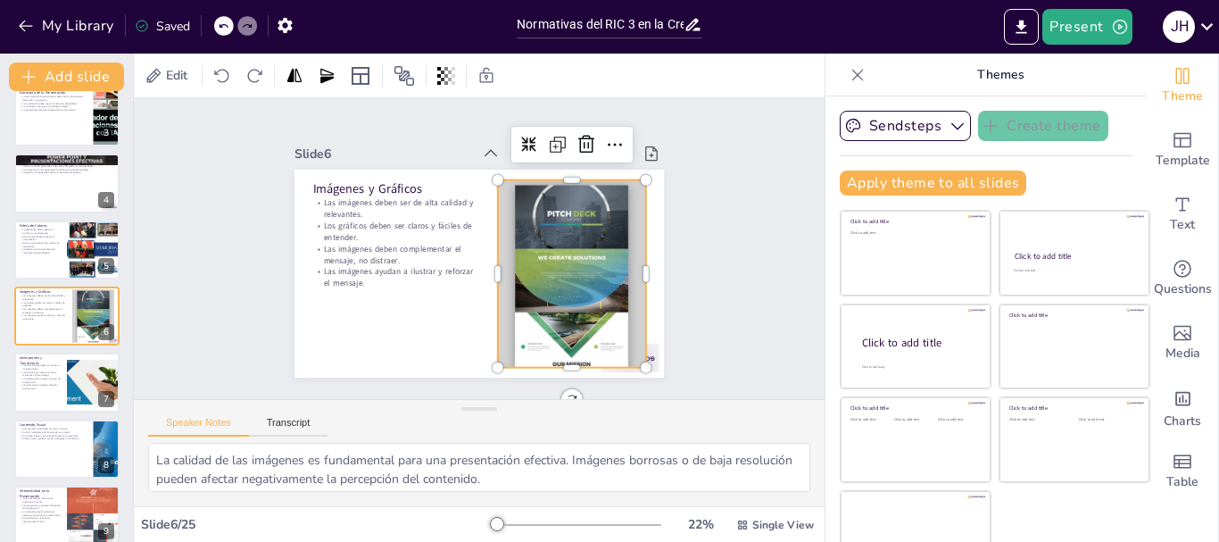
click at [550, 247] on div at bounding box center [485, 153] width 231 height 187
checkbox input "true"
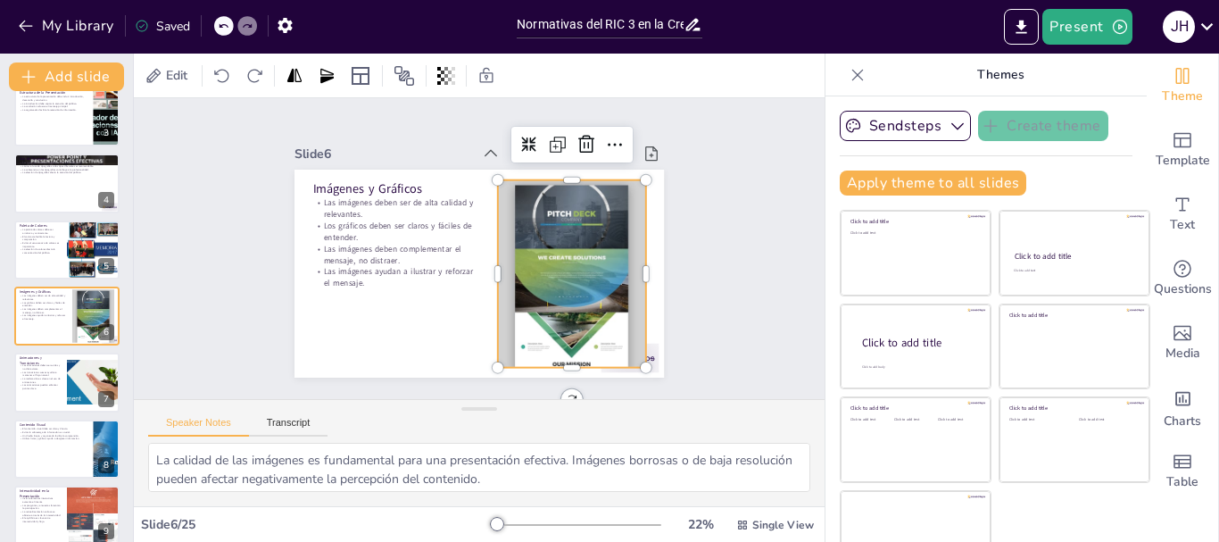
checkbox input "true"
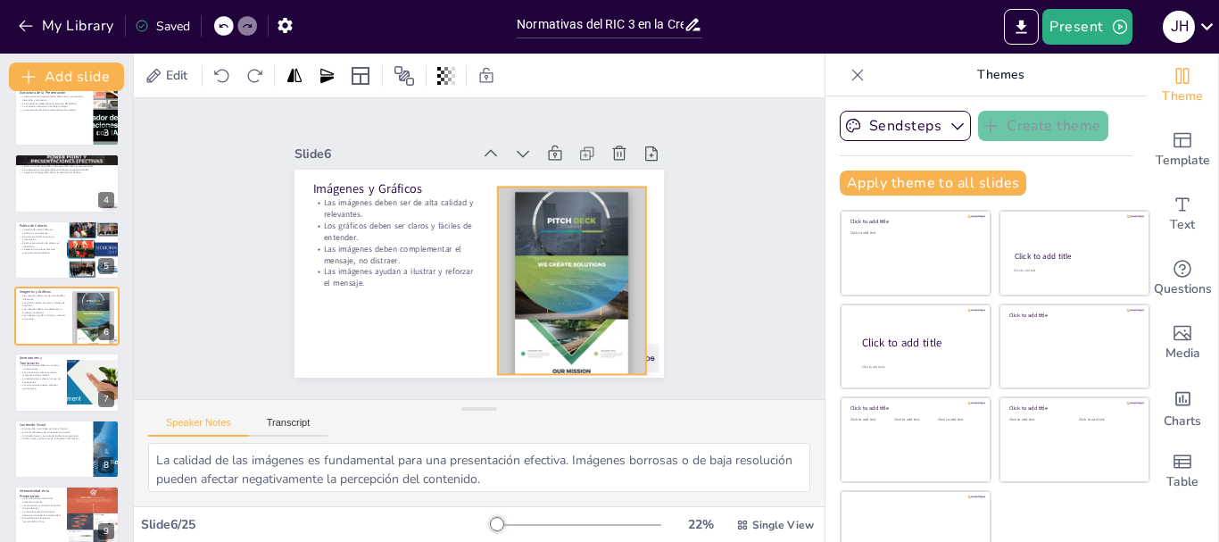
click at [550, 269] on div at bounding box center [576, 229] width 230 height 251
checkbox input "true"
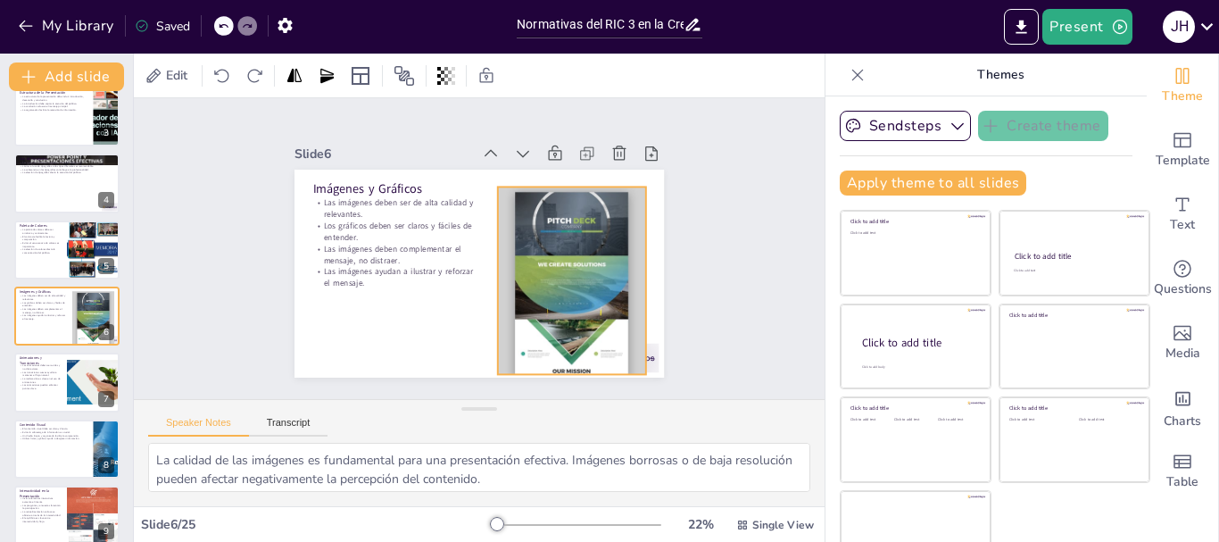
checkbox input "true"
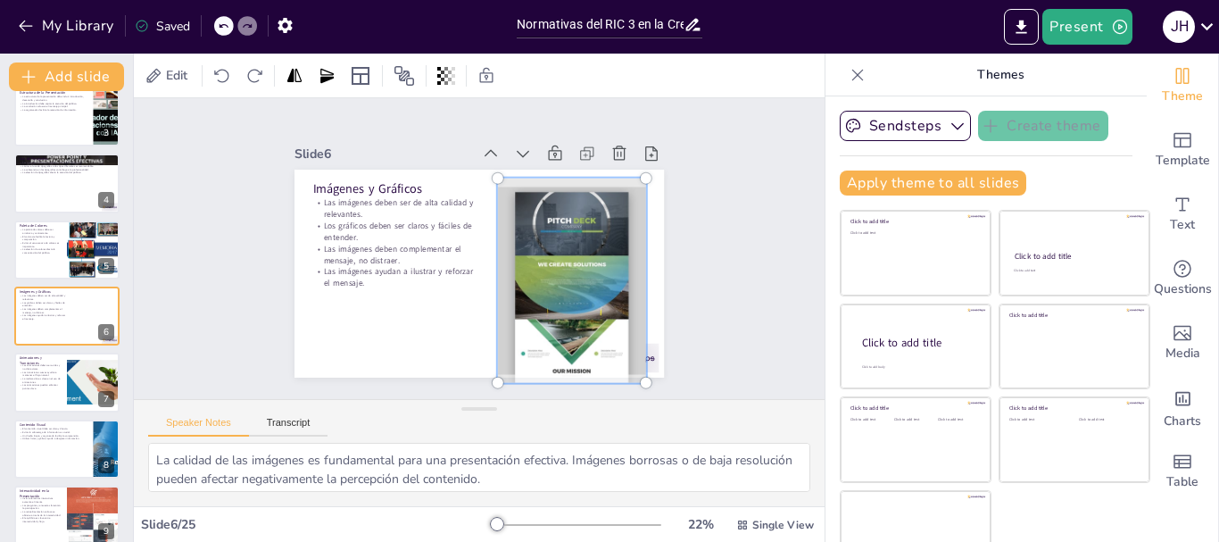
click at [480, 245] on div at bounding box center [384, 226] width 192 height 243
click at [553, 245] on div at bounding box center [526, 334] width 277 height 281
checkbox input "true"
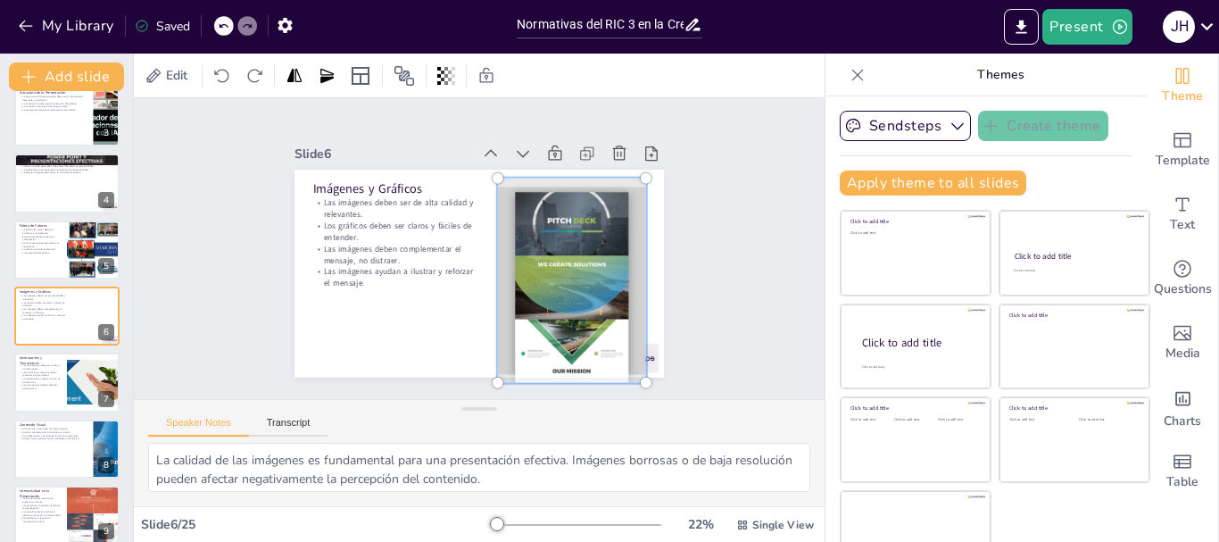
checkbox input "true"
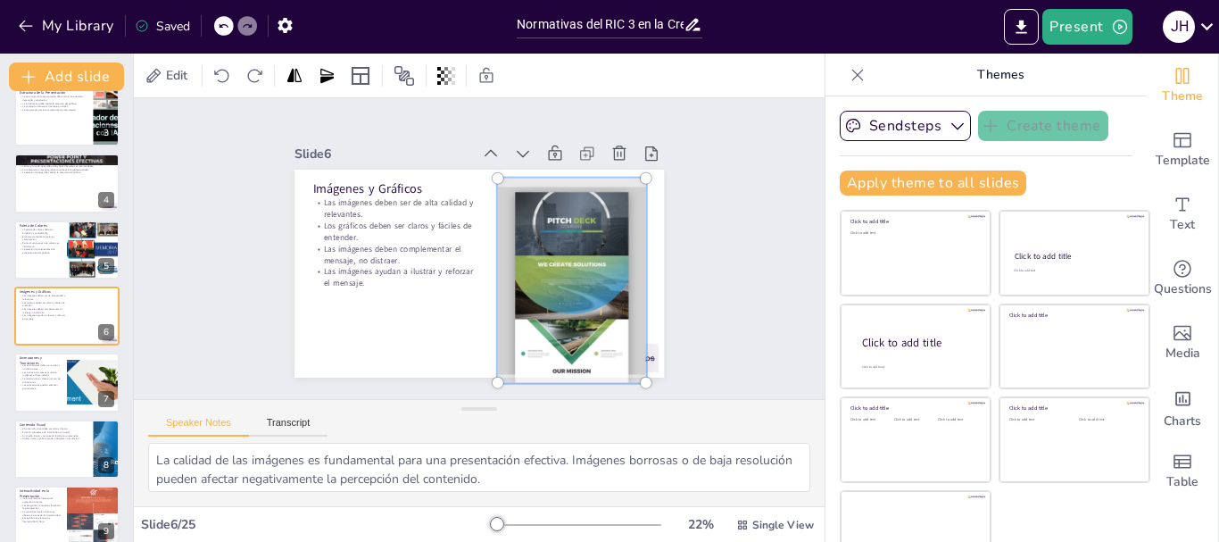
checkbox input "true"
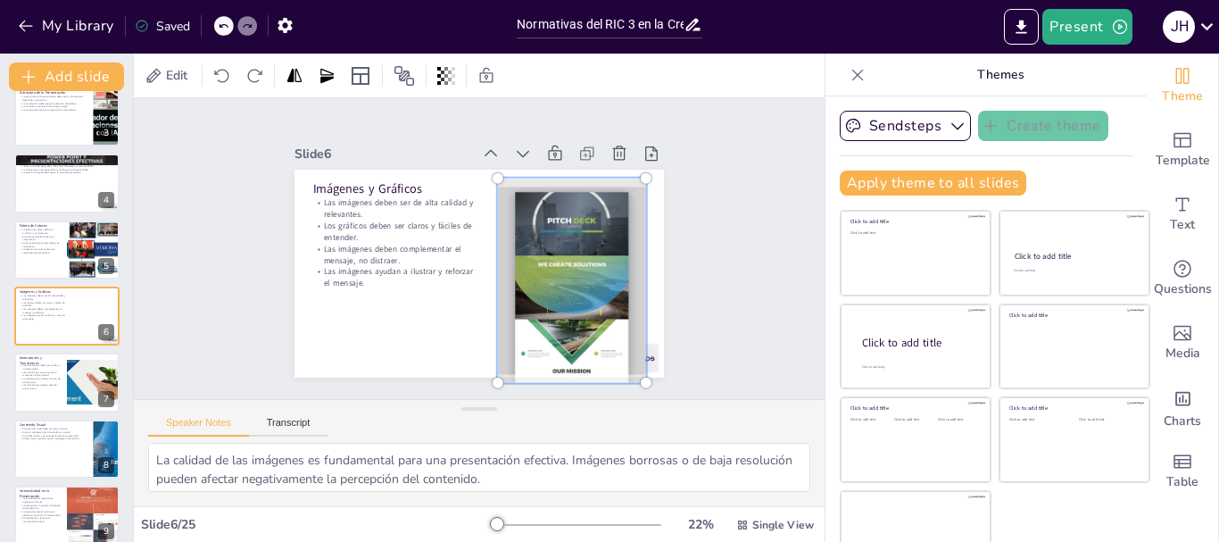
checkbox input "true"
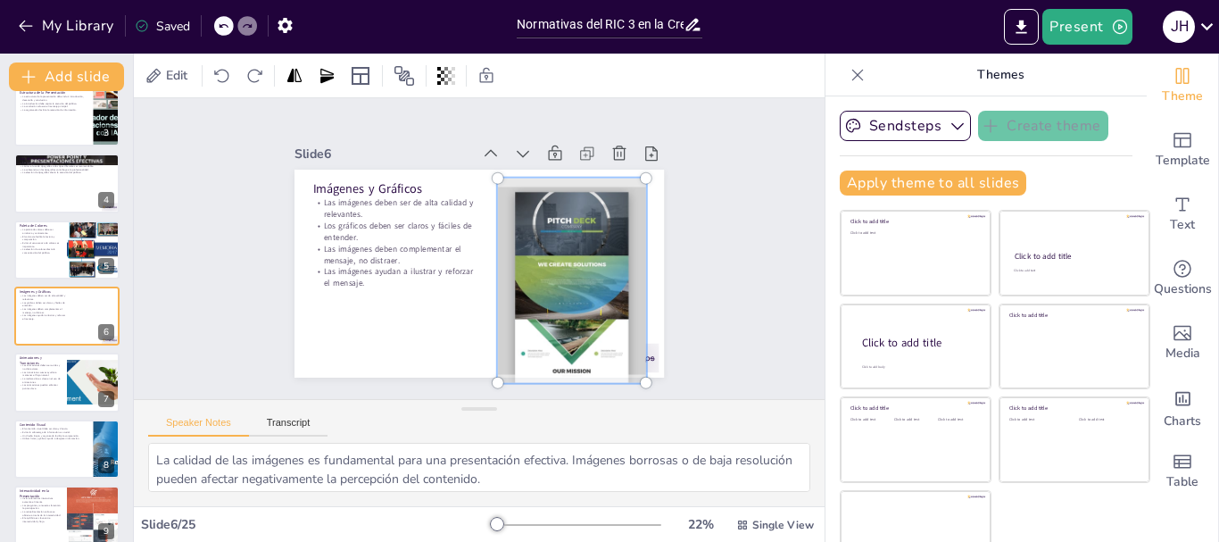
checkbox input "true"
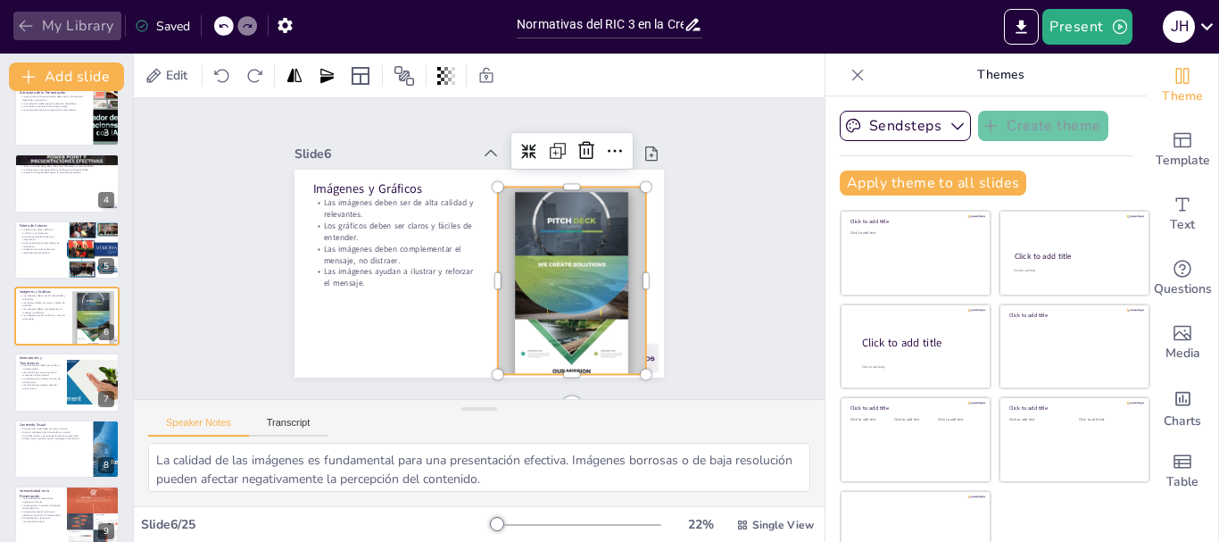
click at [72, 28] on button "My Library" at bounding box center [67, 26] width 108 height 29
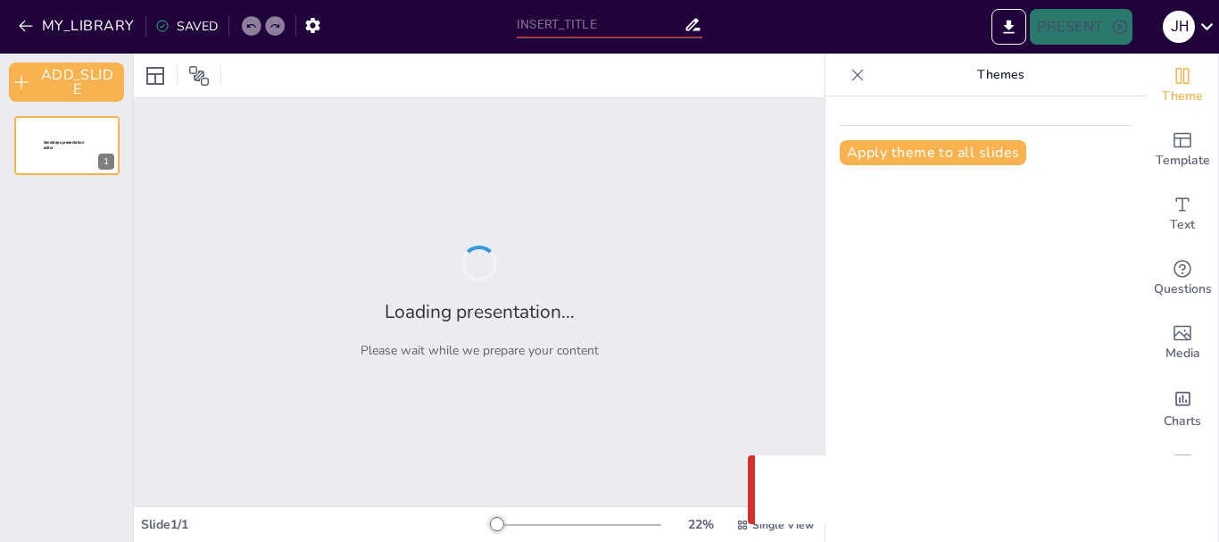
type input "Normativas del RIC 3 en la Creación de Presentaciones PPT"
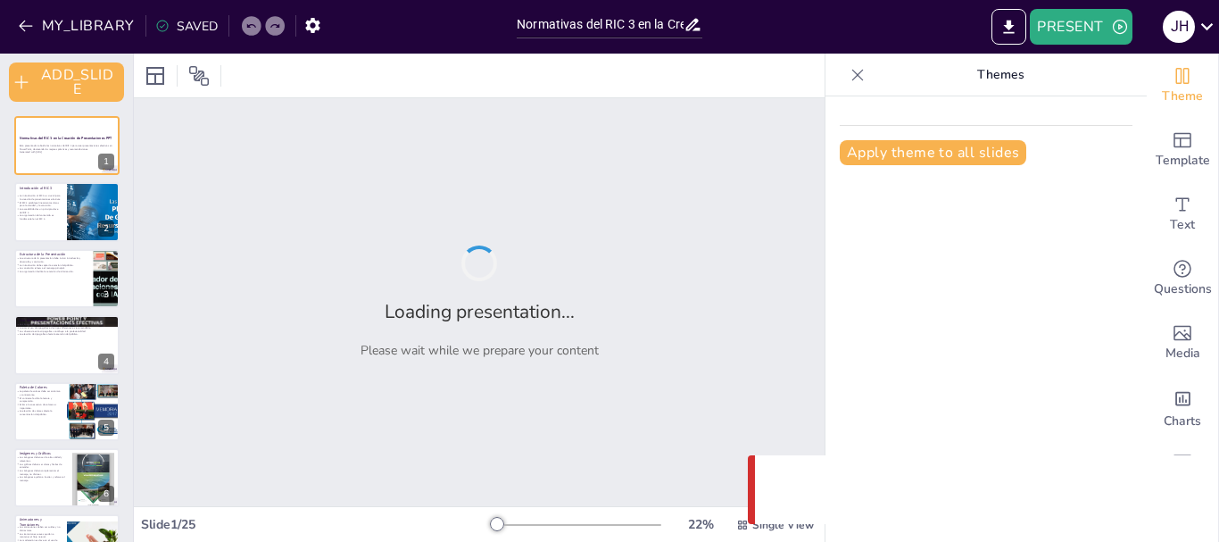
checkbox input "true"
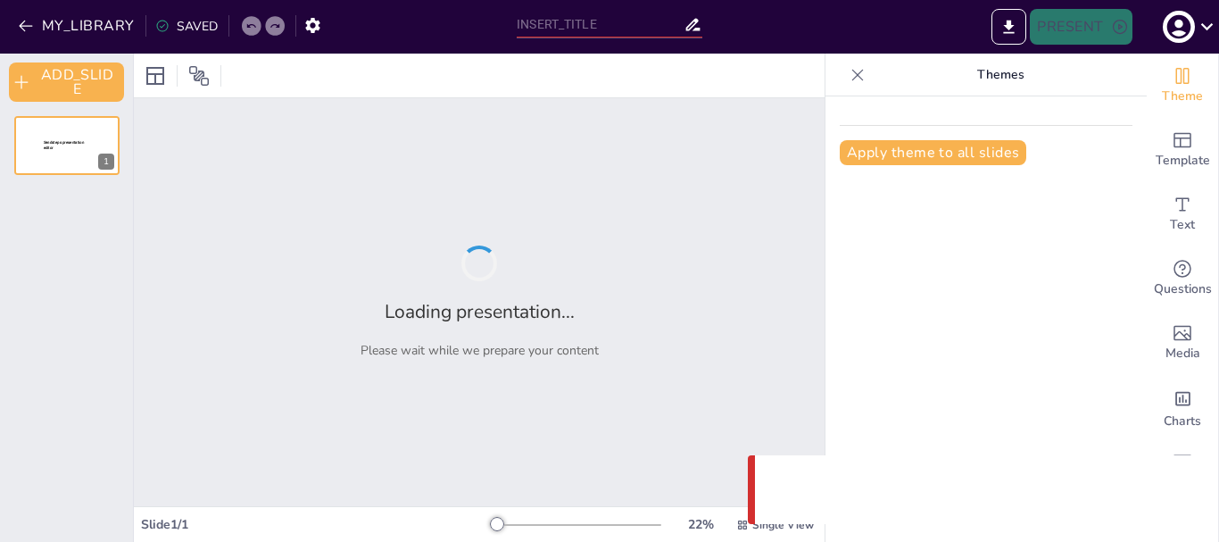
type input "Normativas del RIC 3 en la Creación de Presentaciones PPT"
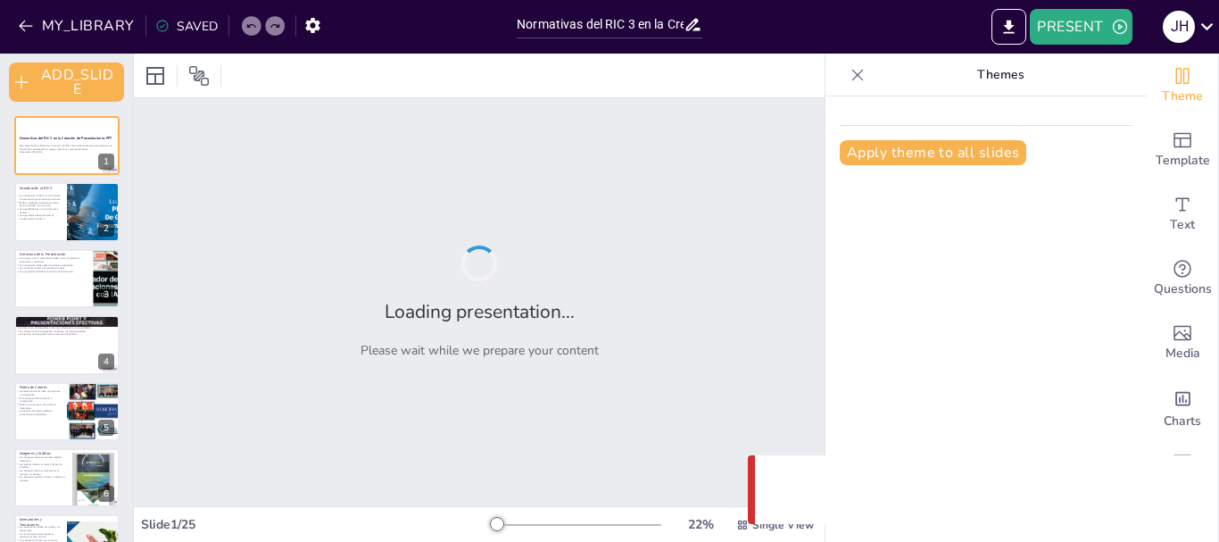
checkbox input "true"
